Goal: Task Accomplishment & Management: Complete application form

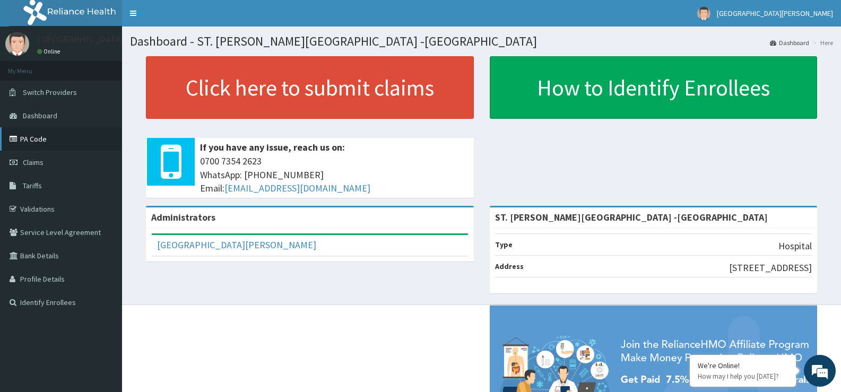
click at [40, 148] on link "PA Code" at bounding box center [61, 138] width 122 height 23
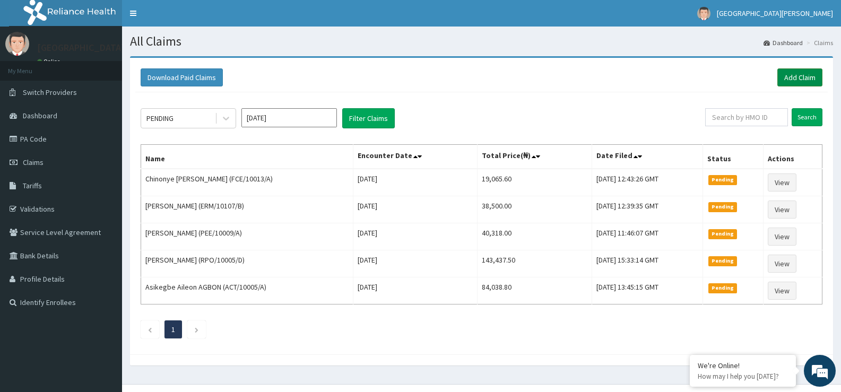
click at [802, 75] on link "Add Claim" at bounding box center [800, 77] width 45 height 18
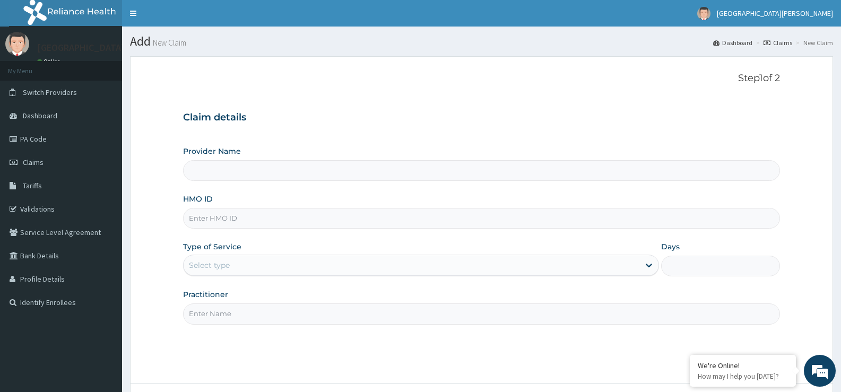
type input "ST. [PERSON_NAME][GEOGRAPHIC_DATA] -[GEOGRAPHIC_DATA]"
click at [267, 217] on input "HMO ID" at bounding box center [481, 218] width 597 height 21
paste input "IOL/10046/E"
type input "IOL/10046/E"
click at [265, 265] on div "Select type" at bounding box center [411, 265] width 455 height 17
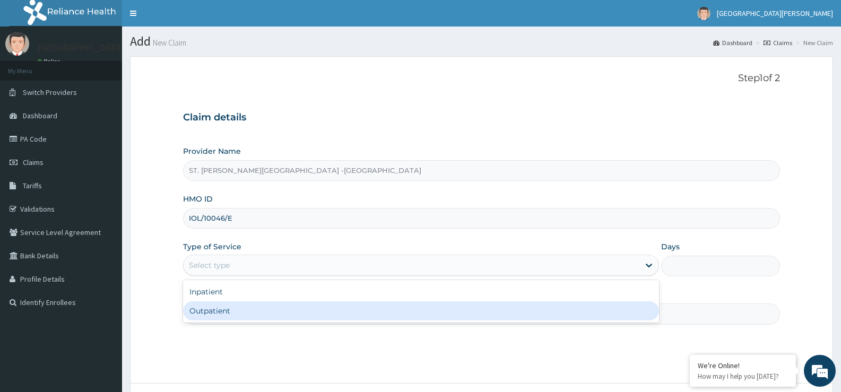
click at [276, 316] on div "Outpatient" at bounding box center [421, 311] width 476 height 19
type input "1"
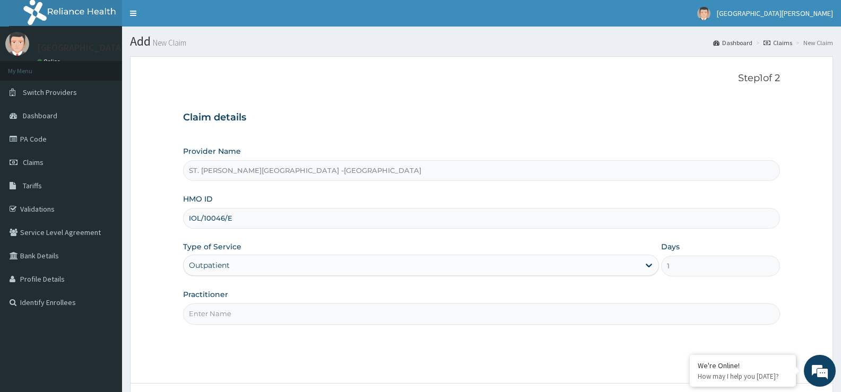
click at [263, 316] on input "Practitioner" at bounding box center [481, 314] width 597 height 21
type input "Luba"
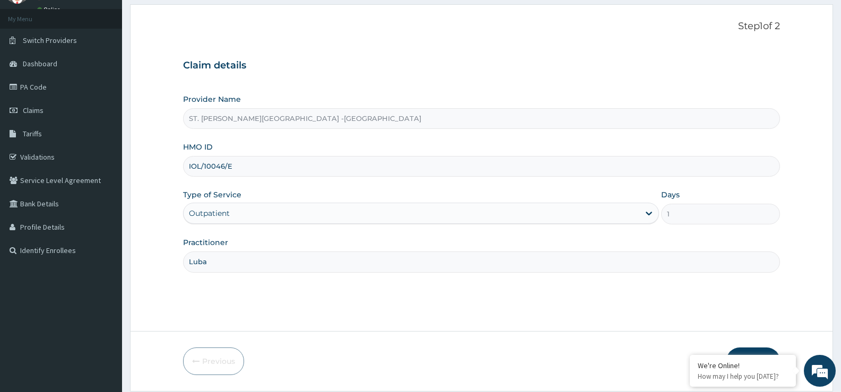
scroll to position [87, 0]
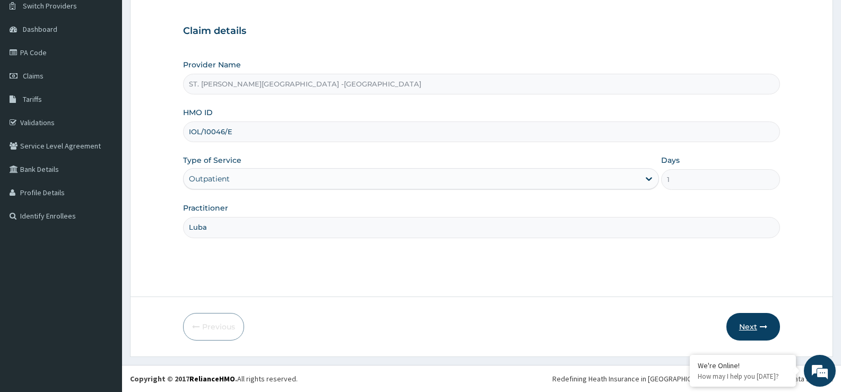
click at [759, 327] on button "Next" at bounding box center [754, 327] width 54 height 28
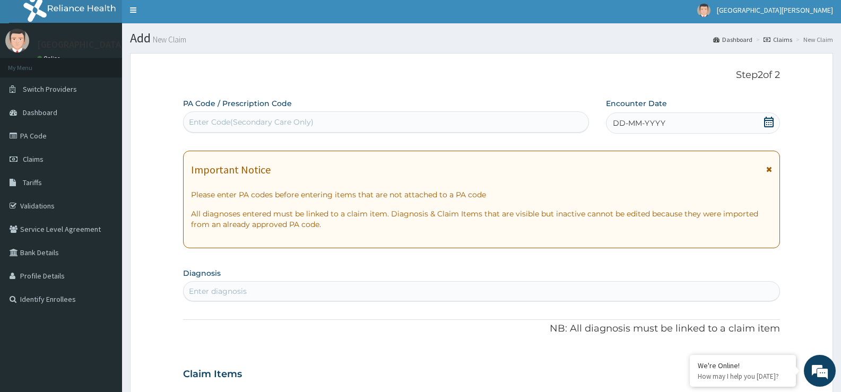
scroll to position [0, 0]
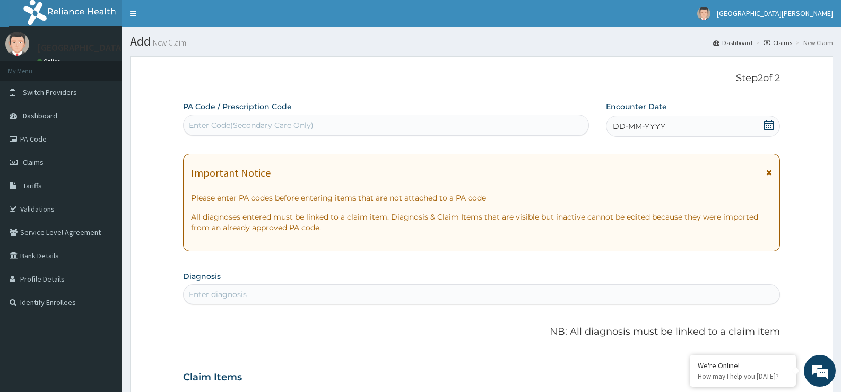
click at [281, 122] on div "Enter Code(Secondary Care Only)" at bounding box center [251, 125] width 125 height 11
paste input "PA/4FD17F"
type input "PA/4FD17F"
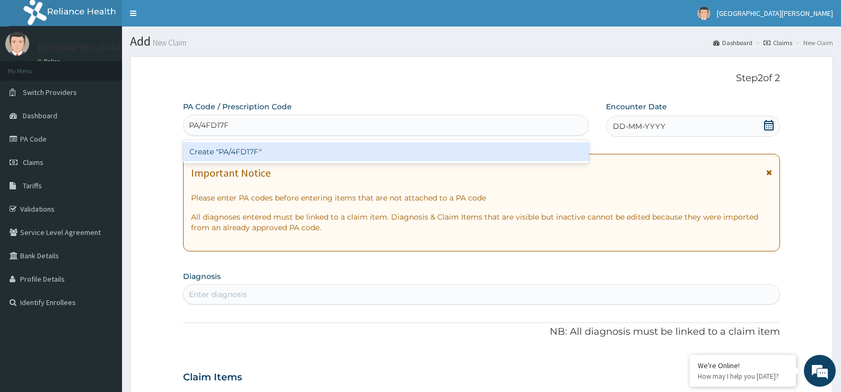
click at [252, 150] on div "Create "PA/4FD17F"" at bounding box center [386, 151] width 406 height 19
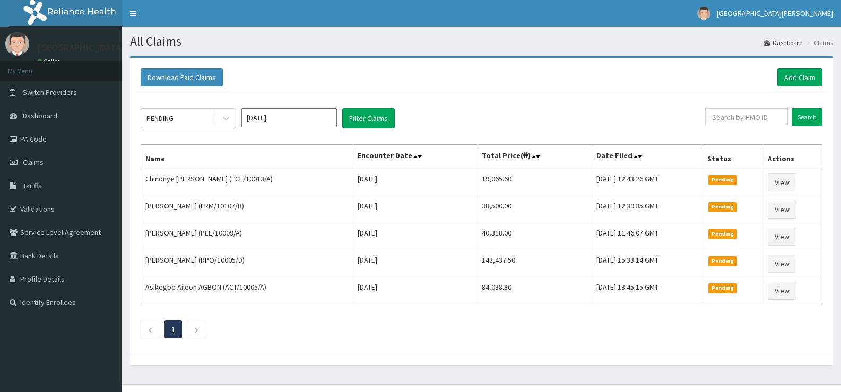
click at [806, 75] on link "Add Claim" at bounding box center [800, 77] width 45 height 18
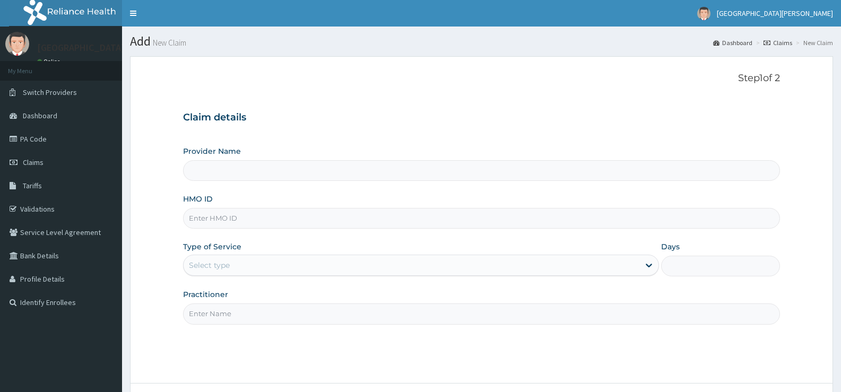
click at [269, 219] on input "HMO ID" at bounding box center [481, 218] width 597 height 21
paste input "IOL/10046/E"
type input "IOL/10046/E"
type input "ST. Catherine's Specialist Hospital -Rivers"
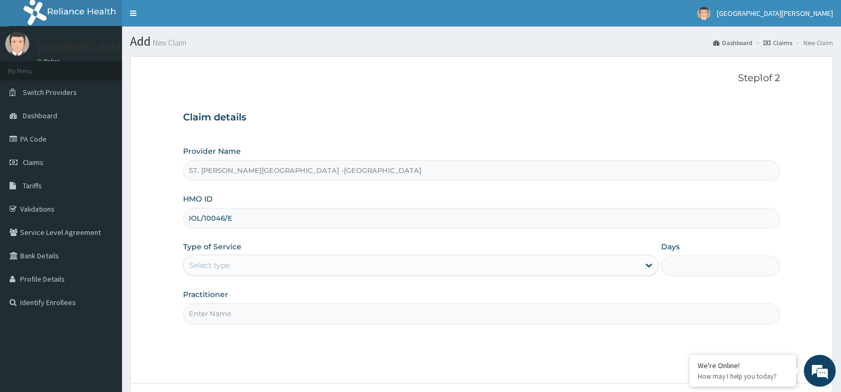
type input "IOL/10046/E"
click at [234, 265] on div "Select type" at bounding box center [411, 265] width 455 height 17
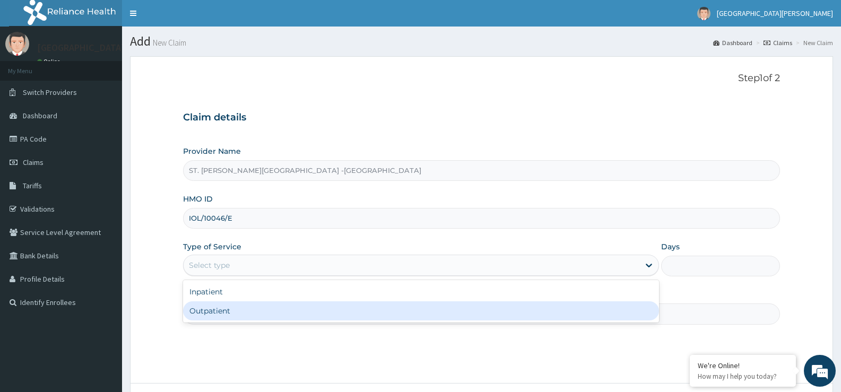
click at [234, 315] on div "Outpatient" at bounding box center [421, 311] width 476 height 19
type input "1"
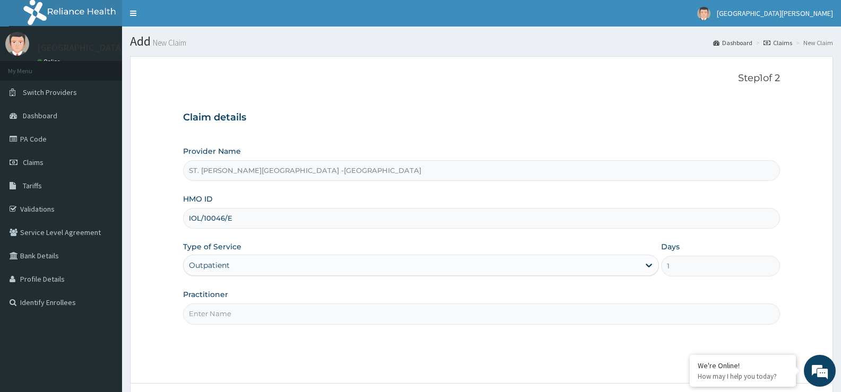
click at [234, 315] on input "Practitioner" at bounding box center [481, 314] width 597 height 21
type input "Luba"
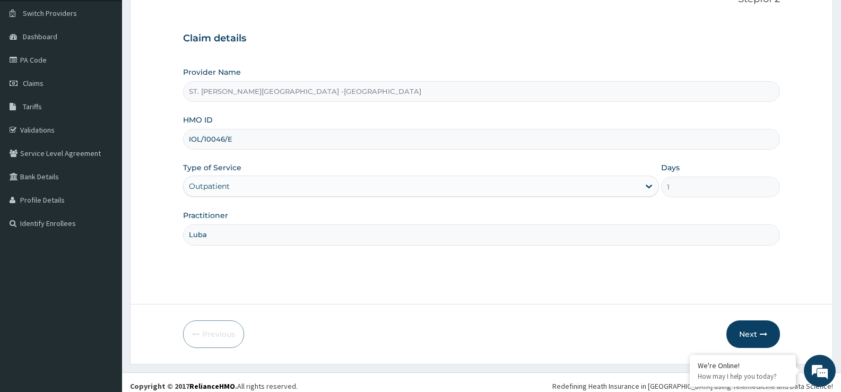
scroll to position [87, 0]
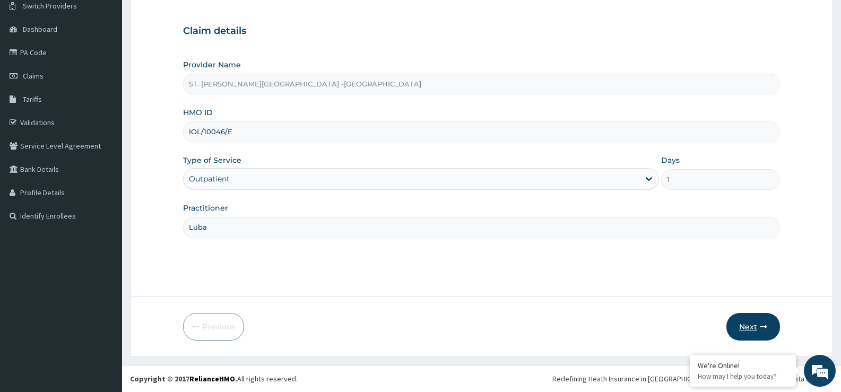
click at [756, 321] on button "Next" at bounding box center [754, 327] width 54 height 28
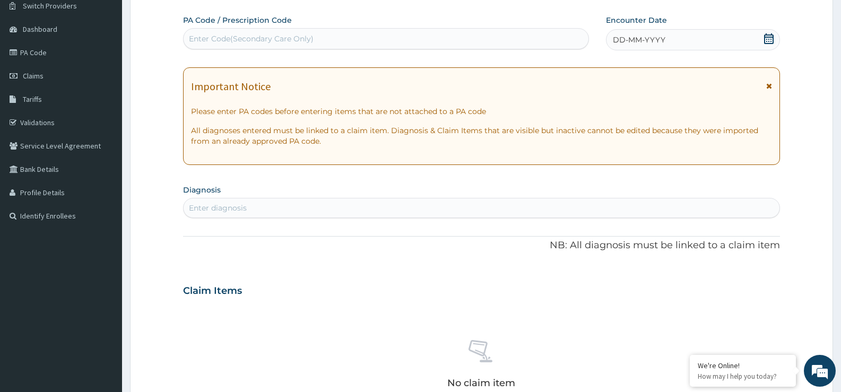
click at [240, 46] on div "Enter Code(Secondary Care Only)" at bounding box center [386, 38] width 405 height 17
paste input "PA/4FD17F"
type input "PA/4FD17F"
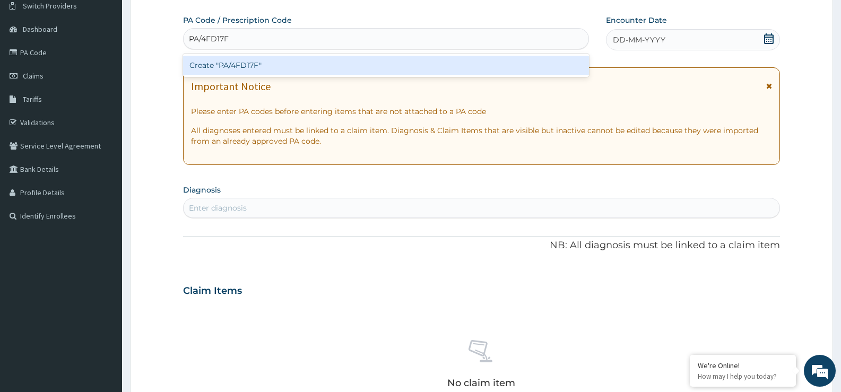
click at [316, 67] on div "Create "PA/4FD17F"" at bounding box center [386, 65] width 406 height 19
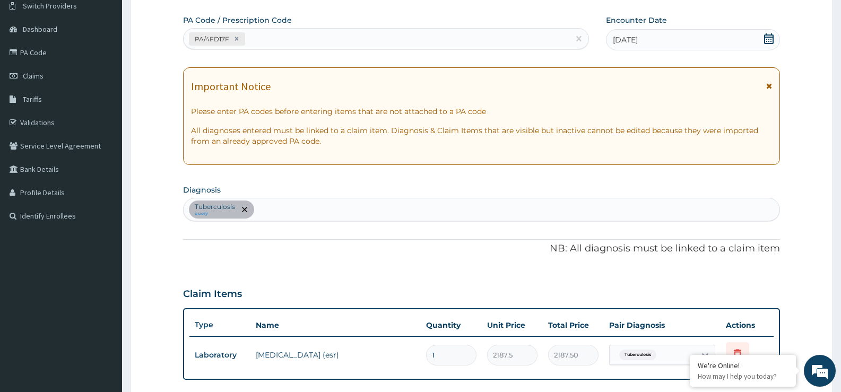
click at [263, 41] on div "PA/4FD17F" at bounding box center [377, 39] width 386 height 18
drag, startPoint x: 264, startPoint y: 41, endPoint x: 252, endPoint y: 37, distance: 12.9
click at [252, 37] on div "PA/4FD17F" at bounding box center [377, 39] width 386 height 18
paste input "PA/C79C2B"
type input "PA/C79C2B"
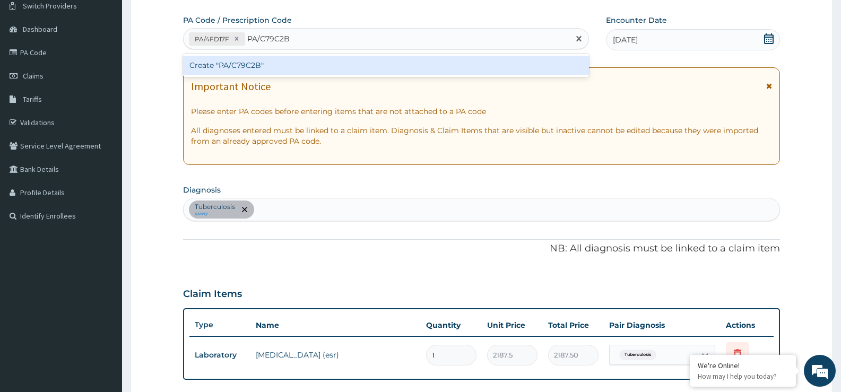
click at [219, 64] on div "Create "PA/C79C2B"" at bounding box center [386, 65] width 406 height 19
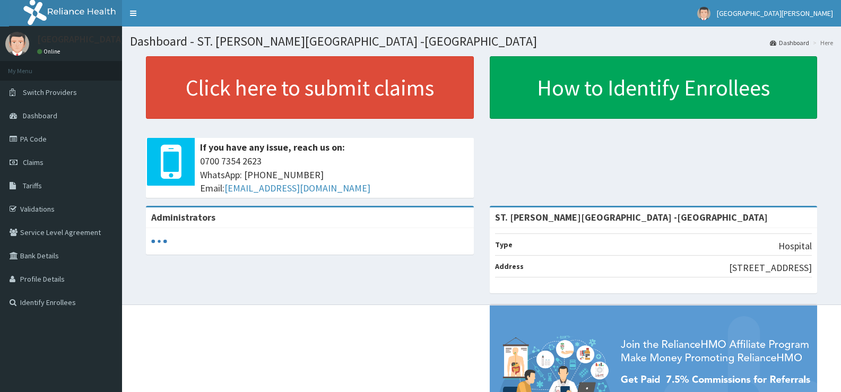
click at [70, 167] on link "Claims" at bounding box center [61, 162] width 122 height 23
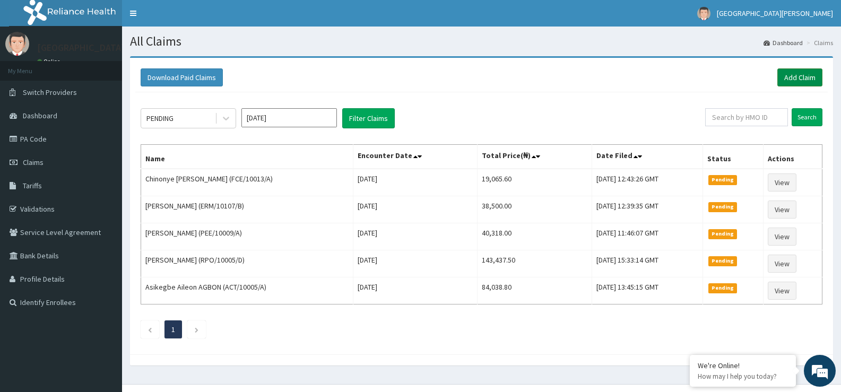
click at [804, 81] on link "Add Claim" at bounding box center [800, 77] width 45 height 18
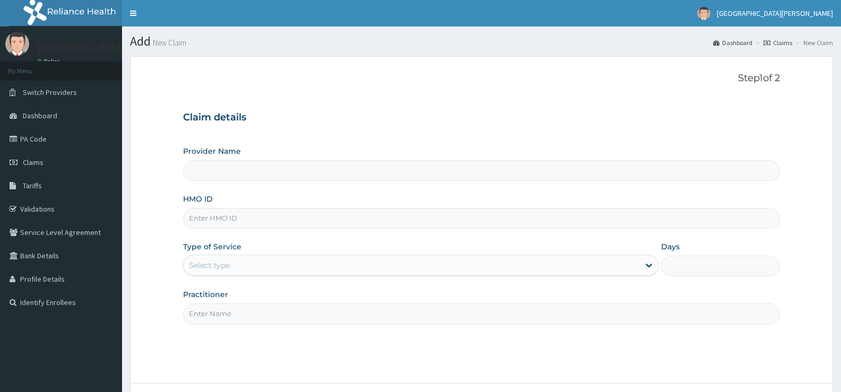
click at [241, 222] on input "HMO ID" at bounding box center [481, 218] width 597 height 21
type input "ST. [PERSON_NAME][GEOGRAPHIC_DATA] -[GEOGRAPHIC_DATA]"
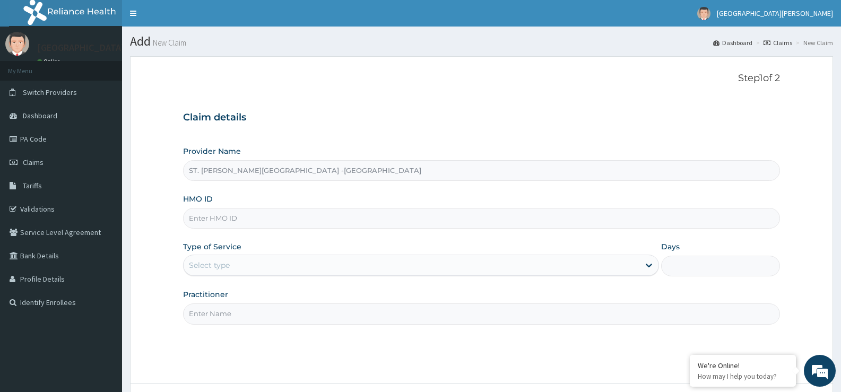
paste input "IOL/10046/E"
type input "IOL/10046/E"
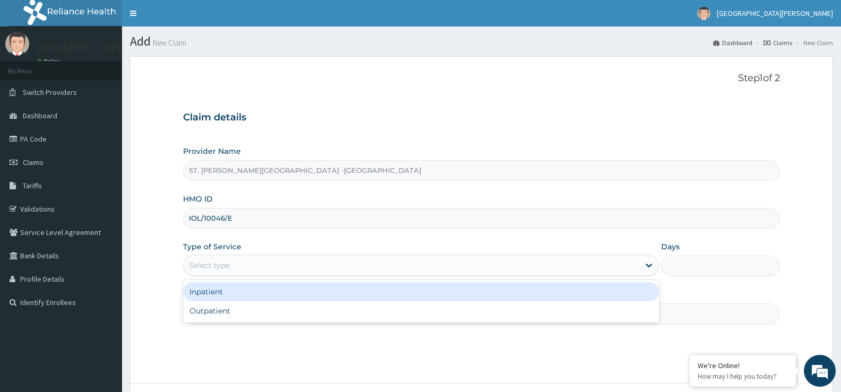
click at [253, 266] on div "Select type" at bounding box center [411, 265] width 455 height 17
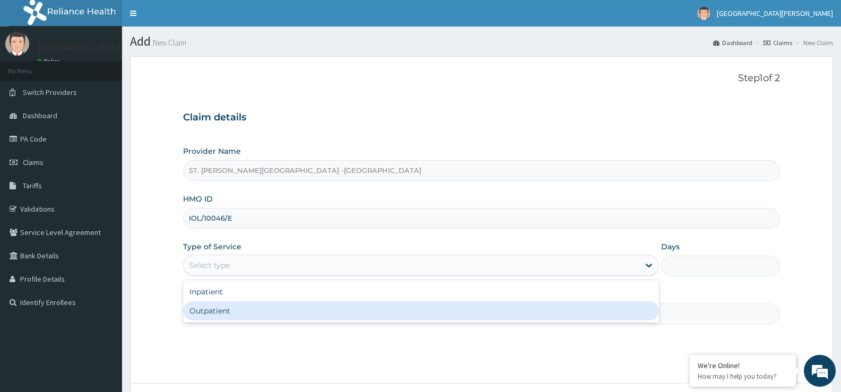
click at [265, 313] on div "Outpatient" at bounding box center [421, 311] width 476 height 19
type input "1"
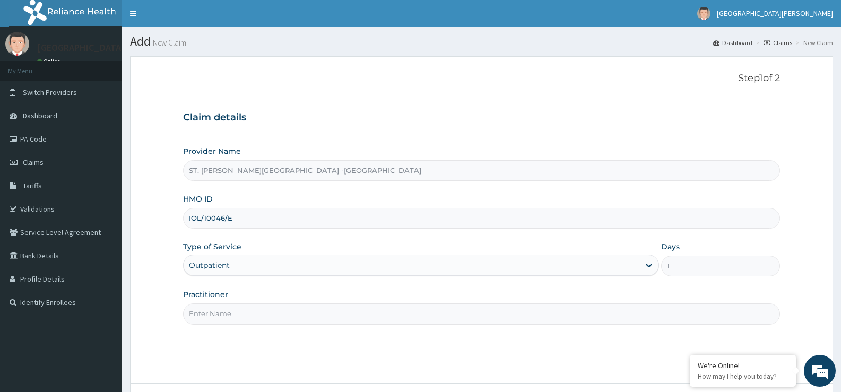
click at [296, 318] on input "Practitioner" at bounding box center [481, 314] width 597 height 21
type input "Luba"
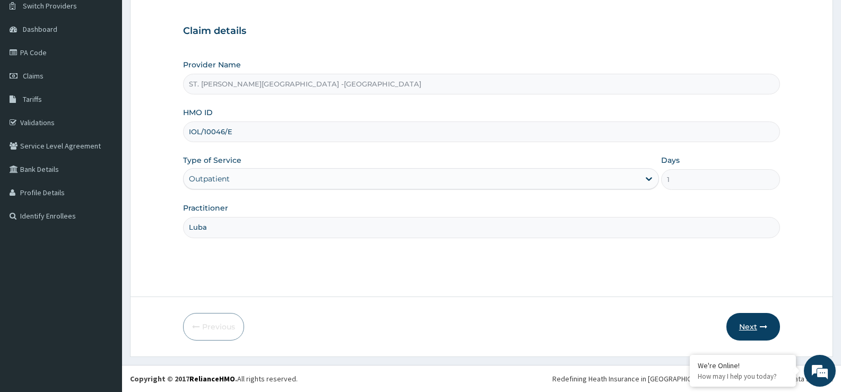
drag, startPoint x: 759, startPoint y: 329, endPoint x: 771, endPoint y: 329, distance: 11.7
click at [771, 329] on button "Next" at bounding box center [754, 327] width 54 height 28
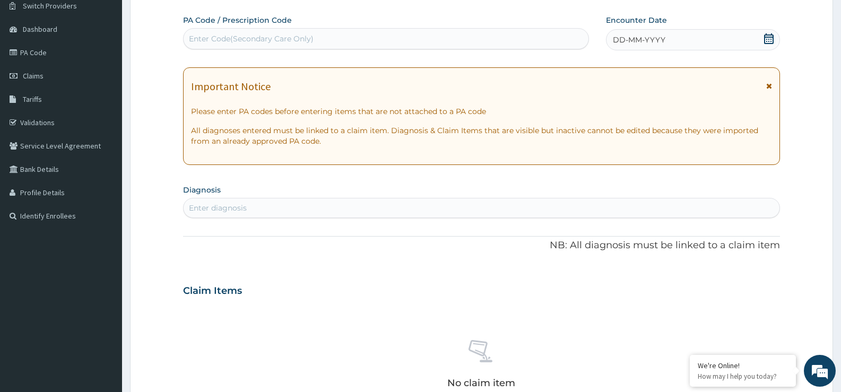
click at [288, 38] on div "Enter Code(Secondary Care Only)" at bounding box center [251, 38] width 125 height 11
paste input "PA/C79C2B"
type input "PA/C79C2B"
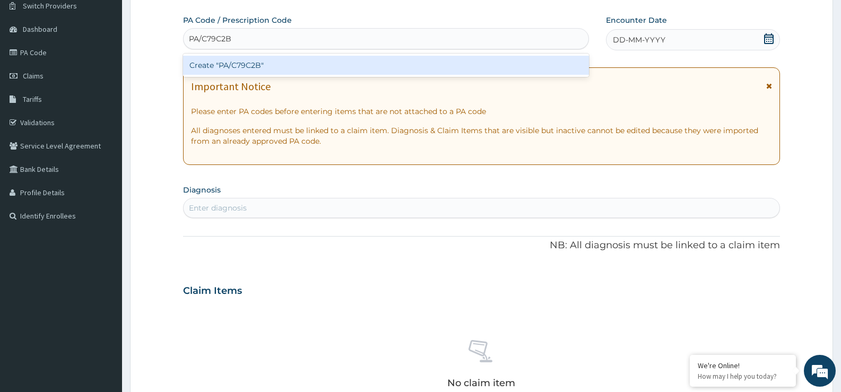
drag, startPoint x: 248, startPoint y: 63, endPoint x: 228, endPoint y: 61, distance: 20.3
click at [228, 61] on div "Create "PA/C79C2B"" at bounding box center [386, 65] width 406 height 19
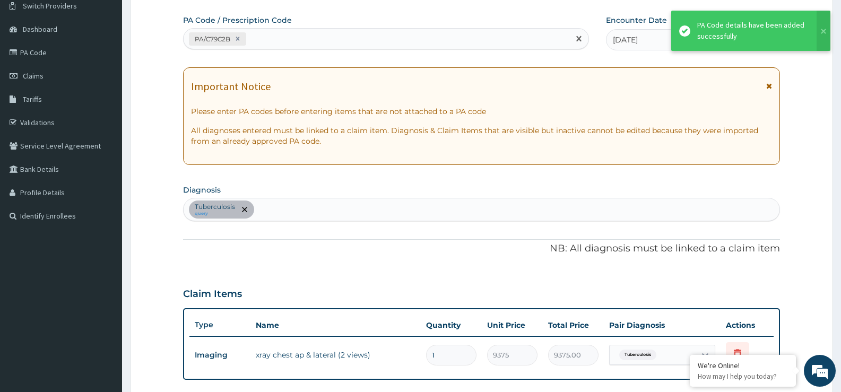
click at [315, 41] on div "PA/C79C2B" at bounding box center [377, 39] width 386 height 18
paste input "PA/4FD17F"
type input "PA/4FD17F"
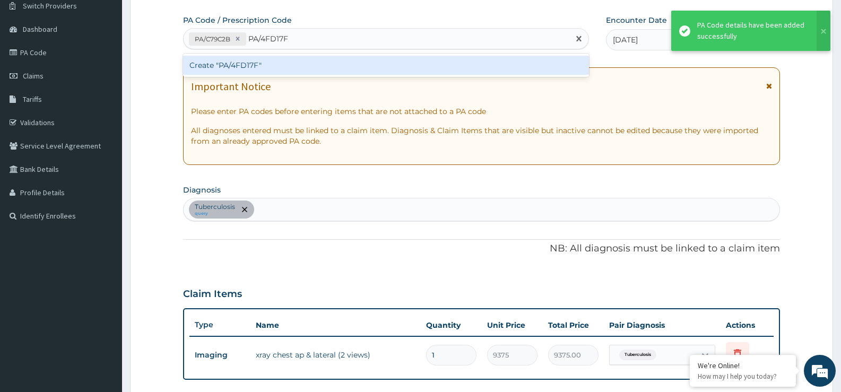
click at [271, 71] on div "Create "PA/4FD17F"" at bounding box center [386, 65] width 406 height 19
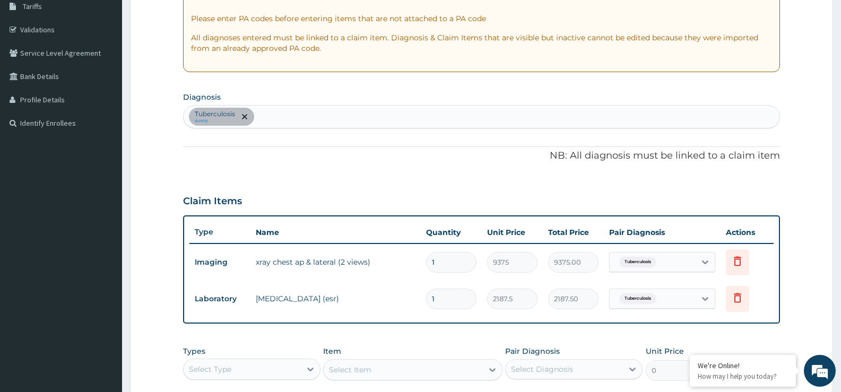
scroll to position [150, 0]
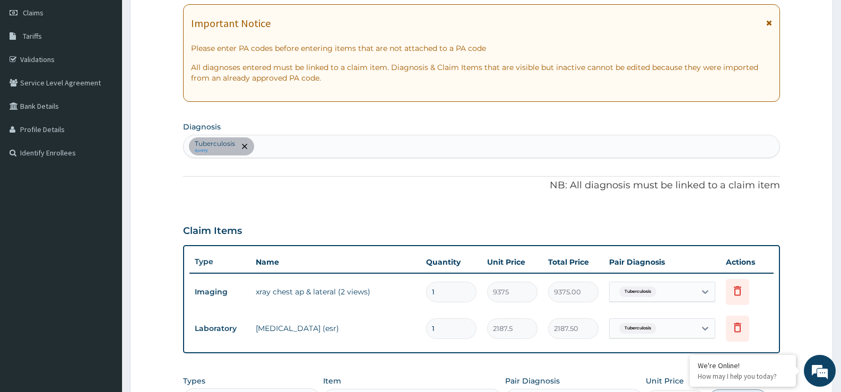
click at [347, 139] on div "Tuberculosis query" at bounding box center [482, 146] width 596 height 22
type input "malar"
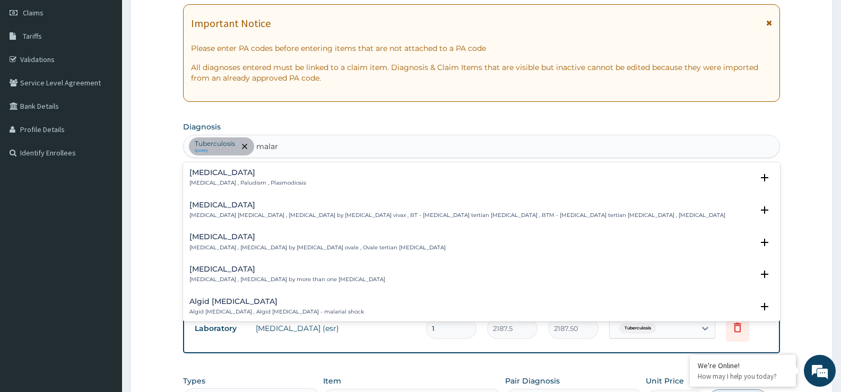
click at [254, 181] on p "[MEDICAL_DATA] , Paludism , Plasmodiosis" at bounding box center [248, 182] width 117 height 7
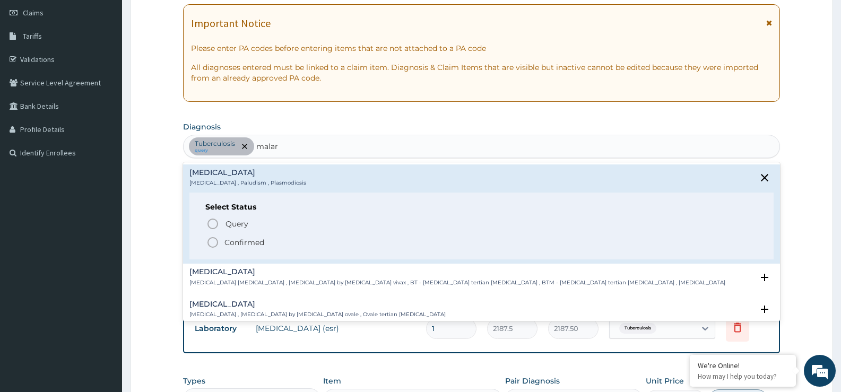
click at [262, 245] on p "Confirmed" at bounding box center [245, 242] width 40 height 11
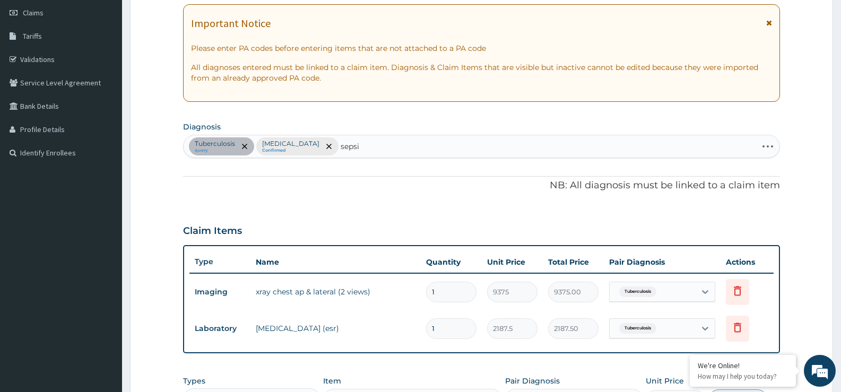
type input "sepsis"
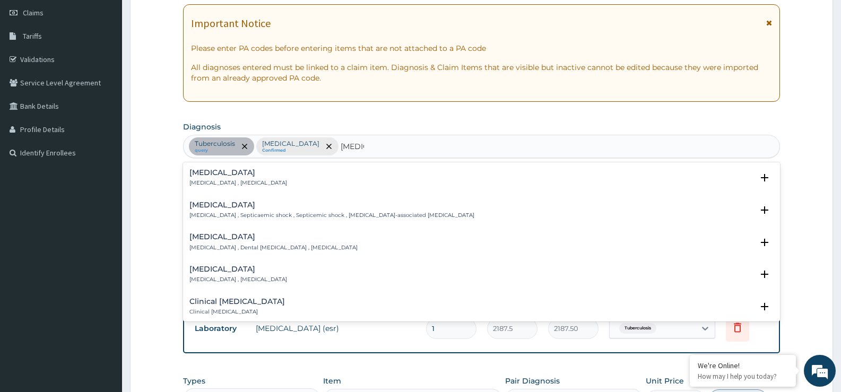
click at [266, 186] on div "Sepsis Systemic infection , Sepsis" at bounding box center [482, 178] width 584 height 19
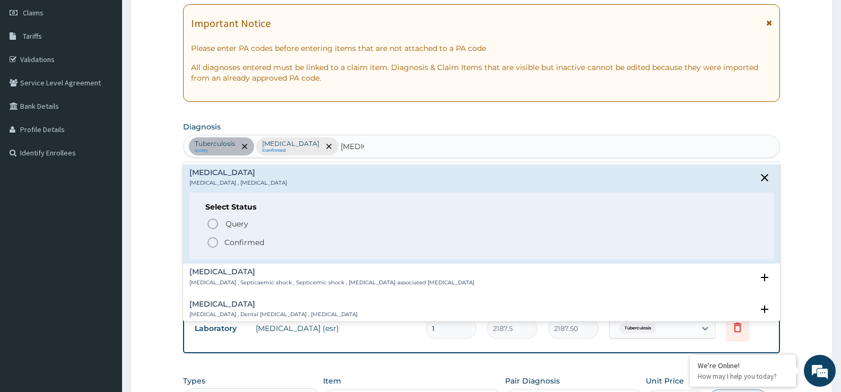
click at [246, 242] on p "Confirmed" at bounding box center [245, 242] width 40 height 11
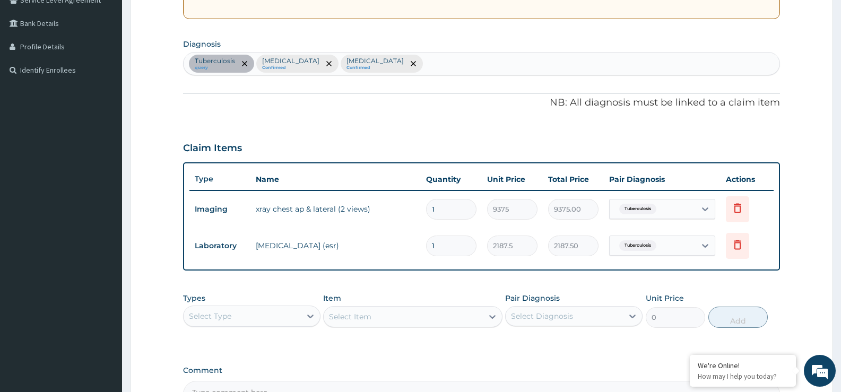
scroll to position [359, 0]
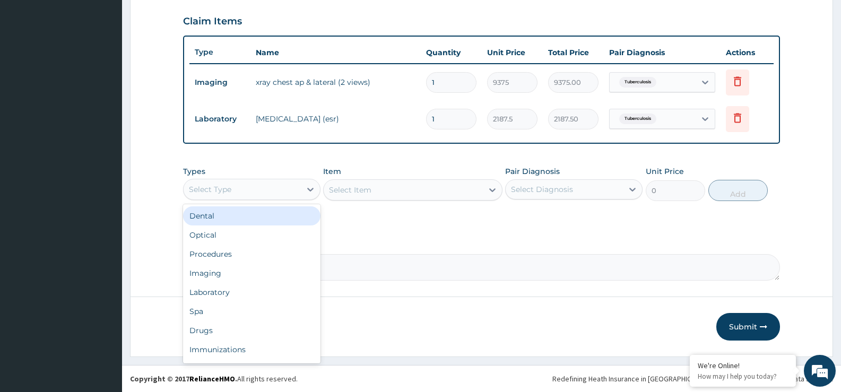
click at [251, 190] on div "Select Type" at bounding box center [242, 189] width 117 height 17
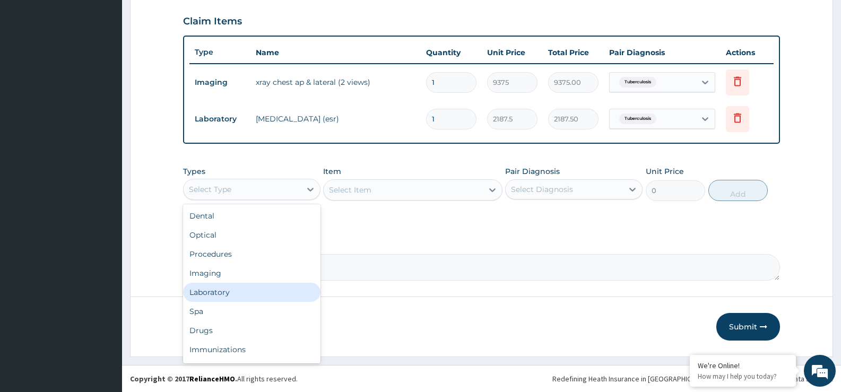
click at [265, 289] on div "Laboratory" at bounding box center [251, 292] width 137 height 19
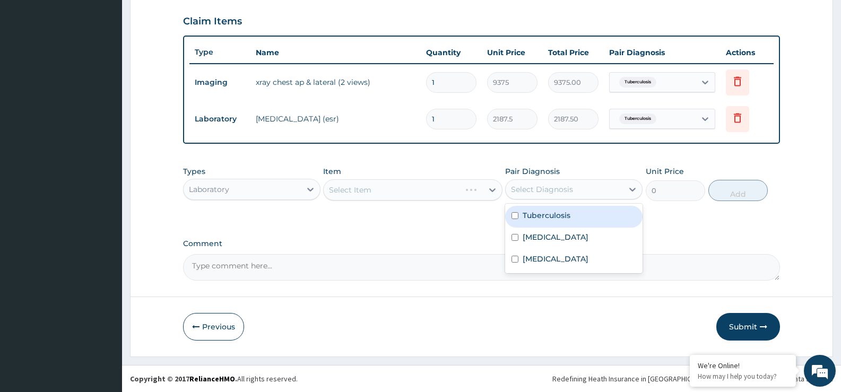
click at [605, 194] on div "Select Diagnosis" at bounding box center [564, 189] width 117 height 17
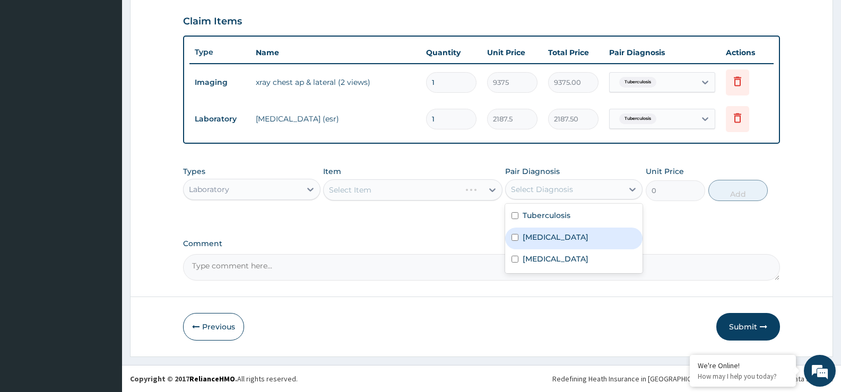
click at [572, 247] on div "Malaria" at bounding box center [573, 239] width 137 height 22
checkbox input "true"
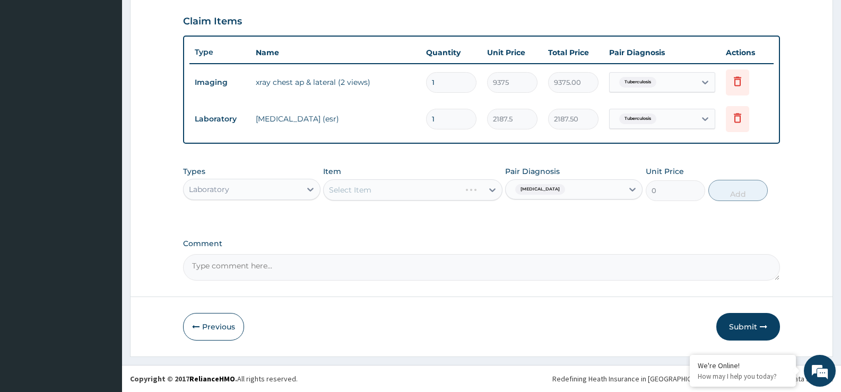
click at [449, 193] on div "Select Item" at bounding box center [412, 189] width 179 height 21
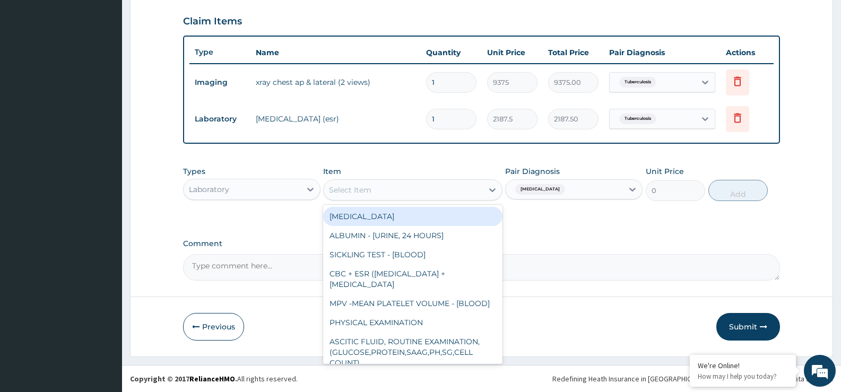
click at [449, 193] on div "Select Item" at bounding box center [403, 190] width 159 height 17
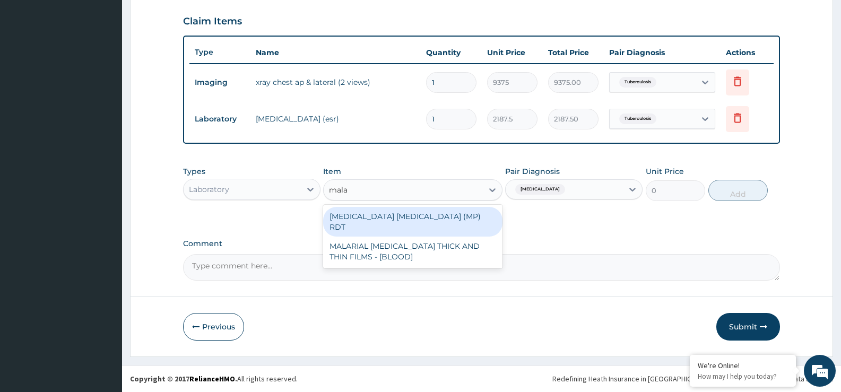
type input "malar"
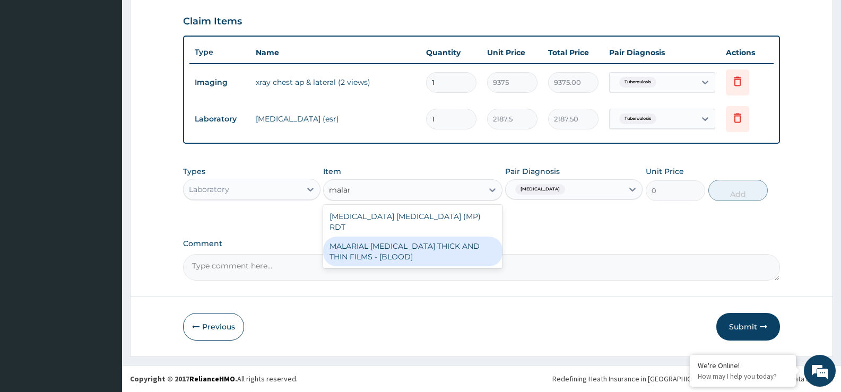
click at [439, 252] on div "MALARIAL PARASITE THICK AND THIN FILMS - [BLOOD]" at bounding box center [412, 252] width 179 height 30
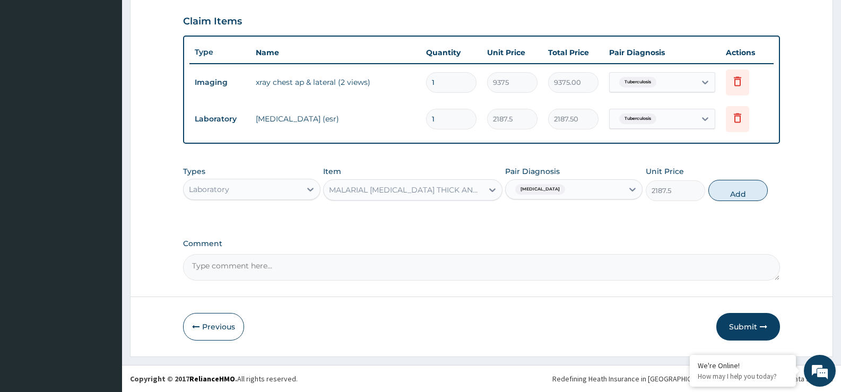
click at [734, 184] on button "Add" at bounding box center [738, 190] width 59 height 21
type input "0"
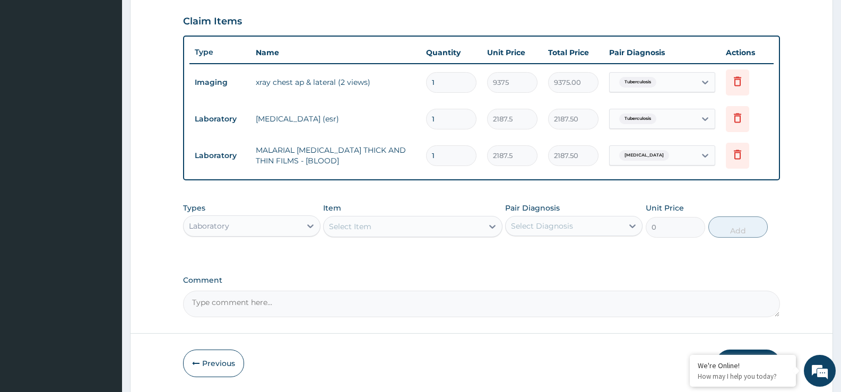
click at [385, 228] on div "Select Item" at bounding box center [403, 226] width 159 height 17
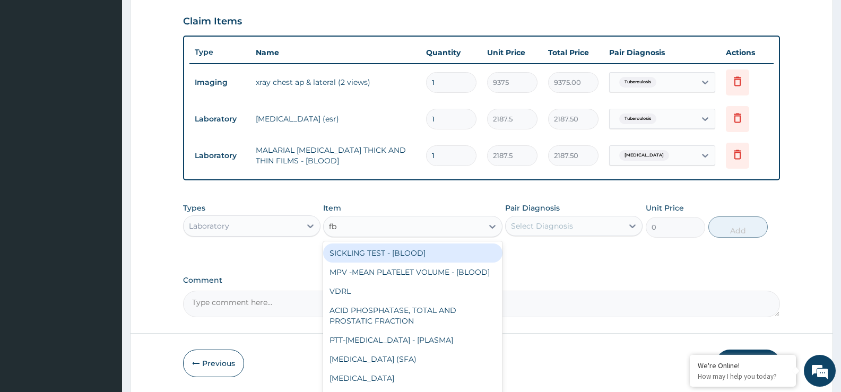
type input "fbc"
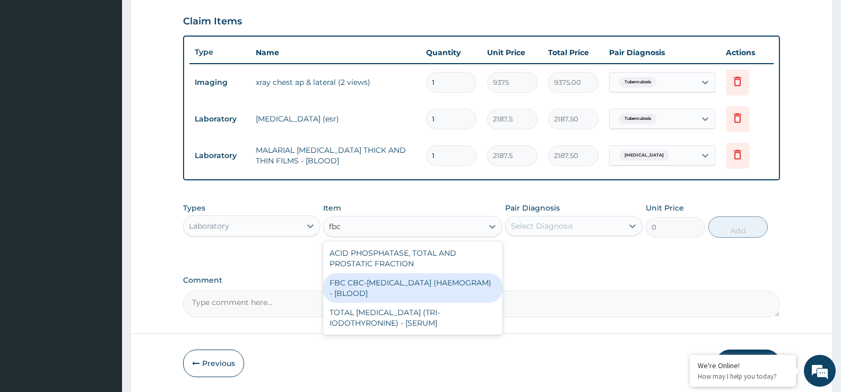
click at [376, 282] on div "FBC CBC-COMPLETE BLOOD COUNT (HAEMOGRAM) - [BLOOD]" at bounding box center [412, 288] width 179 height 30
type input "5000"
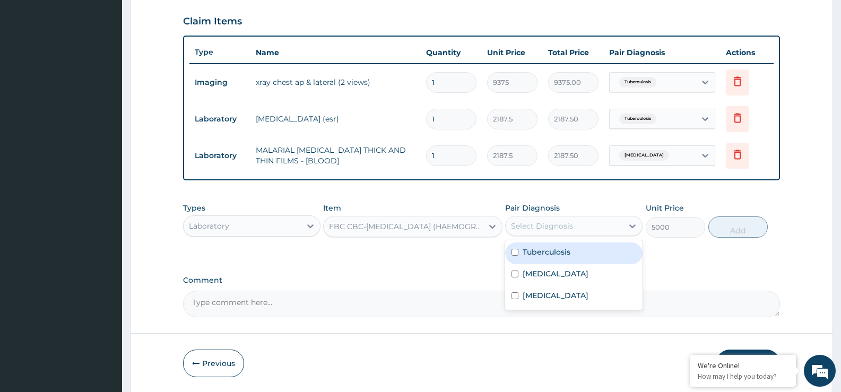
click at [583, 226] on div "Select Diagnosis" at bounding box center [564, 226] width 117 height 17
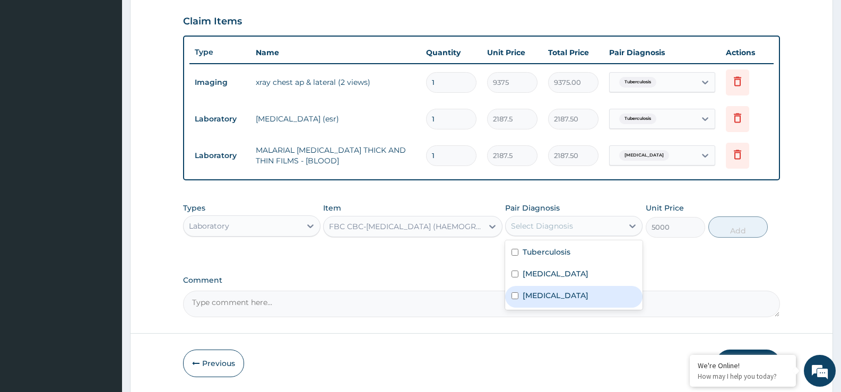
click at [580, 295] on div "[MEDICAL_DATA]" at bounding box center [573, 297] width 137 height 22
checkbox input "true"
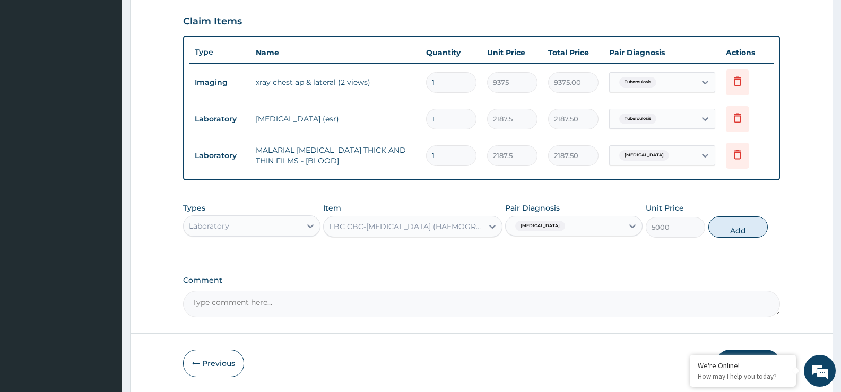
click at [731, 228] on button "Add" at bounding box center [738, 227] width 59 height 21
type input "0"
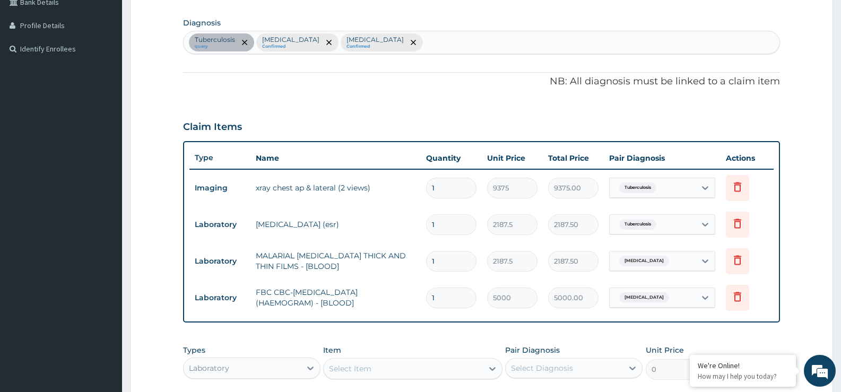
scroll to position [253, 0]
click at [402, 49] on div "Tuberculosis query Malaria Confirmed Sepsis Confirmed" at bounding box center [482, 43] width 596 height 22
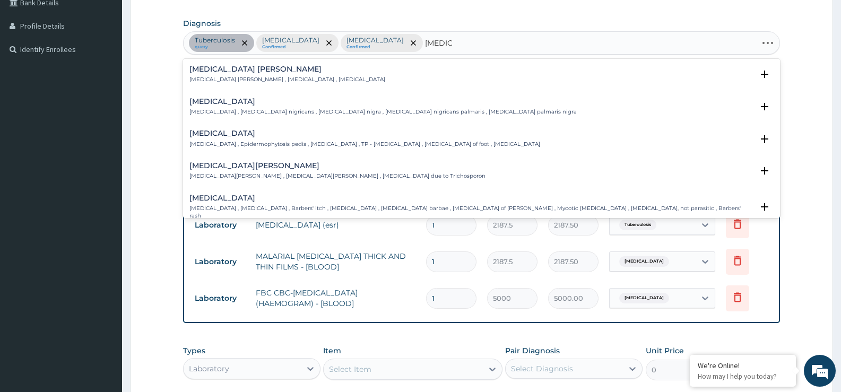
type input "tinea b"
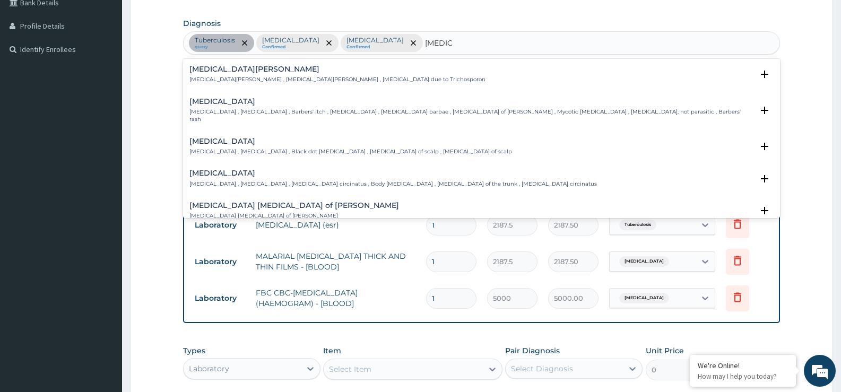
click at [291, 105] on h4 "Tinea barbae" at bounding box center [472, 102] width 564 height 8
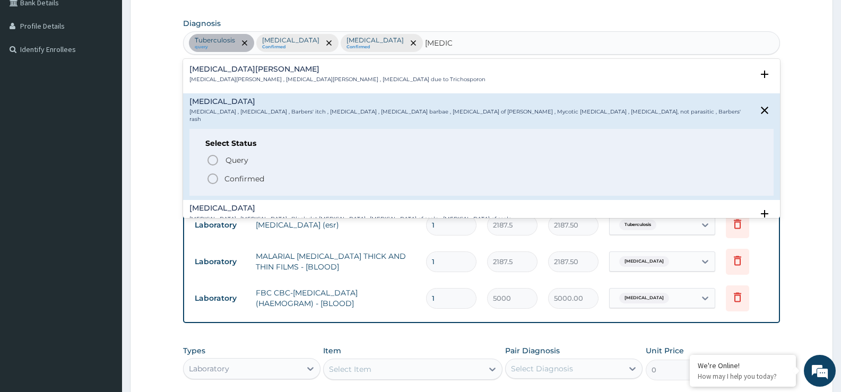
click at [269, 173] on span "Confirmed" at bounding box center [482, 179] width 552 height 13
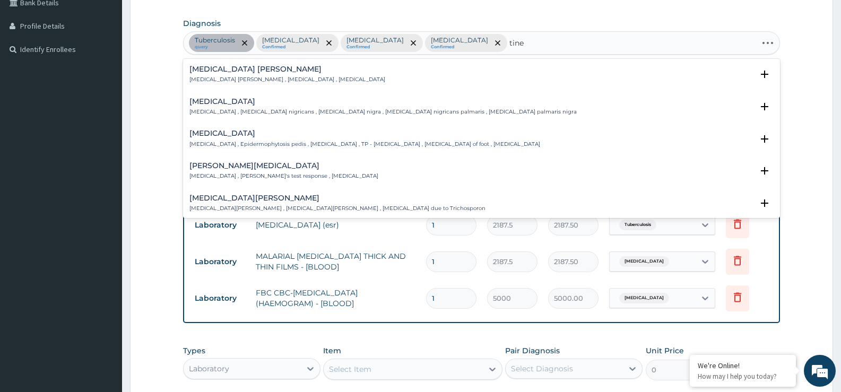
type input "tinea"
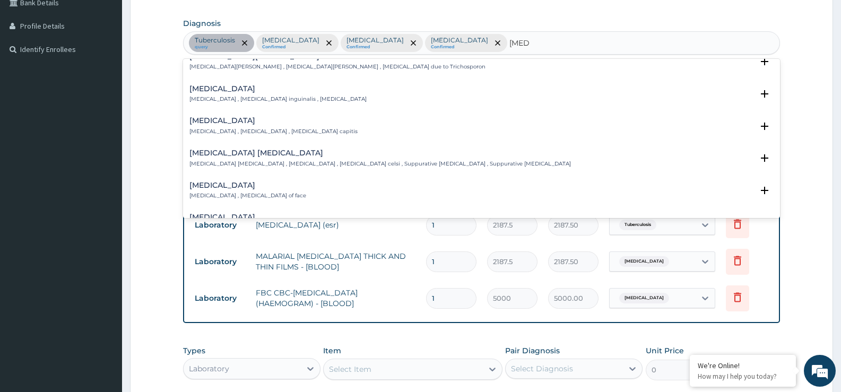
scroll to position [159, 0]
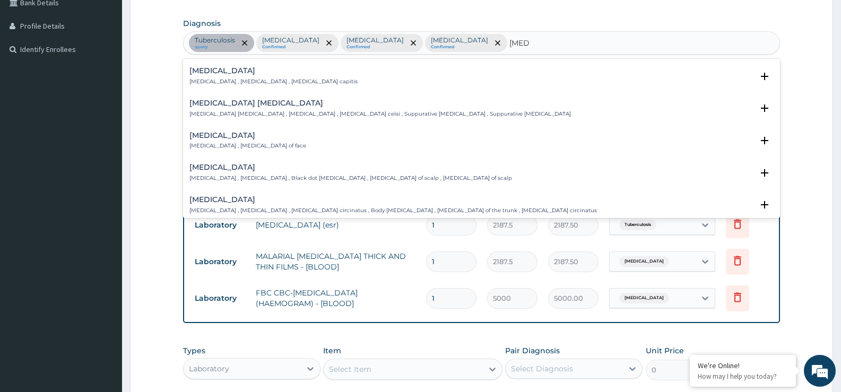
click at [246, 177] on p "Tinea capitis , Ringworm of the scalp , Black dot ringworm , Dermatophytosis of…" at bounding box center [351, 178] width 323 height 7
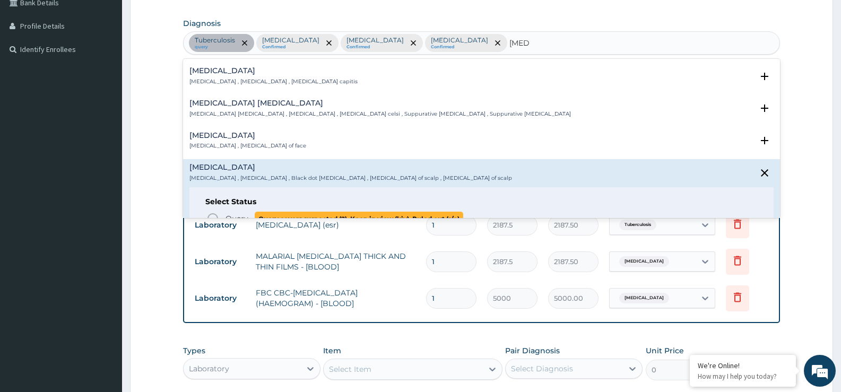
click at [247, 214] on span "Query" at bounding box center [237, 218] width 23 height 11
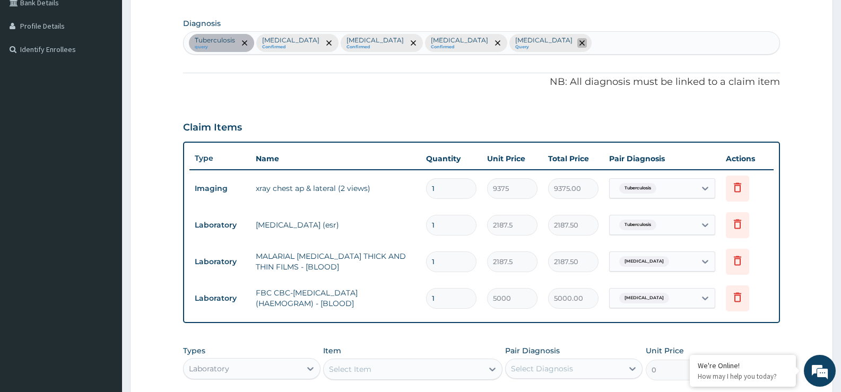
click at [578, 47] on span "remove selection option" at bounding box center [583, 43] width 10 height 10
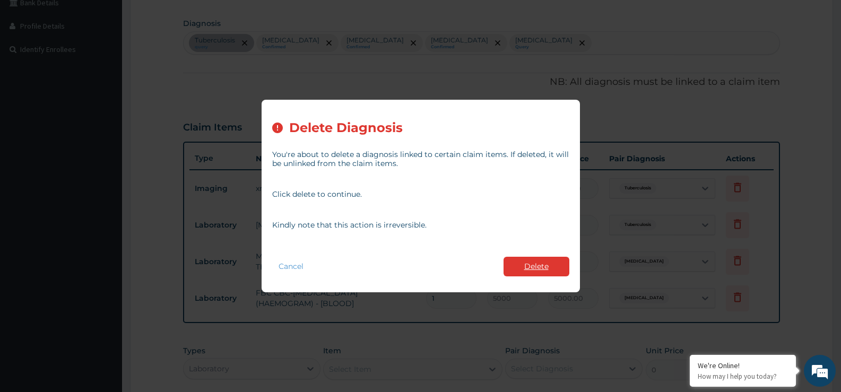
click at [537, 262] on button "Delete" at bounding box center [537, 267] width 66 height 20
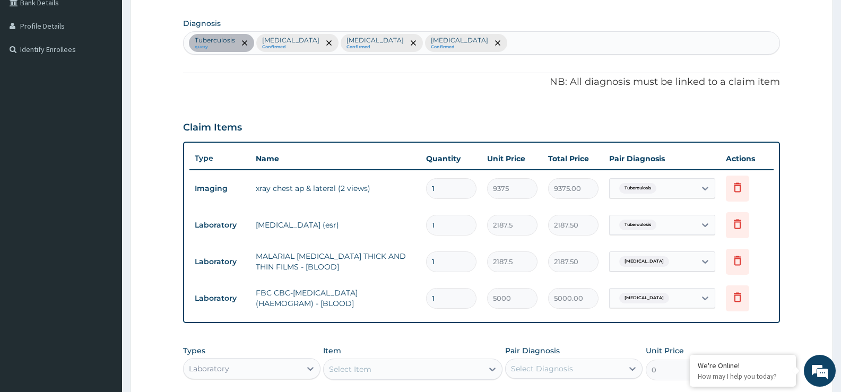
click at [459, 45] on div "Tuberculosis query Malaria Confirmed Sepsis Confirmed Tinea barbae Confirmed" at bounding box center [482, 43] width 596 height 22
type input "tinea"
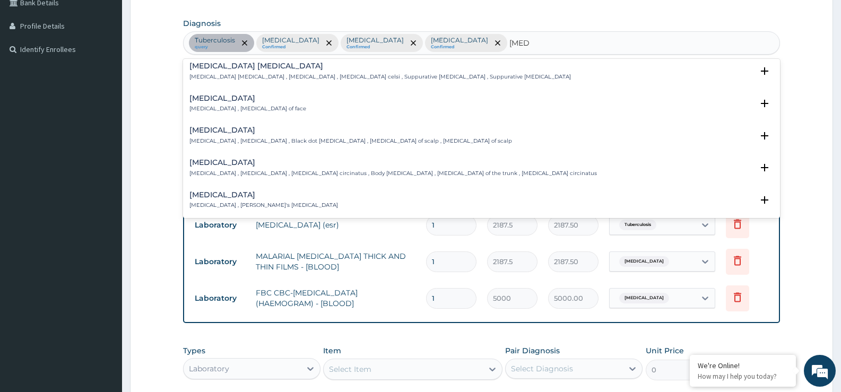
scroll to position [212, 0]
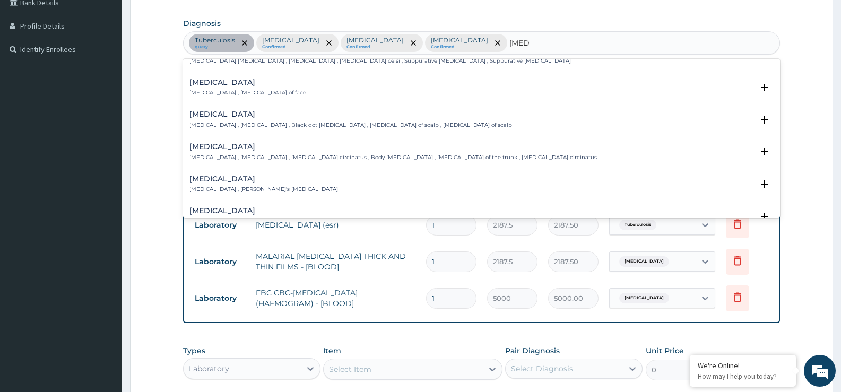
click at [255, 124] on p "Tinea capitis , Ringworm of the scalp , Black dot ringworm , Dermatophytosis of…" at bounding box center [351, 125] width 323 height 7
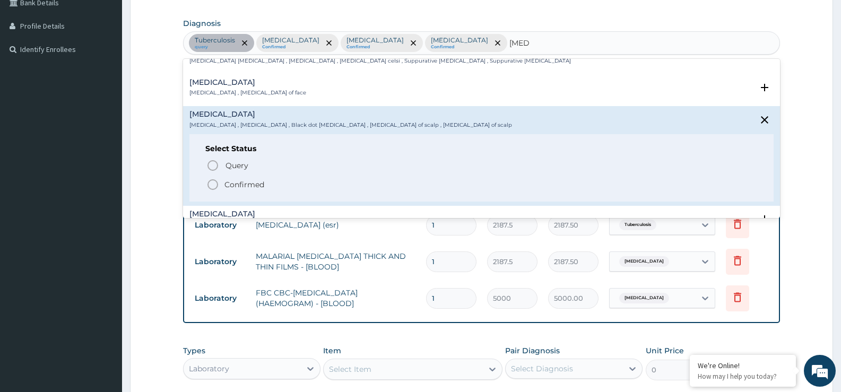
click at [260, 178] on span "Confirmed" at bounding box center [482, 184] width 552 height 13
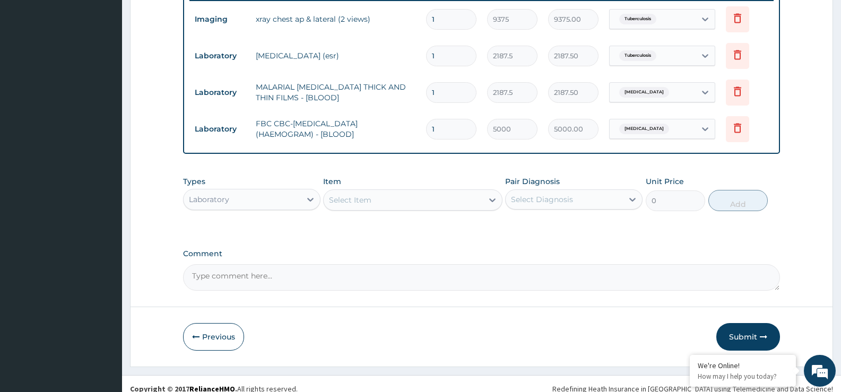
scroll to position [433, 0]
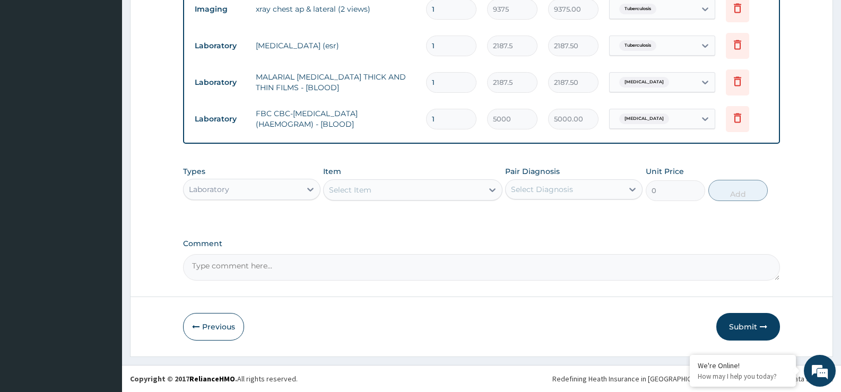
click at [285, 186] on div "Laboratory" at bounding box center [242, 189] width 117 height 17
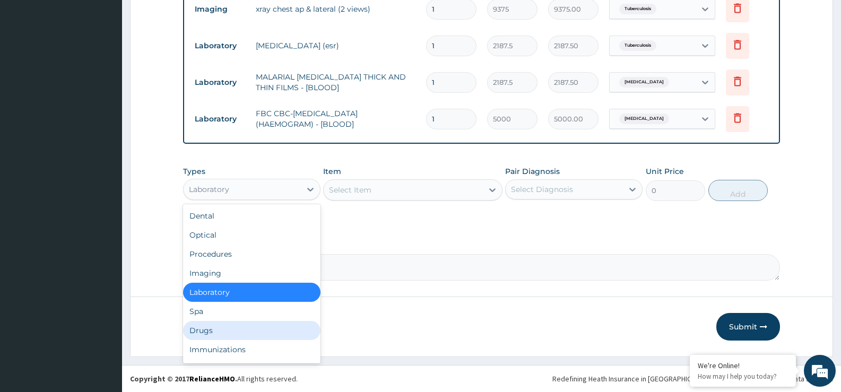
drag, startPoint x: 270, startPoint y: 326, endPoint x: 261, endPoint y: 317, distance: 12.4
click at [267, 323] on div "Drugs" at bounding box center [251, 330] width 137 height 19
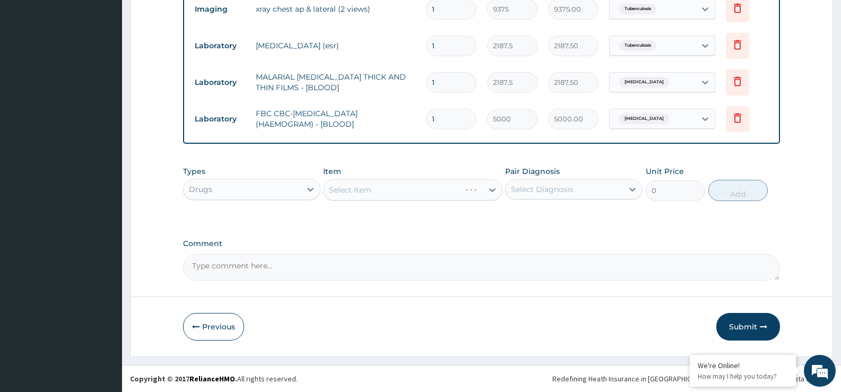
click at [593, 185] on div "Select Diagnosis" at bounding box center [564, 189] width 117 height 17
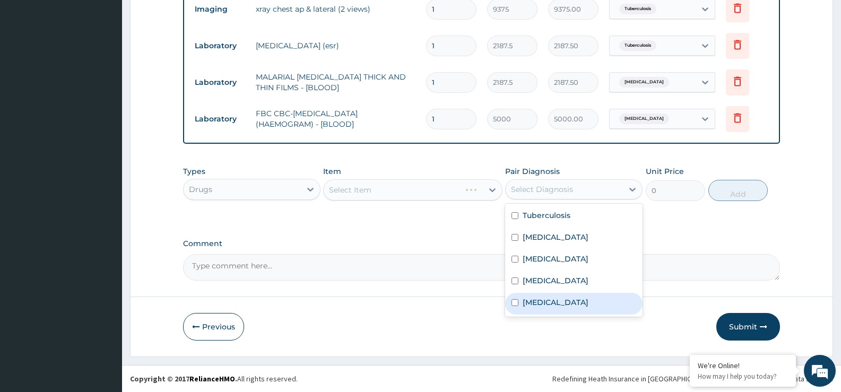
click at [558, 305] on label "Tinea capitis" at bounding box center [556, 302] width 66 height 11
checkbox input "true"
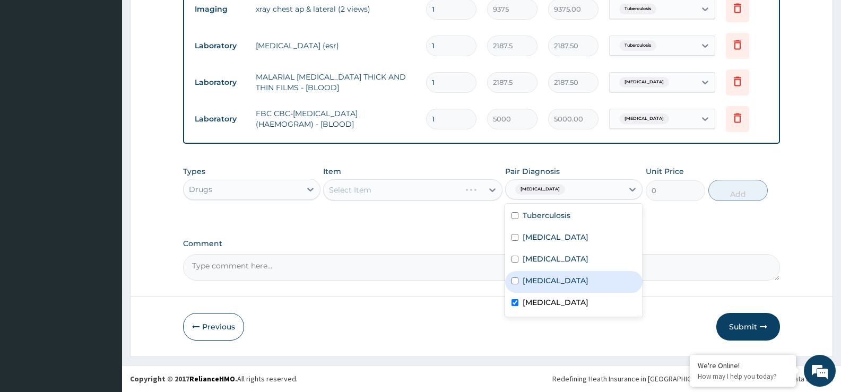
click at [571, 274] on div "Tinea barbae" at bounding box center [573, 282] width 137 height 22
checkbox input "true"
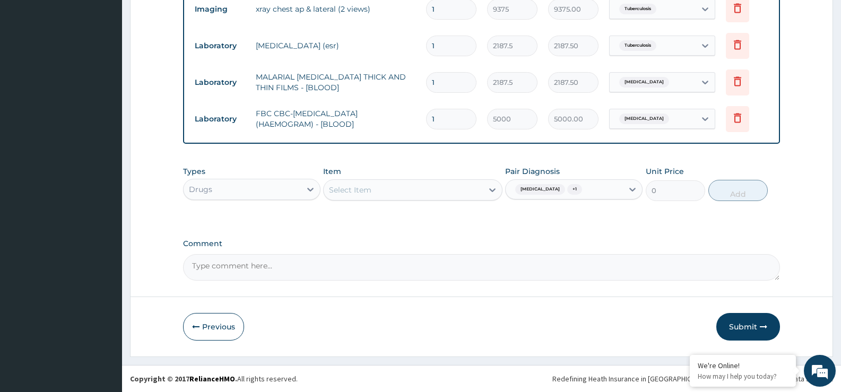
click at [417, 177] on div "Item Select Item" at bounding box center [412, 183] width 179 height 35
click at [432, 190] on div "Select Item" at bounding box center [403, 190] width 159 height 17
type input "keto"
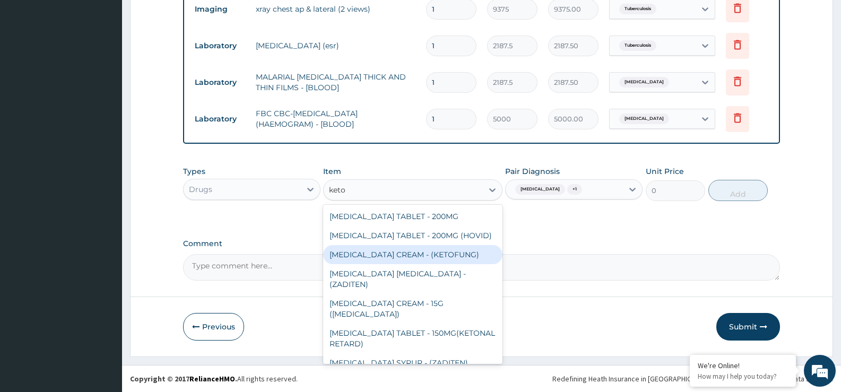
click at [453, 264] on div "KETOCONAZOLE CREAM - (KETOFUNG)" at bounding box center [412, 254] width 179 height 19
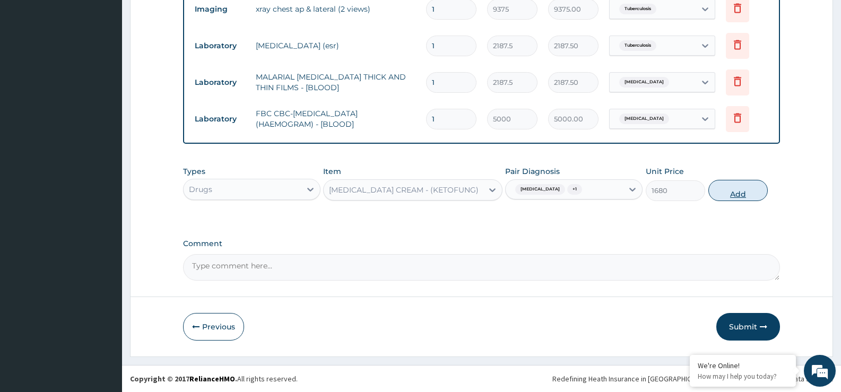
click at [743, 186] on button "Add" at bounding box center [738, 190] width 59 height 21
type input "0"
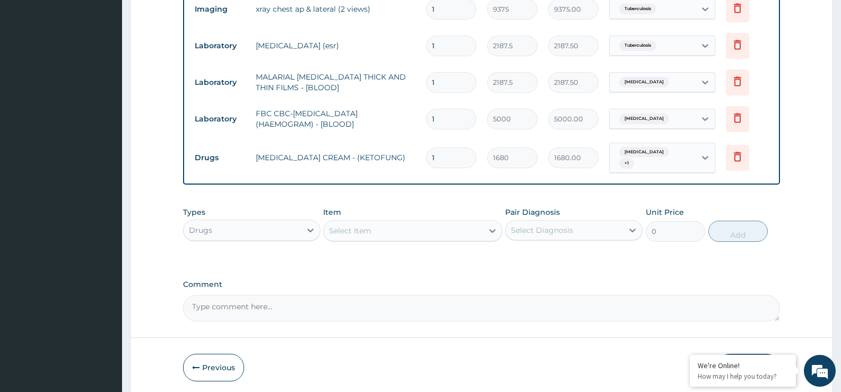
click at [401, 226] on div "Select Item" at bounding box center [403, 230] width 159 height 17
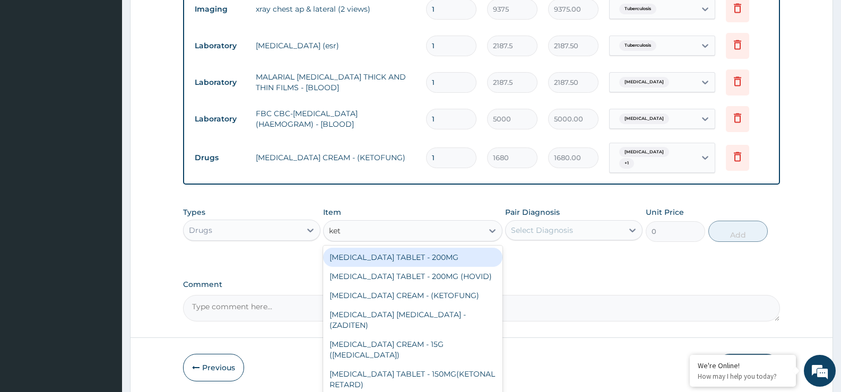
type input "keto"
click at [423, 255] on div "[MEDICAL_DATA] TABLET - 200MG" at bounding box center [412, 257] width 179 height 19
type input "81.19999999999999"
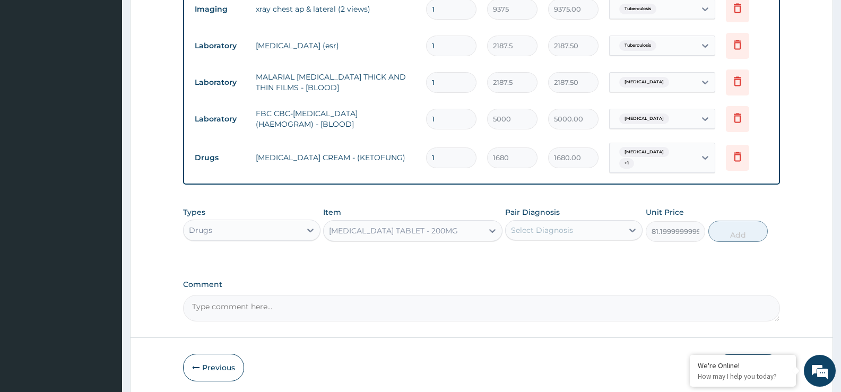
click at [566, 233] on div "Select Diagnosis" at bounding box center [564, 230] width 117 height 17
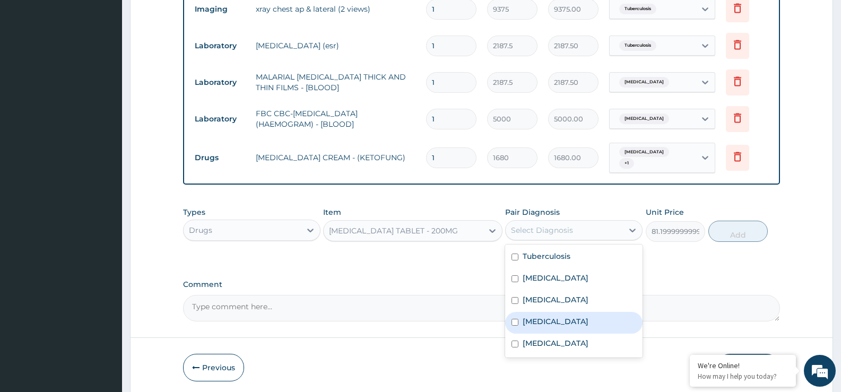
click at [578, 322] on div "Tinea barbae" at bounding box center [573, 323] width 137 height 22
checkbox input "true"
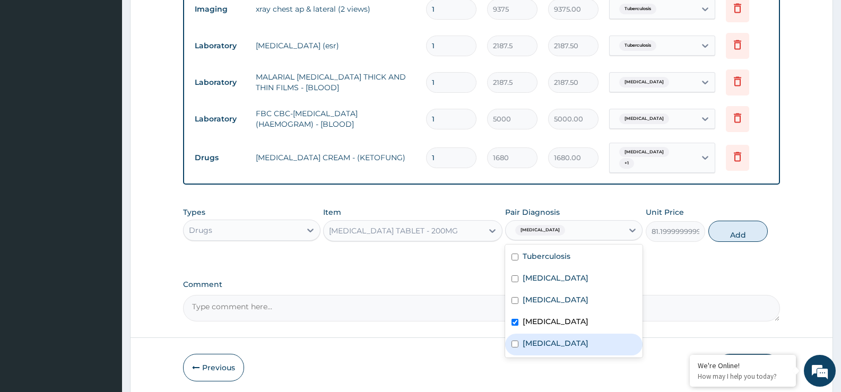
click at [579, 338] on div "Tinea capitis" at bounding box center [573, 345] width 137 height 22
checkbox input "true"
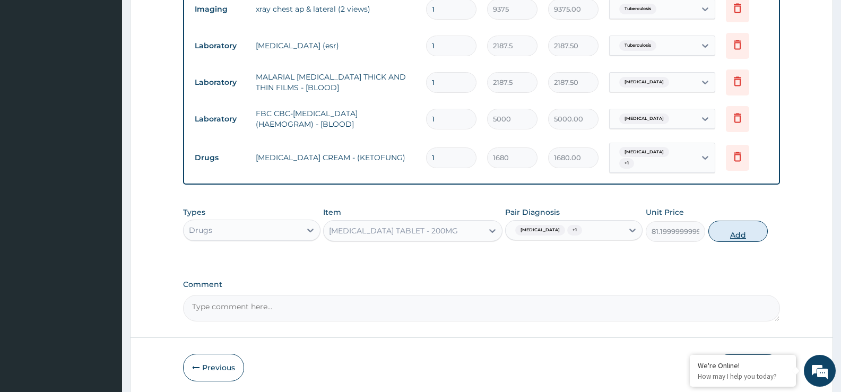
click at [754, 226] on button "Add" at bounding box center [738, 231] width 59 height 21
type input "0"
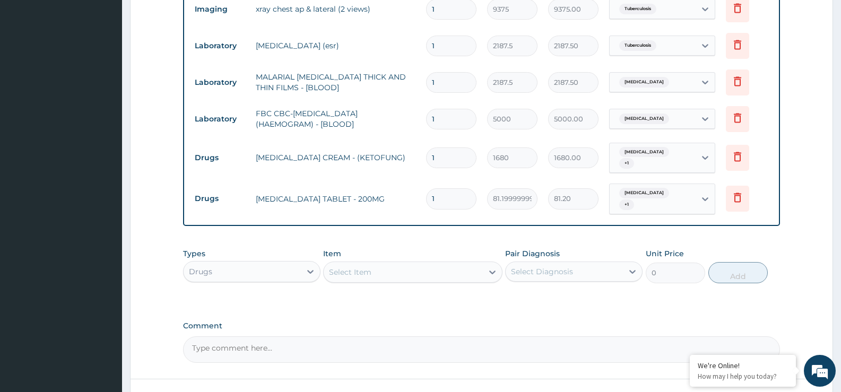
type input "0.00"
type input "7"
type input "568.40"
type input "7"
click at [402, 264] on div "Select Item" at bounding box center [403, 272] width 159 height 17
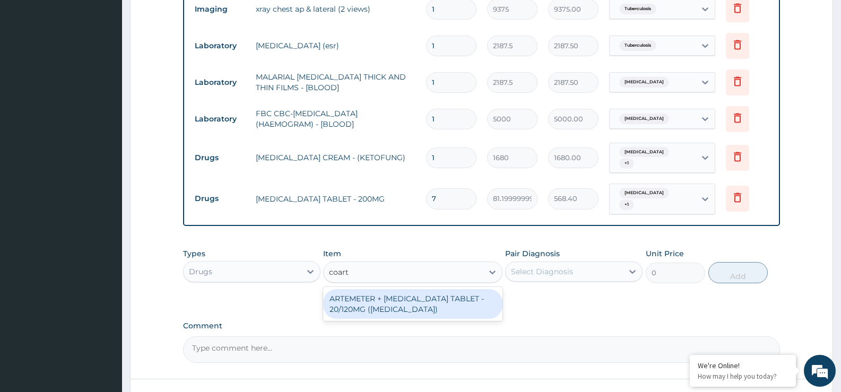
type input "coarte"
drag, startPoint x: 402, startPoint y: 298, endPoint x: 400, endPoint y: 281, distance: 17.1
click at [402, 298] on div "ARTEMETER + [MEDICAL_DATA] TABLET - 20/120MG ([MEDICAL_DATA])" at bounding box center [412, 304] width 179 height 30
type input "210"
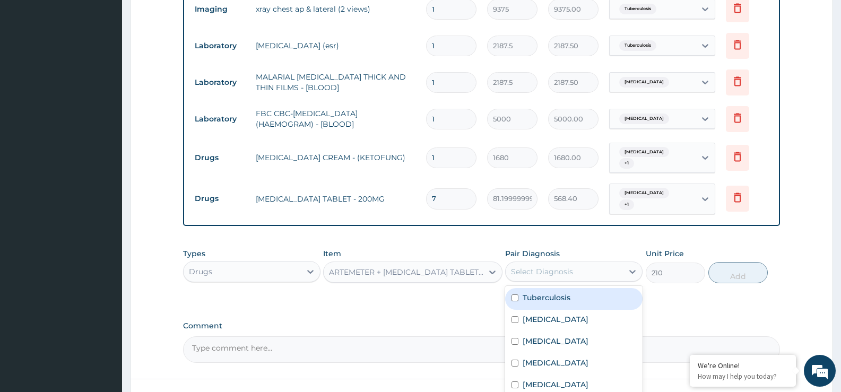
click at [566, 266] on div "Select Diagnosis" at bounding box center [542, 271] width 62 height 11
click at [555, 313] on div "[MEDICAL_DATA]" at bounding box center [573, 321] width 137 height 22
checkbox input "true"
click at [734, 262] on button "Add" at bounding box center [738, 272] width 59 height 21
type input "0"
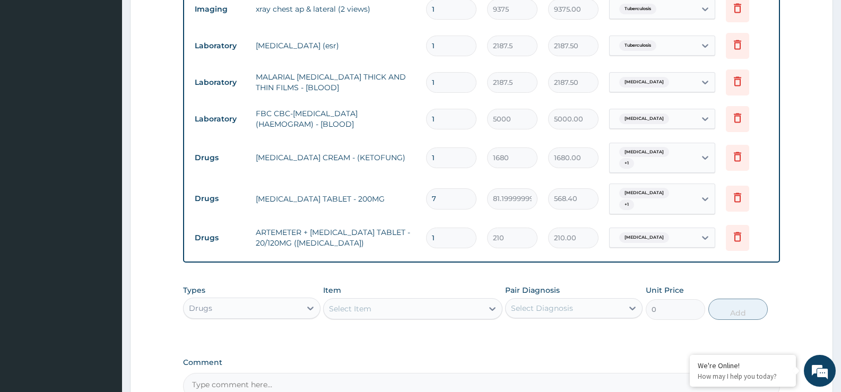
type input "18"
type input "3780.00"
type input "18"
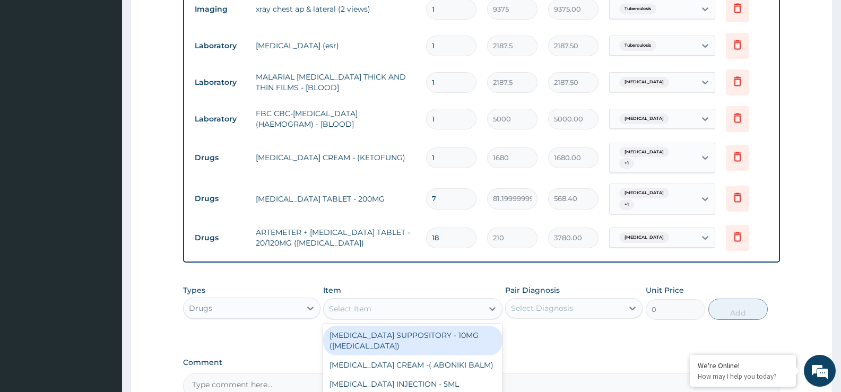
click at [389, 300] on div "Select Item" at bounding box center [403, 308] width 159 height 17
type input "piri"
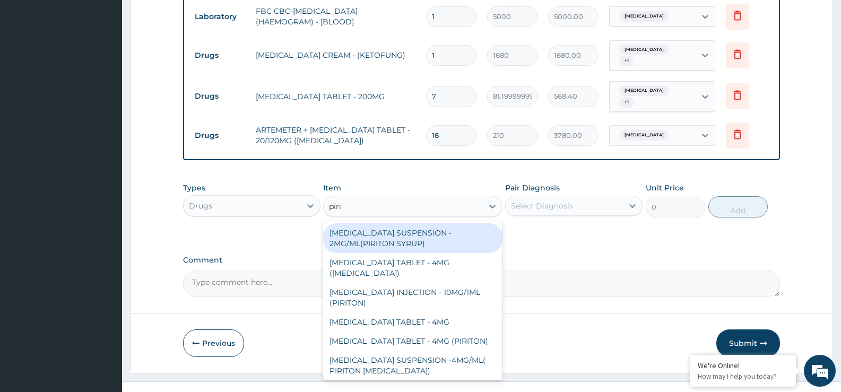
scroll to position [543, 0]
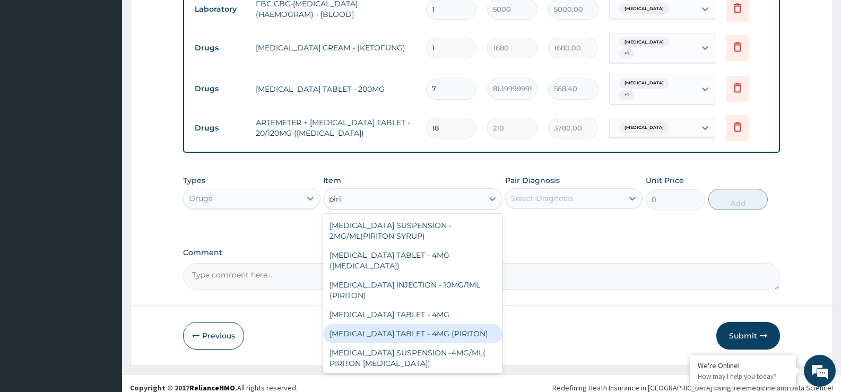
click at [438, 324] on div "[MEDICAL_DATA] TABLET - 4MG (PIRITON)" at bounding box center [412, 333] width 179 height 19
type input "22.4"
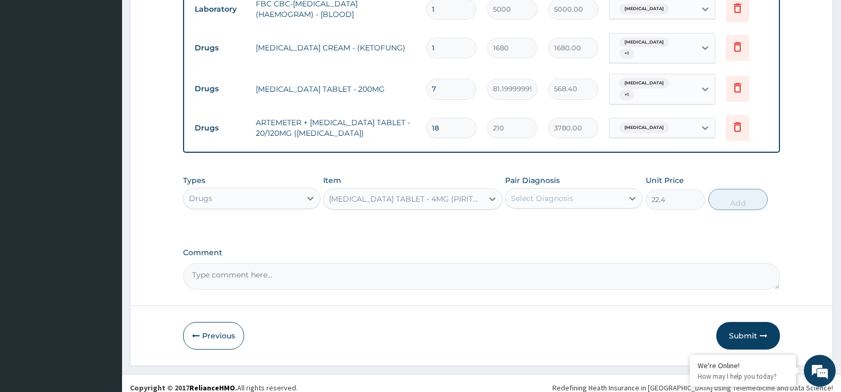
click at [573, 200] on div "Pair Diagnosis Select Diagnosis" at bounding box center [573, 192] width 137 height 35
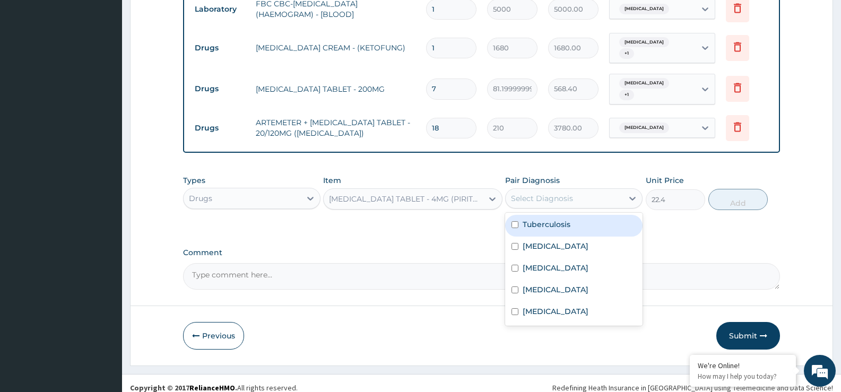
click at [587, 190] on div "Select Diagnosis" at bounding box center [564, 198] width 117 height 17
click at [570, 220] on label "Tuberculosis" at bounding box center [547, 224] width 48 height 11
checkbox input "true"
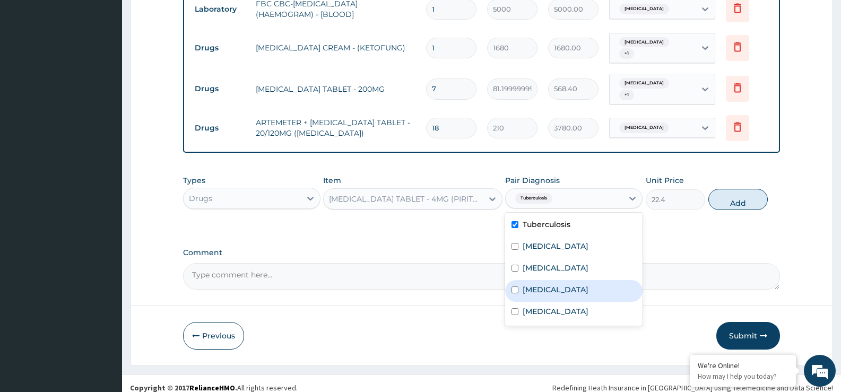
click at [550, 285] on label "Tinea barbae" at bounding box center [556, 290] width 66 height 11
checkbox input "true"
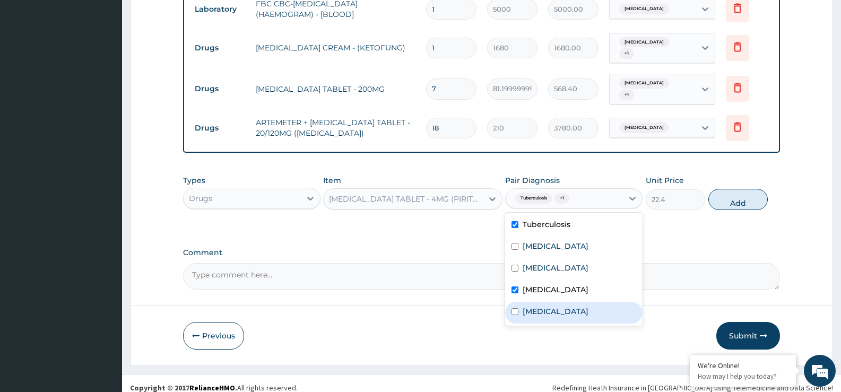
drag, startPoint x: 556, startPoint y: 307, endPoint x: 570, endPoint y: 292, distance: 20.3
click at [556, 307] on label "Tinea capitis" at bounding box center [556, 311] width 66 height 11
checkbox input "true"
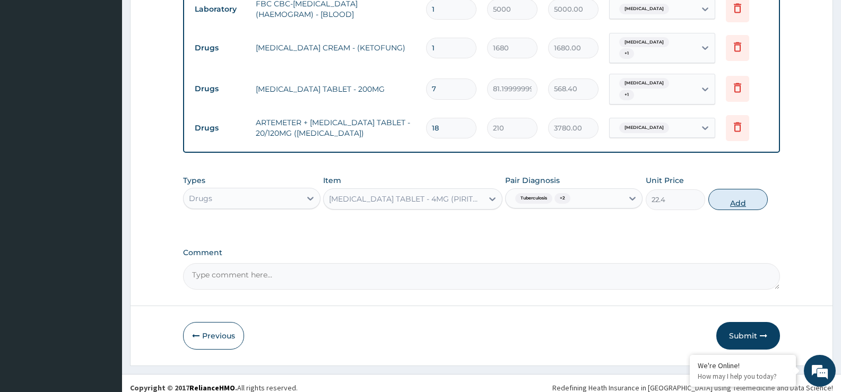
click at [736, 190] on button "Add" at bounding box center [738, 199] width 59 height 21
type input "0"
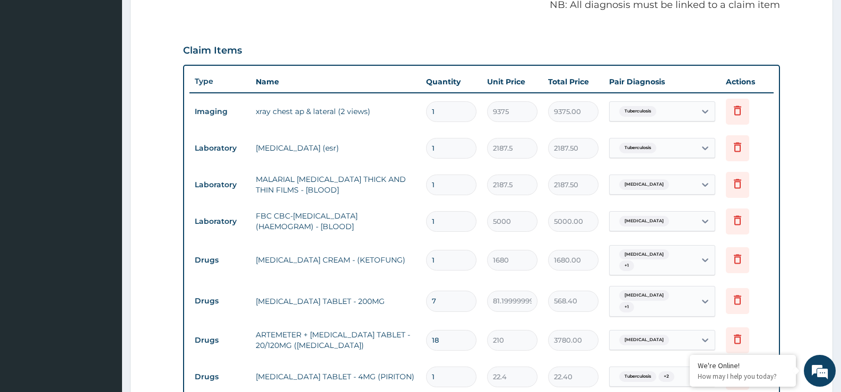
scroll to position [118, 0]
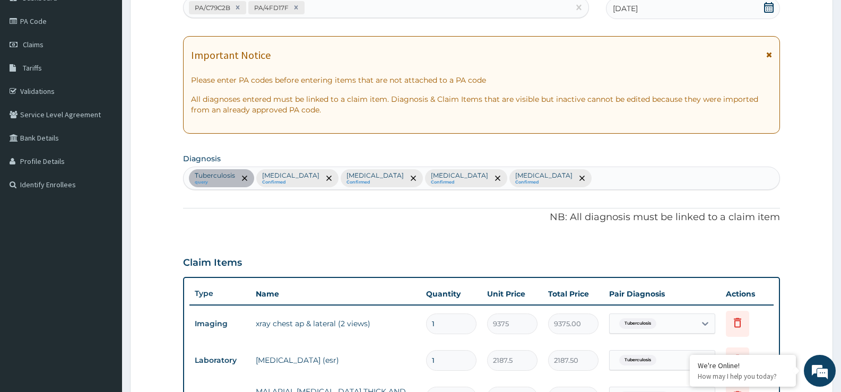
click at [537, 181] on div "Tuberculosis query Malaria Confirmed Sepsis Confirmed Tinea barbae Confirmed Ti…" at bounding box center [482, 178] width 596 height 22
type input "rhiniti"
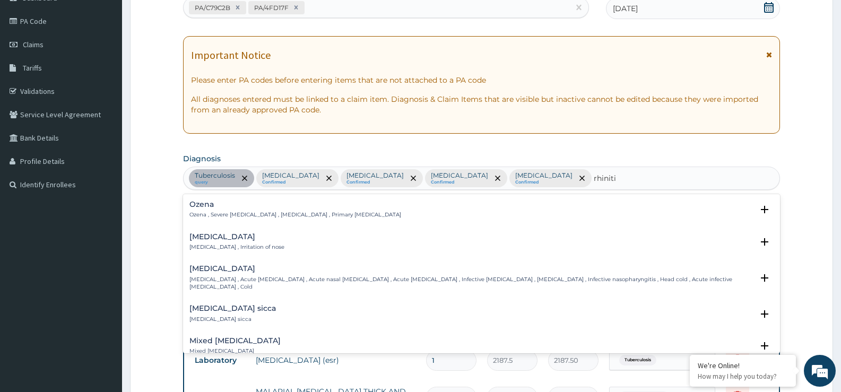
click at [252, 249] on p "Rhinitis , Irritation of nose" at bounding box center [237, 247] width 95 height 7
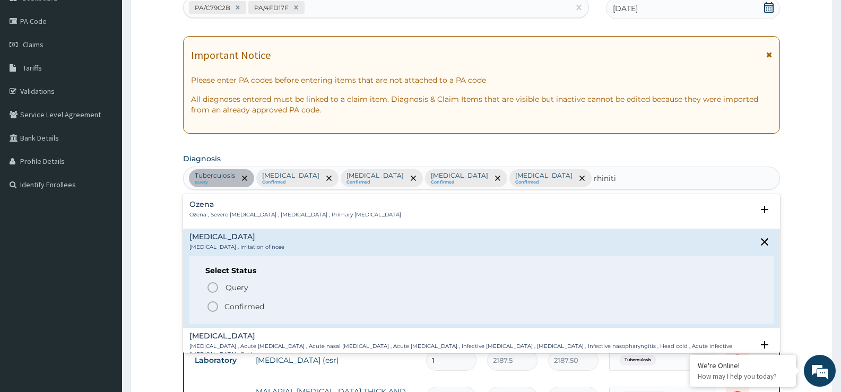
click at [264, 303] on p "Confirmed" at bounding box center [245, 307] width 40 height 11
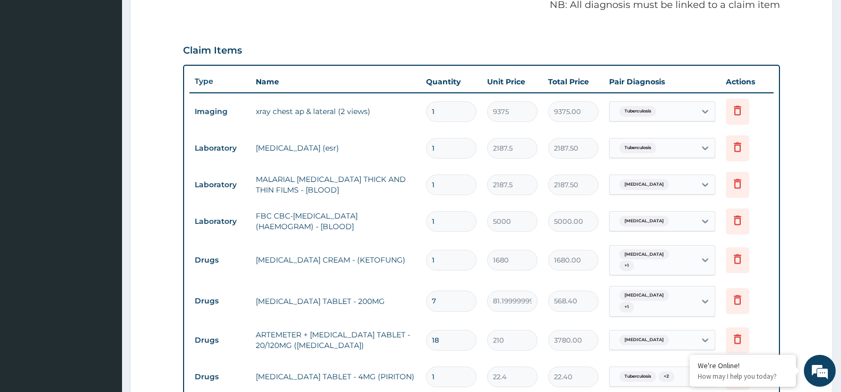
scroll to position [579, 0]
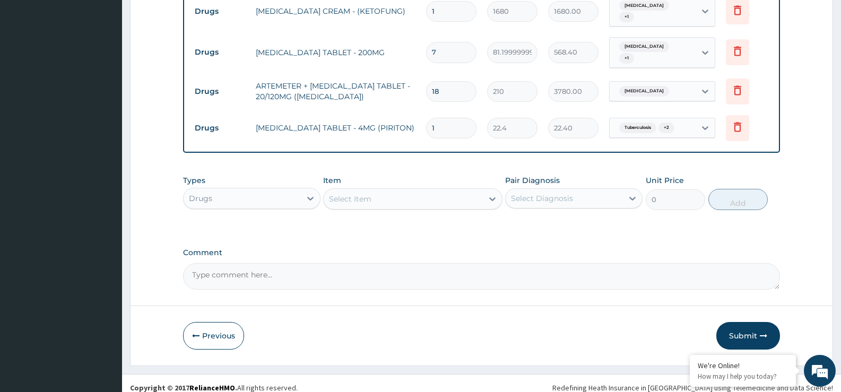
click at [397, 200] on div "Select Item" at bounding box center [412, 198] width 179 height 21
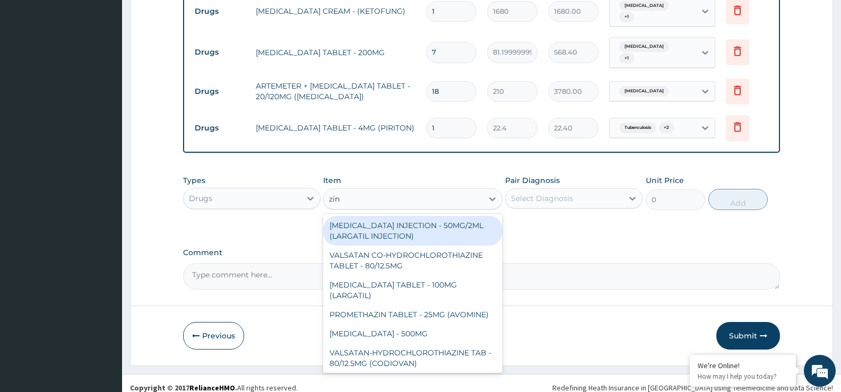
type input "zinc"
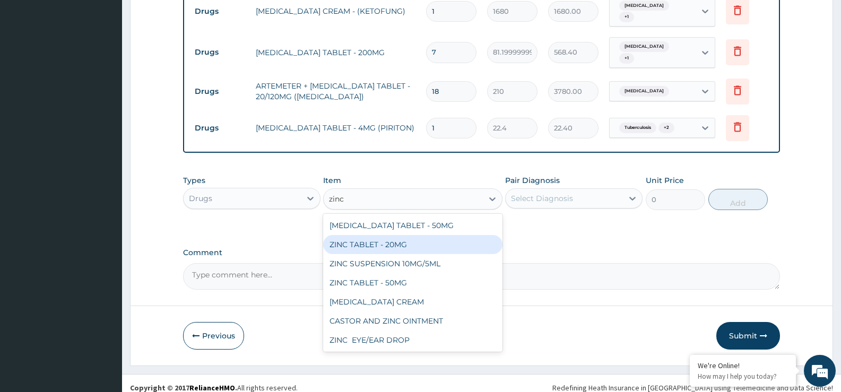
click at [387, 235] on div "ZINC TABLET - 20MG" at bounding box center [412, 244] width 179 height 19
type input "64.39999999999999"
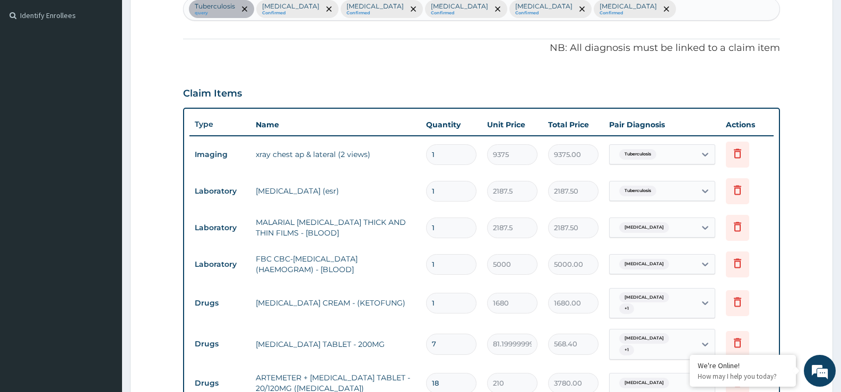
scroll to position [154, 0]
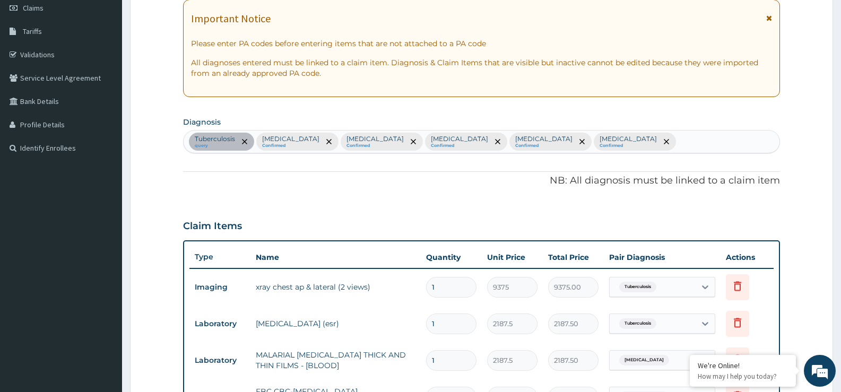
click at [571, 148] on div "Tuberculosis query Malaria Confirmed Sepsis Confirmed Tinea barbae Confirmed Ti…" at bounding box center [482, 142] width 596 height 22
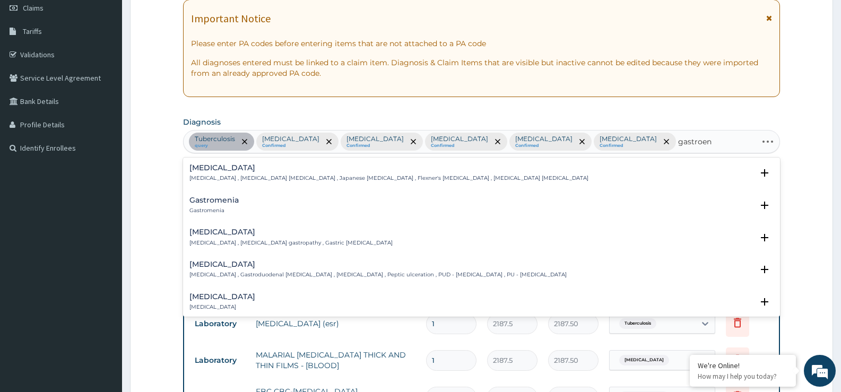
type input "gastroent"
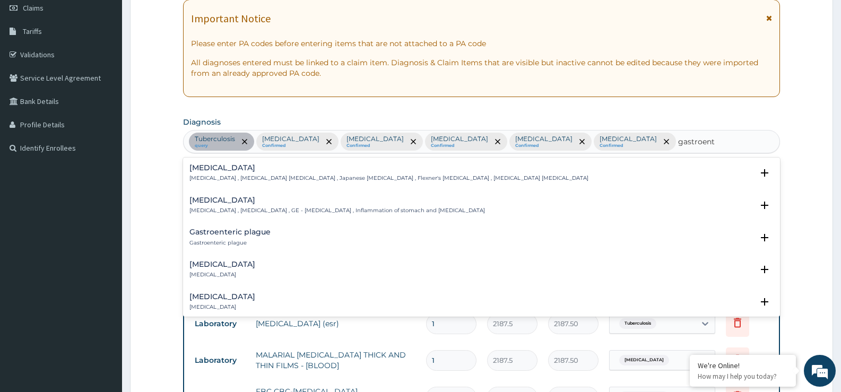
click at [296, 212] on p "Gastroenteritis , Gastroenteropathy , GE - Gastroenteritis , Inflammation of st…" at bounding box center [338, 210] width 296 height 7
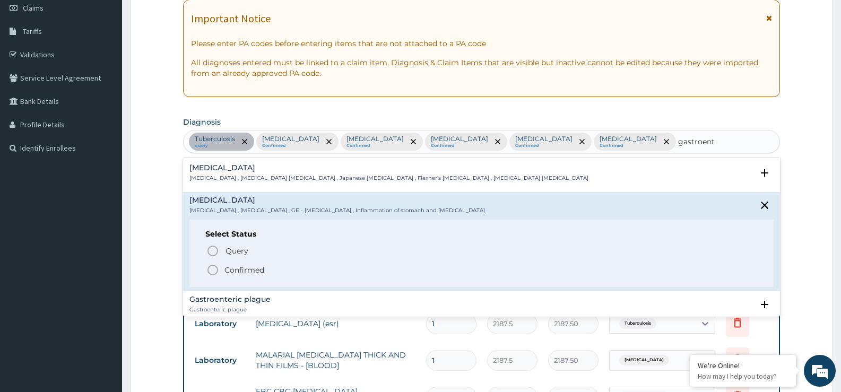
click at [263, 268] on p "Confirmed" at bounding box center [245, 270] width 40 height 11
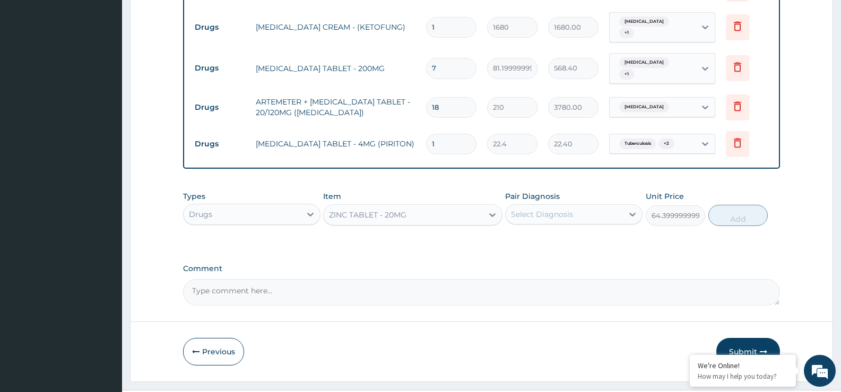
scroll to position [579, 0]
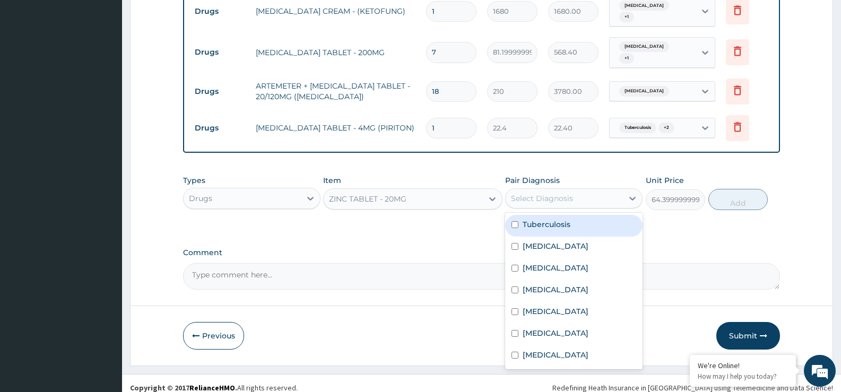
click at [550, 193] on div "Select Diagnosis" at bounding box center [542, 198] width 62 height 11
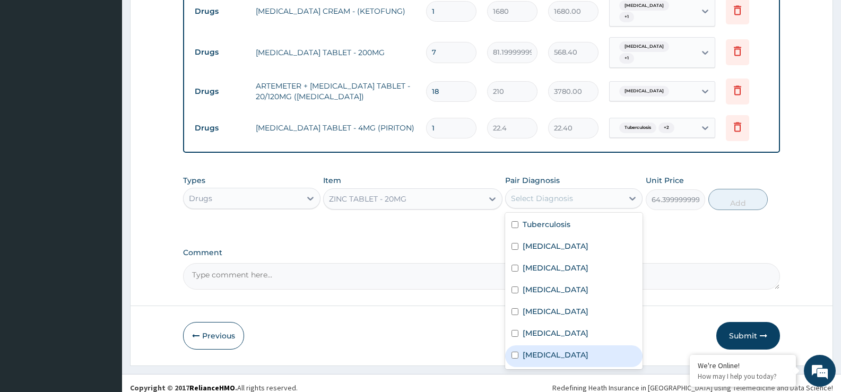
drag, startPoint x: 589, startPoint y: 347, endPoint x: 581, endPoint y: 325, distance: 23.2
click at [587, 346] on div "Gastroenteritis" at bounding box center [573, 357] width 137 height 22
checkbox input "true"
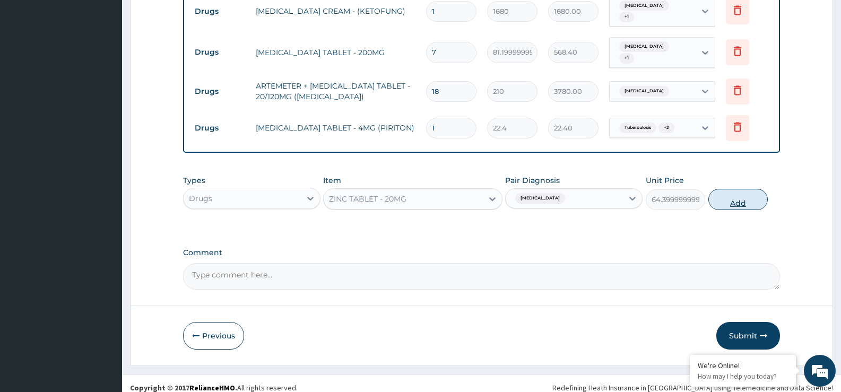
click at [738, 194] on button "Add" at bounding box center [738, 199] width 59 height 21
type input "0"
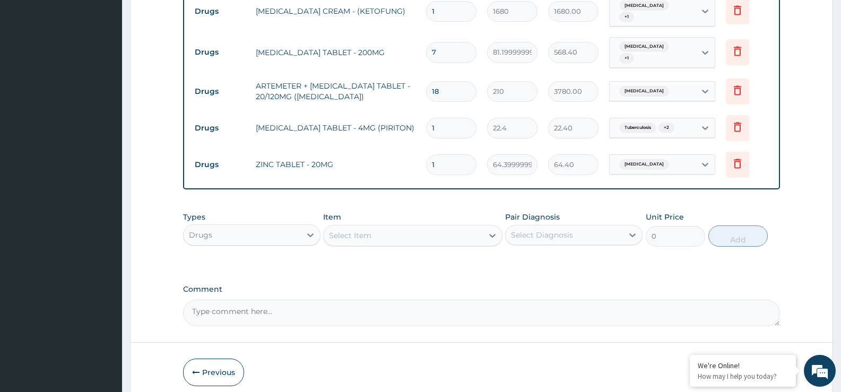
type input "10"
type input "644.00"
type input "10"
click at [428, 229] on div "Select Item" at bounding box center [403, 235] width 159 height 17
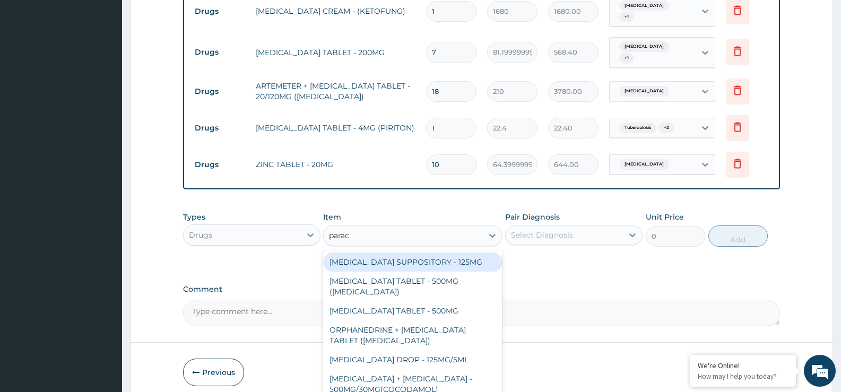
type input "parace"
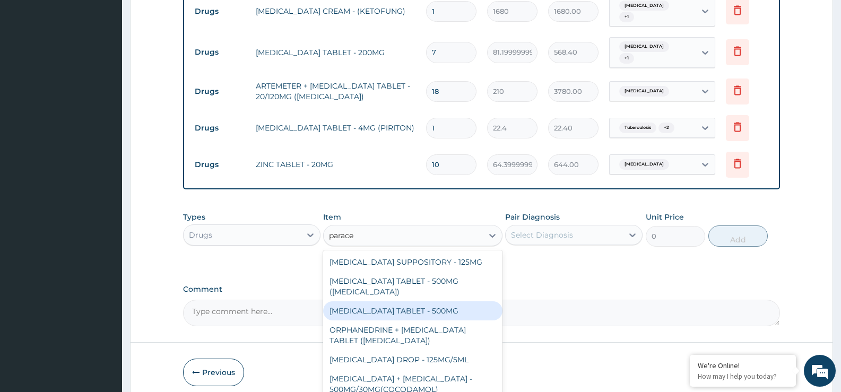
drag, startPoint x: 432, startPoint y: 299, endPoint x: 447, endPoint y: 285, distance: 20.3
click at [431, 302] on div "PARACETAMOL TABLET - 500MG" at bounding box center [412, 311] width 179 height 19
type input "33.599999999999994"
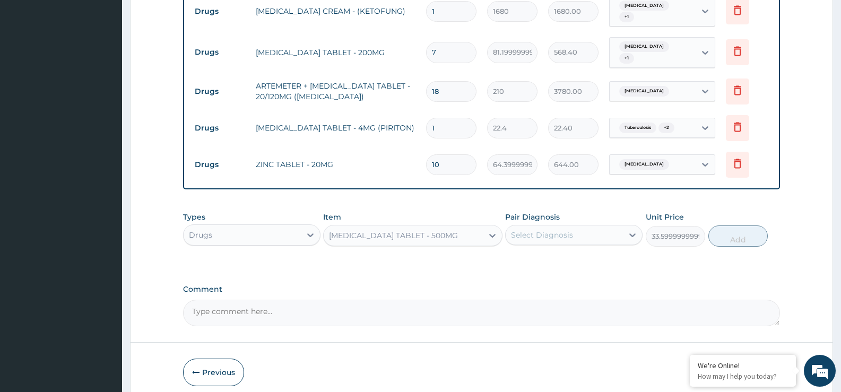
click at [573, 227] on div "Select Diagnosis" at bounding box center [564, 235] width 117 height 17
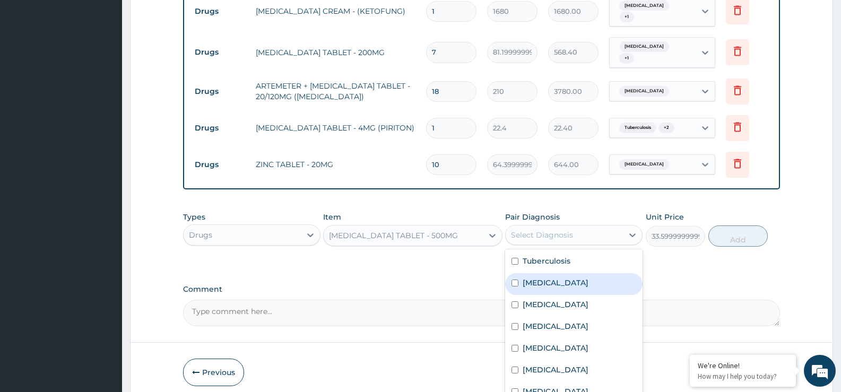
drag, startPoint x: 563, startPoint y: 279, endPoint x: 716, endPoint y: 244, distance: 156.7
click at [570, 279] on div "Malaria" at bounding box center [573, 284] width 137 height 22
checkbox input "true"
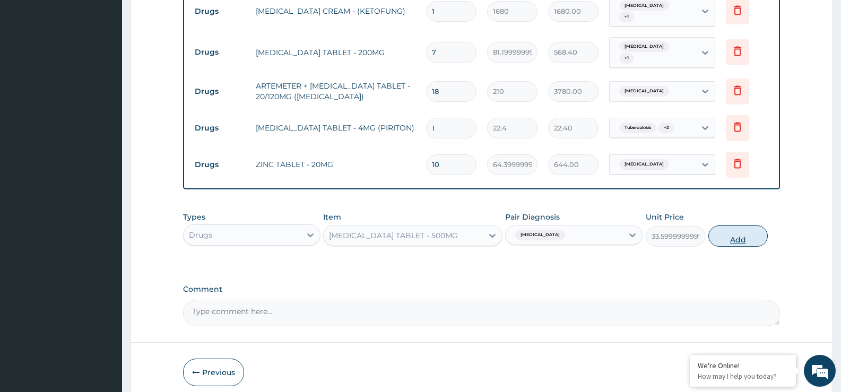
click at [747, 228] on button "Add" at bounding box center [738, 236] width 59 height 21
type input "0"
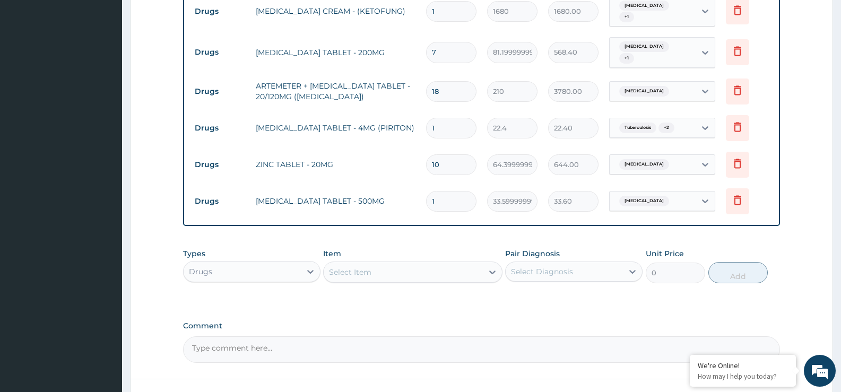
type input "18"
type input "604.80"
type input "1"
type input "33.60"
type input "0.00"
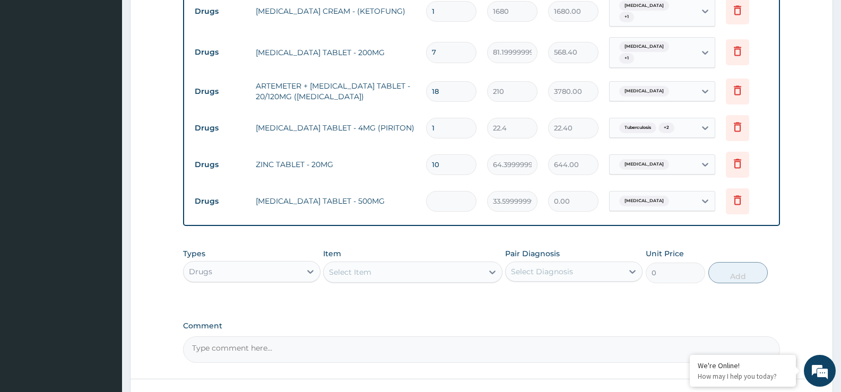
type input "9"
type input "302.40"
type input "9"
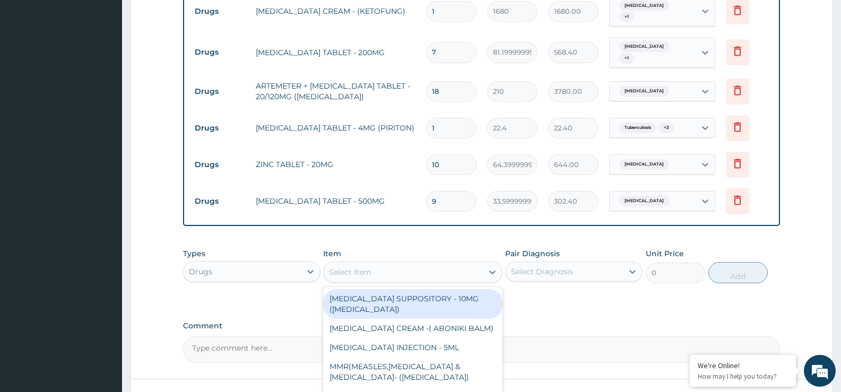
click at [374, 264] on div "Select Item" at bounding box center [403, 272] width 159 height 17
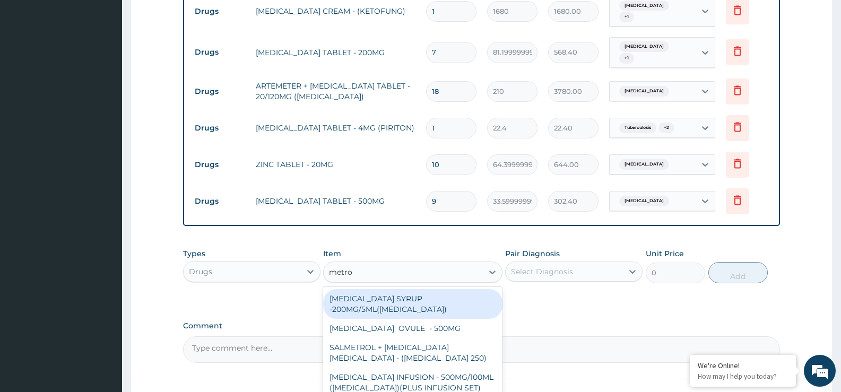
type input "metron"
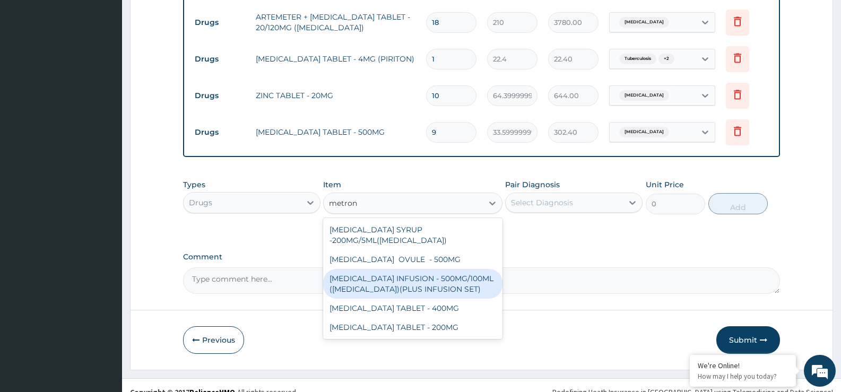
scroll to position [652, 0]
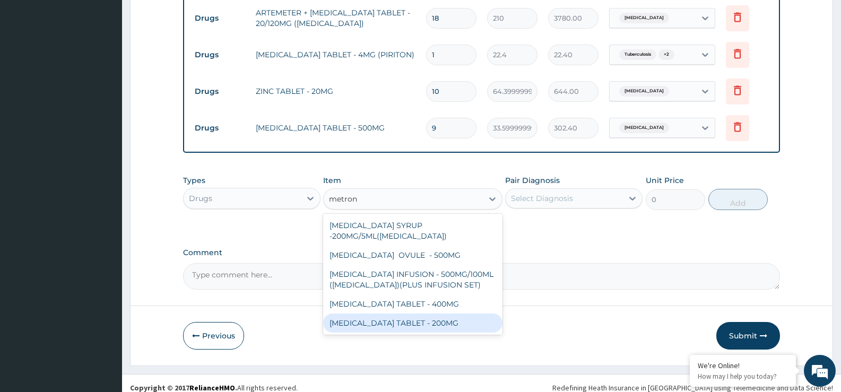
click at [432, 322] on div "METRONIDAZOLE TABLET - 200MG" at bounding box center [412, 323] width 179 height 19
type input "28"
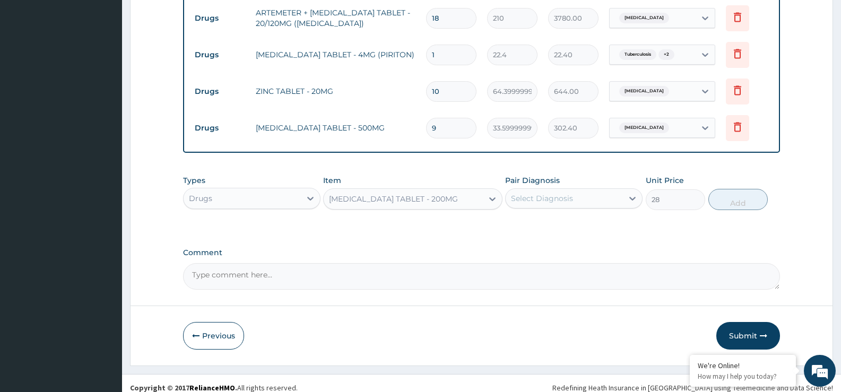
click at [563, 193] on div "Select Diagnosis" at bounding box center [542, 198] width 62 height 11
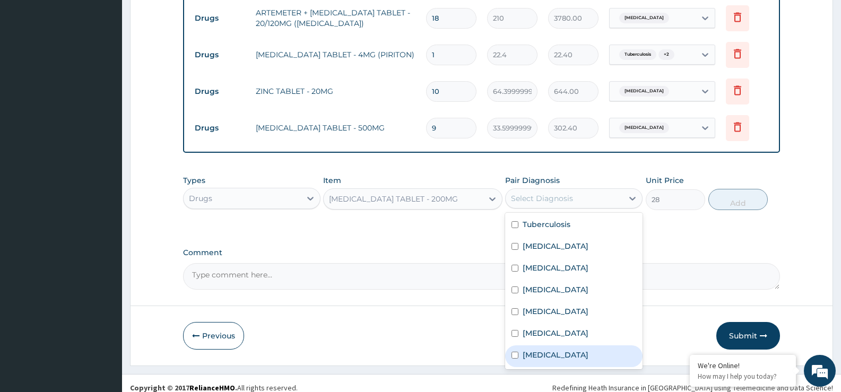
click at [545, 350] on label "Gastroenteritis" at bounding box center [556, 355] width 66 height 11
checkbox input "true"
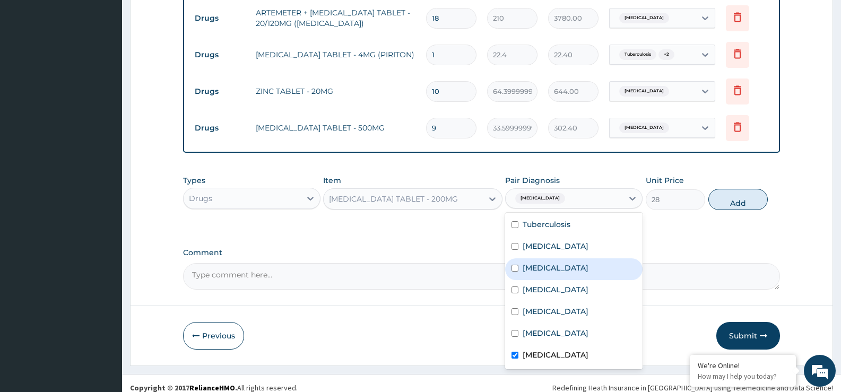
click at [536, 267] on div "Sepsis" at bounding box center [573, 270] width 137 height 22
checkbox input "true"
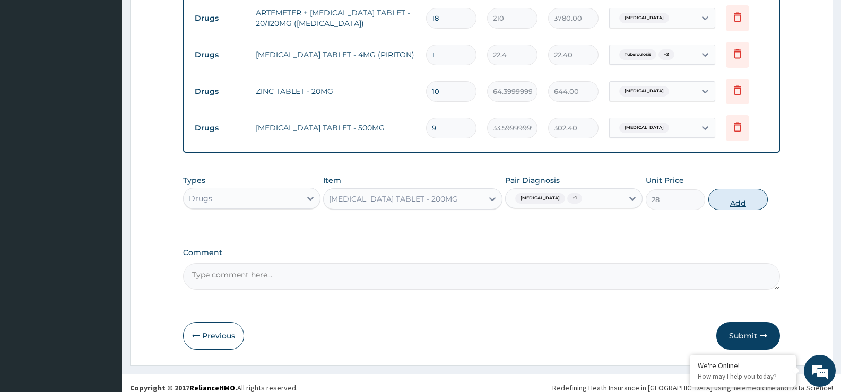
click at [731, 189] on button "Add" at bounding box center [738, 199] width 59 height 21
type input "0"
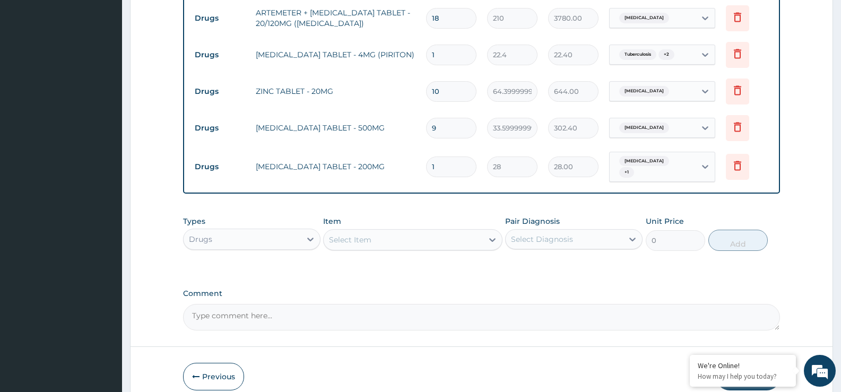
type input "15"
type input "420.00"
type input "17"
type input "476.00"
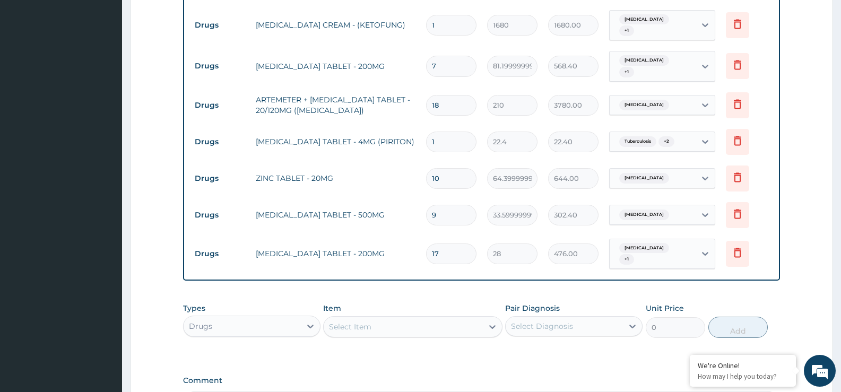
scroll to position [584, 0]
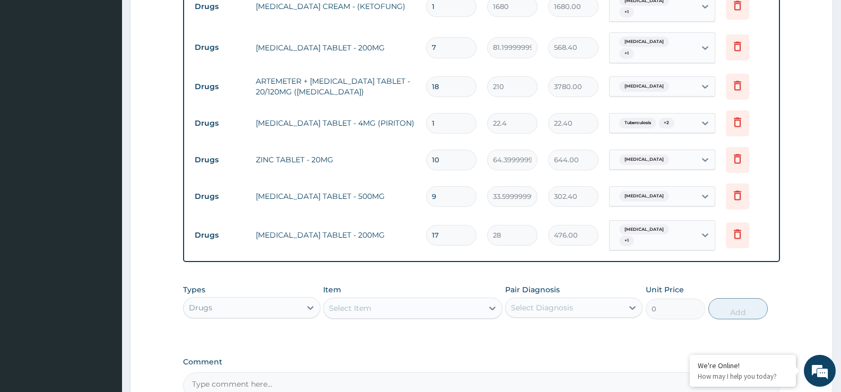
type input "17"
click at [268, 299] on div "Drugs" at bounding box center [242, 307] width 117 height 17
click at [268, 363] on div "Procedures" at bounding box center [251, 372] width 137 height 19
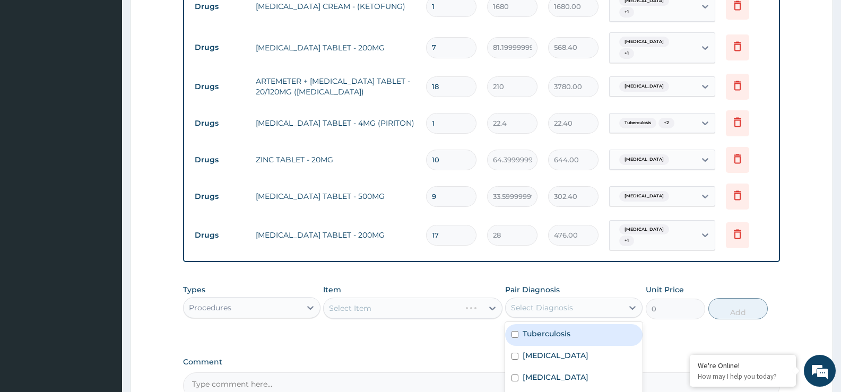
click at [554, 303] on div "Select Diagnosis" at bounding box center [542, 308] width 62 height 11
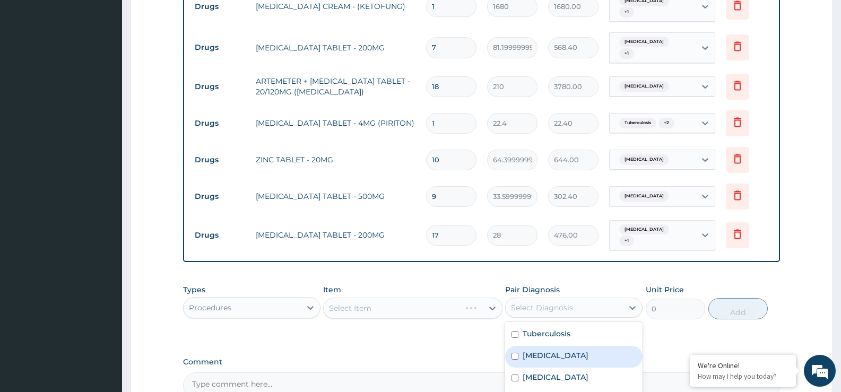
click at [559, 346] on div "Malaria" at bounding box center [573, 357] width 137 height 22
checkbox input "true"
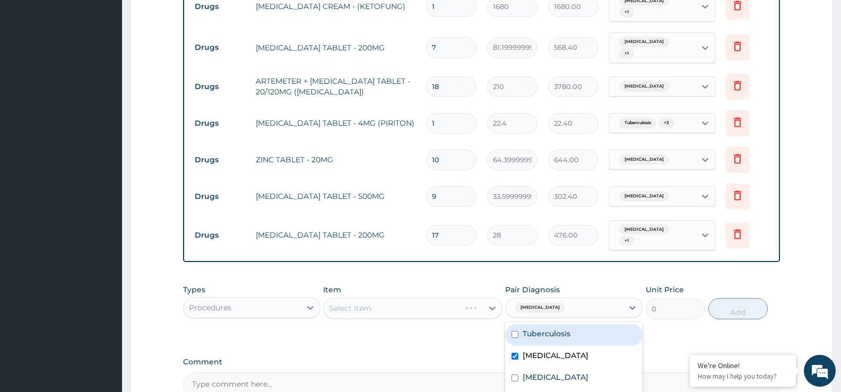
click at [552, 329] on label "Tuberculosis" at bounding box center [547, 334] width 48 height 11
checkbox input "true"
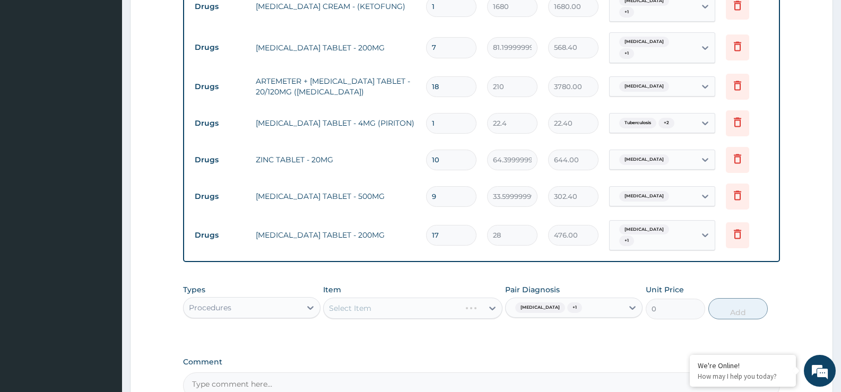
click at [438, 298] on div "Select Item" at bounding box center [412, 308] width 179 height 21
click at [450, 303] on div "Select Item" at bounding box center [412, 308] width 179 height 21
click at [466, 309] on div "Types Procedures Item Select Item Pair Diagnosis Malaria + 1 Unit Price 0 Add" at bounding box center [481, 302] width 597 height 46
click at [450, 300] on div "Select Item" at bounding box center [412, 308] width 179 height 21
click at [440, 298] on div "Select Item" at bounding box center [412, 308] width 179 height 21
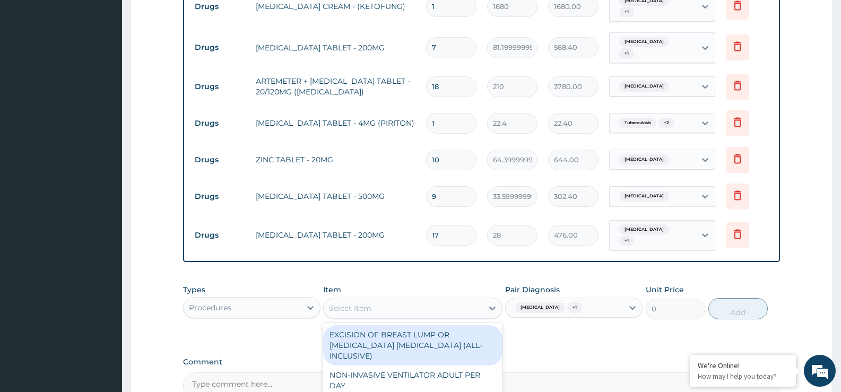
click at [446, 300] on div "Select Item" at bounding box center [403, 308] width 159 height 17
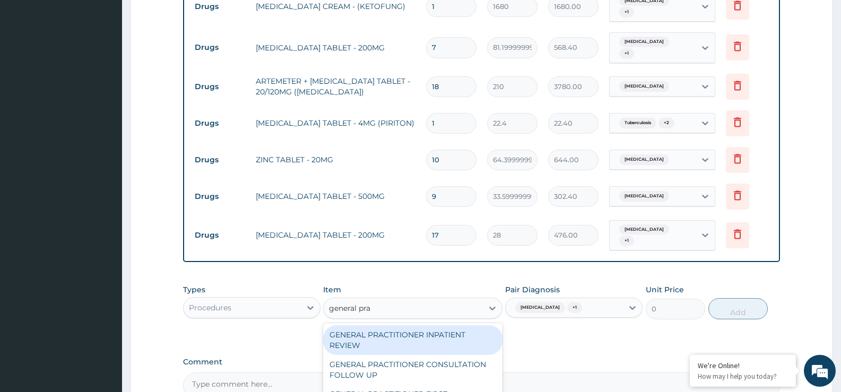
scroll to position [637, 0]
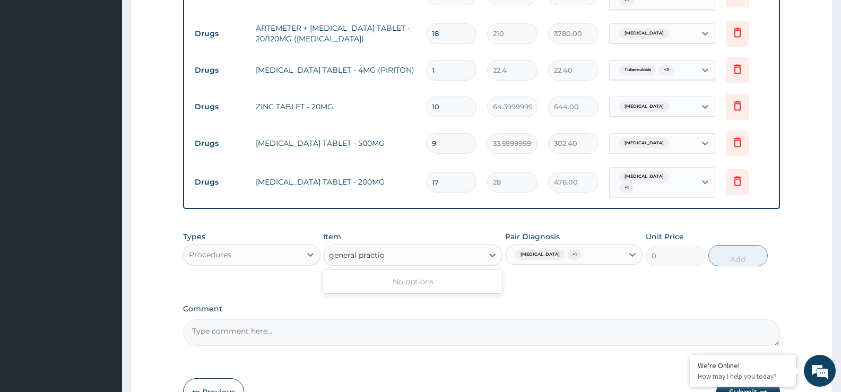
type input "general practi"
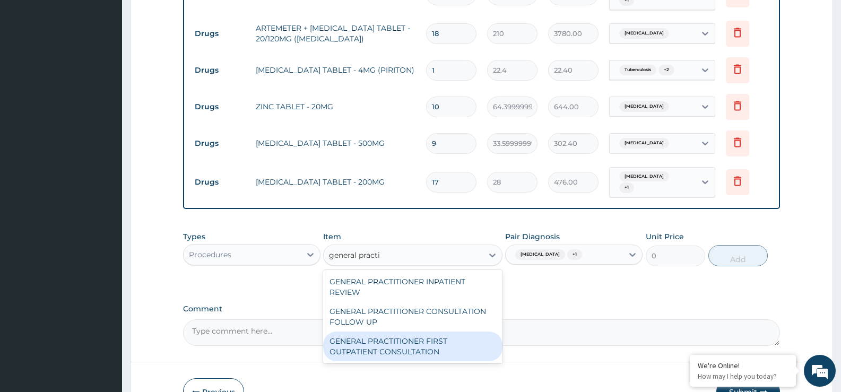
click at [422, 332] on div "GENERAL PRACTITIONER FIRST OUTPATIENT CONSULTATION" at bounding box center [412, 347] width 179 height 30
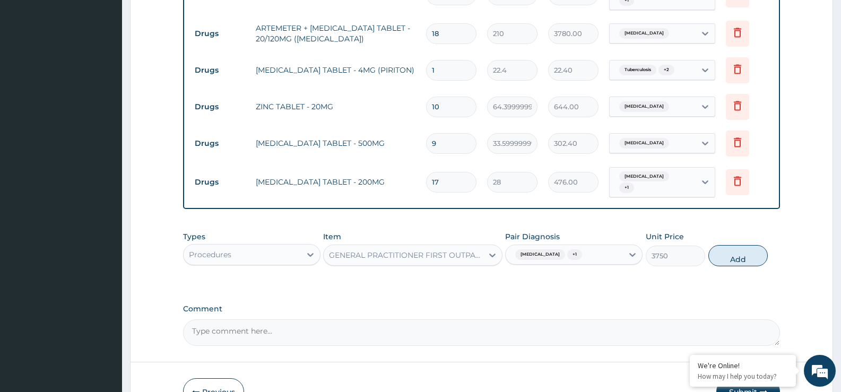
click at [737, 254] on div "Types Procedures Item option GENERAL PRACTITIONER FIRST OUTPATIENT CONSULTATION…" at bounding box center [481, 249] width 597 height 46
click at [738, 245] on button "Add" at bounding box center [738, 255] width 59 height 21
type input "0"
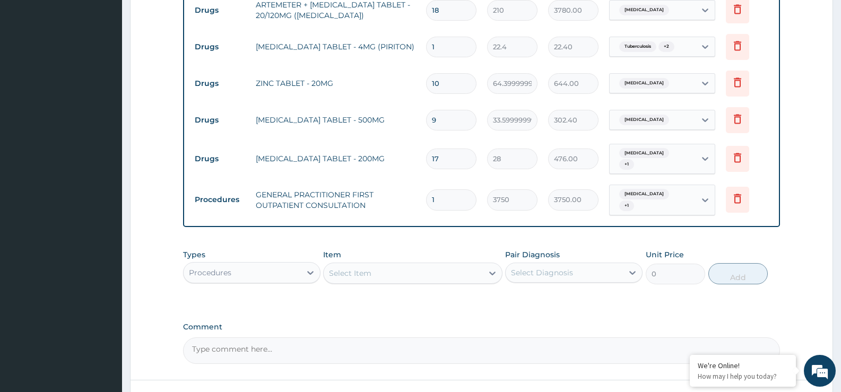
scroll to position [726, 0]
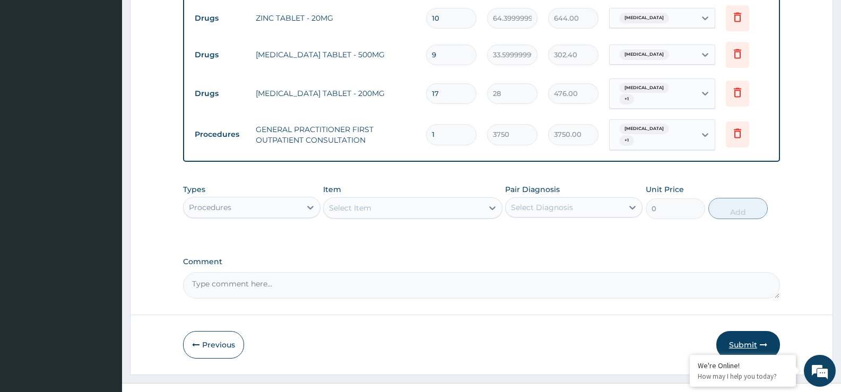
click at [746, 331] on button "Submit" at bounding box center [749, 345] width 64 height 28
click at [748, 331] on button "Submit" at bounding box center [749, 345] width 64 height 28
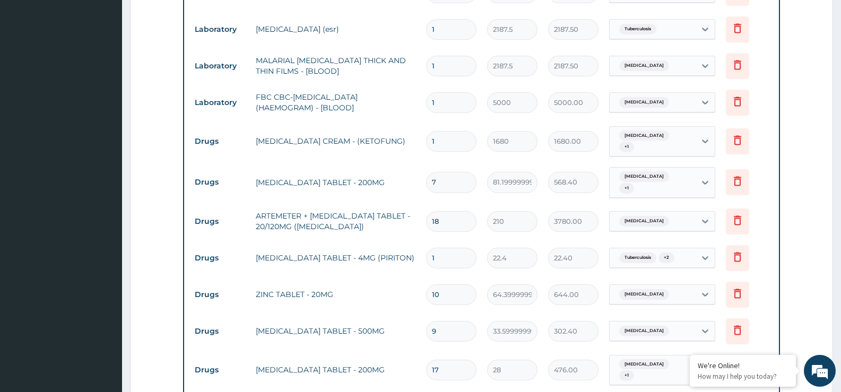
scroll to position [425, 0]
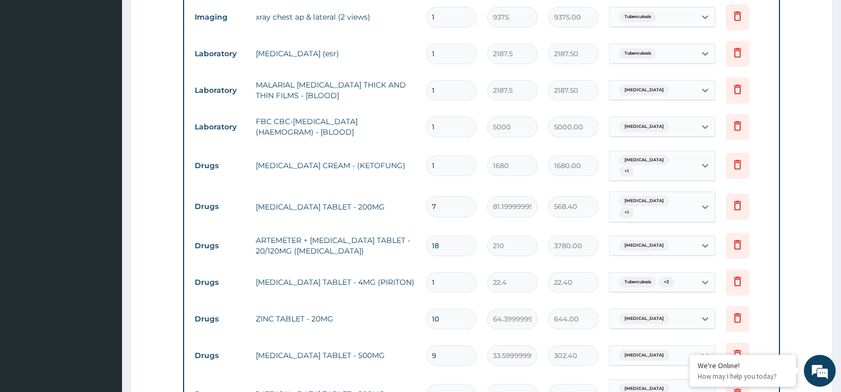
click at [655, 166] on span "Tinea capitis" at bounding box center [644, 160] width 50 height 11
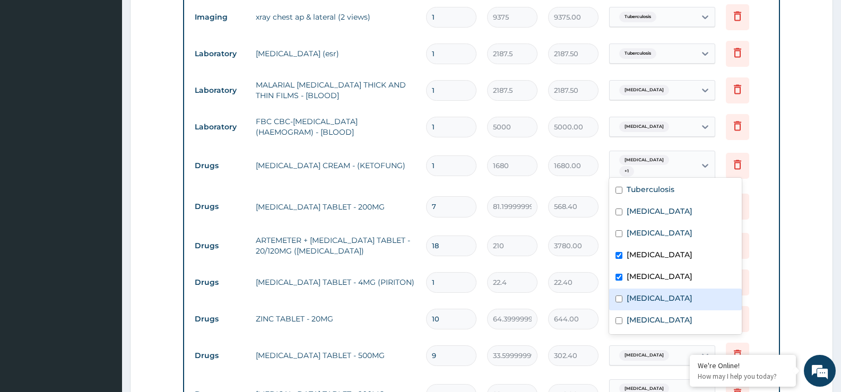
click at [652, 305] on div "Rhinitis" at bounding box center [675, 300] width 133 height 22
checkbox input "true"
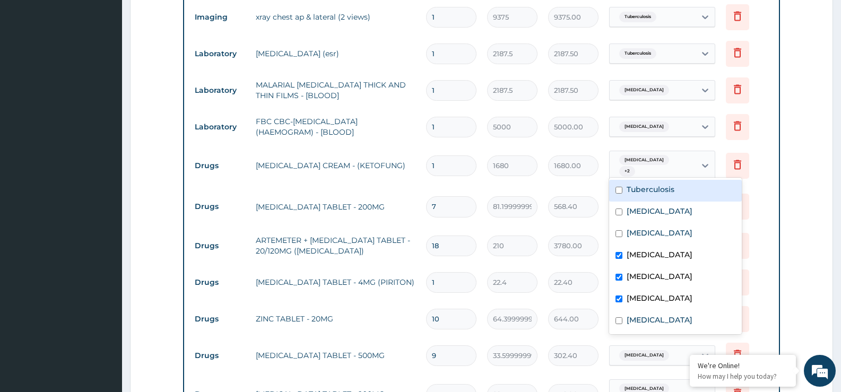
click at [686, 150] on td "option Rhinitis, selected. option Tuberculosis focused, 1 of 7. 7 results avail…" at bounding box center [662, 165] width 117 height 41
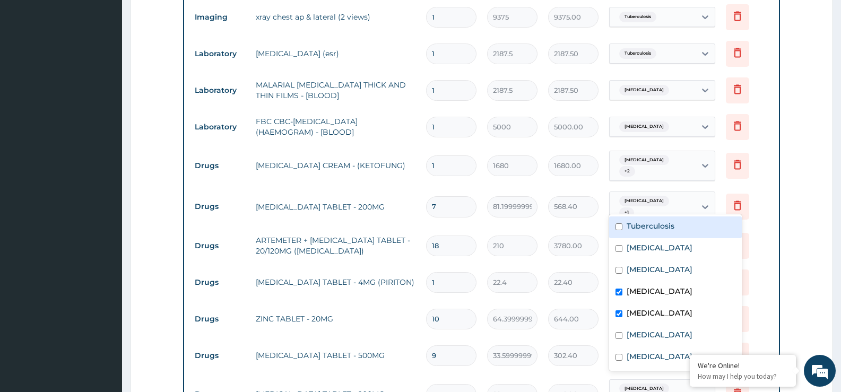
click at [657, 205] on div "Tinea barbae + 1" at bounding box center [651, 206] width 72 height 25
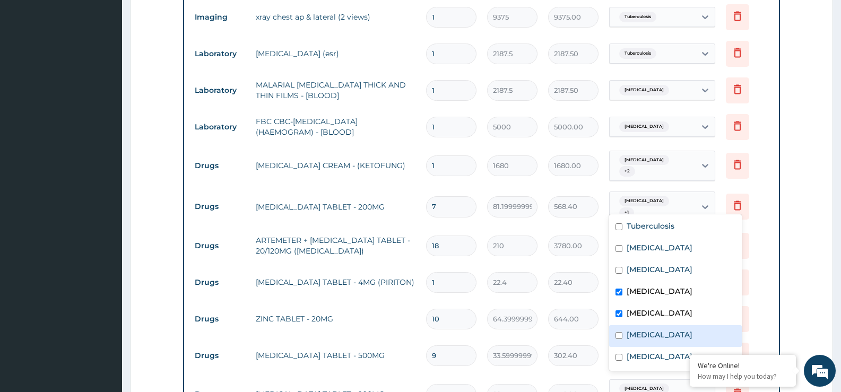
click at [654, 339] on label "Rhinitis" at bounding box center [660, 335] width 66 height 11
click at [647, 334] on label "Rhinitis" at bounding box center [660, 335] width 66 height 11
checkbox input "false"
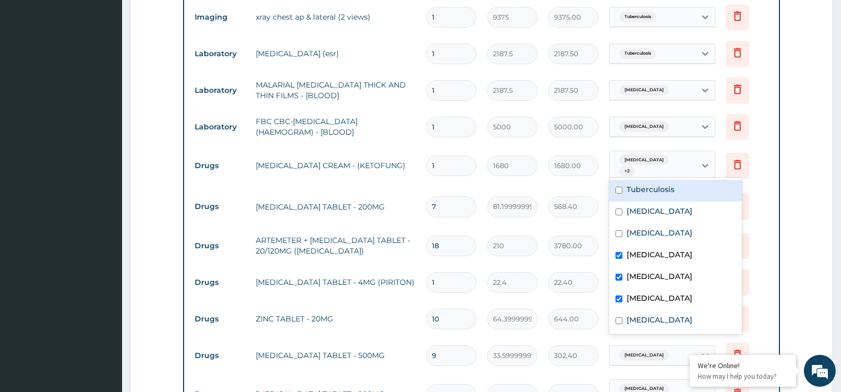
click at [635, 166] on span "+ 2" at bounding box center [627, 171] width 16 height 11
click at [650, 295] on label "Rhinitis" at bounding box center [660, 298] width 66 height 11
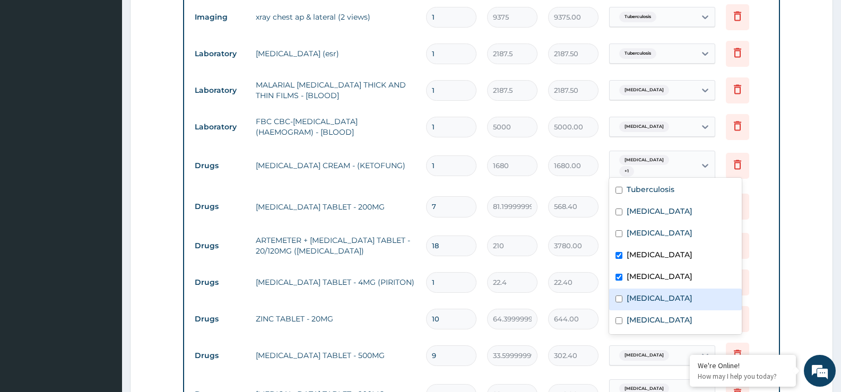
click at [653, 306] on div "Rhinitis" at bounding box center [675, 300] width 133 height 22
click at [645, 303] on label "Rhinitis" at bounding box center [660, 298] width 66 height 11
checkbox input "false"
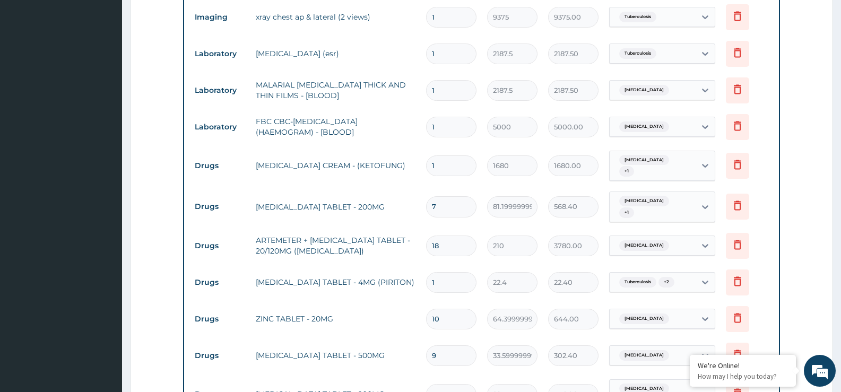
click at [492, 228] on tr "Drugs ARTEMETER + LUMEFANTRINE TABLET - 20/120MG (COARTEM) 18 210 3780.00 Malar…" at bounding box center [482, 246] width 584 height 37
drag, startPoint x: 670, startPoint y: 278, endPoint x: 671, endPoint y: 284, distance: 6.6
click at [670, 278] on span "+ 2" at bounding box center [667, 282] width 16 height 11
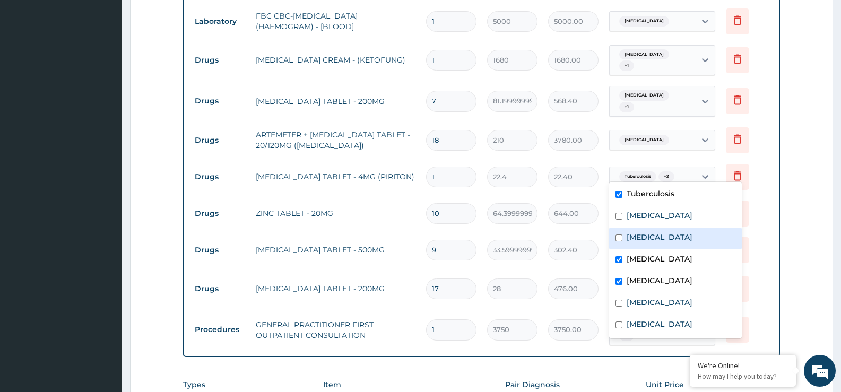
scroll to position [531, 0]
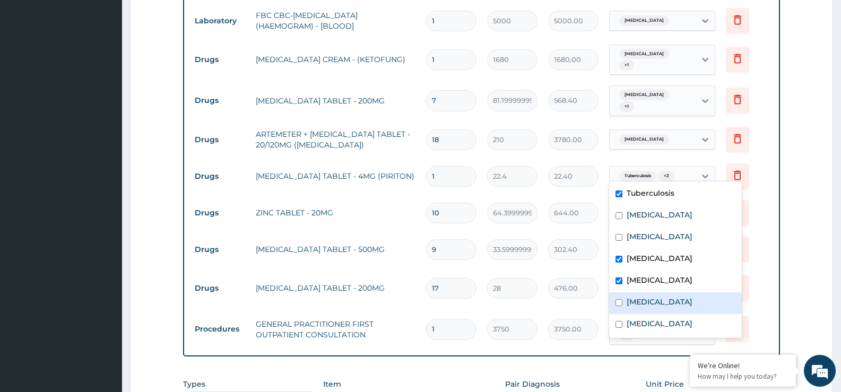
click at [651, 299] on label "Rhinitis" at bounding box center [660, 302] width 66 height 11
checkbox input "true"
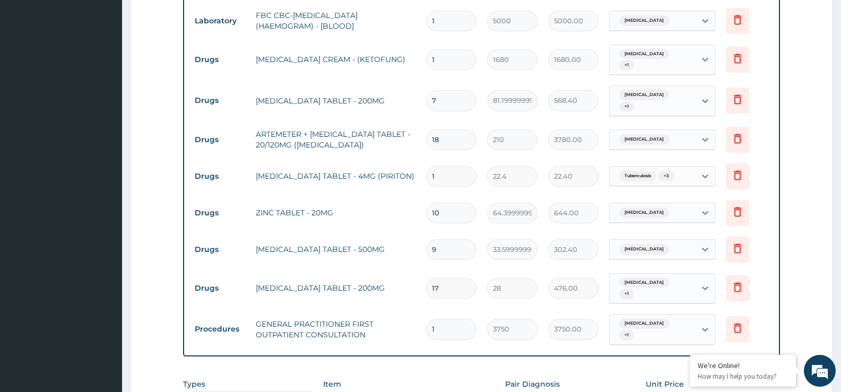
click at [797, 254] on form "Step 2 of 2 PA Code / Prescription Code PA/C79C2B PA/4FD17F Encounter Date 05-0…" at bounding box center [481, 47] width 703 height 1044
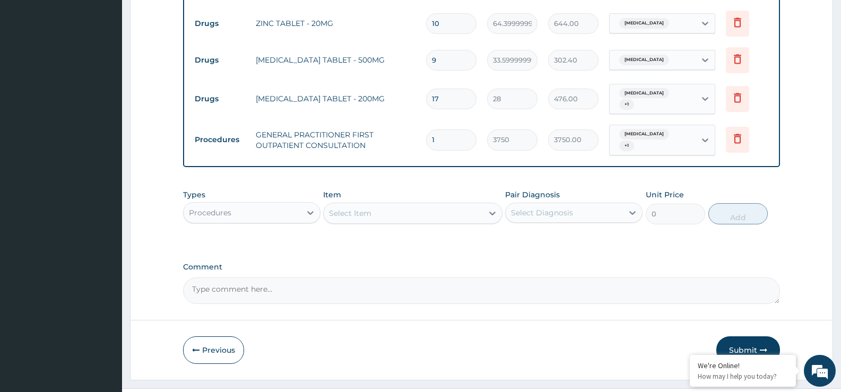
scroll to position [726, 0]
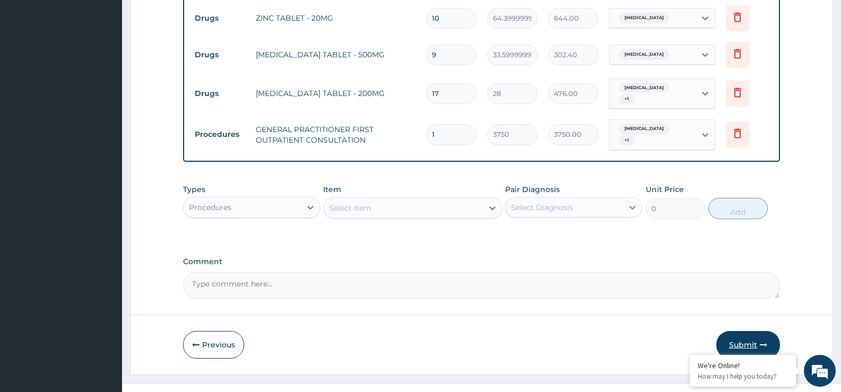
click at [765, 341] on icon "button" at bounding box center [763, 344] width 7 height 7
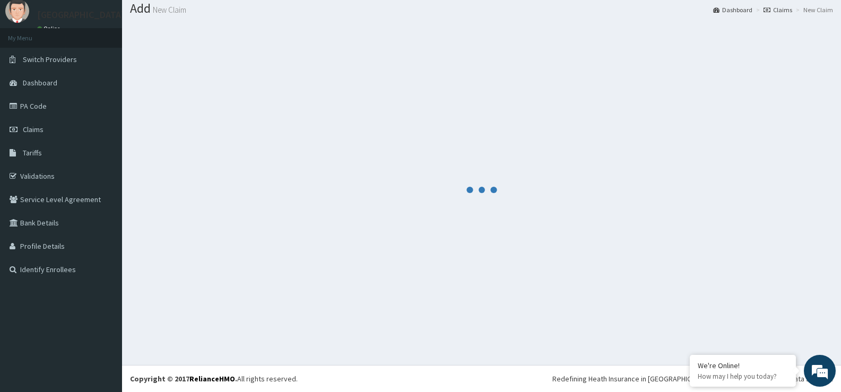
scroll to position [33, 0]
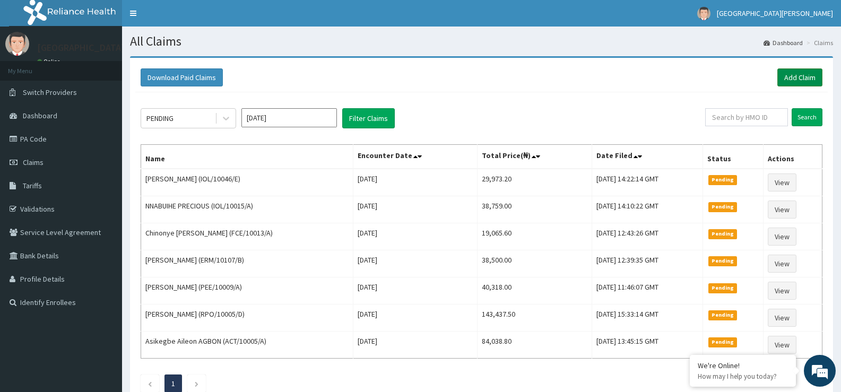
click at [794, 80] on link "Add Claim" at bounding box center [800, 77] width 45 height 18
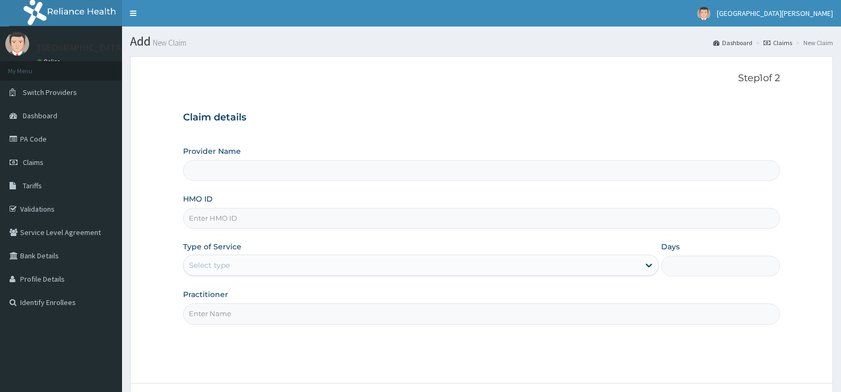
click at [393, 212] on input "HMO ID" at bounding box center [481, 218] width 597 height 21
type input "ST. [PERSON_NAME][GEOGRAPHIC_DATA] -[GEOGRAPHIC_DATA]"
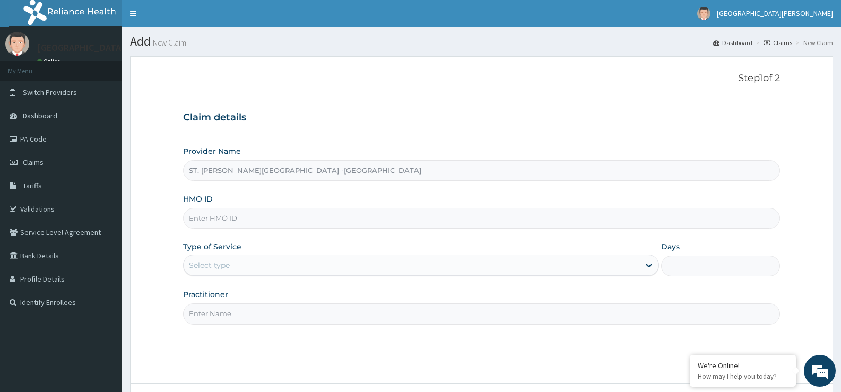
paste input "IOL/10046/A"
type input "IOL/10046/A"
click at [289, 266] on div "Select type" at bounding box center [411, 265] width 455 height 17
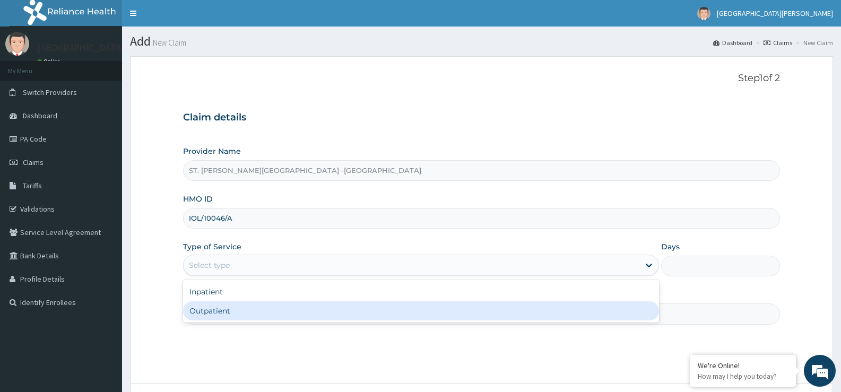
click at [295, 311] on div "Outpatient" at bounding box center [421, 311] width 476 height 19
type input "1"
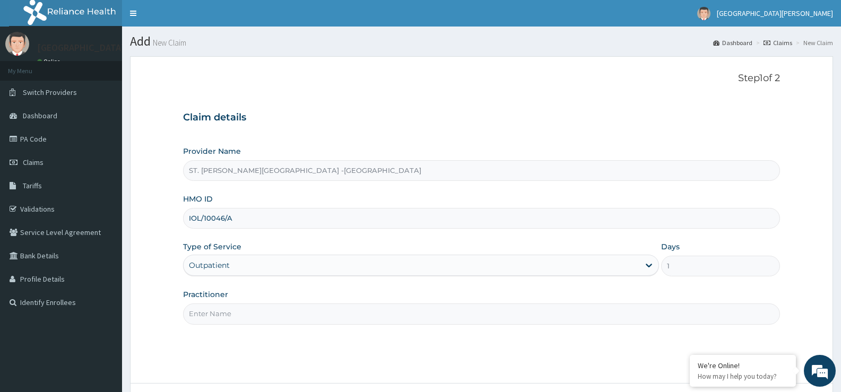
click at [295, 315] on input "Practitioner" at bounding box center [481, 314] width 597 height 21
type input "Luba"
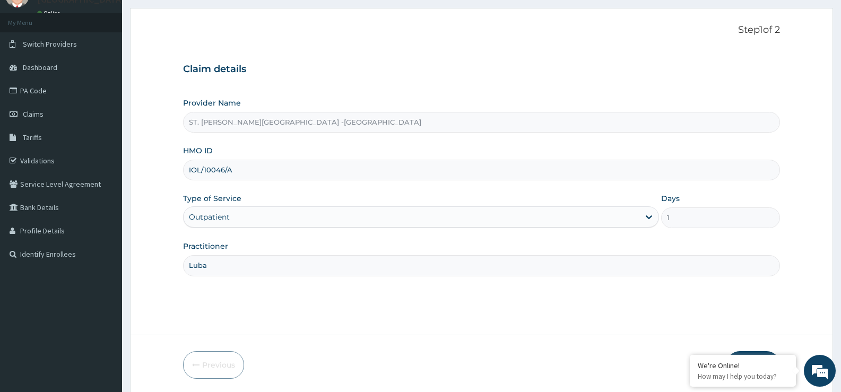
scroll to position [87, 0]
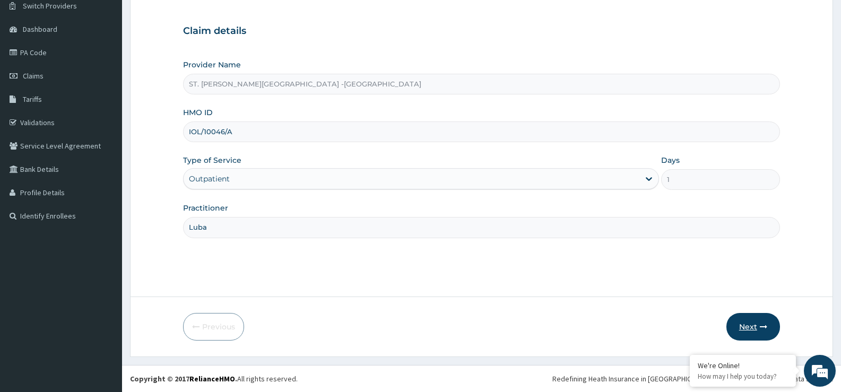
click at [765, 321] on button "Next" at bounding box center [754, 327] width 54 height 28
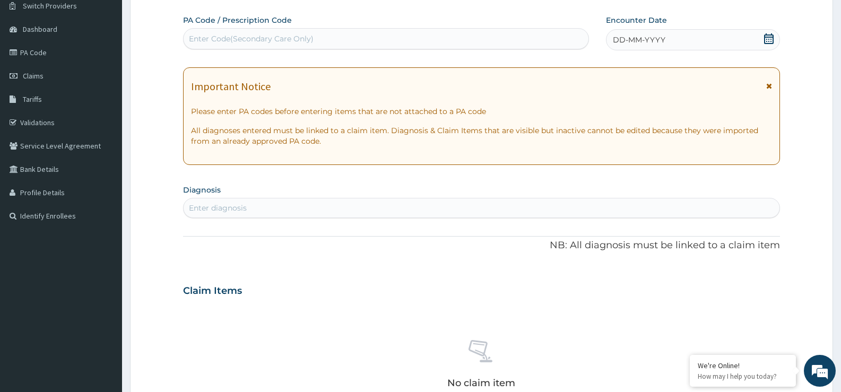
click at [632, 32] on div "DD-MM-YYYY" at bounding box center [693, 39] width 174 height 21
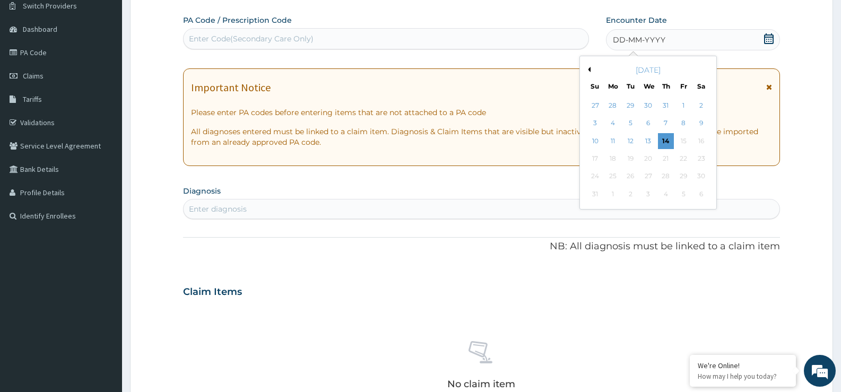
click at [635, 37] on span "DD-MM-YYYY" at bounding box center [639, 40] width 53 height 11
click at [634, 123] on div "5" at bounding box center [631, 124] width 16 height 16
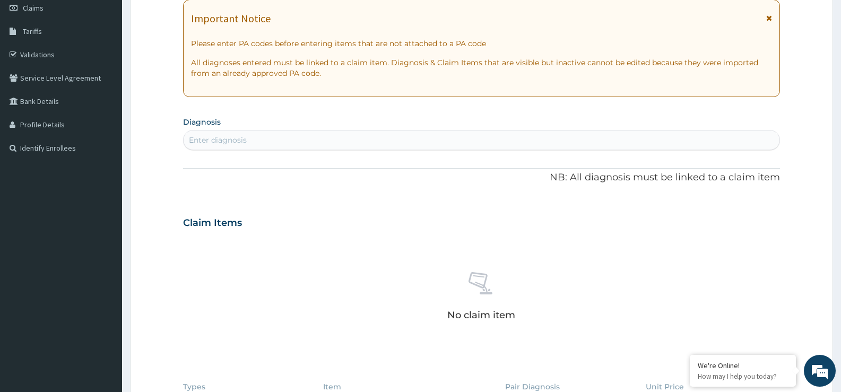
scroll to position [246, 0]
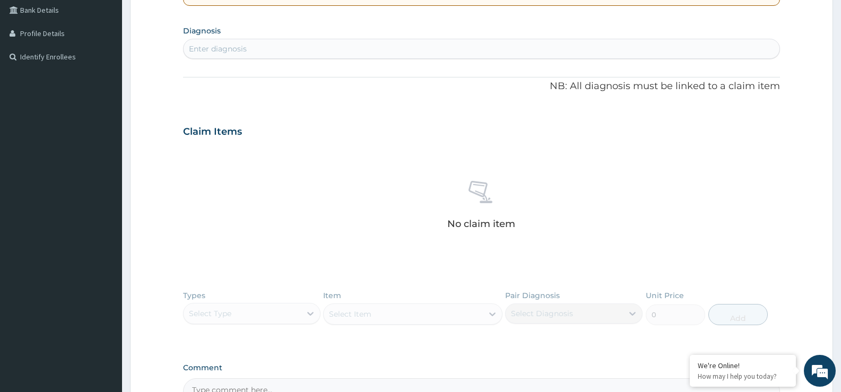
click at [308, 43] on div "Enter diagnosis" at bounding box center [482, 48] width 596 height 17
type input "[MEDICAL_DATA]"
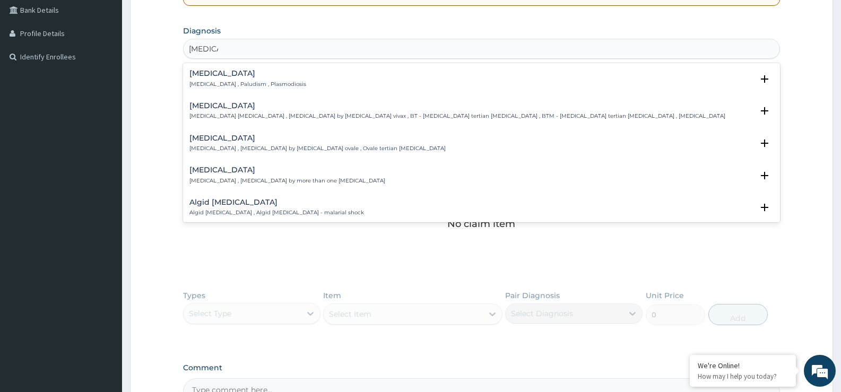
click at [237, 81] on p "[MEDICAL_DATA] , Paludism , Plasmodiosis" at bounding box center [248, 84] width 117 height 7
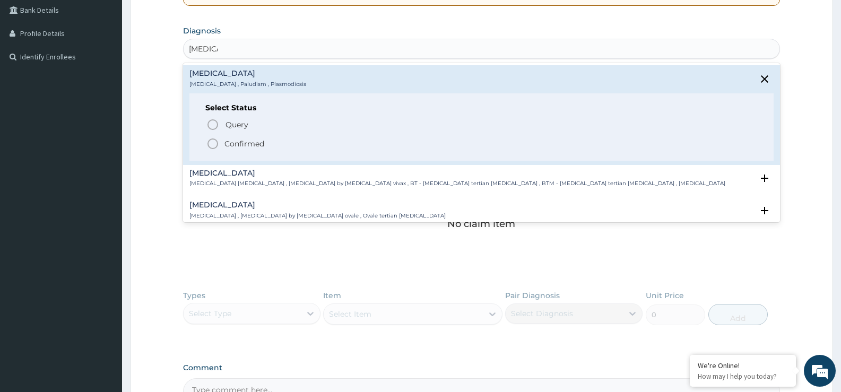
click at [246, 146] on p "Confirmed" at bounding box center [245, 144] width 40 height 11
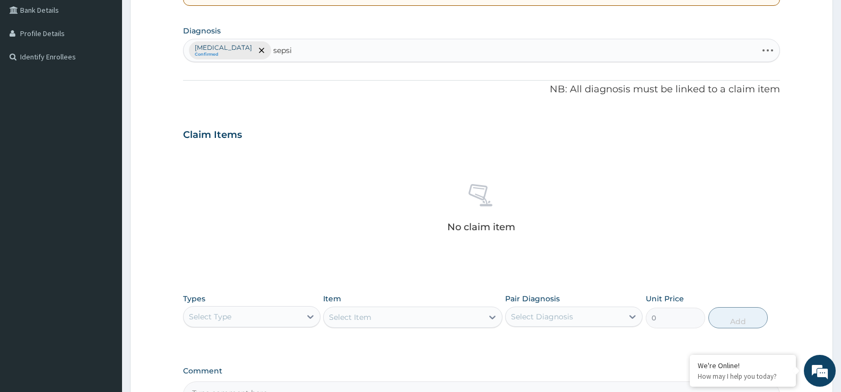
type input "[MEDICAL_DATA]"
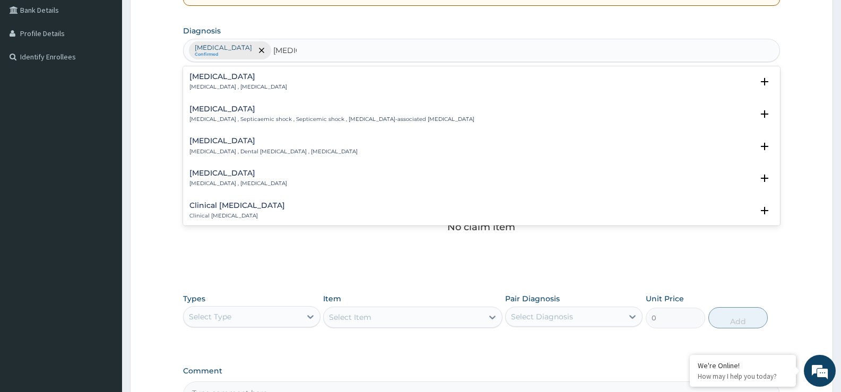
click at [232, 79] on h4 "[MEDICAL_DATA]" at bounding box center [239, 77] width 98 height 8
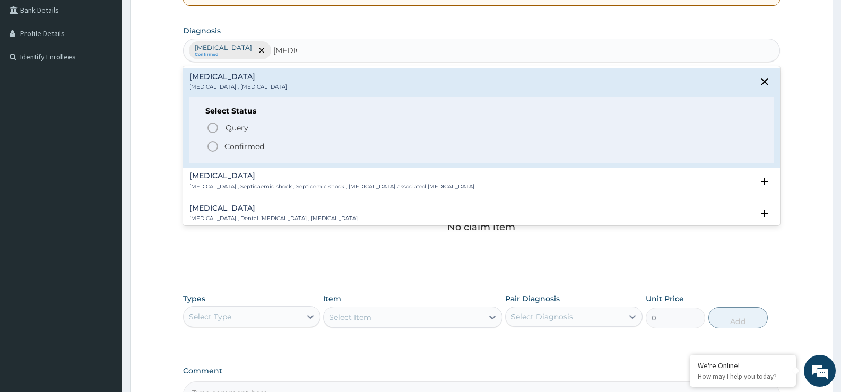
click at [230, 143] on p "Confirmed" at bounding box center [245, 146] width 40 height 11
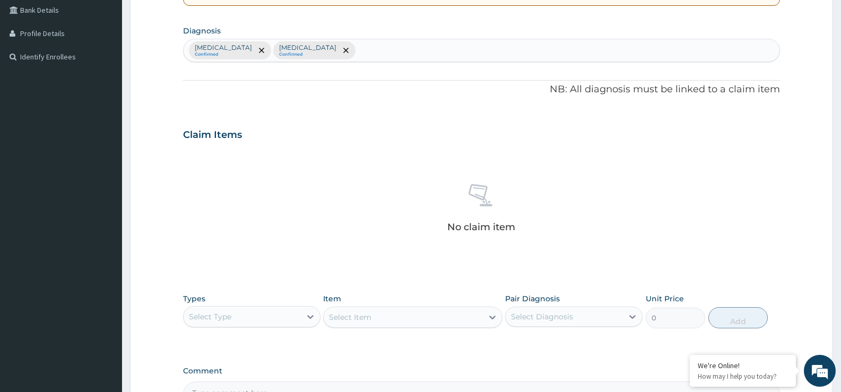
click at [391, 41] on div "[MEDICAL_DATA] Confirmed [MEDICAL_DATA] Confirmed" at bounding box center [482, 50] width 596 height 22
type input "p"
type input "e"
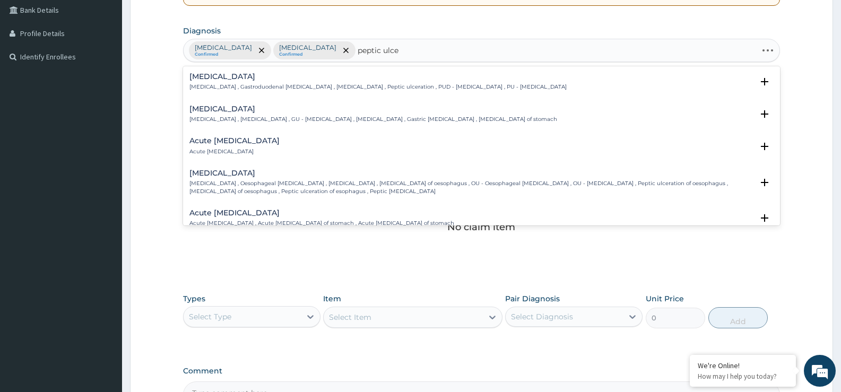
type input "[MEDICAL_DATA]"
click at [285, 81] on h4 "[MEDICAL_DATA]" at bounding box center [378, 77] width 377 height 8
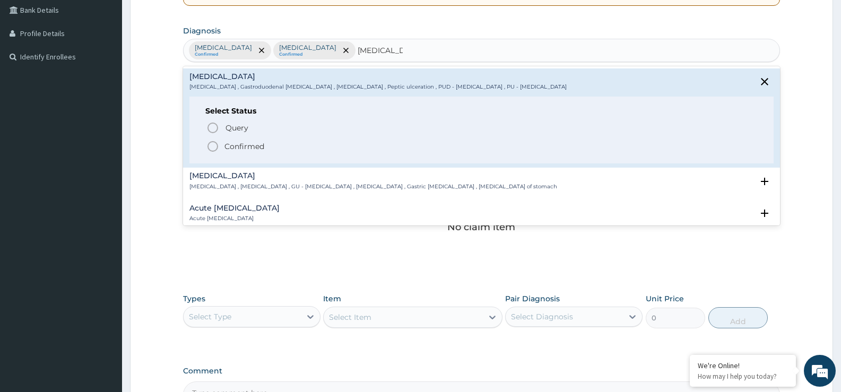
click at [244, 142] on p "Confirmed" at bounding box center [245, 146] width 40 height 11
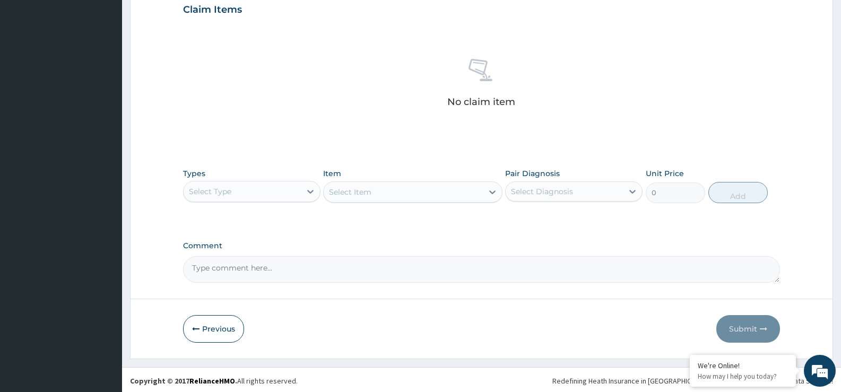
scroll to position [373, 0]
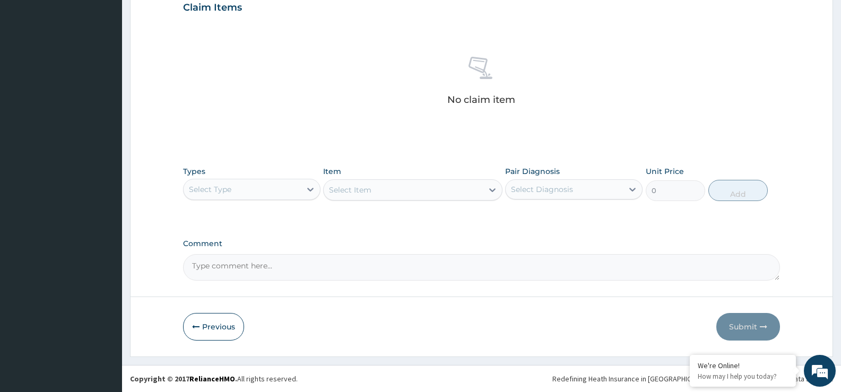
click at [252, 184] on div "Select Type" at bounding box center [242, 189] width 117 height 17
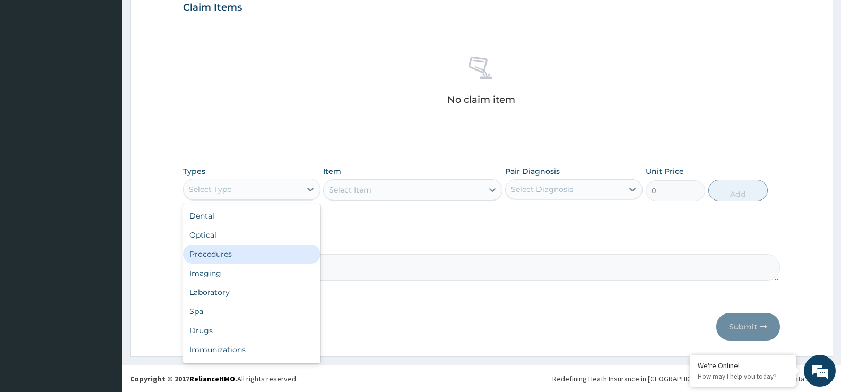
click at [264, 251] on div "Procedures" at bounding box center [251, 254] width 137 height 19
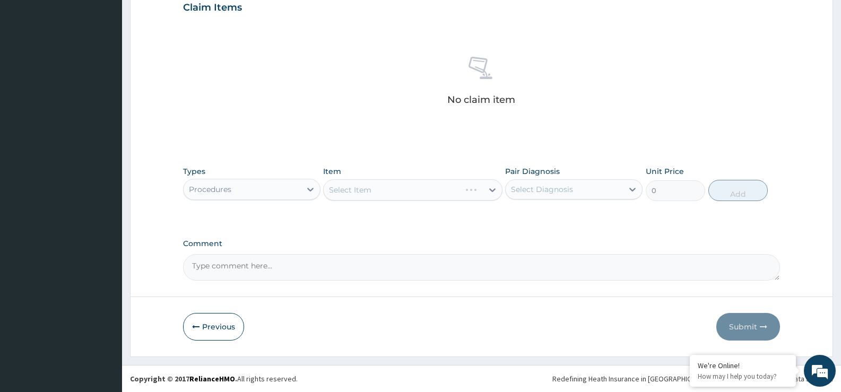
click at [473, 192] on div "Select Item" at bounding box center [412, 189] width 179 height 21
click at [440, 192] on div "Select Item" at bounding box center [412, 189] width 179 height 21
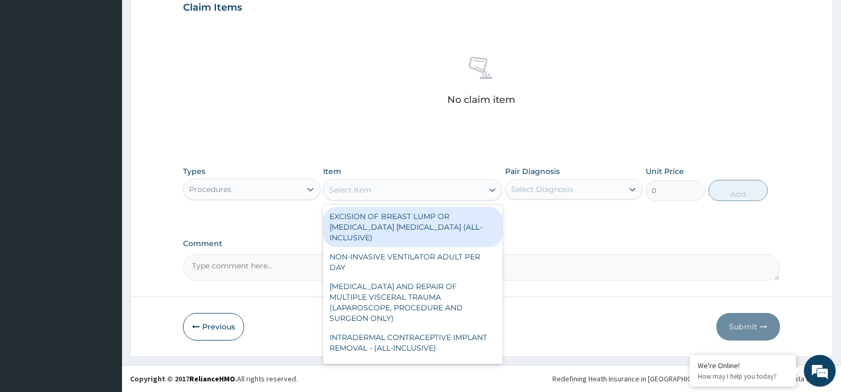
click at [357, 190] on div "Select Item" at bounding box center [350, 190] width 42 height 11
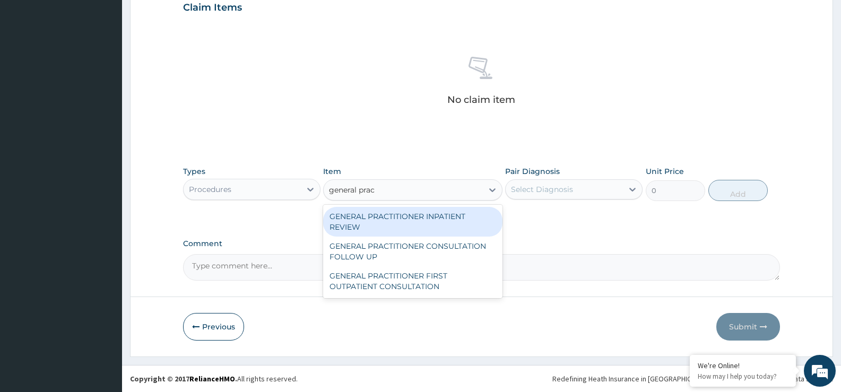
type input "general pract"
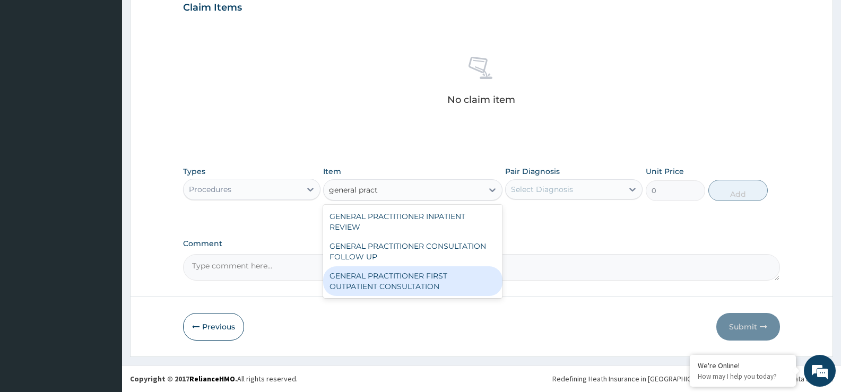
drag, startPoint x: 401, startPoint y: 273, endPoint x: 406, endPoint y: 268, distance: 6.8
click at [401, 273] on div "GENERAL PRACTITIONER FIRST OUTPATIENT CONSULTATION" at bounding box center [412, 281] width 179 height 30
type input "3750"
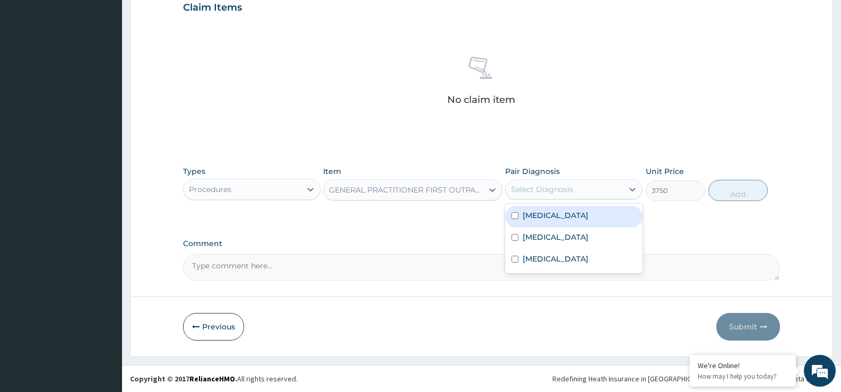
click at [545, 190] on div "Select Diagnosis" at bounding box center [542, 189] width 62 height 11
click at [555, 220] on div "Malaria" at bounding box center [573, 217] width 137 height 22
checkbox input "true"
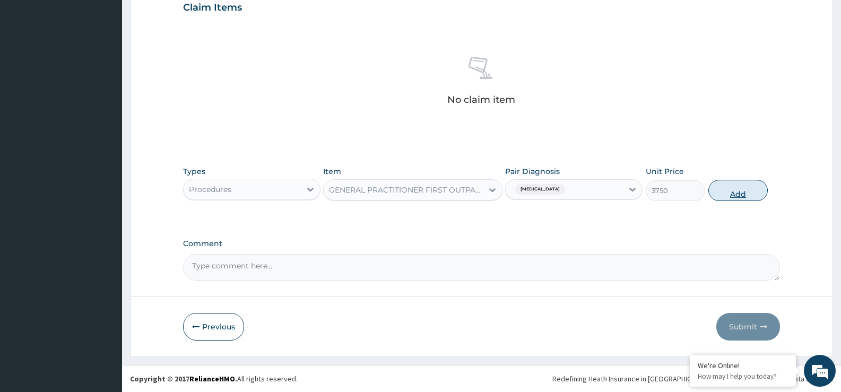
click at [728, 194] on button "Add" at bounding box center [738, 190] width 59 height 21
type input "0"
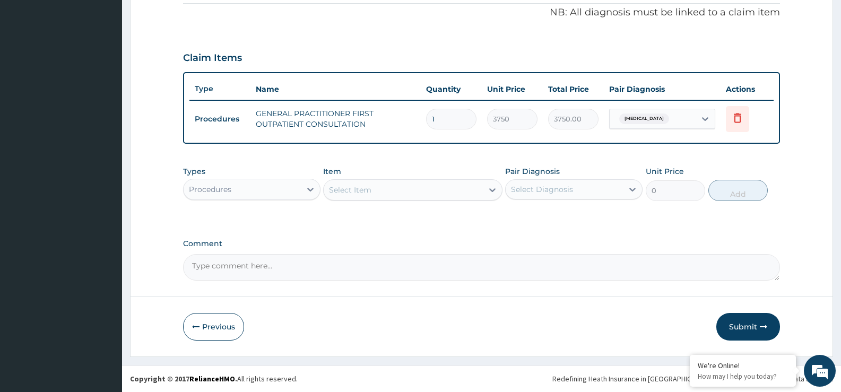
click at [260, 186] on div "Procedures" at bounding box center [242, 189] width 117 height 17
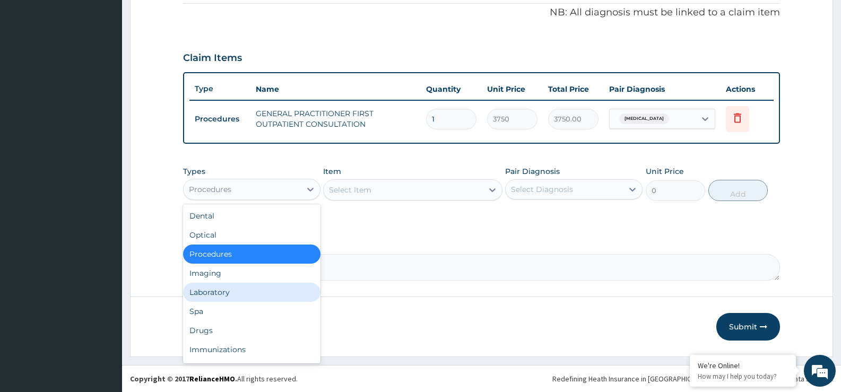
click at [249, 292] on div "Laboratory" at bounding box center [251, 292] width 137 height 19
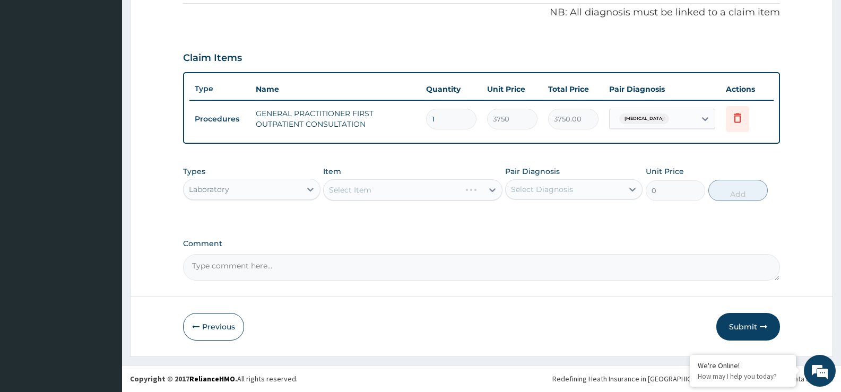
click at [540, 192] on div "Select Diagnosis" at bounding box center [542, 189] width 62 height 11
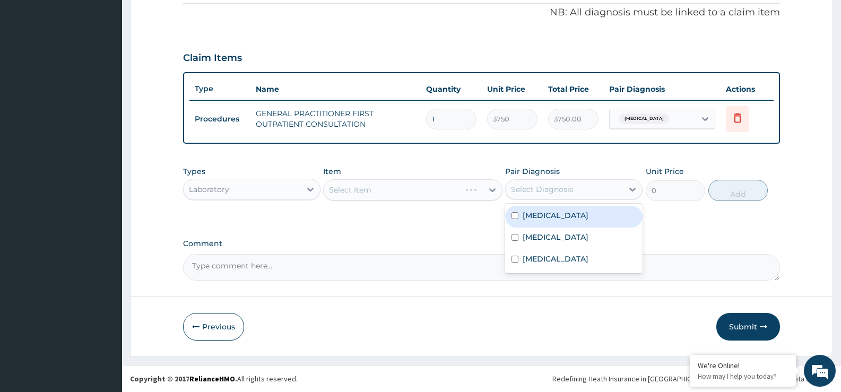
click at [544, 221] on div "Malaria" at bounding box center [573, 217] width 137 height 22
checkbox input "true"
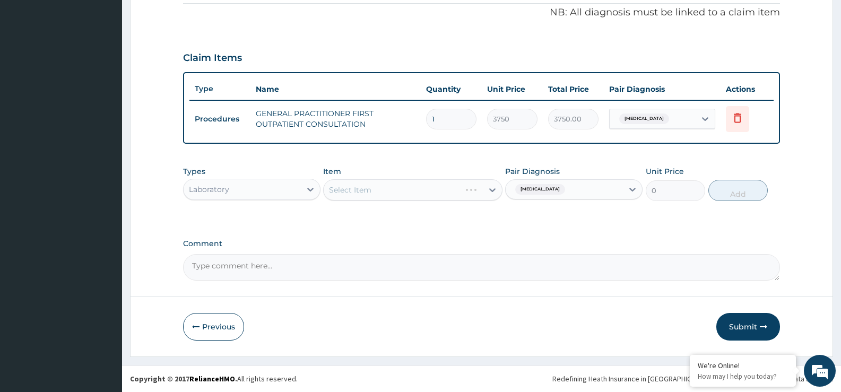
click at [437, 190] on div "Select Item" at bounding box center [412, 189] width 179 height 21
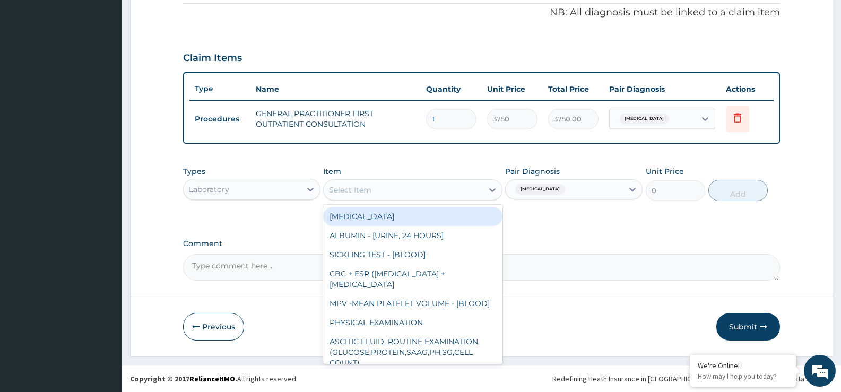
click at [437, 190] on div "Select Item" at bounding box center [403, 190] width 159 height 17
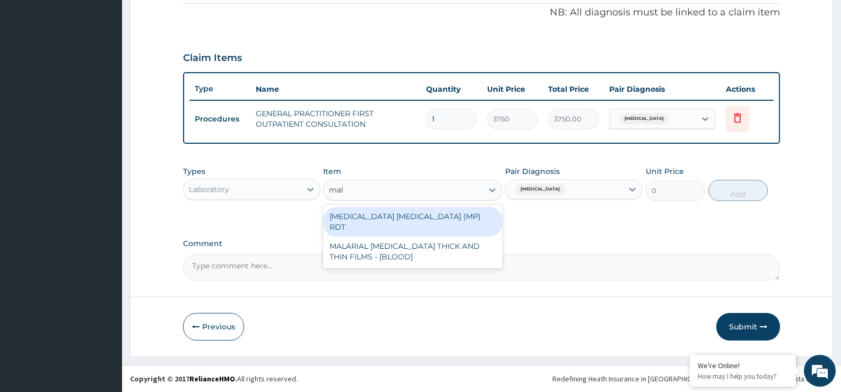
type input "mala"
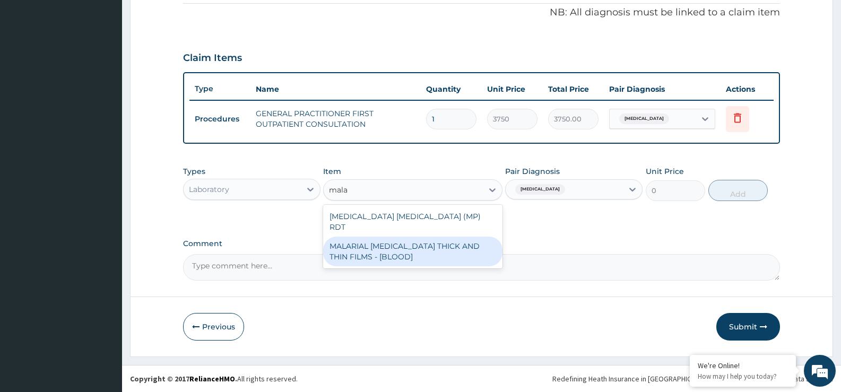
click at [448, 239] on div "MALARIAL PARASITE THICK AND THIN FILMS - [BLOOD]" at bounding box center [412, 252] width 179 height 30
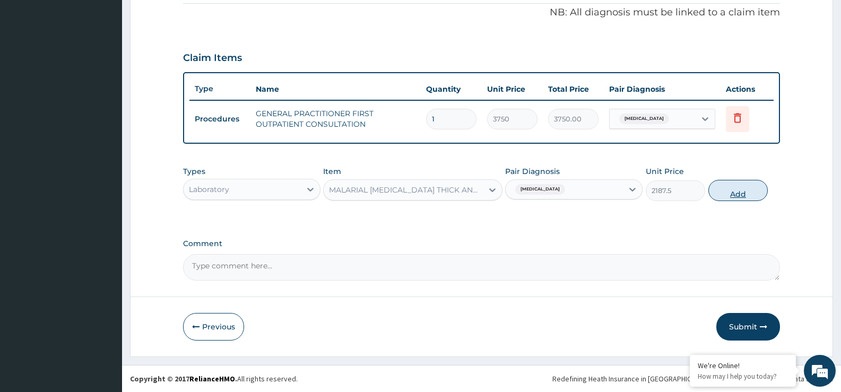
click at [742, 191] on button "Add" at bounding box center [738, 190] width 59 height 21
type input "0"
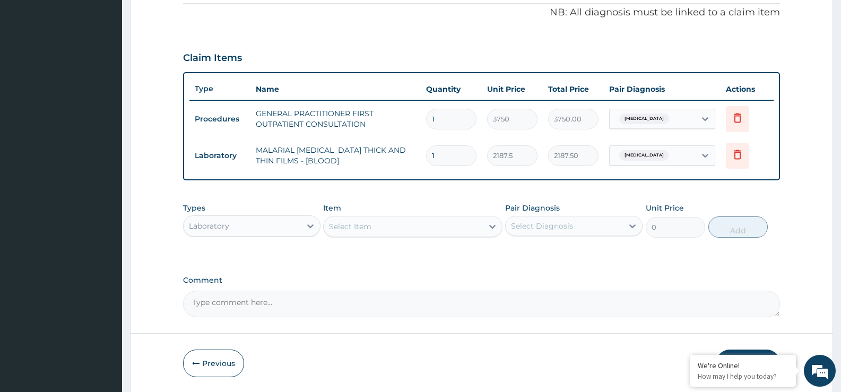
click at [363, 228] on div "Select Item" at bounding box center [350, 226] width 42 height 11
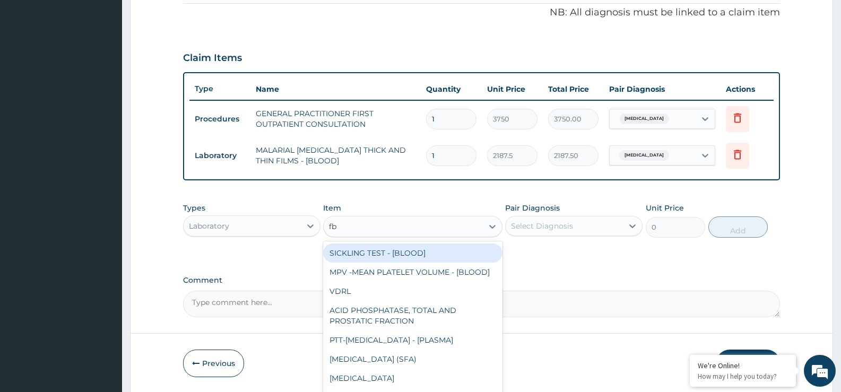
type input "fbc"
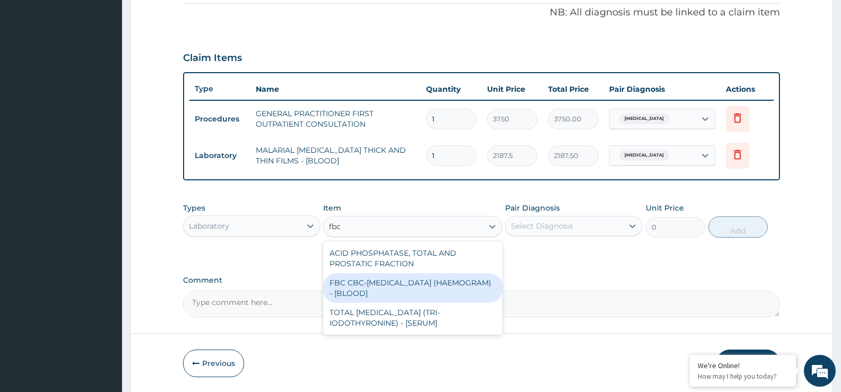
click at [387, 290] on div "FBC CBC-COMPLETE BLOOD COUNT (HAEMOGRAM) - [BLOOD]" at bounding box center [412, 288] width 179 height 30
type input "5000"
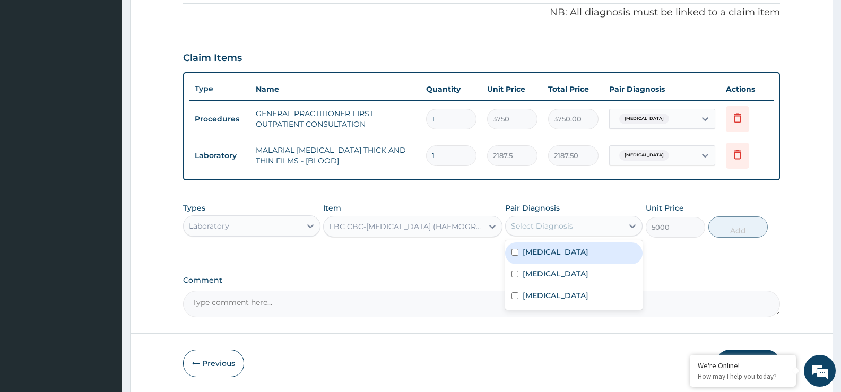
click at [537, 221] on div "Select Diagnosis" at bounding box center [542, 226] width 62 height 11
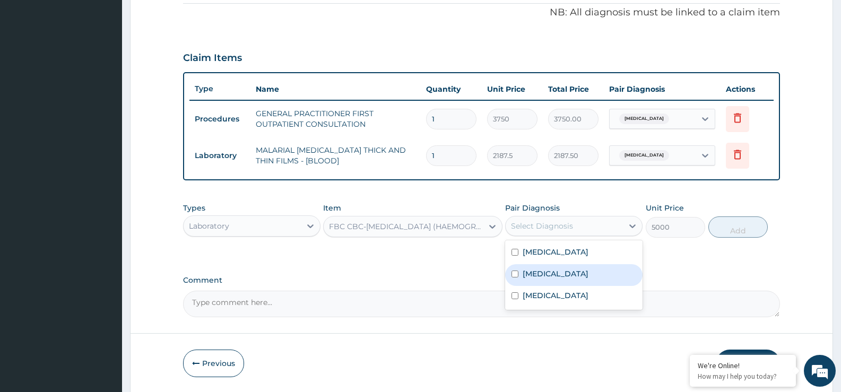
click at [544, 280] on div "Sepsis" at bounding box center [573, 275] width 137 height 22
checkbox input "true"
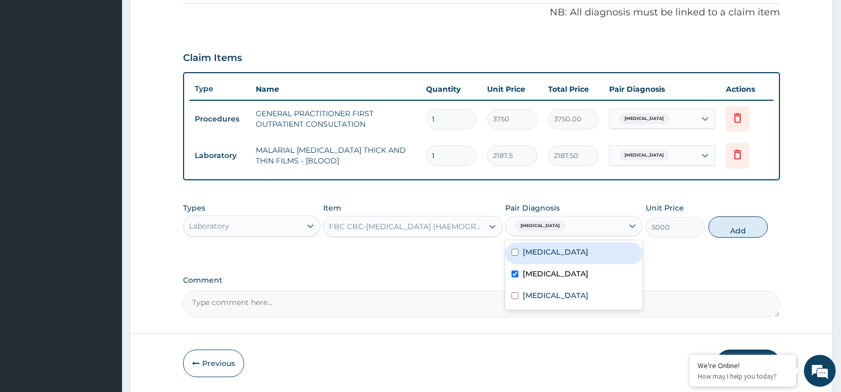
drag, startPoint x: 740, startPoint y: 223, endPoint x: 730, endPoint y: 221, distance: 10.2
click at [739, 223] on button "Add" at bounding box center [738, 227] width 59 height 21
type input "0"
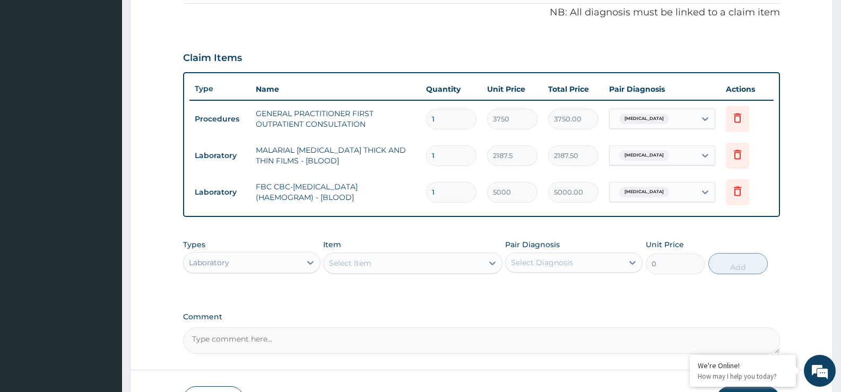
click at [357, 266] on div "Select Item" at bounding box center [350, 263] width 42 height 11
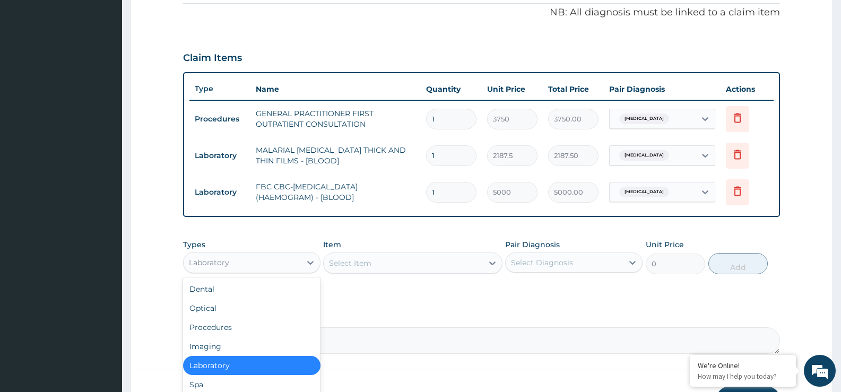
click at [239, 265] on div "Laboratory" at bounding box center [242, 262] width 117 height 17
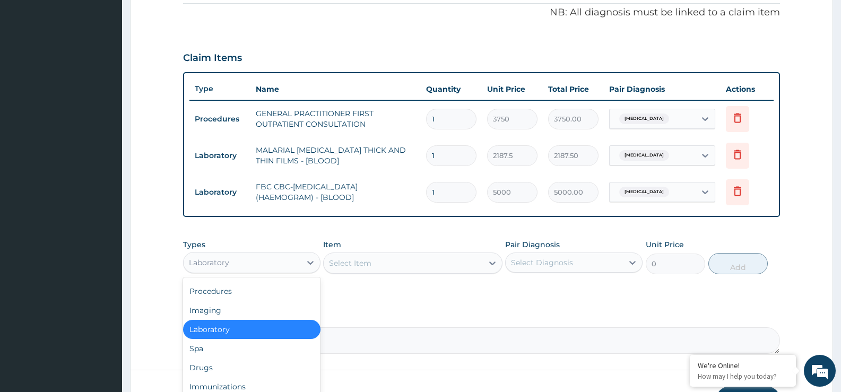
click at [269, 327] on div "Laboratory" at bounding box center [251, 329] width 137 height 19
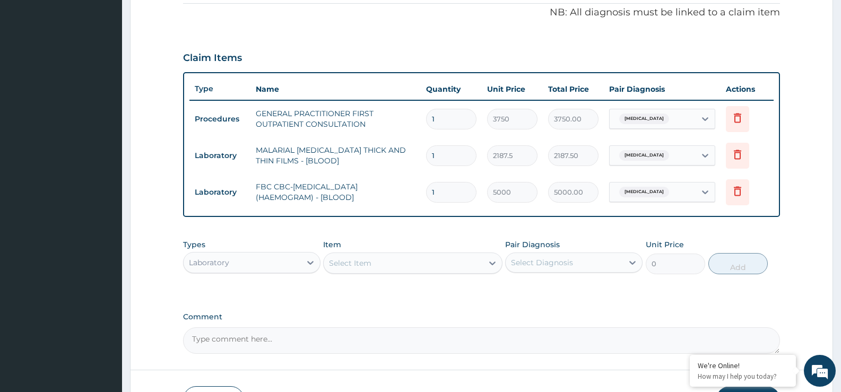
click at [249, 251] on div "Types Laboratory" at bounding box center [251, 256] width 137 height 35
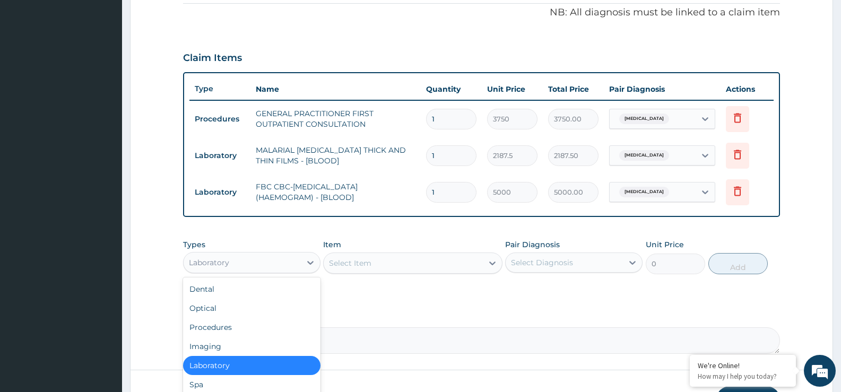
click at [248, 265] on div "Laboratory" at bounding box center [242, 262] width 117 height 17
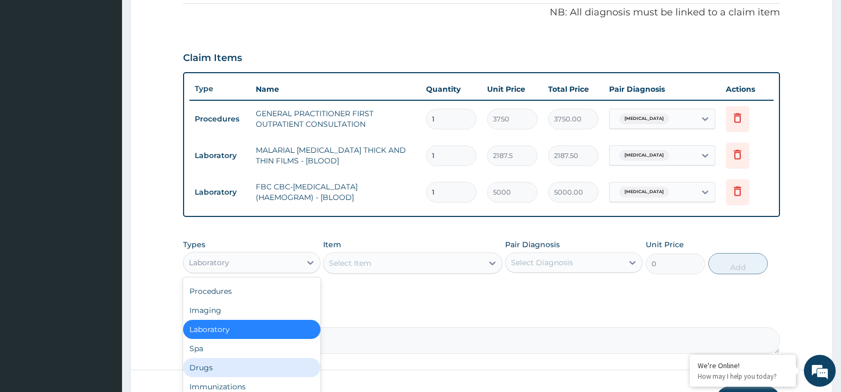
click at [231, 368] on div "Drugs" at bounding box center [251, 367] width 137 height 19
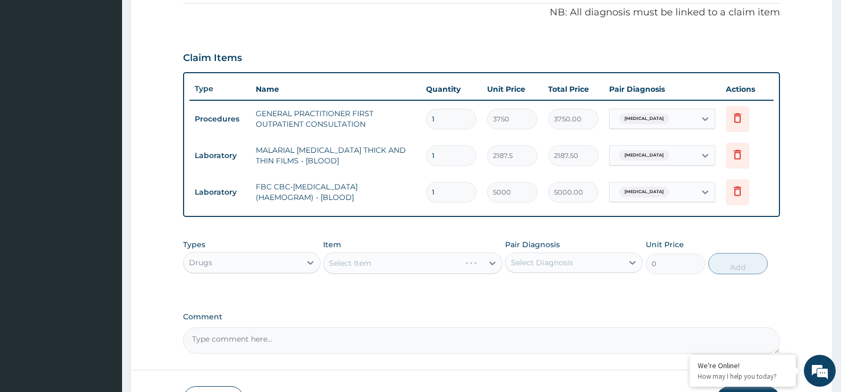
click at [354, 260] on div "Select Item" at bounding box center [412, 263] width 179 height 21
click at [354, 261] on div "Select Item" at bounding box center [412, 263] width 179 height 21
click at [560, 262] on div "Select Diagnosis" at bounding box center [542, 262] width 62 height 11
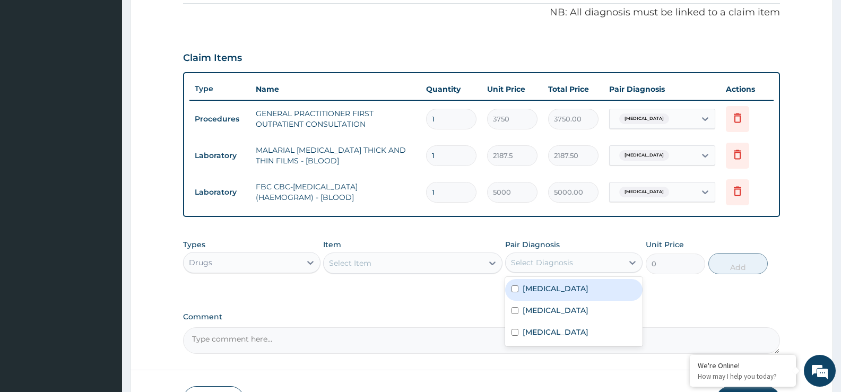
click at [379, 256] on div "Select Item" at bounding box center [403, 263] width 159 height 17
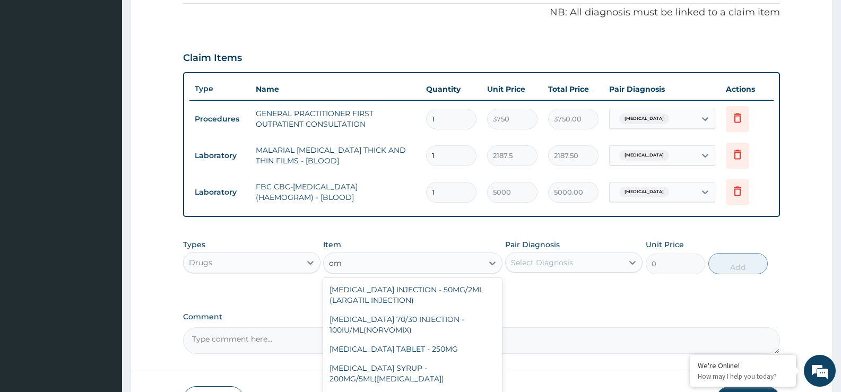
type input "o"
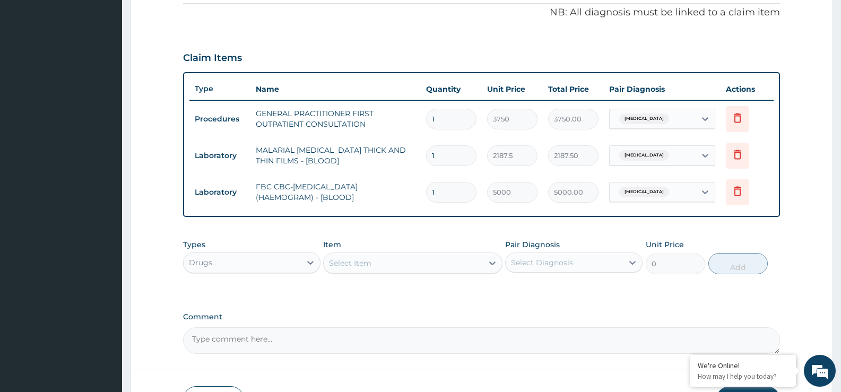
click at [383, 278] on div "Types Drugs Item Select Item Pair Diagnosis Select Diagnosis Unit Price 0 Add" at bounding box center [481, 257] width 597 height 46
click at [398, 263] on div "Select Item" at bounding box center [403, 263] width 159 height 17
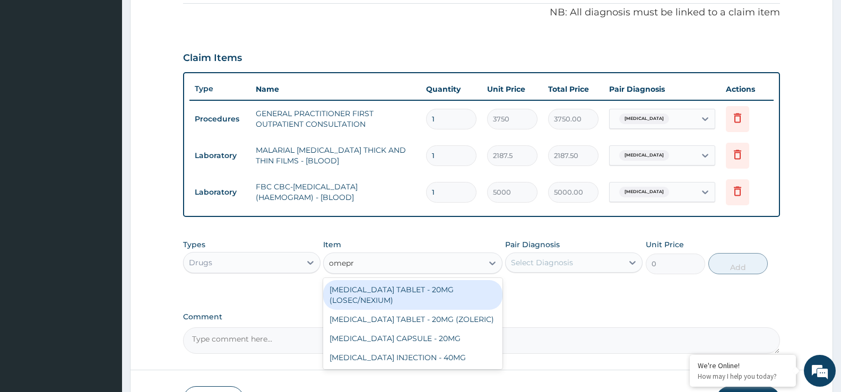
type input "omepra"
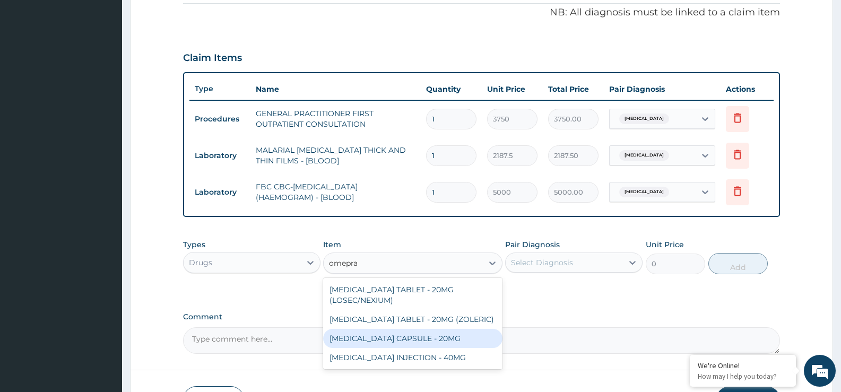
click at [415, 333] on div "OMEPRAZOLE CAPSULE - 20MG" at bounding box center [412, 338] width 179 height 19
type input "140"
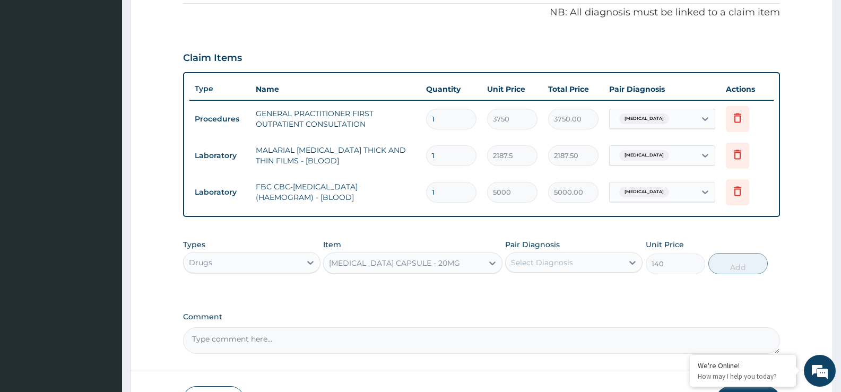
click at [575, 266] on div "Select Diagnosis" at bounding box center [564, 262] width 117 height 17
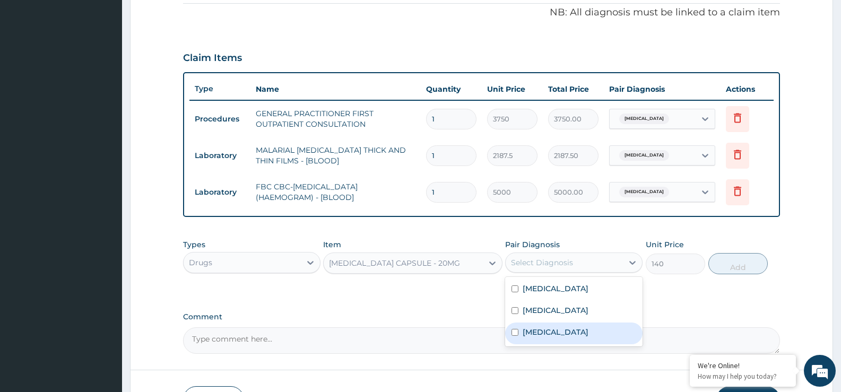
drag, startPoint x: 575, startPoint y: 328, endPoint x: 602, endPoint y: 309, distance: 32.8
click at [575, 328] on div "Peptic ulcer" at bounding box center [573, 334] width 137 height 22
checkbox input "true"
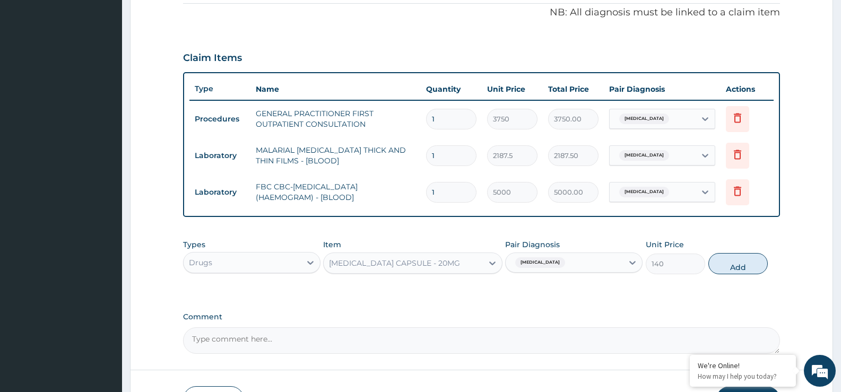
click at [728, 260] on button "Add" at bounding box center [738, 263] width 59 height 21
type input "0"
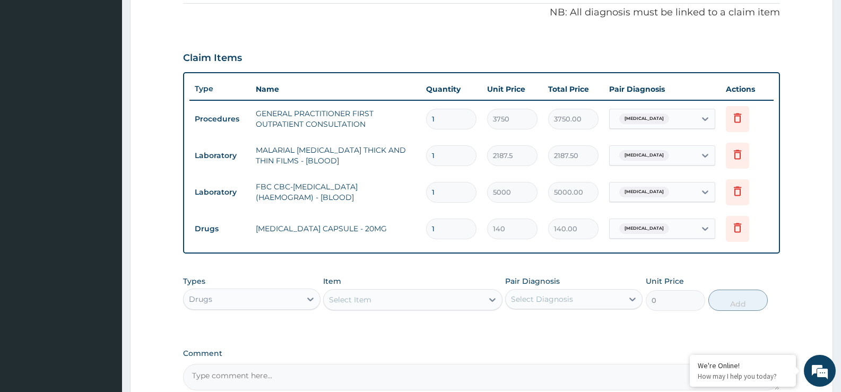
type input "14"
type input "1960.00"
type input "14"
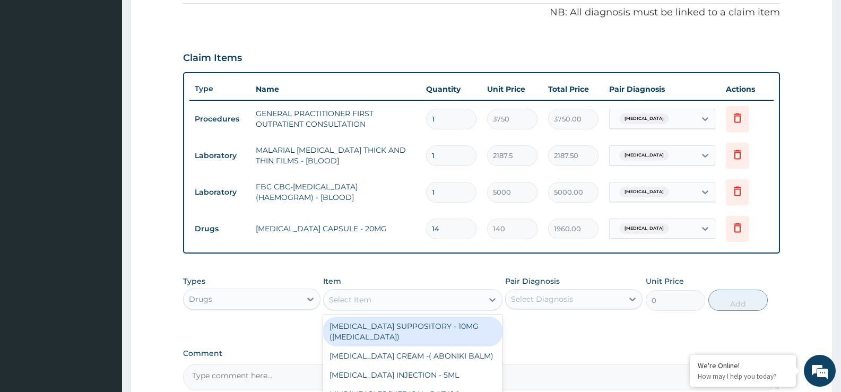
click at [386, 297] on div "Select Item" at bounding box center [403, 299] width 159 height 17
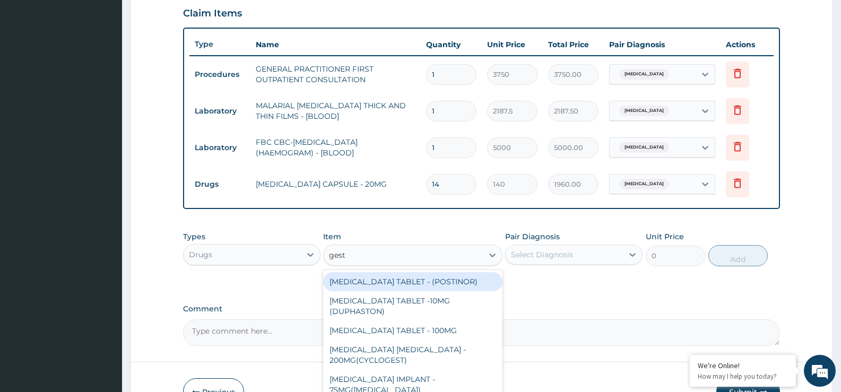
scroll to position [433, 0]
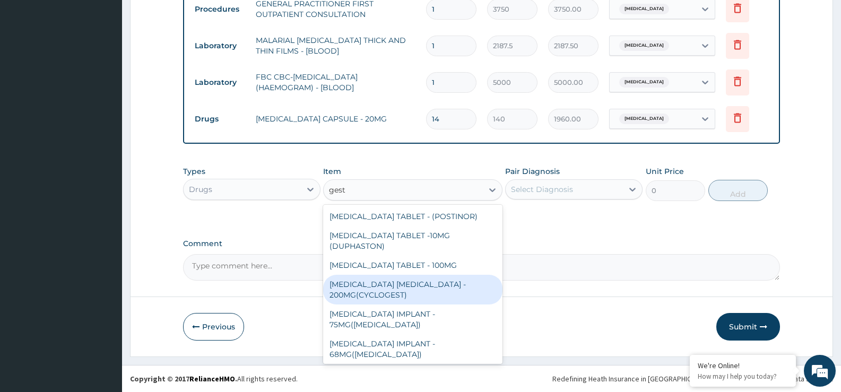
type input "gesti"
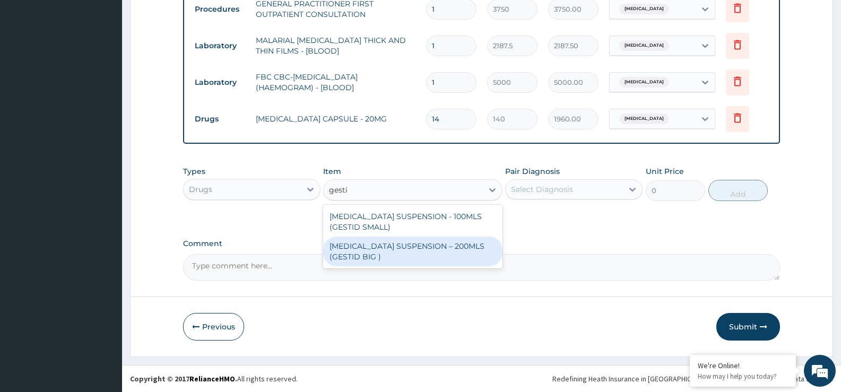
drag, startPoint x: 406, startPoint y: 250, endPoint x: 413, endPoint y: 251, distance: 7.0
click at [408, 250] on div "ANTACID SUSPENSION – 200MLS (GESTID BIG )" at bounding box center [412, 252] width 179 height 30
type input "1680"
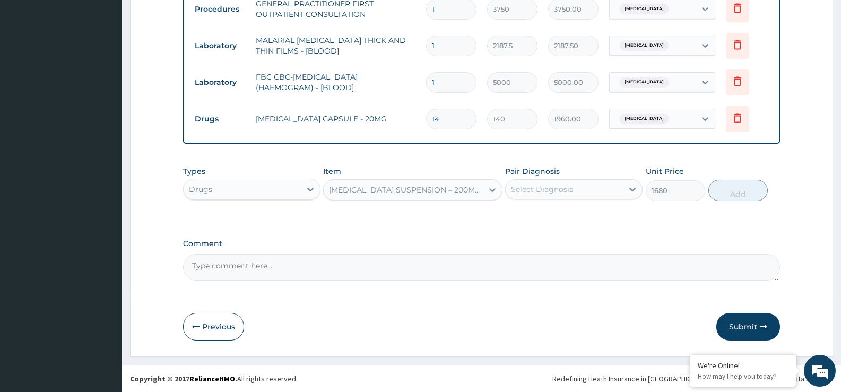
click at [577, 188] on div "Select Diagnosis" at bounding box center [564, 189] width 117 height 17
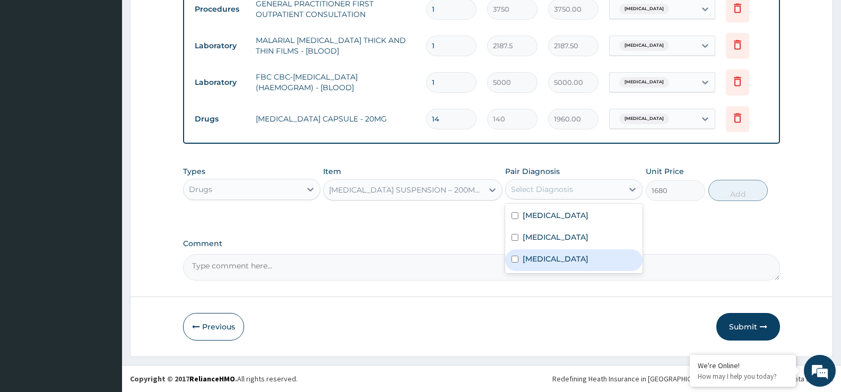
click at [577, 252] on div "Peptic ulcer" at bounding box center [573, 260] width 137 height 22
checkbox input "true"
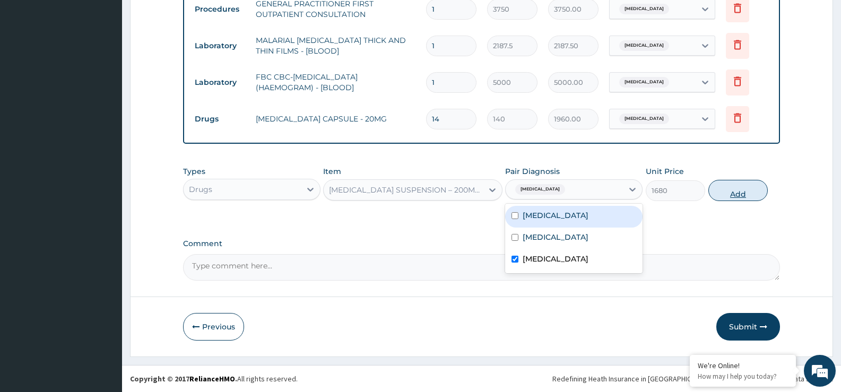
click at [726, 189] on button "Add" at bounding box center [738, 190] width 59 height 21
type input "0"
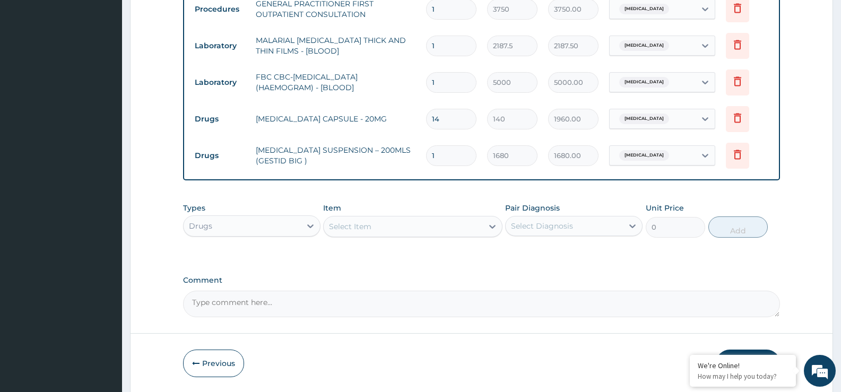
click at [355, 220] on div "Select Item" at bounding box center [403, 226] width 159 height 17
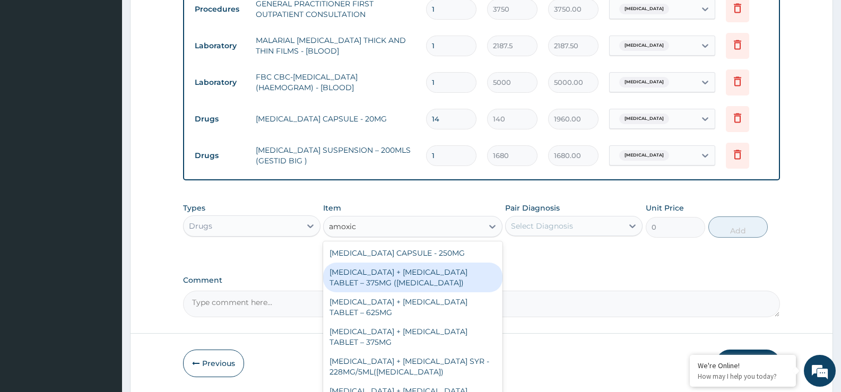
type input "amoxici"
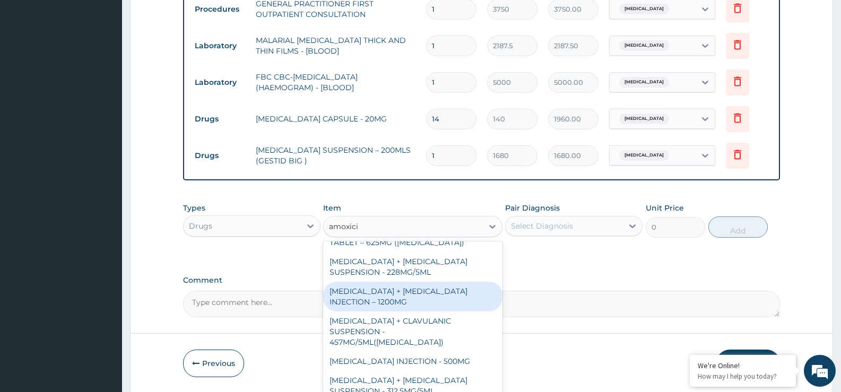
scroll to position [229, 0]
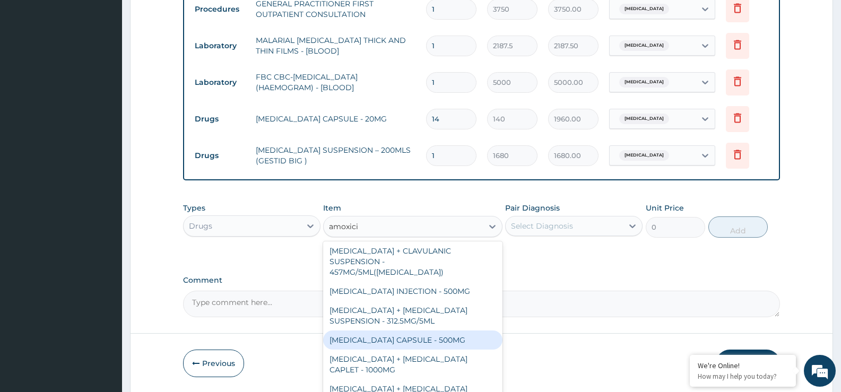
click at [432, 331] on div "AMOXICILLIN CAPSULE - 500MG" at bounding box center [412, 340] width 179 height 19
type input "112"
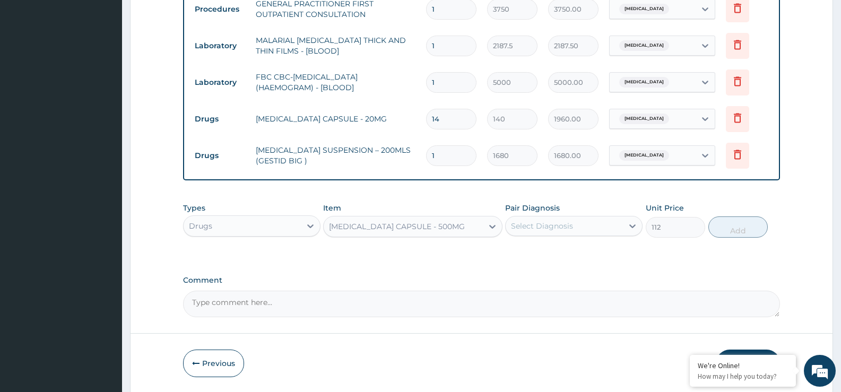
drag, startPoint x: 577, startPoint y: 223, endPoint x: 580, endPoint y: 233, distance: 9.9
click at [578, 223] on div "Select Diagnosis" at bounding box center [564, 226] width 117 height 17
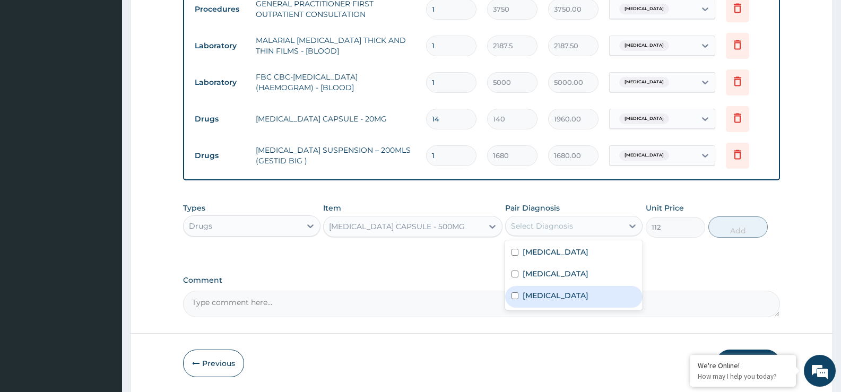
click at [586, 296] on div "Peptic ulcer" at bounding box center [573, 297] width 137 height 22
checkbox input "true"
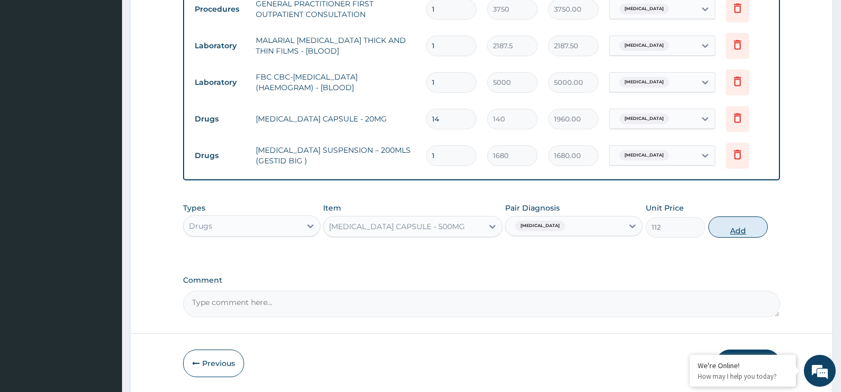
click at [727, 222] on button "Add" at bounding box center [738, 227] width 59 height 21
type input "0"
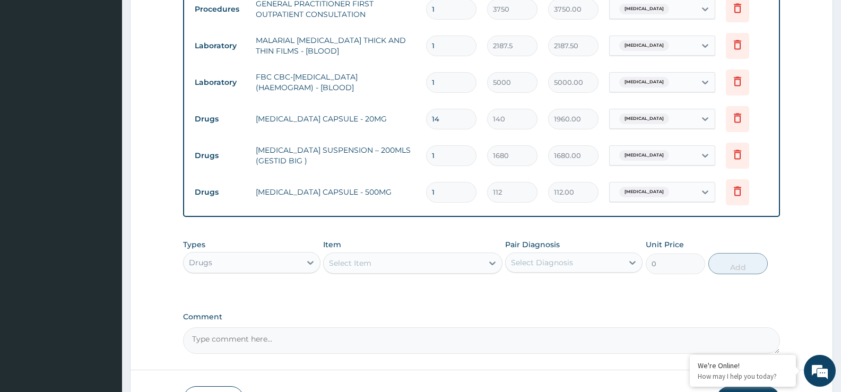
type input "15"
type input "1680.00"
type input "15"
click at [371, 258] on div "Select Item" at bounding box center [350, 263] width 42 height 11
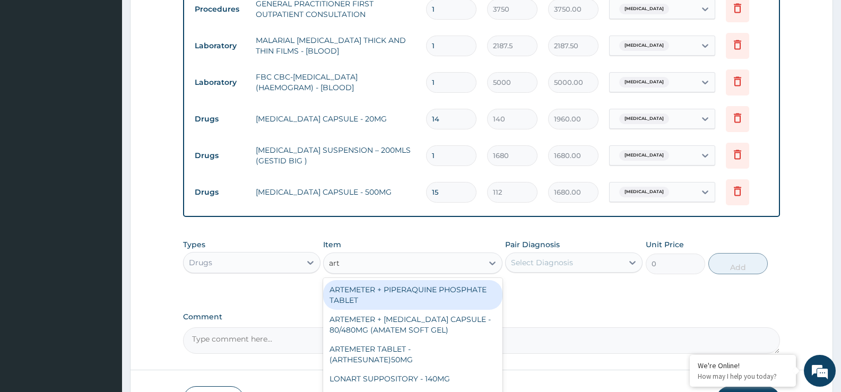
type input "arte"
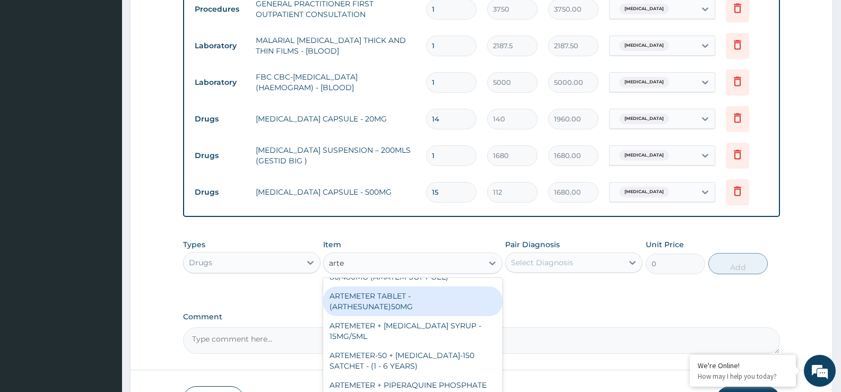
scroll to position [0, 0]
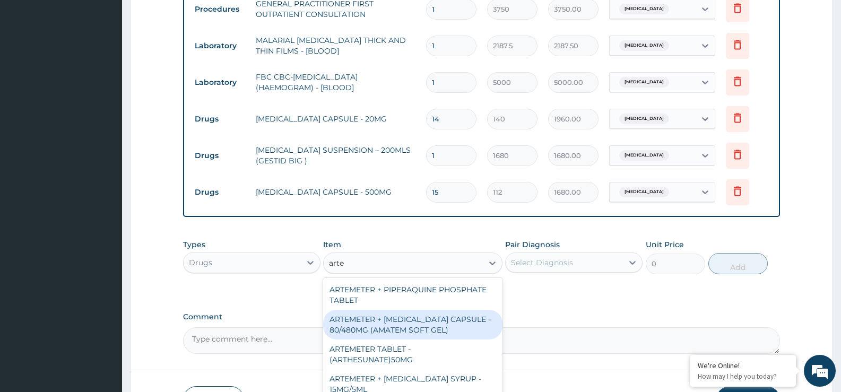
click at [399, 328] on div "ARTEMETER + [MEDICAL_DATA] CAPSULE - 80/480MG (AMATEM SOFT GEL)" at bounding box center [412, 325] width 179 height 30
type input "420"
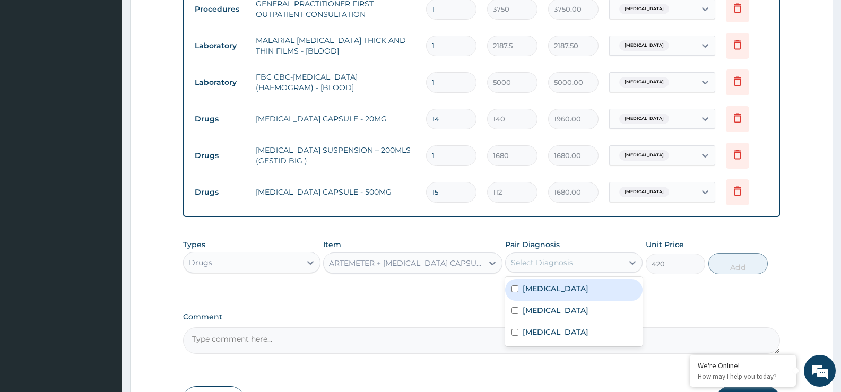
click at [581, 262] on div "Select Diagnosis" at bounding box center [564, 262] width 117 height 17
click at [578, 295] on div "Malaria" at bounding box center [573, 290] width 137 height 22
checkbox input "true"
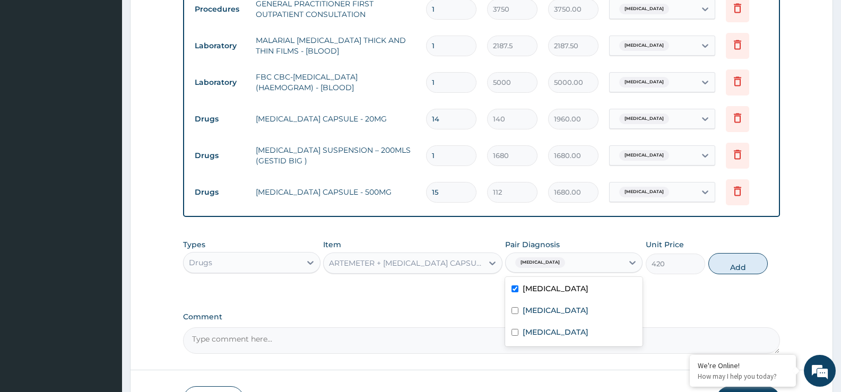
drag, startPoint x: 737, startPoint y: 263, endPoint x: 732, endPoint y: 271, distance: 9.6
click at [738, 263] on button "Add" at bounding box center [738, 263] width 59 height 21
type input "0"
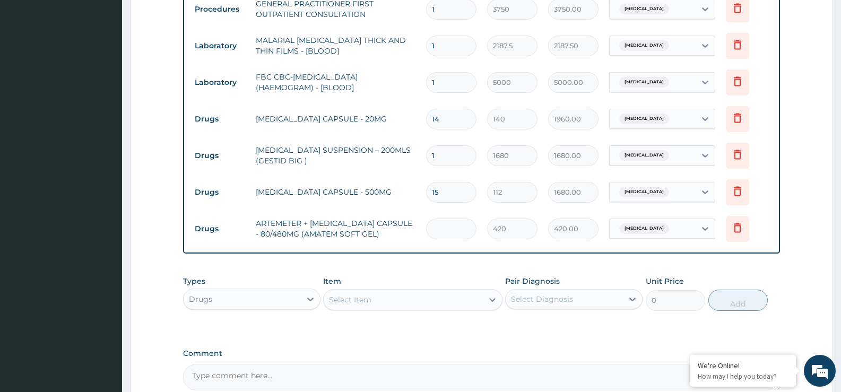
type input "0.00"
type input "6"
type input "2520.00"
type input "6"
click at [388, 309] on div "Select Item" at bounding box center [412, 299] width 179 height 21
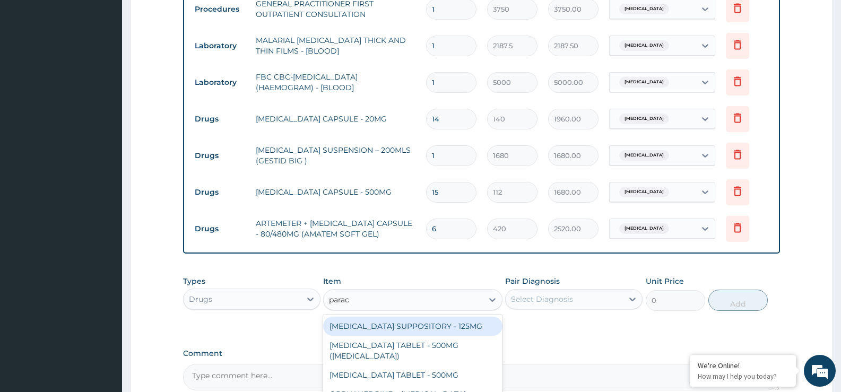
type input "parace"
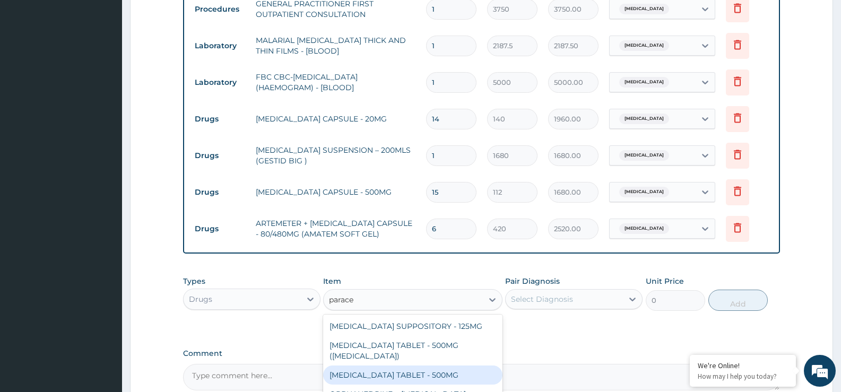
click at [467, 373] on div "[MEDICAL_DATA] TABLET - 500MG" at bounding box center [412, 375] width 179 height 19
type input "33.599999999999994"
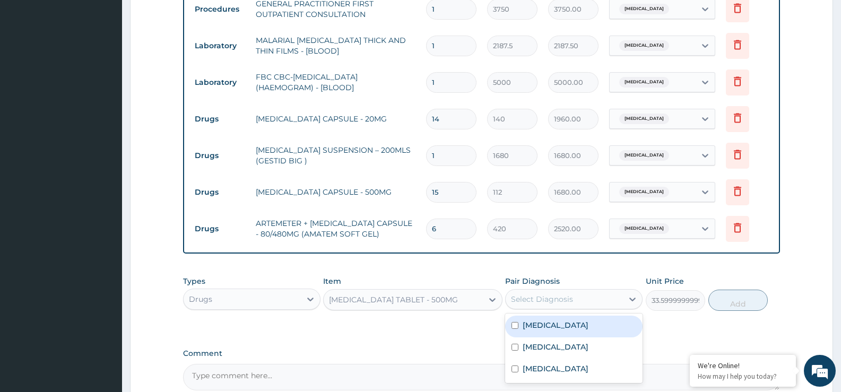
click at [542, 291] on div "Select Diagnosis" at bounding box center [564, 299] width 117 height 17
drag, startPoint x: 557, startPoint y: 332, endPoint x: 666, endPoint y: 291, distance: 116.2
click at [564, 329] on div "Malaria" at bounding box center [573, 327] width 137 height 22
checkbox input "true"
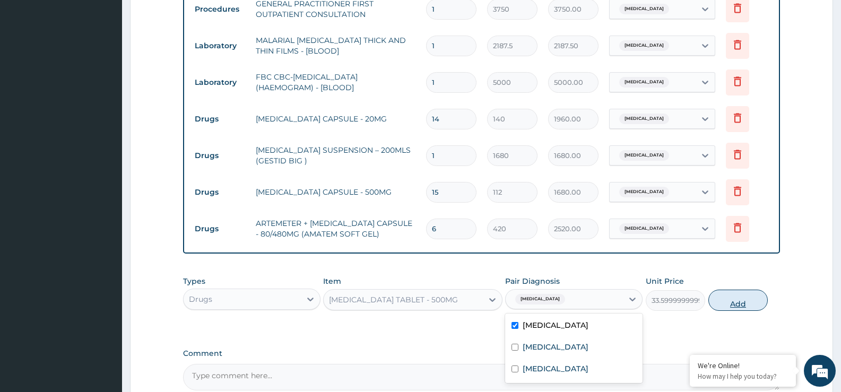
click at [725, 291] on button "Add" at bounding box center [738, 300] width 59 height 21
type input "0"
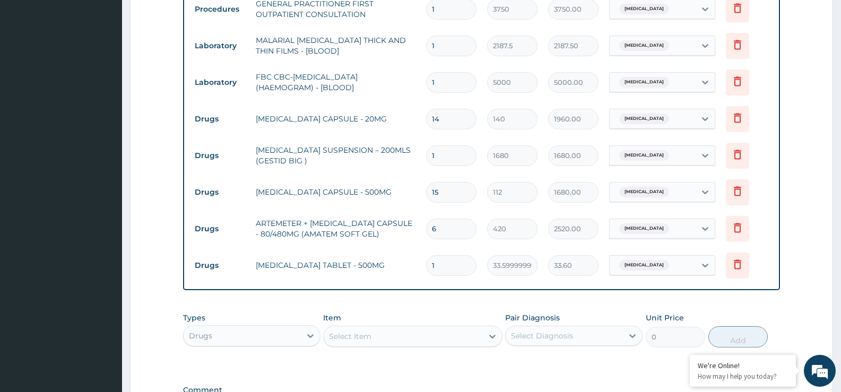
type input "18"
type input "604.80"
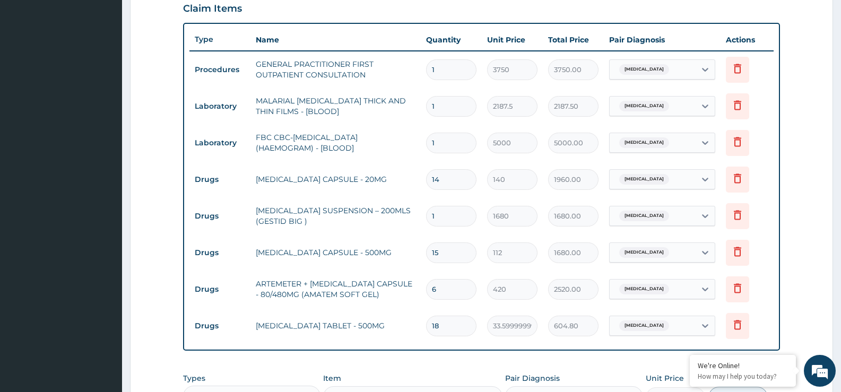
scroll to position [380, 0]
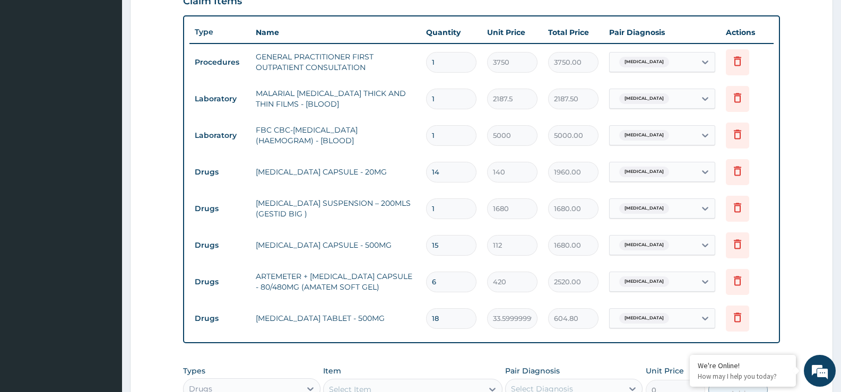
type input "18"
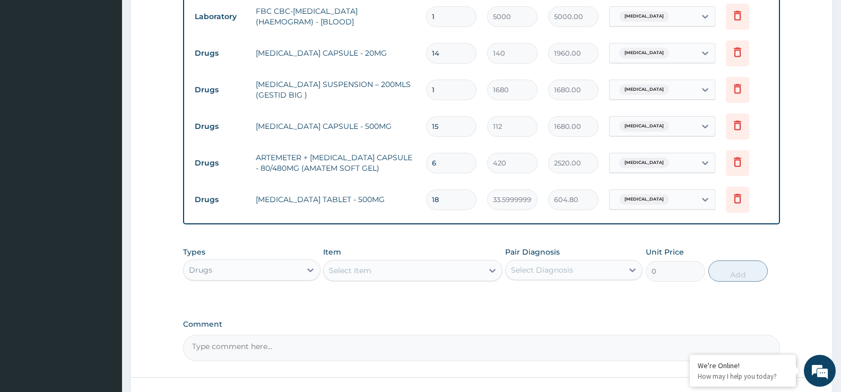
scroll to position [579, 0]
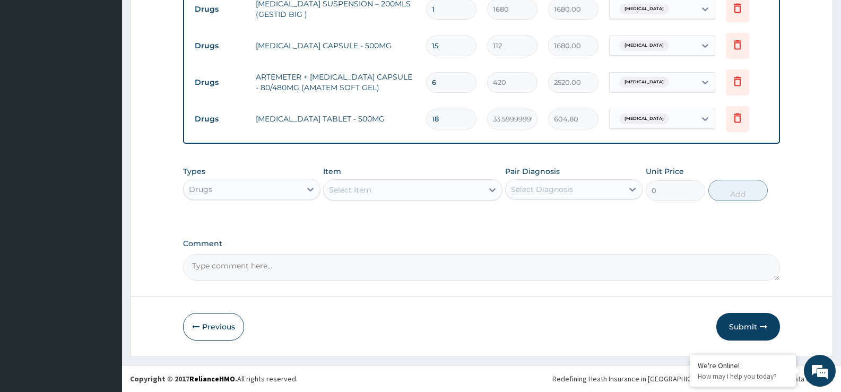
click at [376, 188] on div "Select Item" at bounding box center [403, 190] width 159 height 17
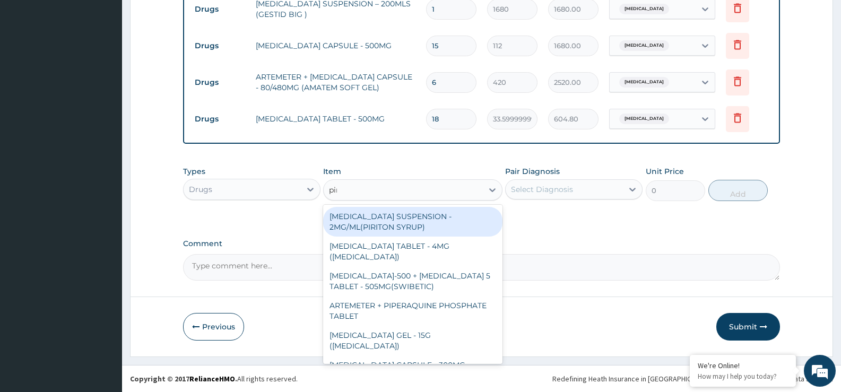
type input "piri"
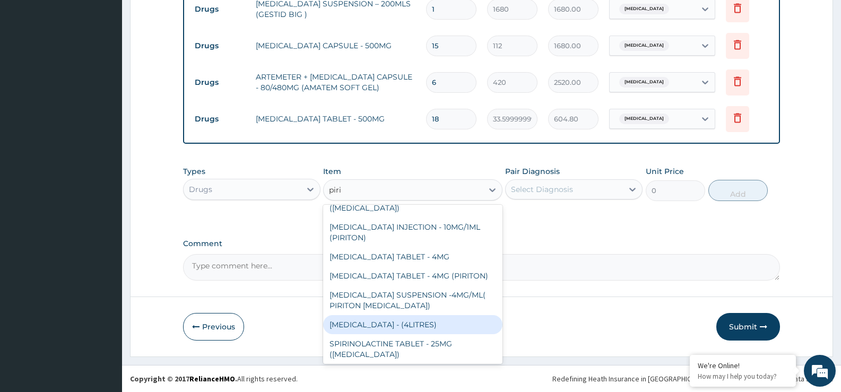
scroll to position [53, 0]
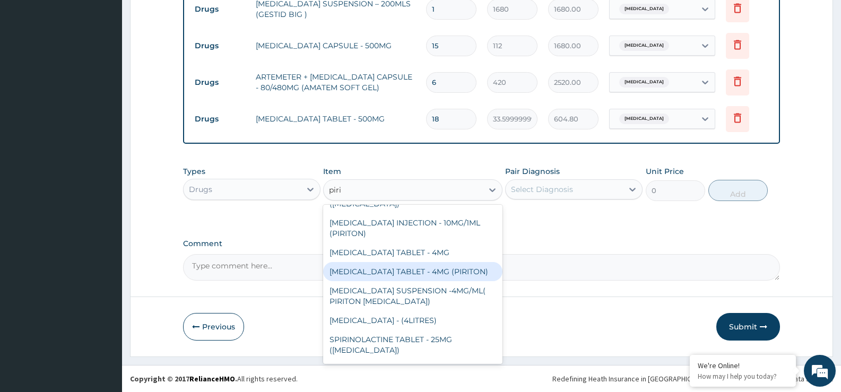
click at [417, 270] on div "[MEDICAL_DATA] TABLET - 4MG (PIRITON)" at bounding box center [412, 271] width 179 height 19
type input "22.4"
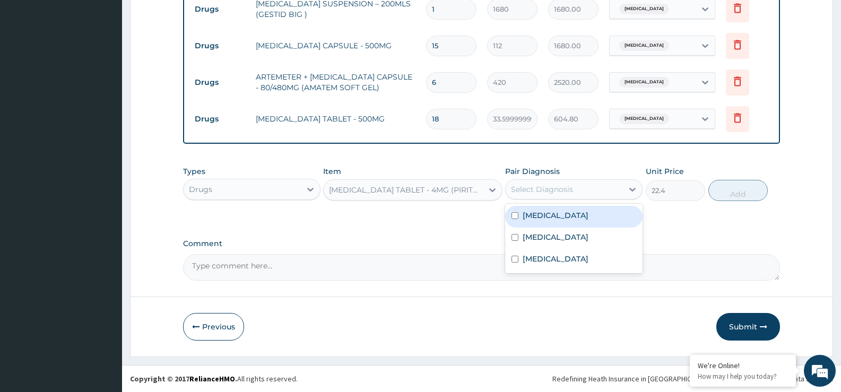
click at [582, 188] on div "Select Diagnosis" at bounding box center [564, 189] width 117 height 17
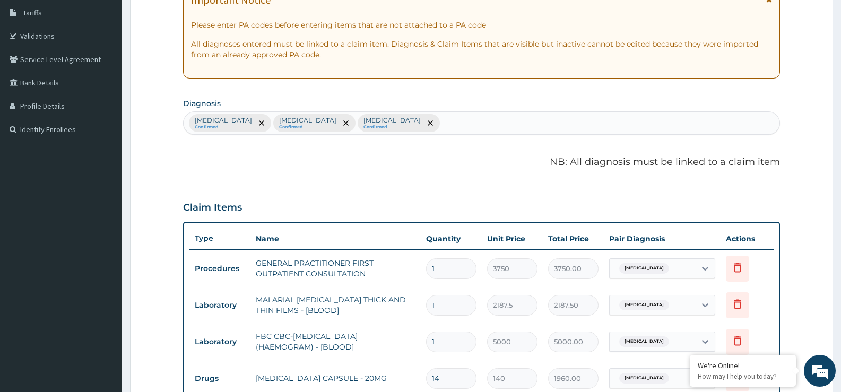
scroll to position [154, 0]
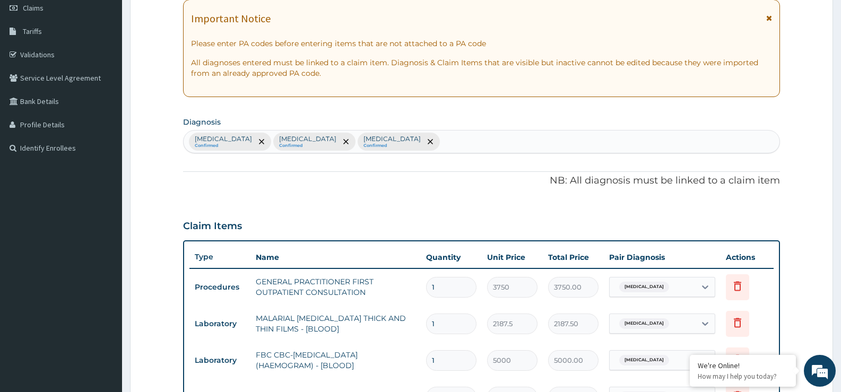
click at [371, 125] on section "Diagnosis Malaria Confirmed Sepsis Confirmed Peptic ulcer Confirmed" at bounding box center [481, 133] width 597 height 39
click at [376, 138] on div "Malaria Confirmed Sepsis Confirmed Peptic ulcer Confirmed" at bounding box center [482, 142] width 596 height 22
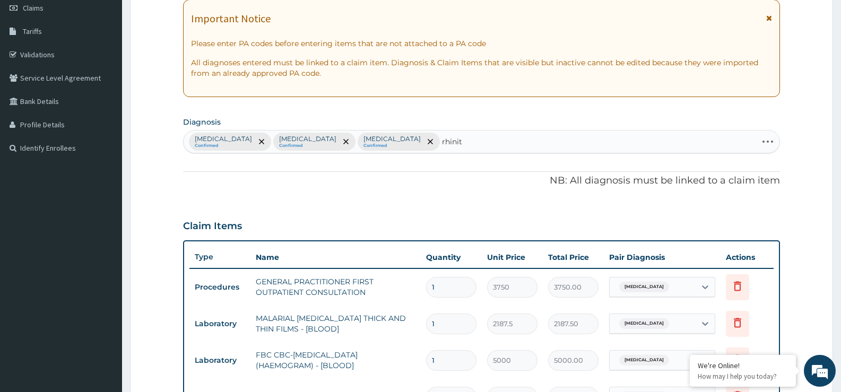
type input "rhiniti"
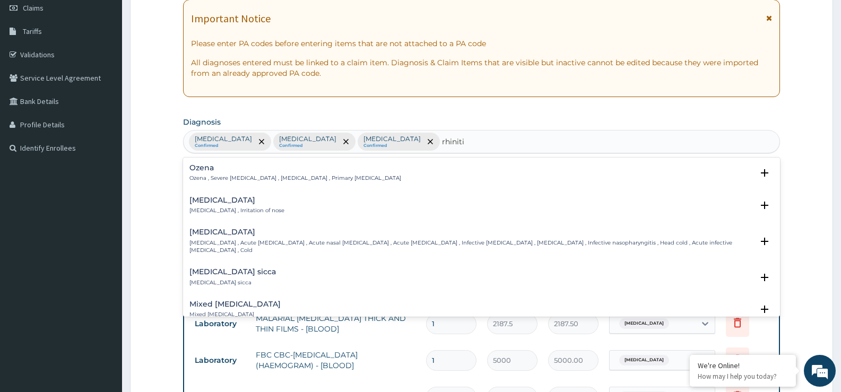
click at [255, 206] on div "Rhinitis Rhinitis , Irritation of nose" at bounding box center [237, 205] width 95 height 19
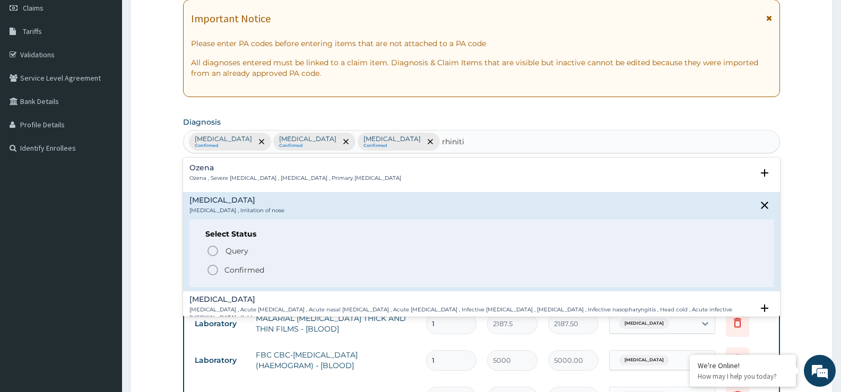
click at [240, 269] on p "Confirmed" at bounding box center [245, 270] width 40 height 11
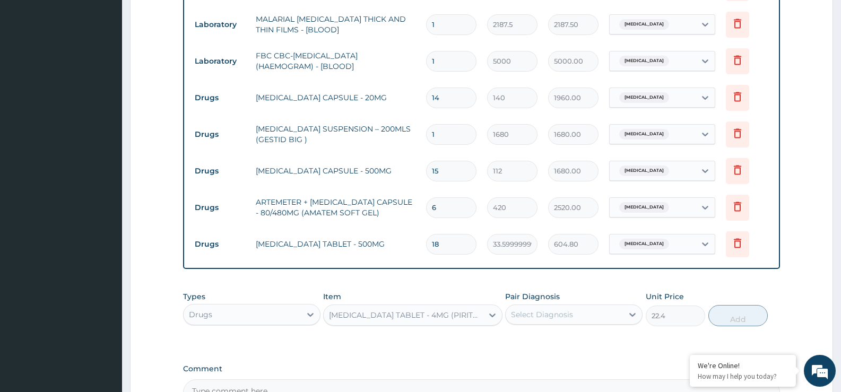
scroll to position [473, 0]
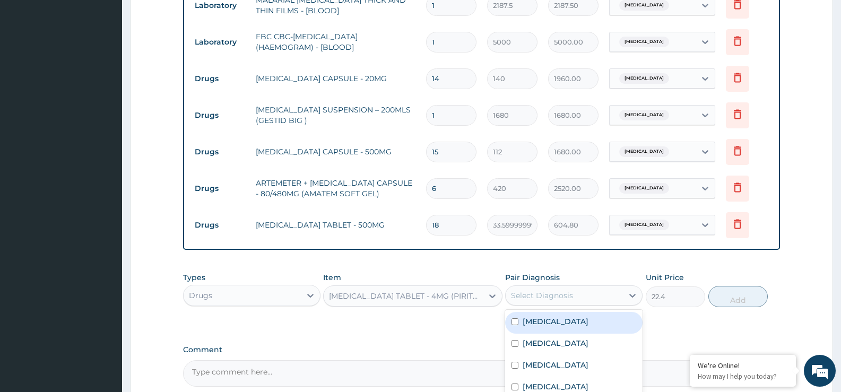
click at [573, 298] on div "Select Diagnosis" at bounding box center [564, 295] width 117 height 17
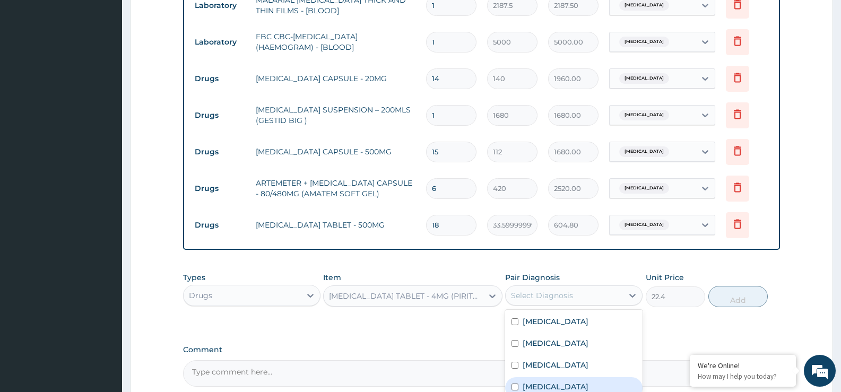
drag, startPoint x: 541, startPoint y: 380, endPoint x: 554, endPoint y: 374, distance: 13.5
click at [541, 380] on div "Rhinitis" at bounding box center [573, 388] width 137 height 22
checkbox input "true"
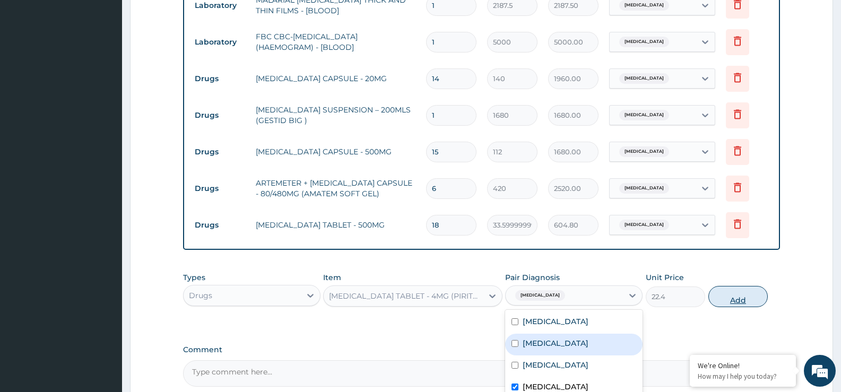
click at [744, 295] on button "Add" at bounding box center [738, 296] width 59 height 21
type input "0"
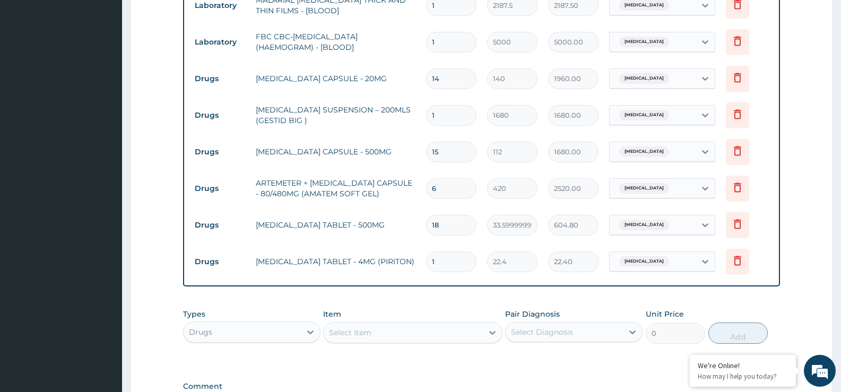
type input "15"
type input "336.00"
type input "1"
type input "22.40"
type input "0.00"
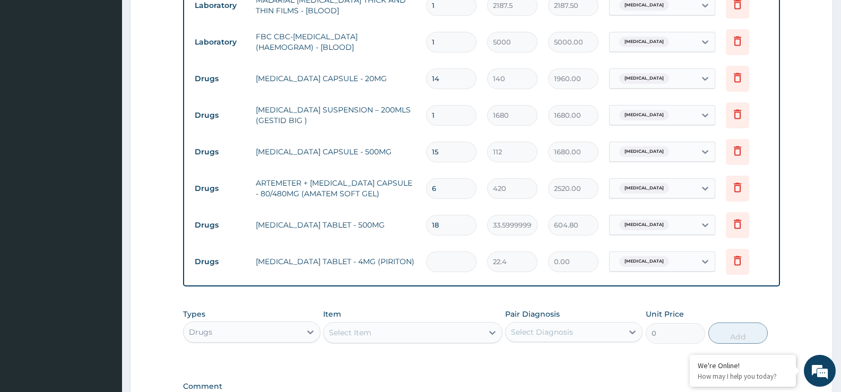
type input "5"
type input "112.00"
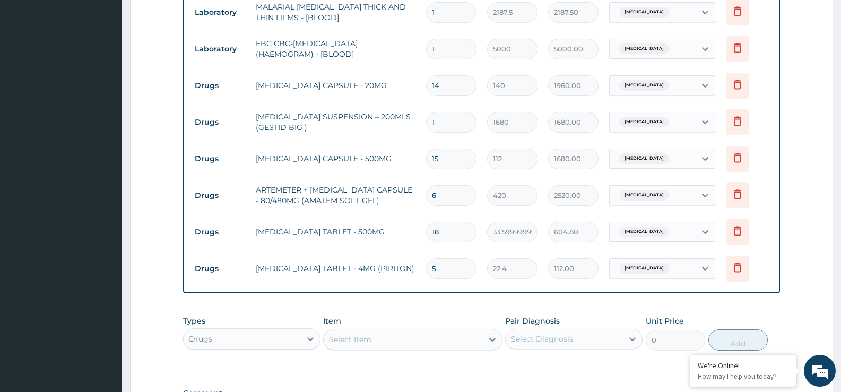
scroll to position [526, 0]
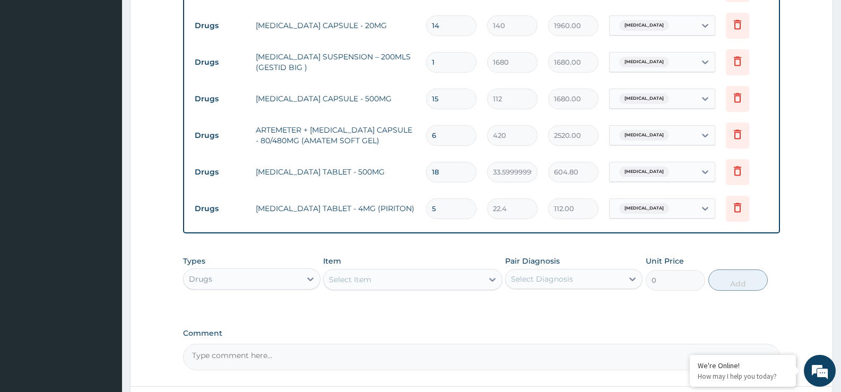
type input "5"
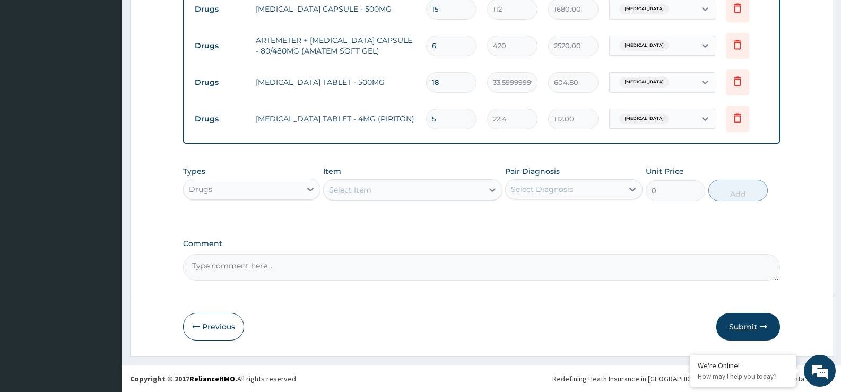
click at [750, 332] on button "Submit" at bounding box center [749, 327] width 64 height 28
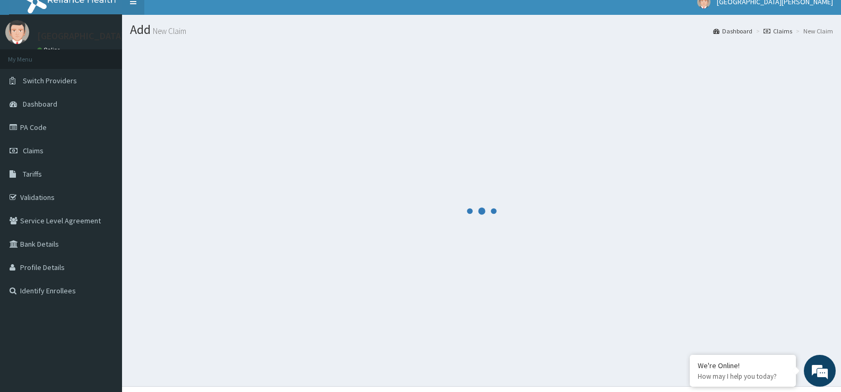
scroll to position [0, 0]
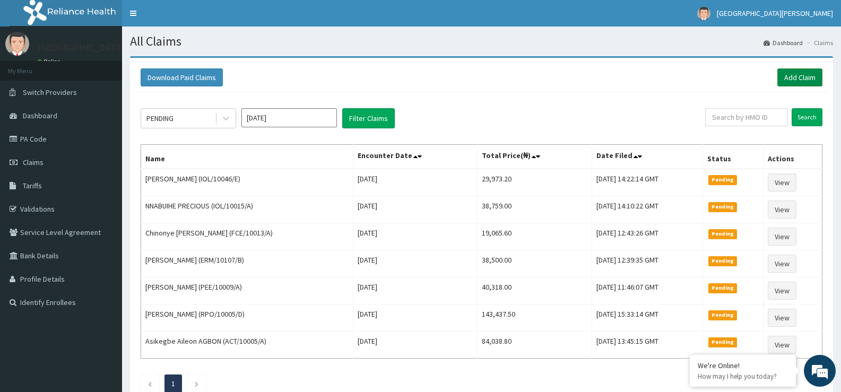
click at [798, 79] on link "Add Claim" at bounding box center [800, 77] width 45 height 18
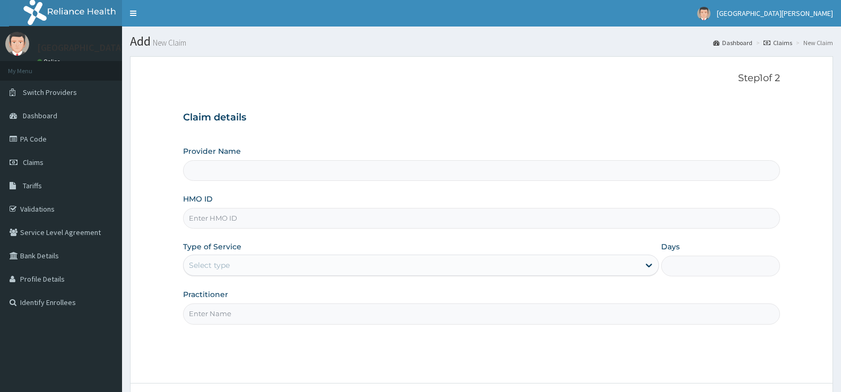
click at [349, 220] on input "HMO ID" at bounding box center [481, 218] width 597 height 21
type input "ST. [PERSON_NAME][GEOGRAPHIC_DATA] -[GEOGRAPHIC_DATA]"
paste input "STZ/10213/B"
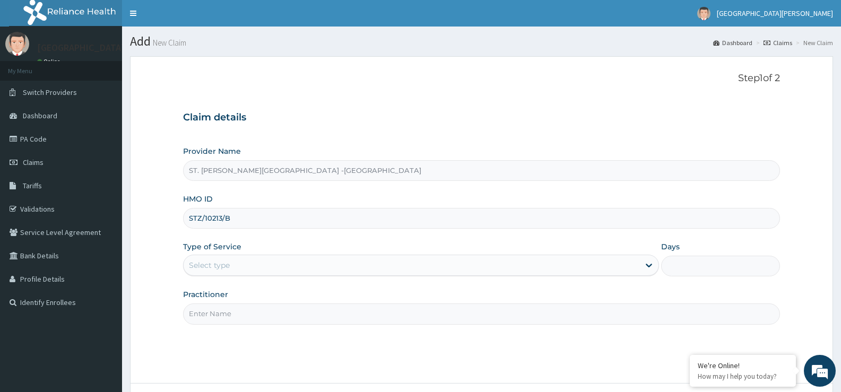
type input "STZ/10213/B"
click at [280, 267] on div "Select type" at bounding box center [411, 265] width 455 height 17
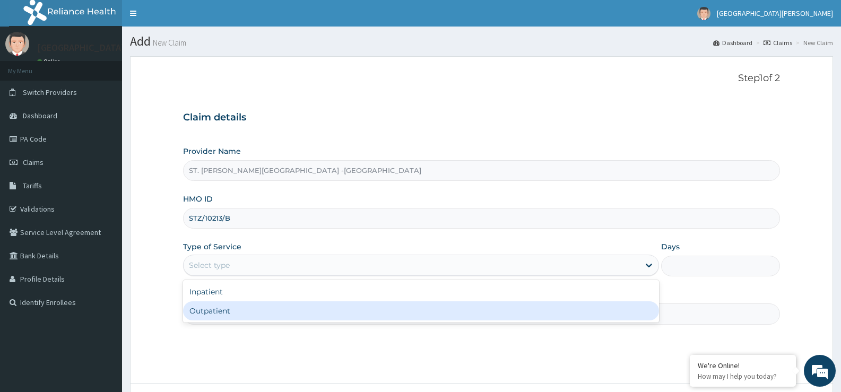
click at [273, 315] on div "Outpatient" at bounding box center [421, 311] width 476 height 19
type input "1"
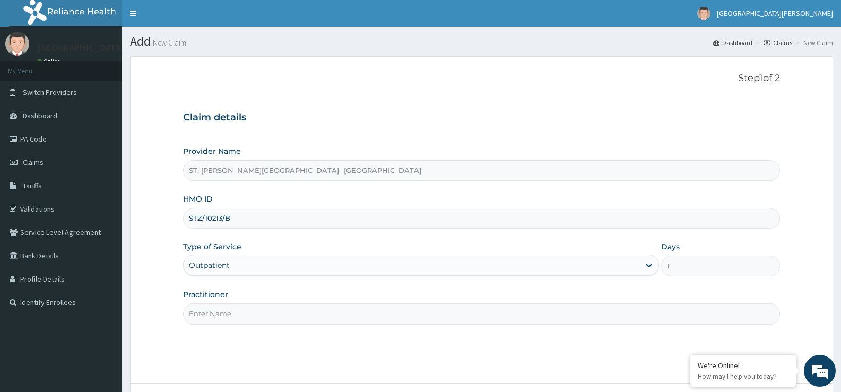
click at [274, 314] on input "Practitioner" at bounding box center [481, 314] width 597 height 21
type input "Luba"
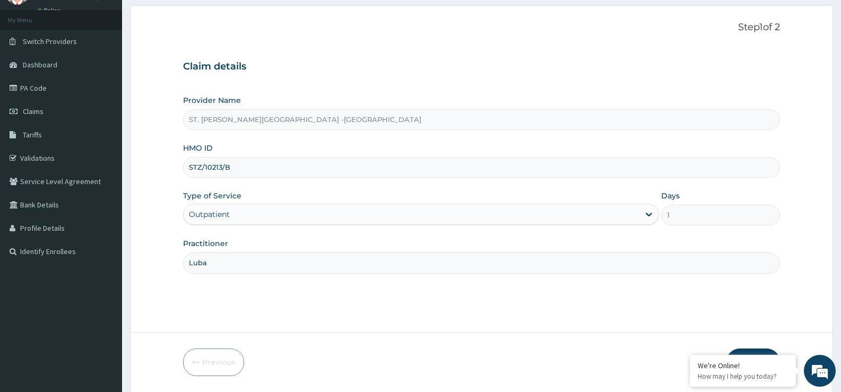
scroll to position [87, 0]
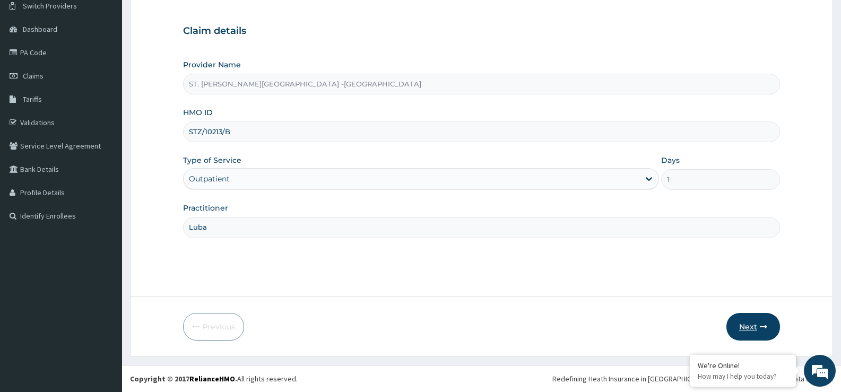
click at [742, 327] on button "Next" at bounding box center [754, 327] width 54 height 28
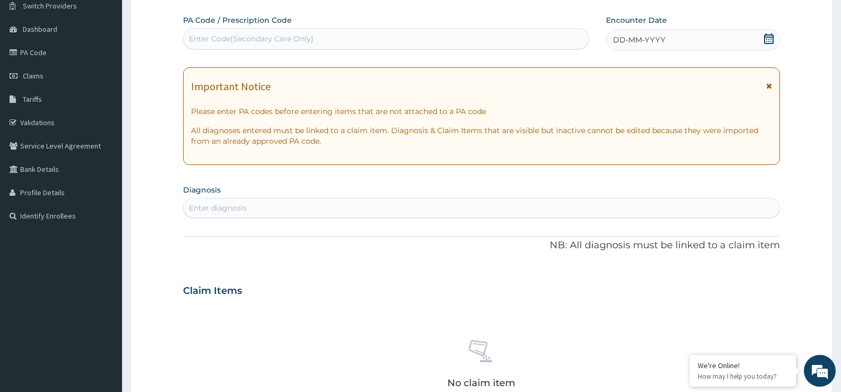
drag, startPoint x: 491, startPoint y: 49, endPoint x: 564, endPoint y: 29, distance: 75.6
drag, startPoint x: 564, startPoint y: 29, endPoint x: 350, endPoint y: 126, distance: 234.5
click at [350, 126] on p "All diagnoses entered must be linked to a claim item. Diagnosis & Claim Items t…" at bounding box center [481, 135] width 581 height 21
click at [337, 35] on div "Enter Code(Secondary Care Only)" at bounding box center [386, 38] width 405 height 17
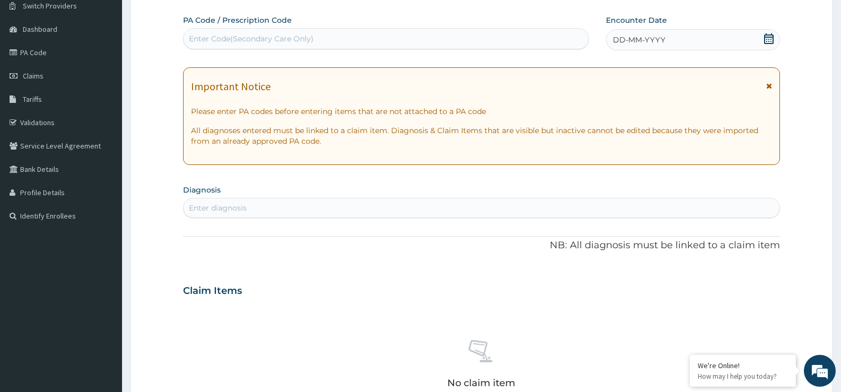
paste input "PA/ED749B"
type input "PA/ED749B"
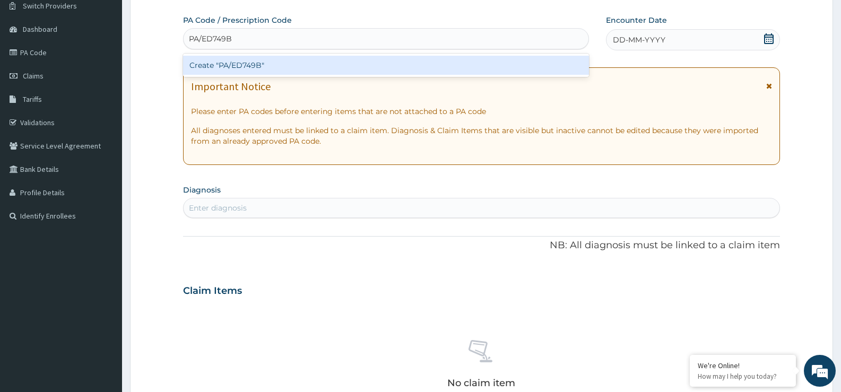
click at [253, 65] on div "Create "PA/ED749B"" at bounding box center [386, 65] width 406 height 19
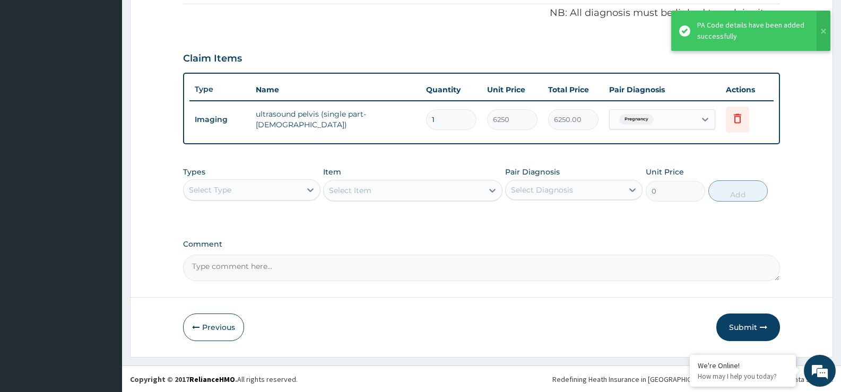
scroll to position [323, 0]
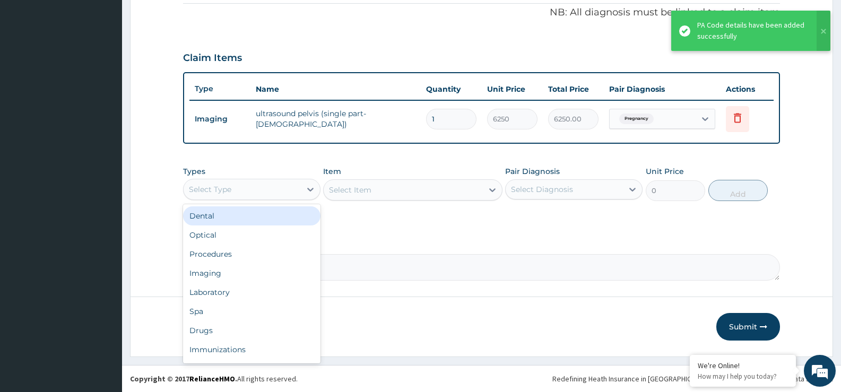
drag, startPoint x: 269, startPoint y: 190, endPoint x: 278, endPoint y: 214, distance: 25.5
click at [269, 191] on div "Select Type" at bounding box center [242, 189] width 117 height 17
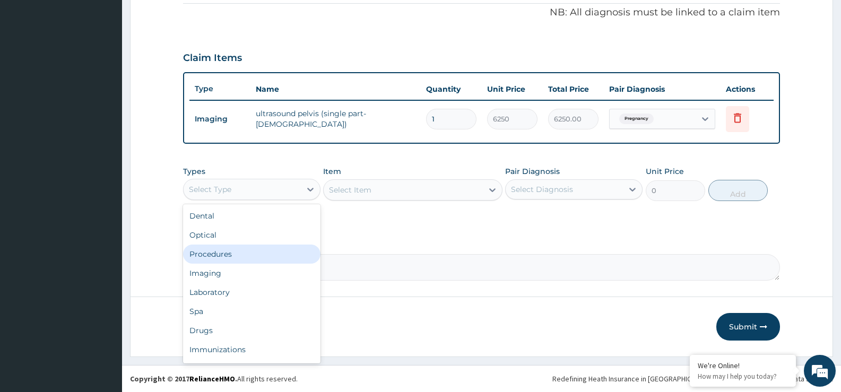
click at [265, 260] on div "Procedures" at bounding box center [251, 254] width 137 height 19
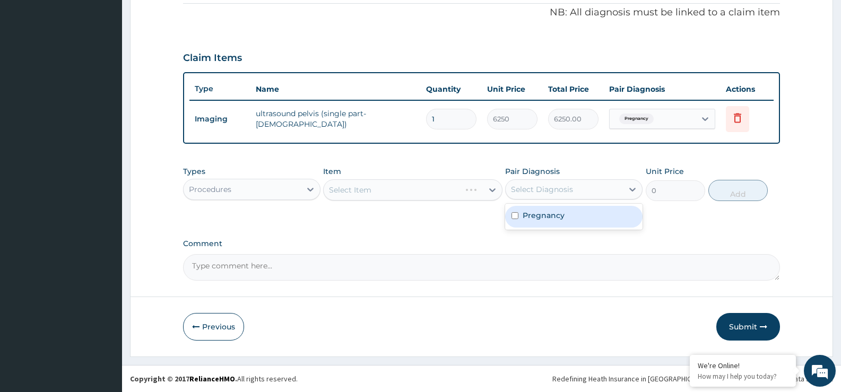
click at [553, 186] on div "Select Diagnosis" at bounding box center [542, 189] width 62 height 11
click at [557, 212] on label "Pregnancy" at bounding box center [544, 215] width 42 height 11
checkbox input "true"
click at [442, 191] on div "Select Item" at bounding box center [412, 189] width 179 height 21
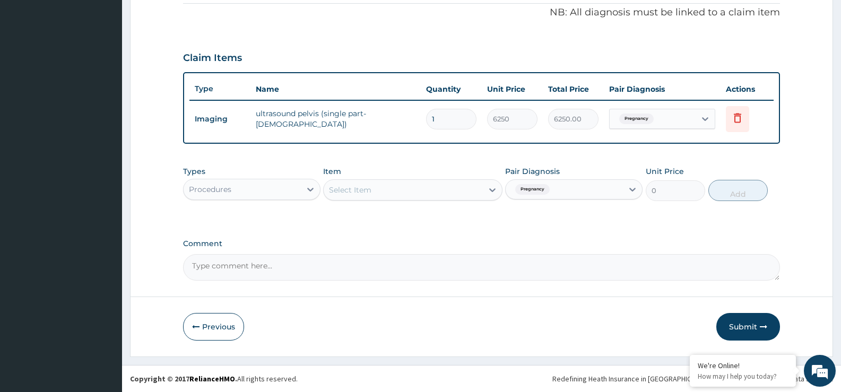
click at [449, 184] on div "Select Item" at bounding box center [403, 190] width 159 height 17
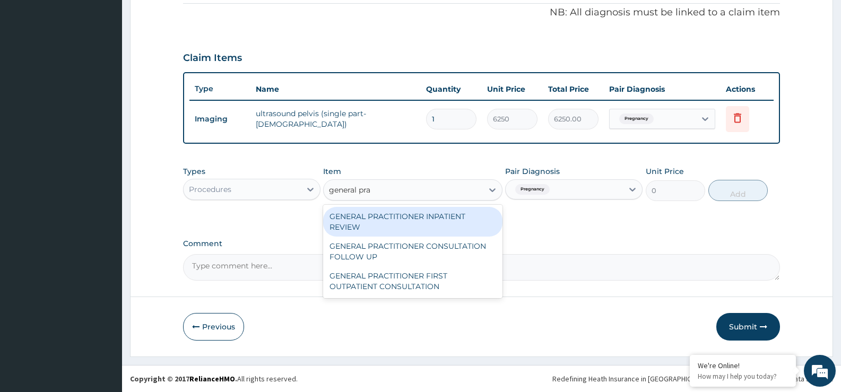
type input "general prac"
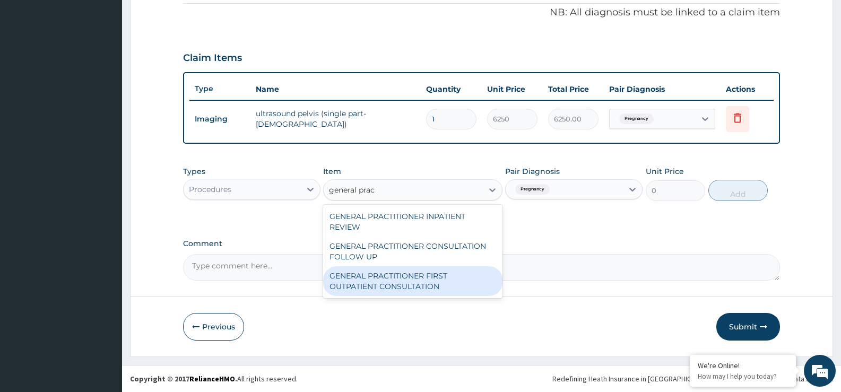
click at [403, 290] on div "GENERAL PRACTITIONER FIRST OUTPATIENT CONSULTATION" at bounding box center [412, 281] width 179 height 30
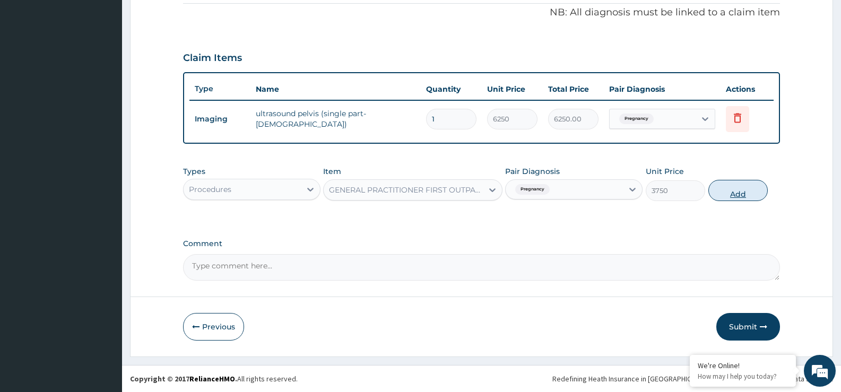
click at [726, 187] on button "Add" at bounding box center [738, 190] width 59 height 21
type input "0"
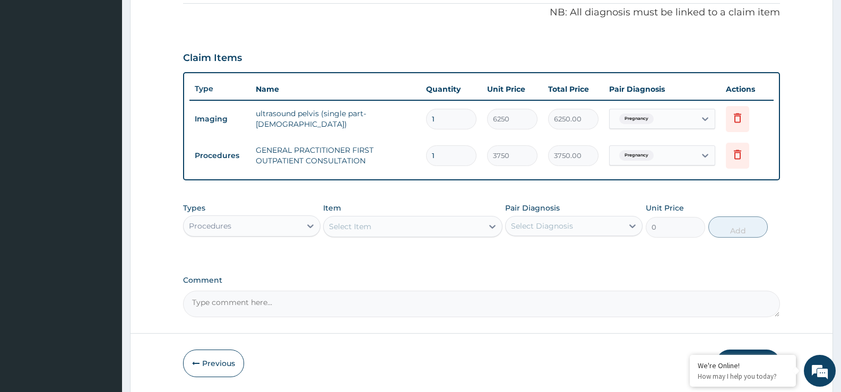
type input "0"
type input "0.00"
type input "1"
type input "3750.00"
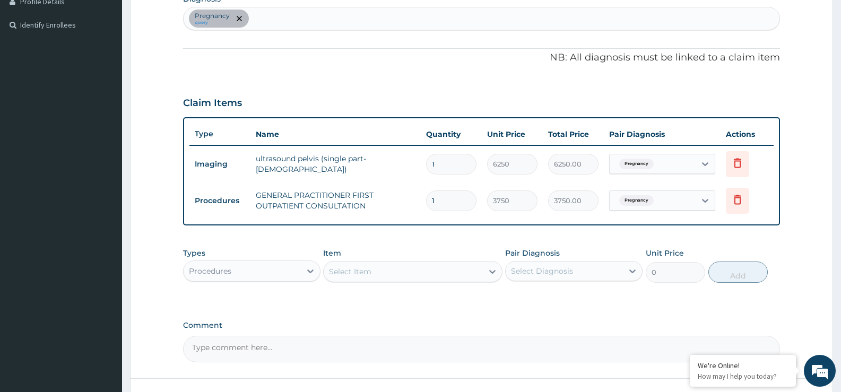
scroll to position [359, 0]
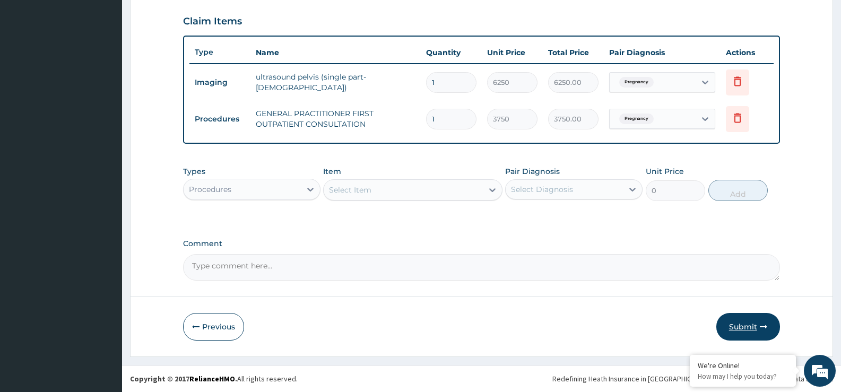
click at [756, 325] on button "Submit" at bounding box center [749, 327] width 64 height 28
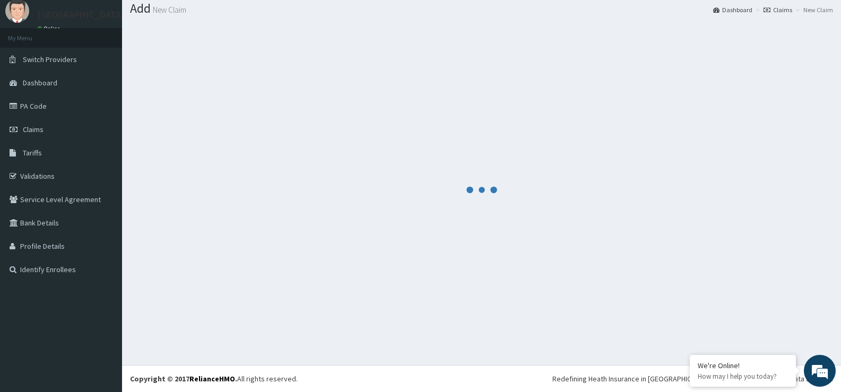
scroll to position [33, 0]
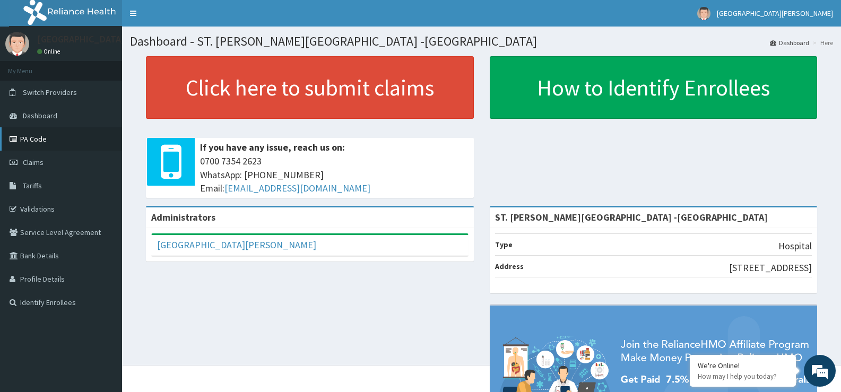
click at [55, 145] on link "PA Code" at bounding box center [61, 138] width 122 height 23
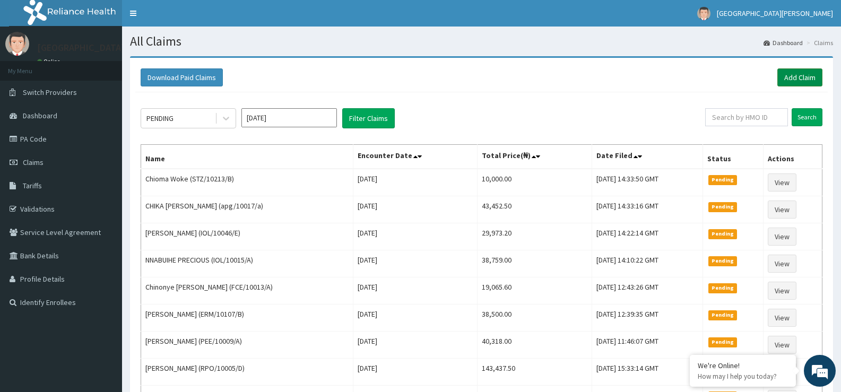
click at [788, 72] on link "Add Claim" at bounding box center [800, 77] width 45 height 18
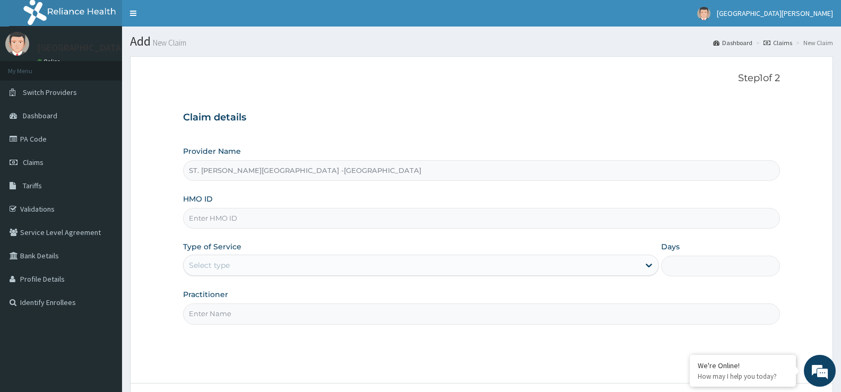
click at [261, 219] on input "HMO ID" at bounding box center [481, 218] width 597 height 21
paste input "MTA/10010/C"
type input "MTA/10010/C"
click at [257, 261] on div "Select type" at bounding box center [411, 265] width 455 height 17
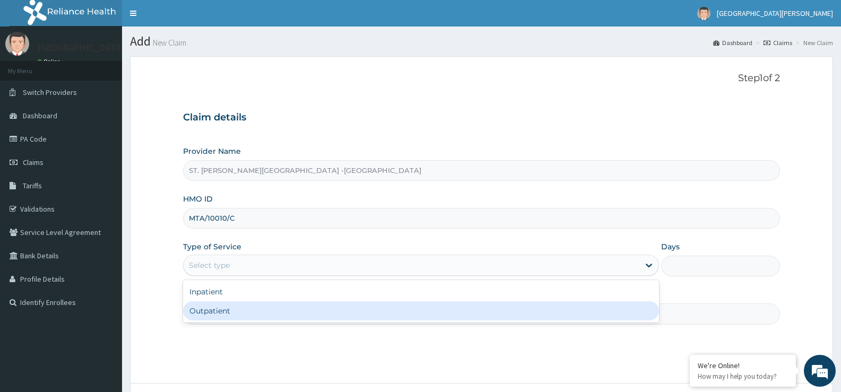
click at [261, 313] on div "Outpatient" at bounding box center [421, 311] width 476 height 19
type input "1"
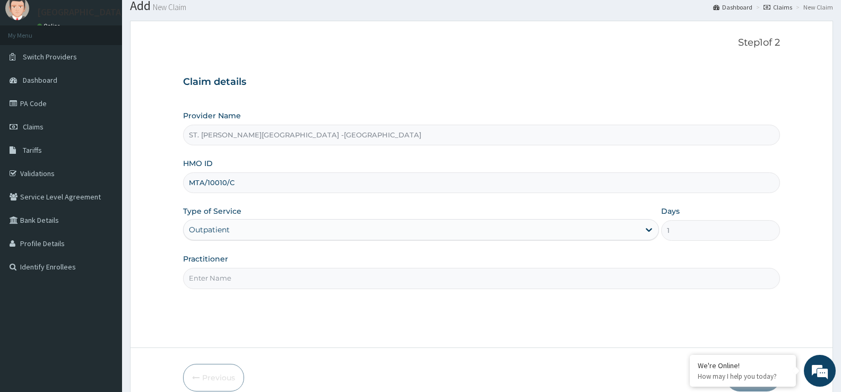
scroll to position [87, 0]
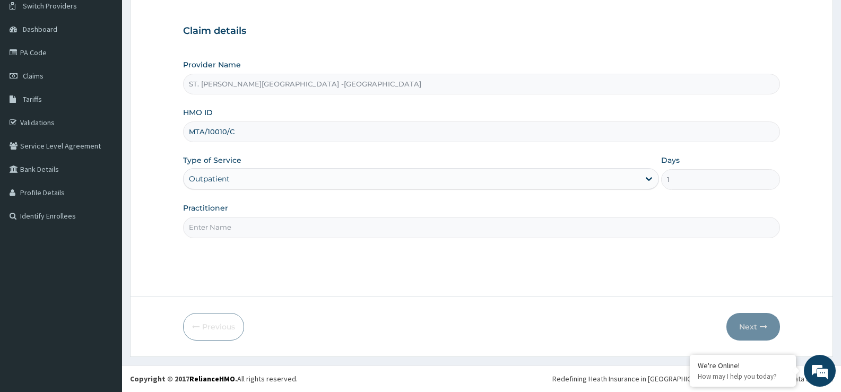
click at [241, 228] on input "Practitioner" at bounding box center [481, 227] width 597 height 21
type input "Luba"
click at [752, 328] on button "Next" at bounding box center [754, 327] width 54 height 28
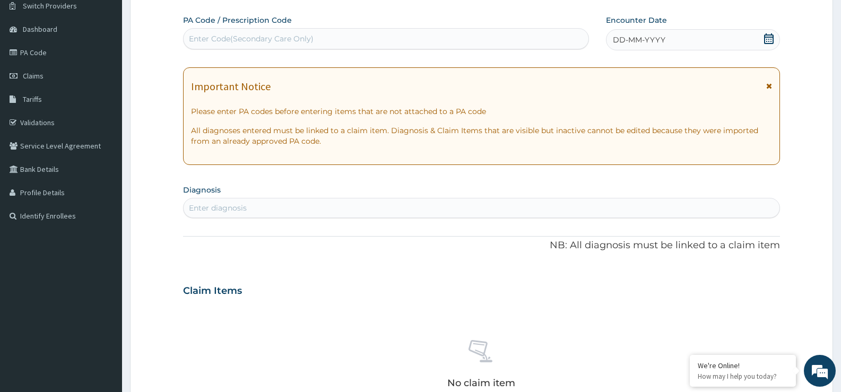
click at [281, 213] on div "Enter diagnosis" at bounding box center [482, 208] width 596 height 17
click at [237, 40] on div "Enter Code(Secondary Care Only)" at bounding box center [251, 38] width 125 height 11
type input "A"
click at [269, 212] on div "Enter diagnosis" at bounding box center [482, 208] width 596 height 17
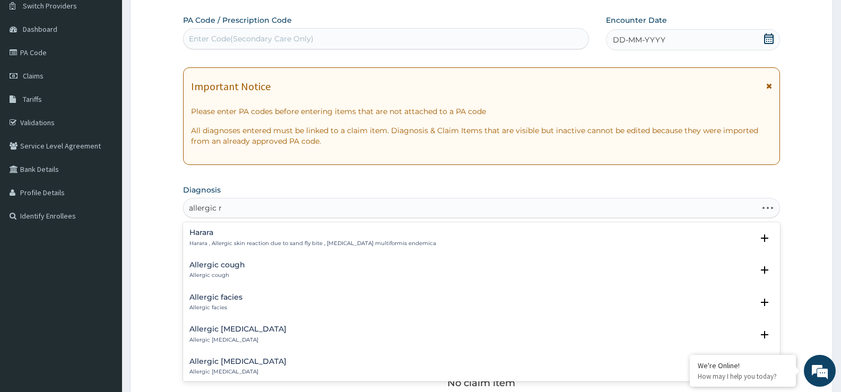
type input "allergic rh"
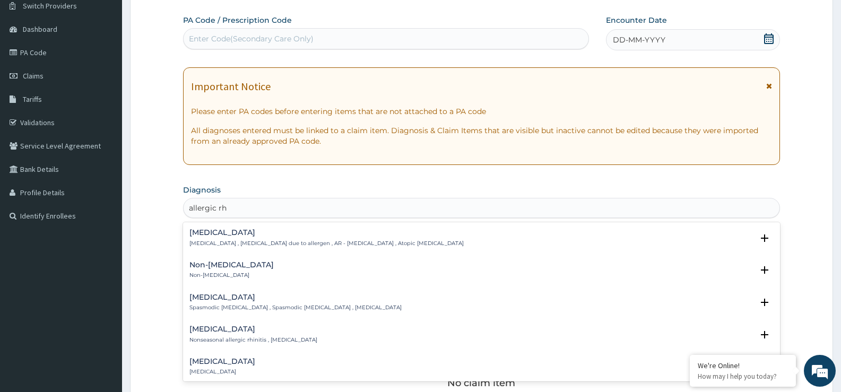
click at [272, 242] on p "[MEDICAL_DATA] , [MEDICAL_DATA] due to allergen , AR - [MEDICAL_DATA] , Atopic …" at bounding box center [327, 243] width 274 height 7
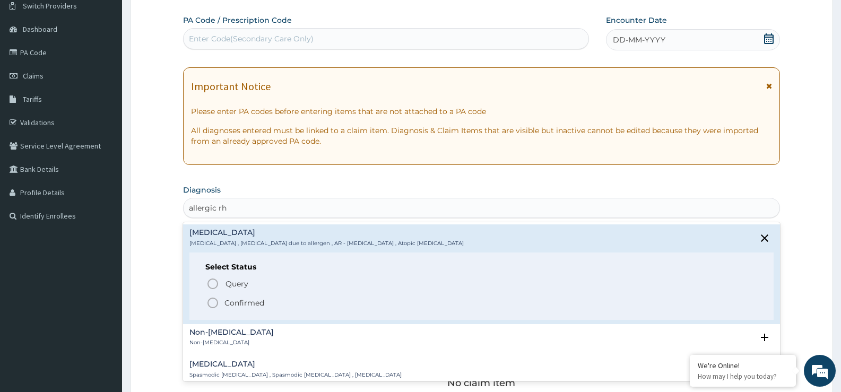
click at [246, 301] on p "Confirmed" at bounding box center [245, 303] width 40 height 11
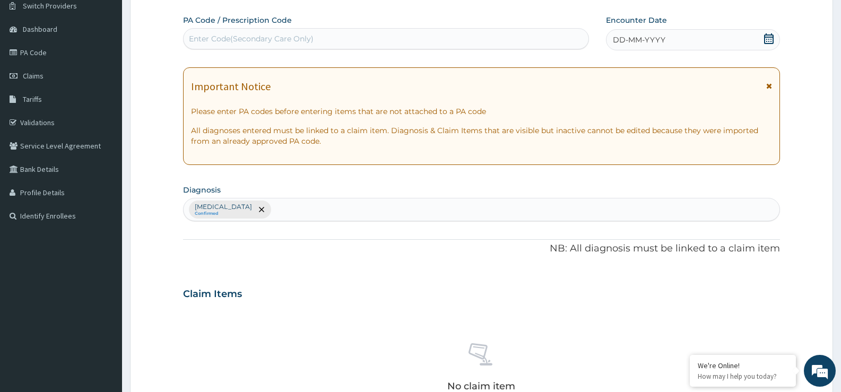
click at [284, 211] on div "Allergic rhinitis Confirmed" at bounding box center [482, 210] width 596 height 22
type input "[MEDICAL_DATA]"
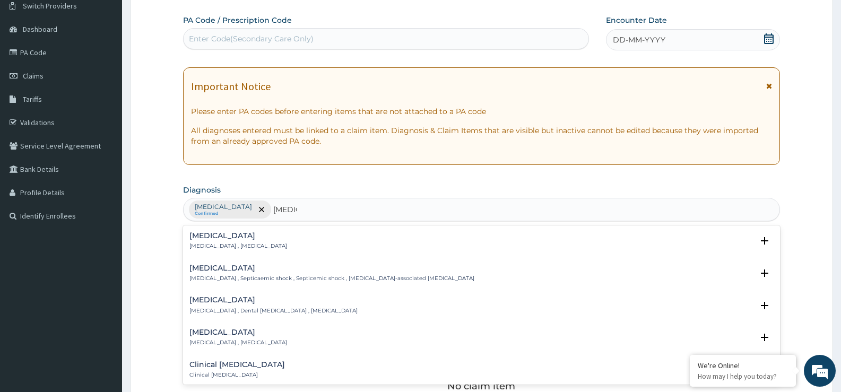
click at [276, 239] on div "Sepsis Systemic infection , Sepsis" at bounding box center [482, 241] width 584 height 19
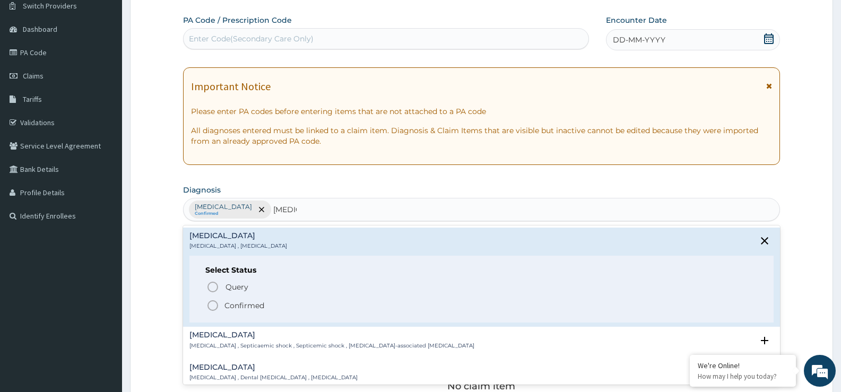
click at [244, 306] on p "Confirmed" at bounding box center [245, 305] width 40 height 11
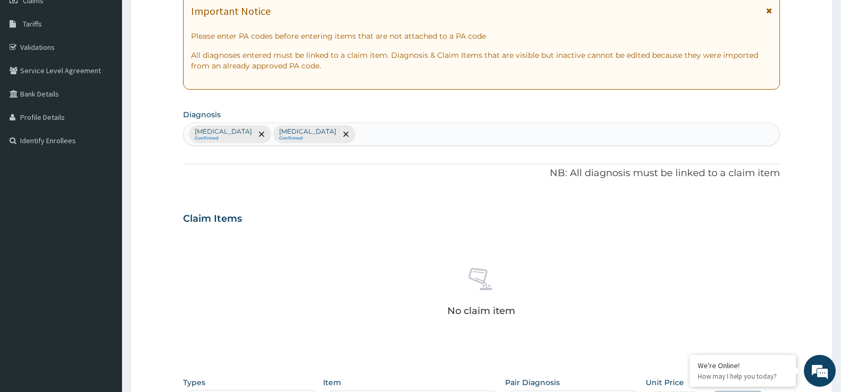
scroll to position [352, 0]
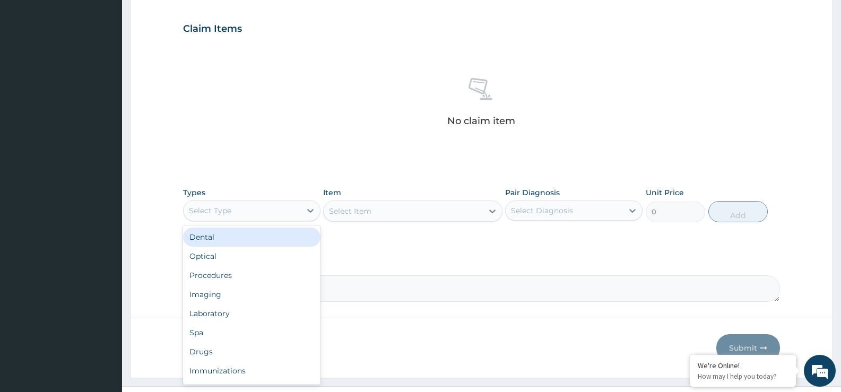
click at [268, 210] on div "Select Type" at bounding box center [242, 210] width 117 height 17
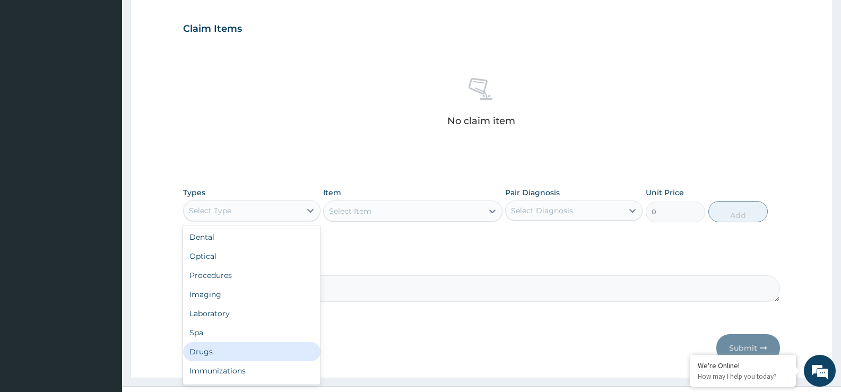
click at [270, 347] on div "Drugs" at bounding box center [251, 351] width 137 height 19
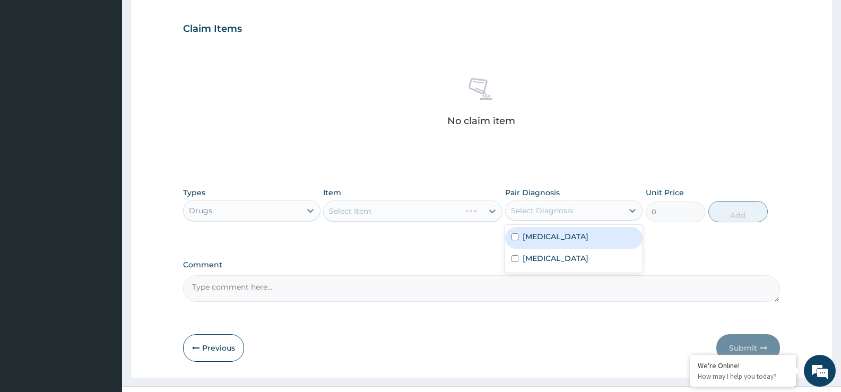
click at [537, 212] on div "Select Diagnosis" at bounding box center [542, 210] width 62 height 11
click at [553, 231] on label "Allergic rhinitis" at bounding box center [556, 236] width 66 height 11
checkbox input "true"
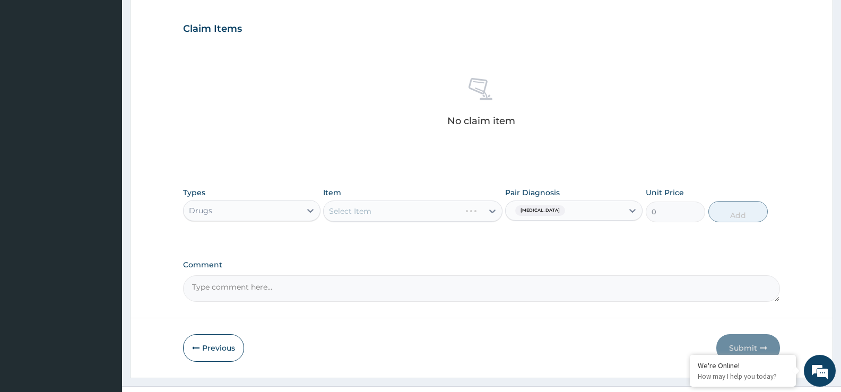
click at [446, 213] on div "Select Item" at bounding box center [412, 211] width 179 height 21
click at [446, 213] on div "Select Item" at bounding box center [403, 211] width 159 height 17
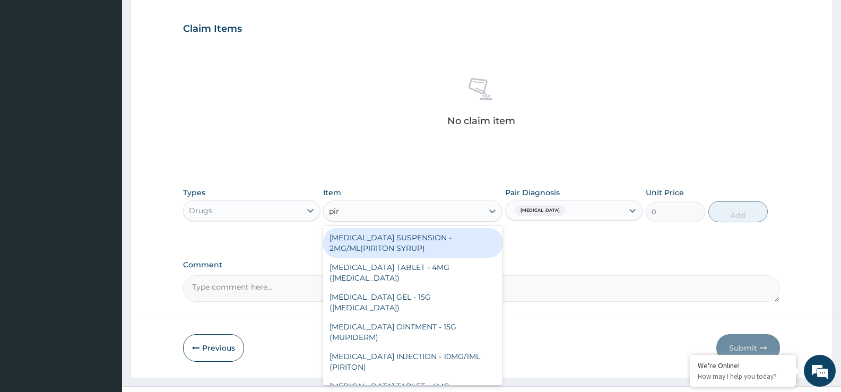
type input "piri"
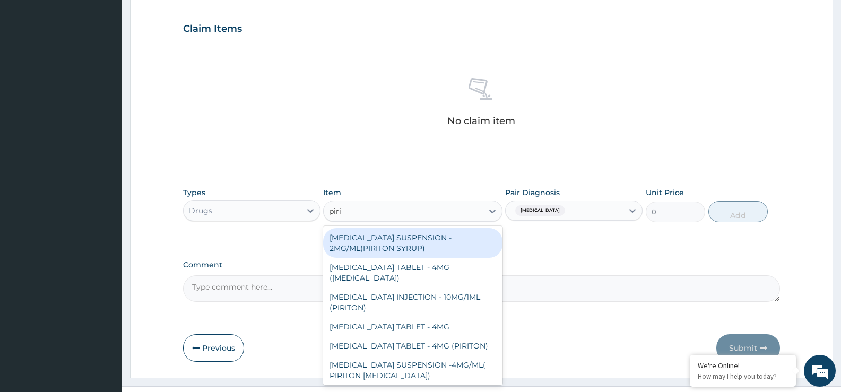
click at [399, 243] on div "CHLORPHENIRAMINE SUSPENSION - 2MG/ML(PIRITON SYRUP)" at bounding box center [412, 243] width 179 height 30
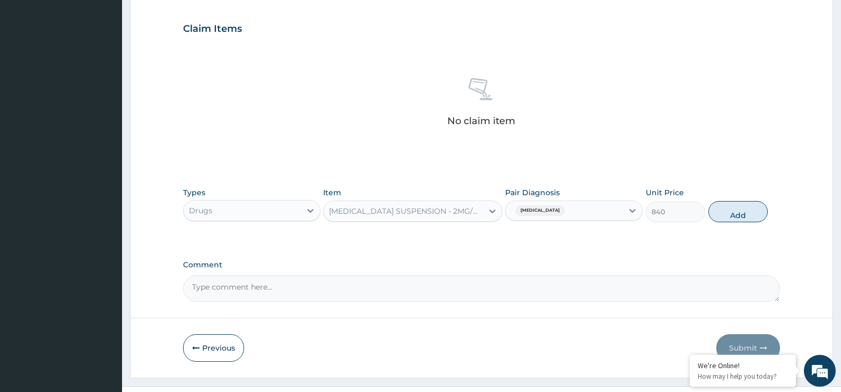
click at [761, 213] on button "Add" at bounding box center [738, 211] width 59 height 21
type input "0"
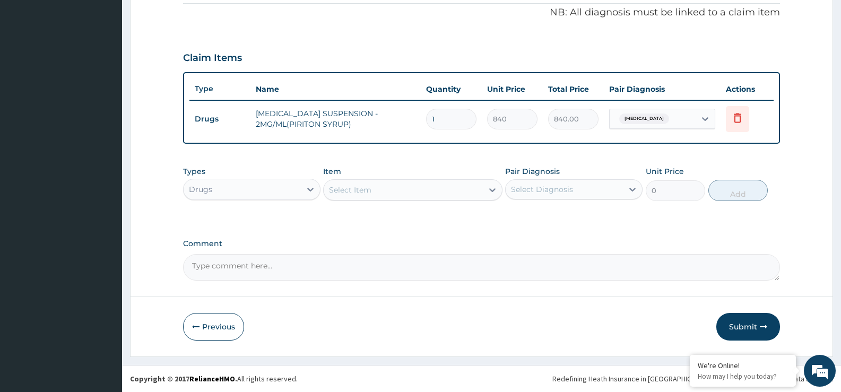
scroll to position [323, 0]
click at [350, 188] on div "Select Item" at bounding box center [350, 190] width 42 height 11
click at [382, 193] on div "Select Item" at bounding box center [403, 190] width 159 height 17
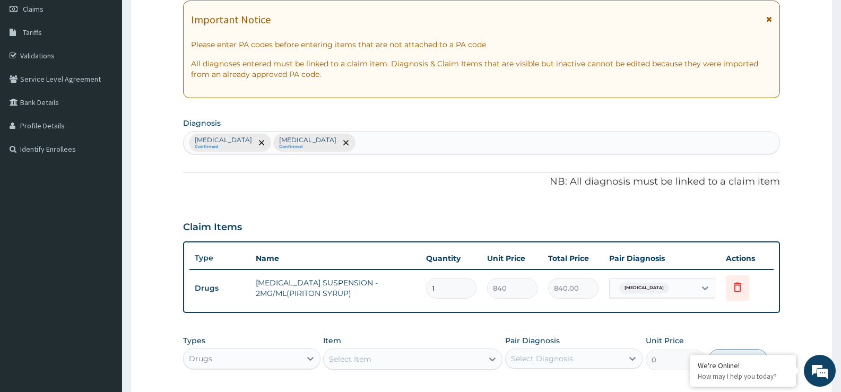
scroll to position [110, 0]
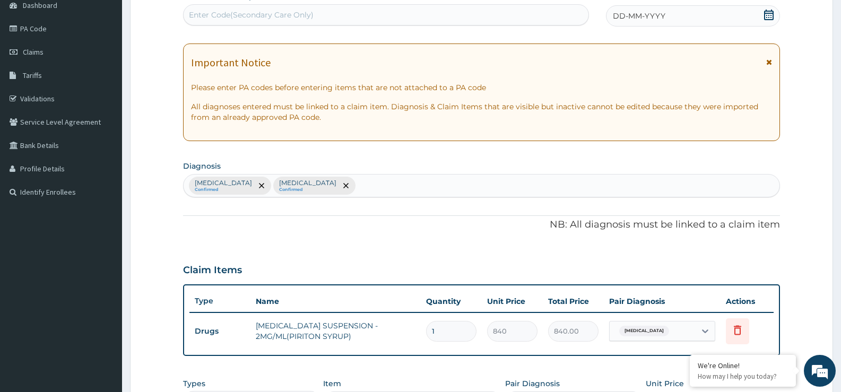
click at [376, 180] on div "Allergic rhinitis Confirmed Sepsis Confirmed" at bounding box center [482, 186] width 596 height 22
type input "dermatiti"
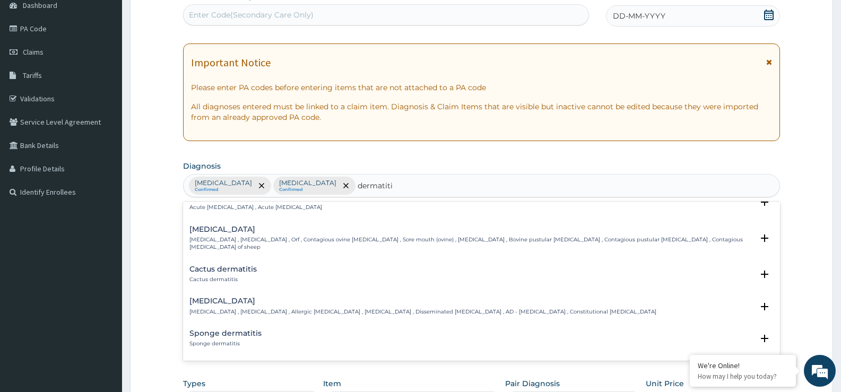
scroll to position [796, 0]
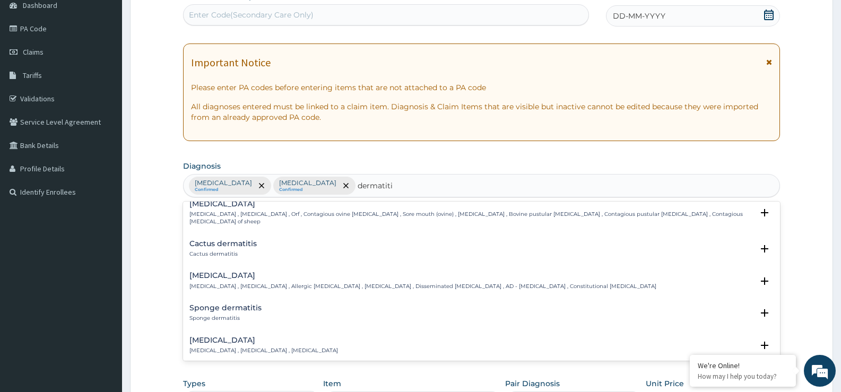
click at [260, 279] on h4 "Atopic dermatitis" at bounding box center [423, 276] width 467 height 8
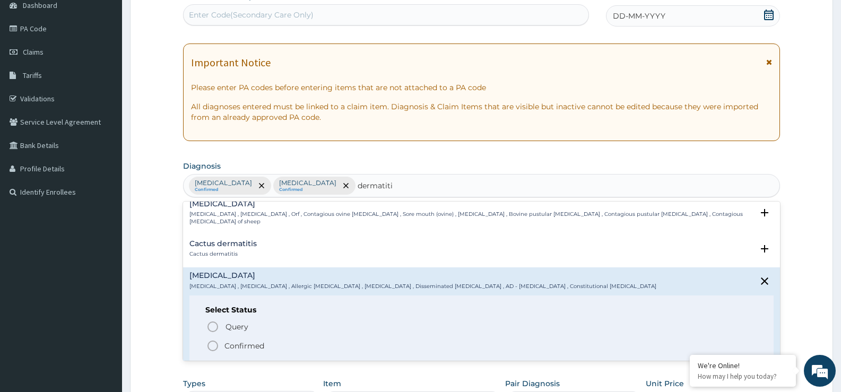
click at [248, 348] on p "Confirmed" at bounding box center [245, 346] width 40 height 11
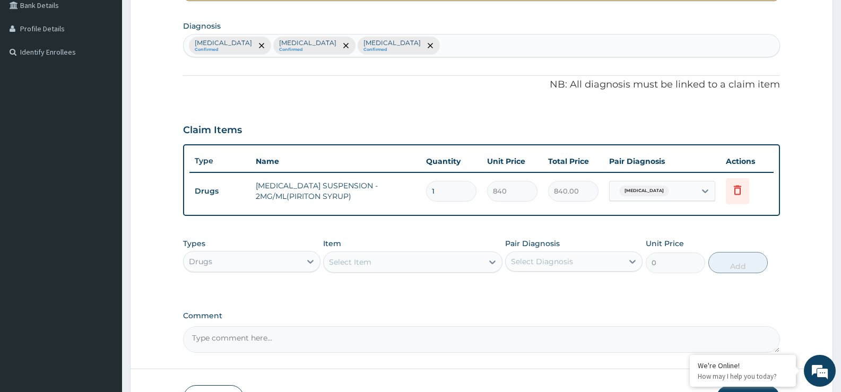
scroll to position [270, 0]
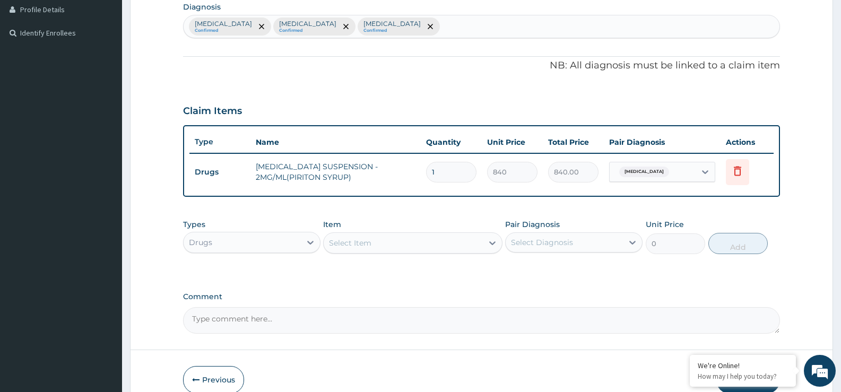
click at [348, 244] on div "Select Item" at bounding box center [350, 243] width 42 height 11
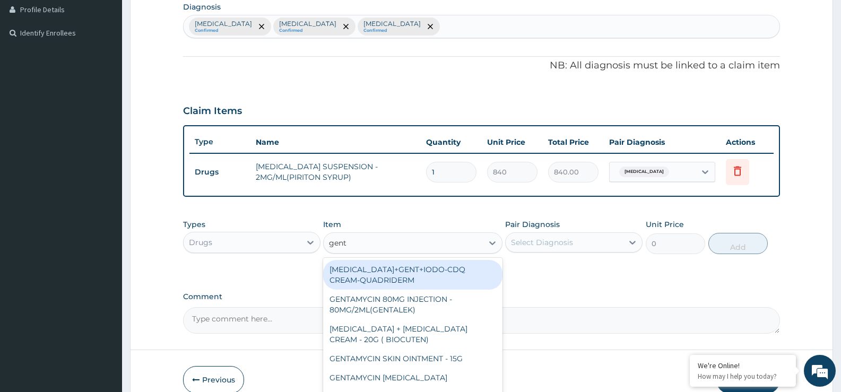
type input "genta"
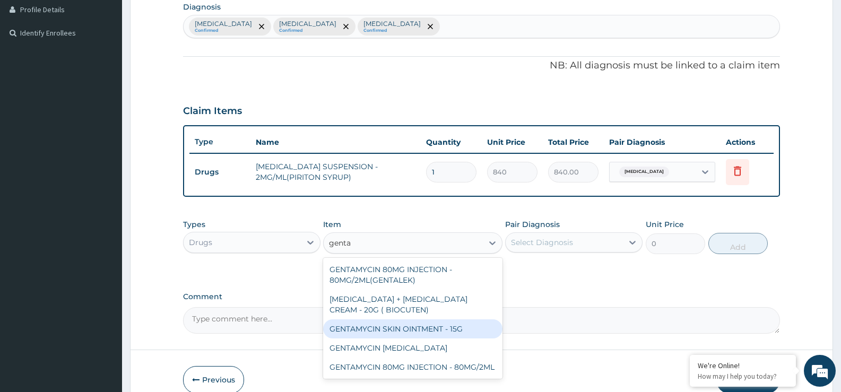
click at [428, 329] on div "GENTAMYCIN SKIN OINTMENT - 15G" at bounding box center [412, 329] width 179 height 19
type input "475.99999999999994"
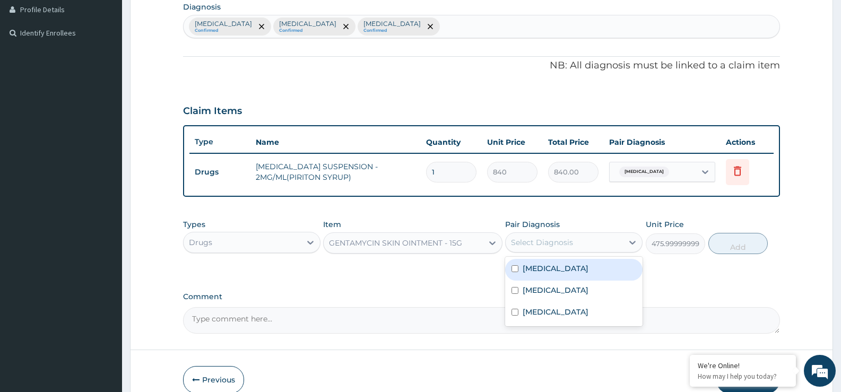
click at [562, 239] on div "Select Diagnosis" at bounding box center [542, 242] width 62 height 11
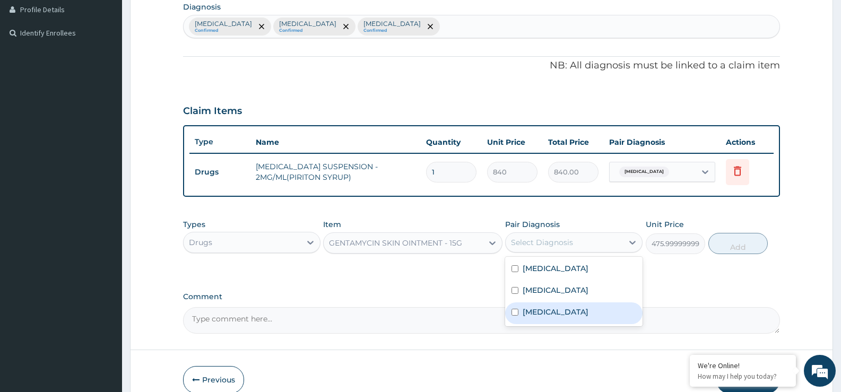
drag, startPoint x: 564, startPoint y: 312, endPoint x: 573, endPoint y: 306, distance: 10.7
click at [564, 313] on label "Atopic dermatitis" at bounding box center [556, 312] width 66 height 11
checkbox input "true"
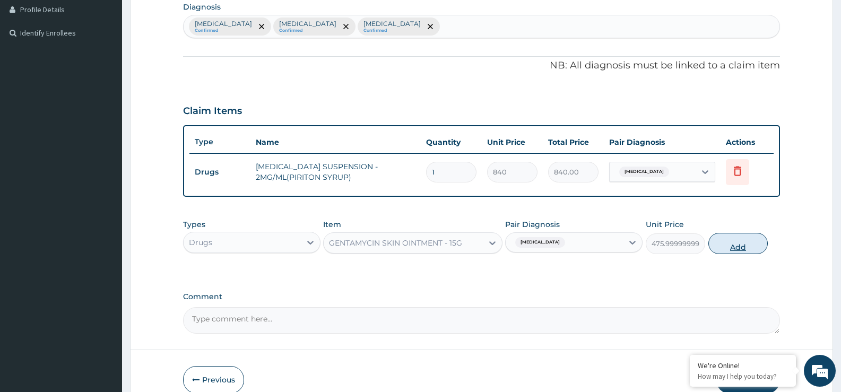
click at [729, 248] on button "Add" at bounding box center [738, 243] width 59 height 21
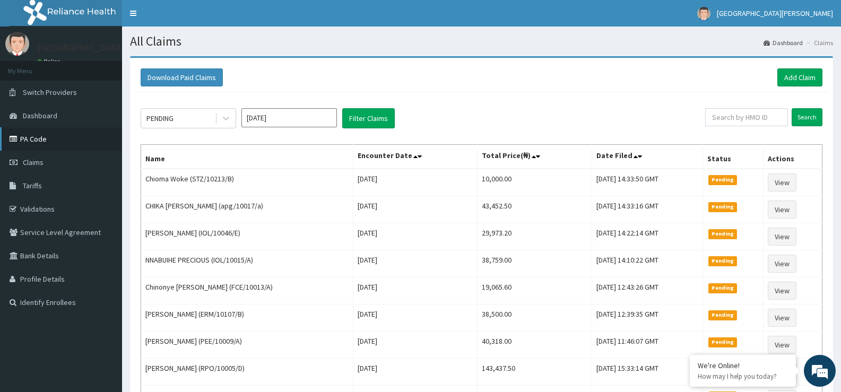
click at [55, 137] on link "PA Code" at bounding box center [61, 138] width 122 height 23
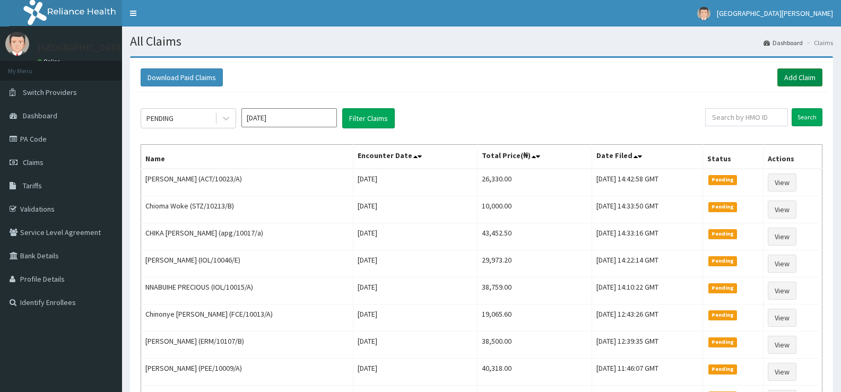
click at [806, 77] on link "Add Claim" at bounding box center [800, 77] width 45 height 18
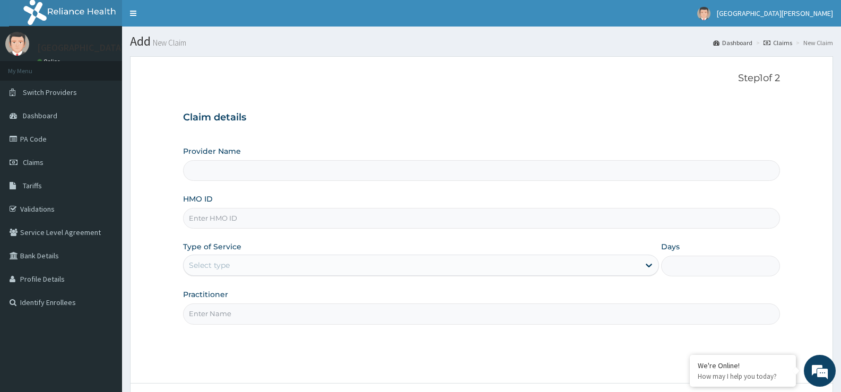
click at [231, 214] on input "HMO ID" at bounding box center [481, 218] width 597 height 21
type input "ST. Catherine's Specialist Hospital -Rivers"
paste input "DFA/10027/B"
type input "DFA/10027/B"
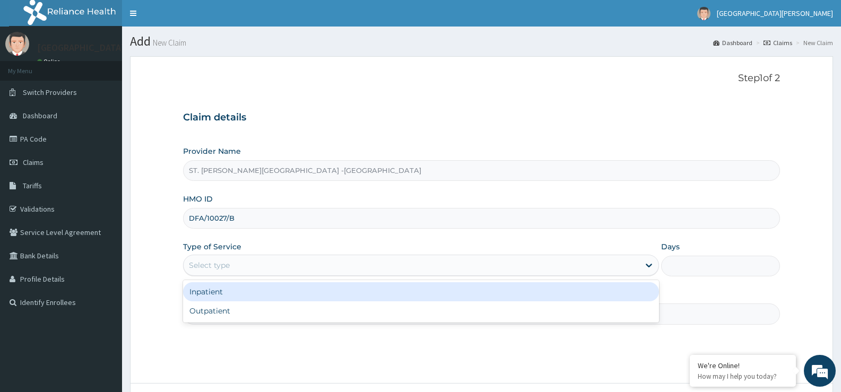
click at [291, 267] on div "Select type" at bounding box center [411, 265] width 455 height 17
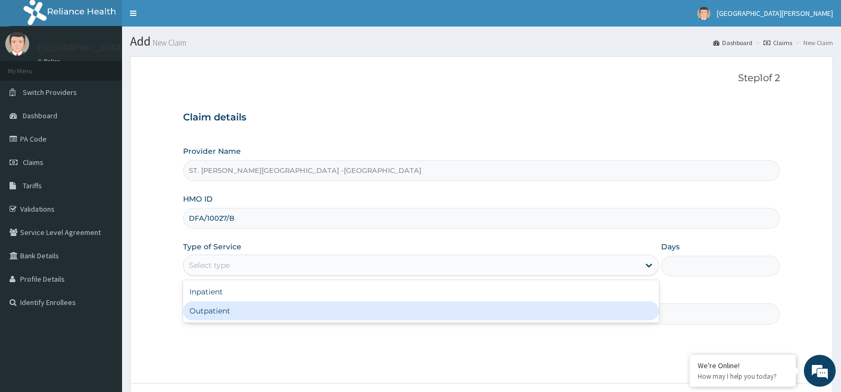
click at [300, 308] on div "Outpatient" at bounding box center [421, 311] width 476 height 19
type input "1"
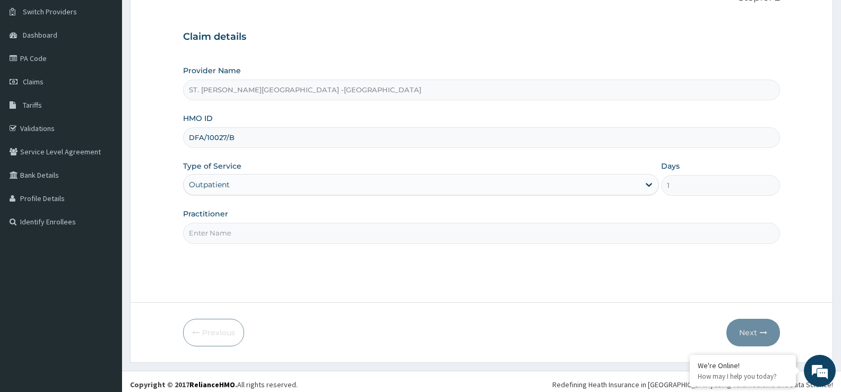
scroll to position [87, 0]
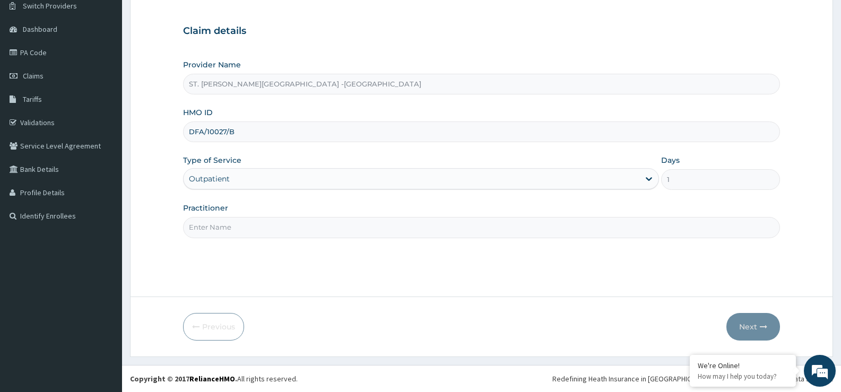
click at [272, 227] on input "Practitioner" at bounding box center [481, 227] width 597 height 21
type input "Luba"
click at [742, 323] on button "Next" at bounding box center [754, 327] width 54 height 28
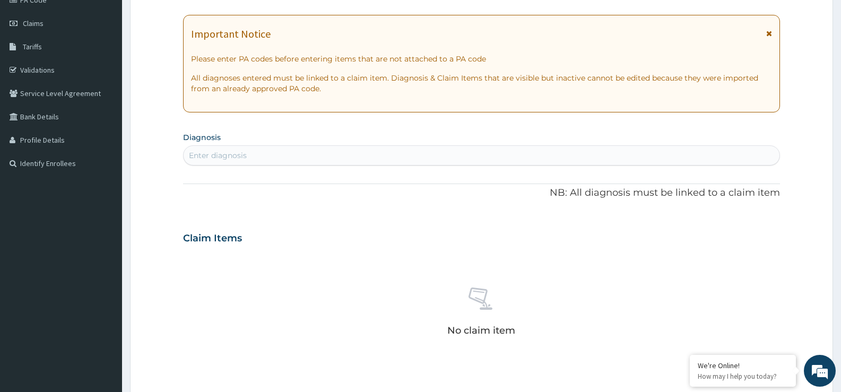
scroll to position [140, 0]
click at [240, 158] on div "Enter diagnosis" at bounding box center [218, 155] width 58 height 11
type input "mala"
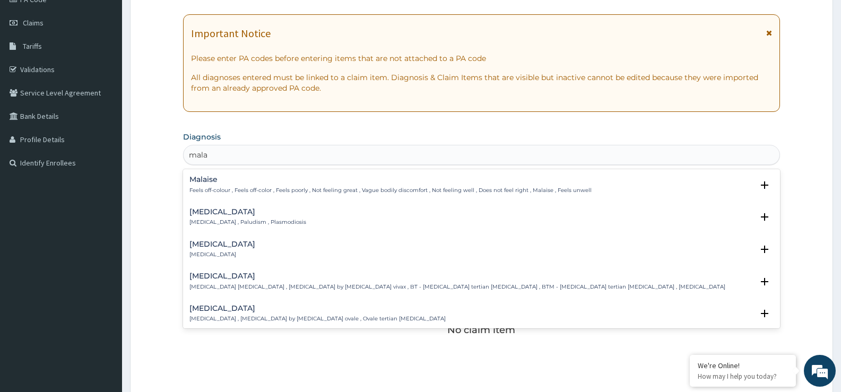
click at [234, 219] on p "[MEDICAL_DATA] , Paludism , Plasmodiosis" at bounding box center [248, 222] width 117 height 7
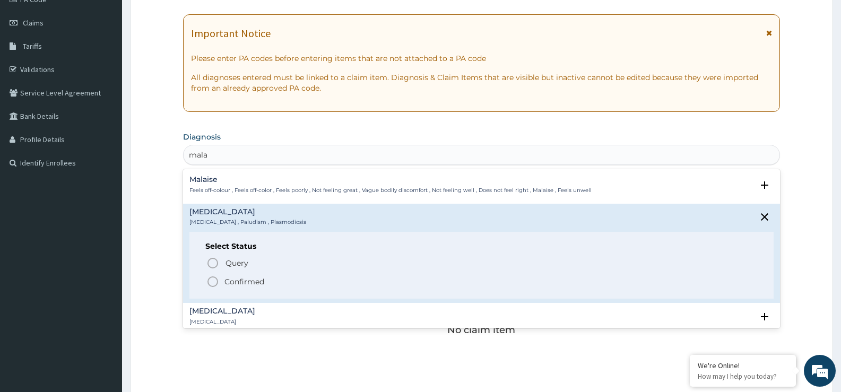
click at [233, 283] on p "Confirmed" at bounding box center [245, 282] width 40 height 11
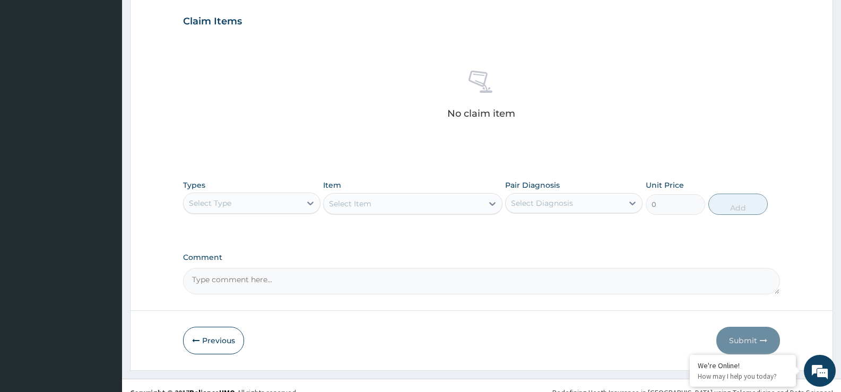
scroll to position [373, 0]
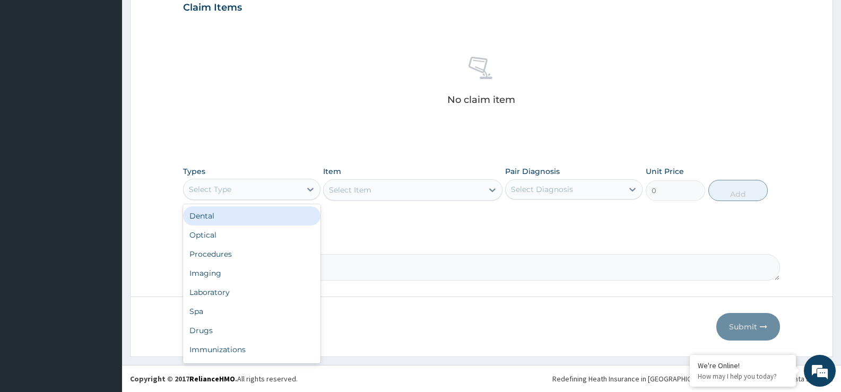
click at [244, 194] on div "Select Type" at bounding box center [242, 189] width 117 height 17
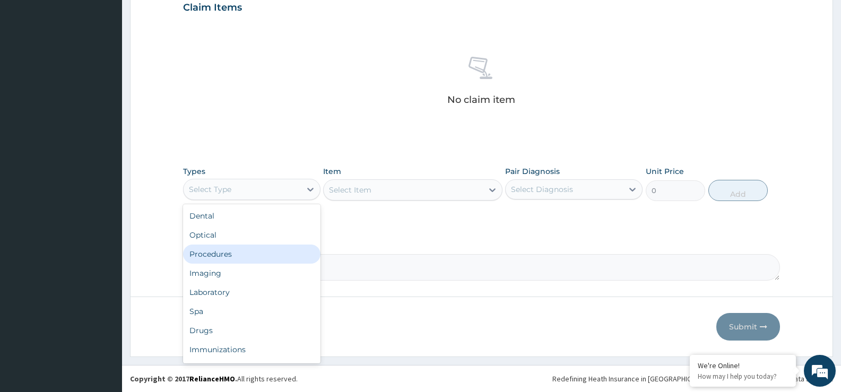
click at [249, 255] on div "Procedures" at bounding box center [251, 254] width 137 height 19
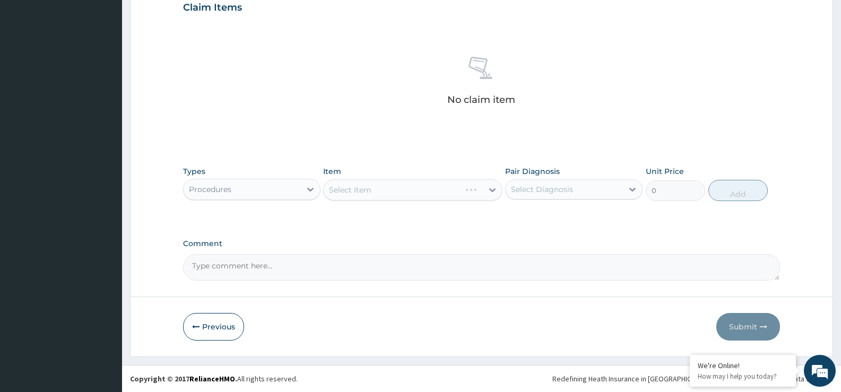
click at [562, 190] on div "Select Diagnosis" at bounding box center [542, 189] width 62 height 11
click at [562, 218] on div "[MEDICAL_DATA]" at bounding box center [573, 217] width 137 height 22
checkbox input "true"
click at [456, 190] on div "Select Item" at bounding box center [412, 189] width 179 height 21
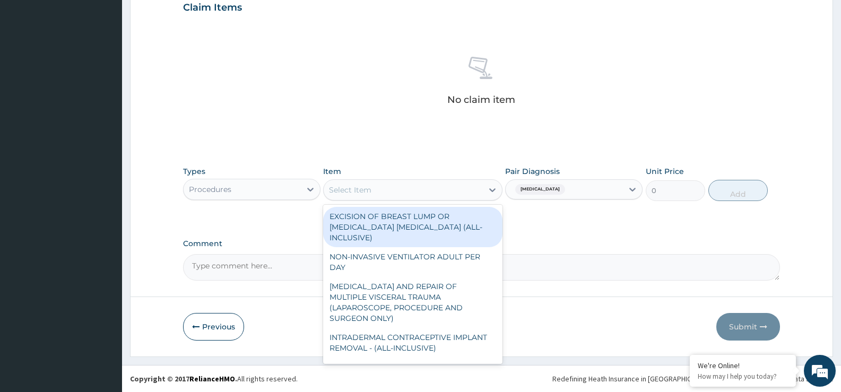
click at [456, 190] on div "Select Item" at bounding box center [403, 190] width 159 height 17
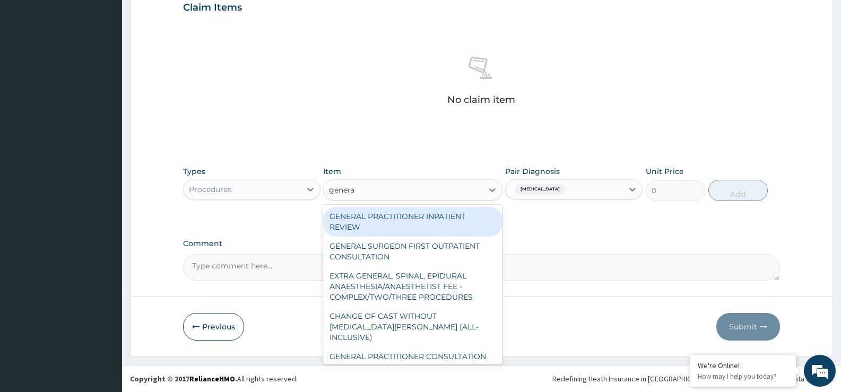
type input "general"
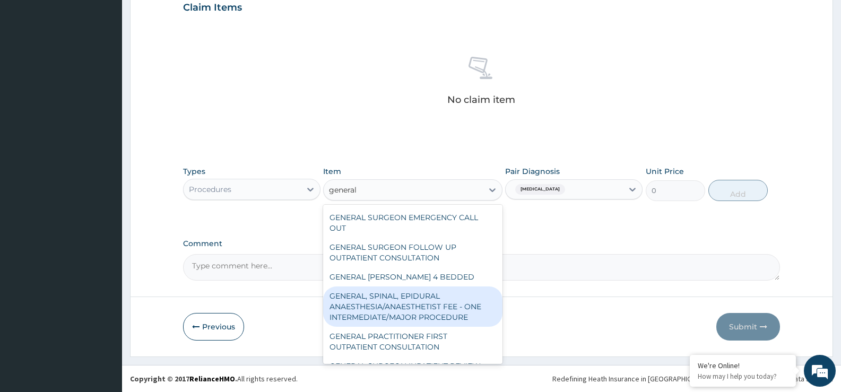
scroll to position [223, 0]
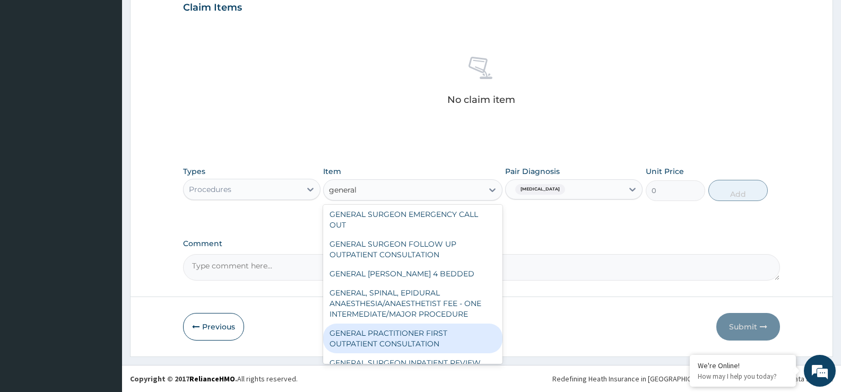
click at [429, 333] on div "GENERAL PRACTITIONER FIRST OUTPATIENT CONSULTATION" at bounding box center [412, 339] width 179 height 30
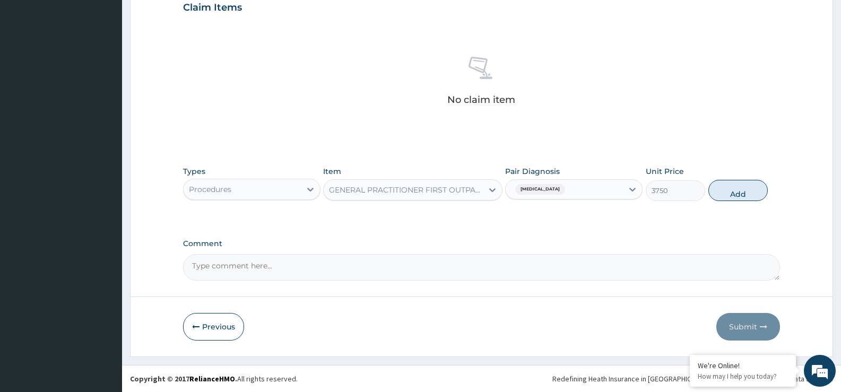
click at [777, 191] on div "Types Procedures Item GENERAL PRACTITIONER FIRST OUTPATIENT CONSULTATION Pair D…" at bounding box center [481, 184] width 597 height 46
click at [751, 199] on button "Add" at bounding box center [738, 190] width 59 height 21
type input "0"
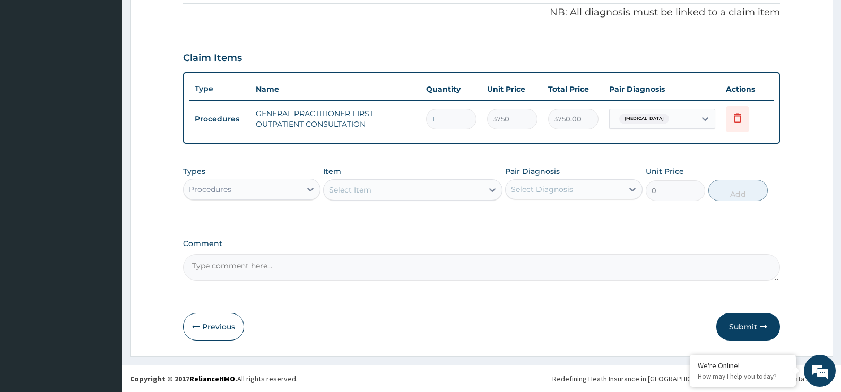
scroll to position [323, 0]
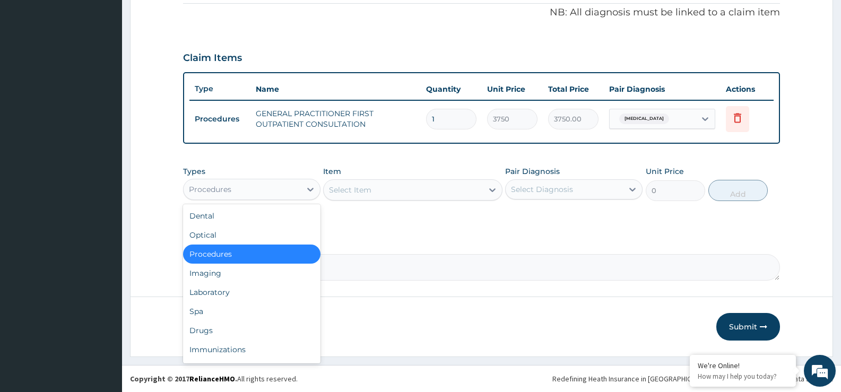
click at [257, 197] on div "Procedures" at bounding box center [242, 189] width 117 height 17
click at [237, 331] on div "Drugs" at bounding box center [251, 330] width 137 height 19
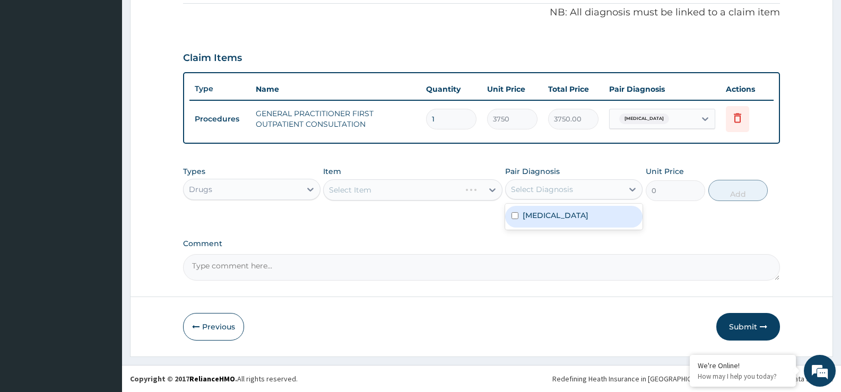
click at [567, 184] on div "Select Diagnosis" at bounding box center [542, 189] width 62 height 11
click at [562, 214] on div "[MEDICAL_DATA]" at bounding box center [573, 217] width 137 height 22
checkbox input "true"
click at [435, 193] on div "Select Item" at bounding box center [412, 189] width 179 height 21
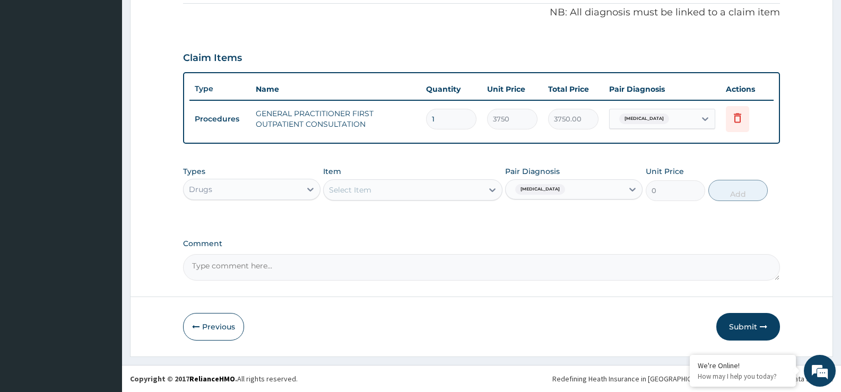
click at [390, 177] on div "Item Select Item" at bounding box center [412, 183] width 179 height 35
click at [459, 186] on div "Select Item" at bounding box center [403, 190] width 159 height 17
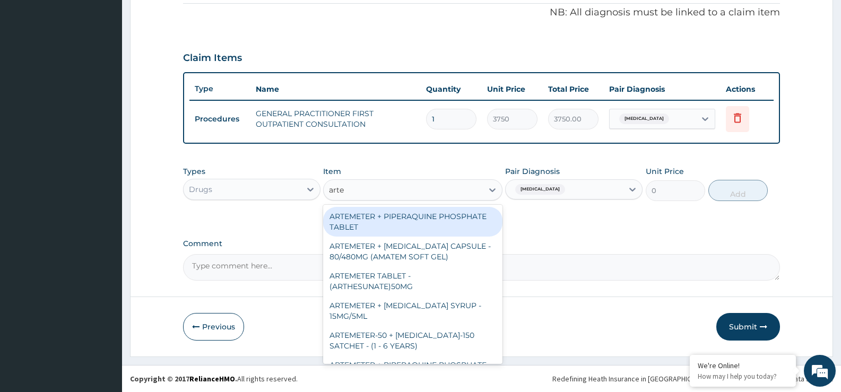
type input "artem"
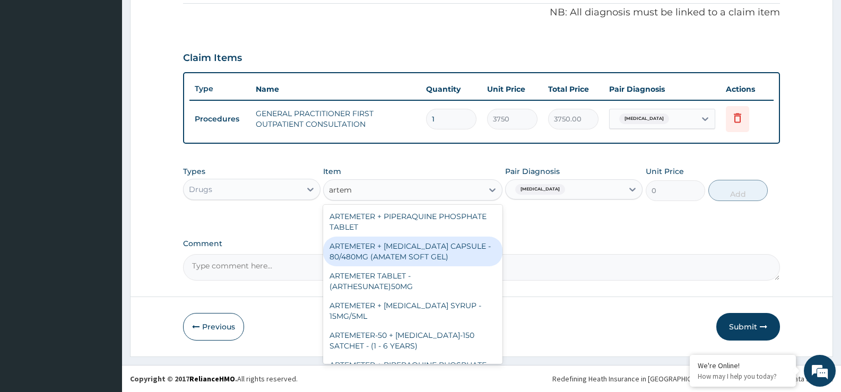
click at [404, 246] on div "ARTEMETER + [MEDICAL_DATA] CAPSULE - 80/480MG (AMATEM SOFT GEL)" at bounding box center [412, 252] width 179 height 30
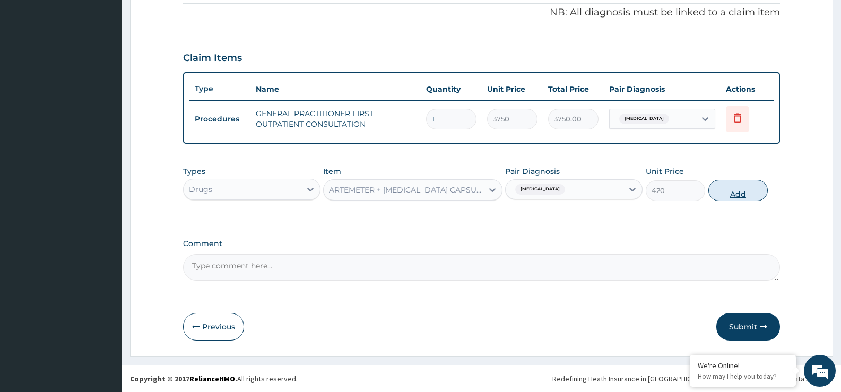
click at [739, 194] on button "Add" at bounding box center [738, 190] width 59 height 21
type input "0"
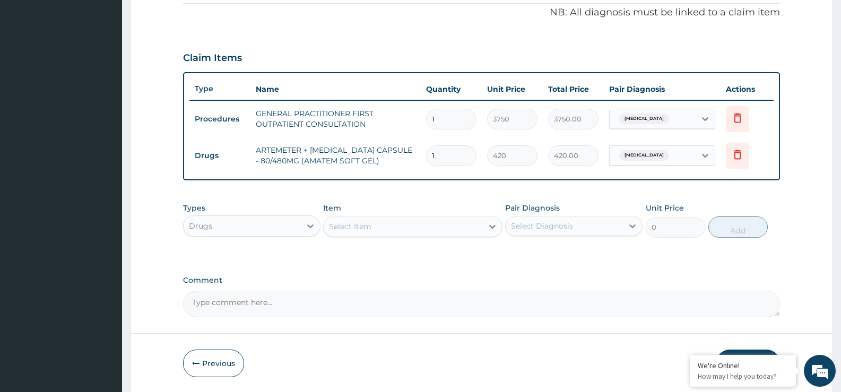
type input "0.00"
type input "6"
type input "2520.00"
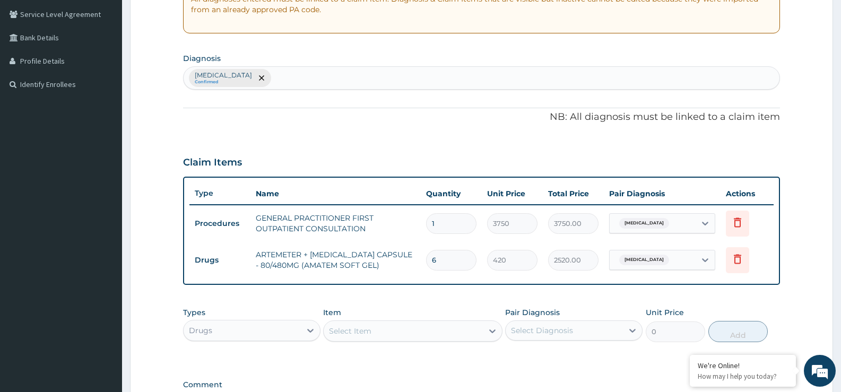
scroll to position [217, 0]
type input "6"
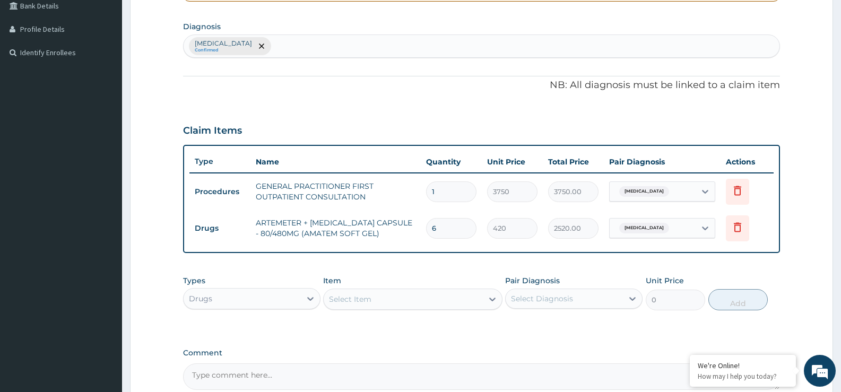
scroll to position [359, 0]
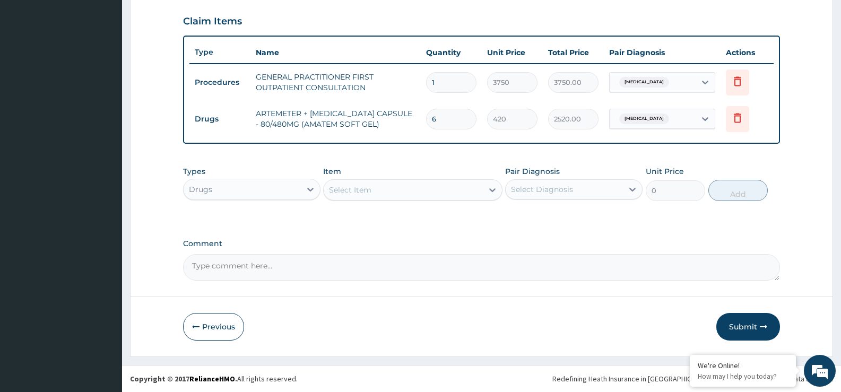
click at [381, 182] on div "Select Item" at bounding box center [403, 190] width 159 height 17
click at [334, 188] on input "prace" at bounding box center [340, 190] width 22 height 11
type input "parace"
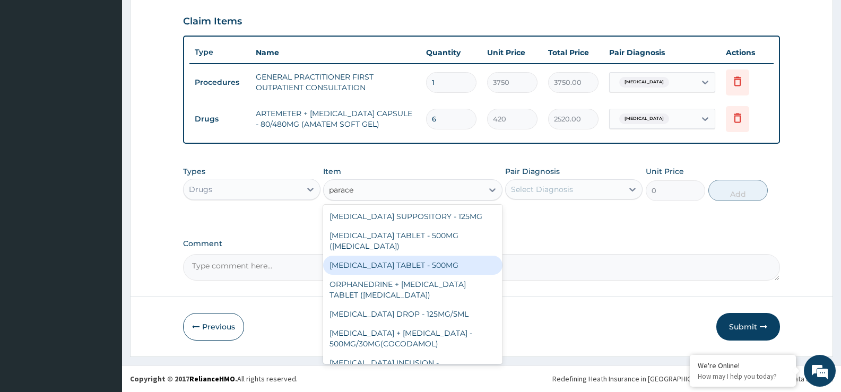
click at [433, 268] on div "[MEDICAL_DATA] TABLET - 500MG" at bounding box center [412, 265] width 179 height 19
type input "33.599999999999994"
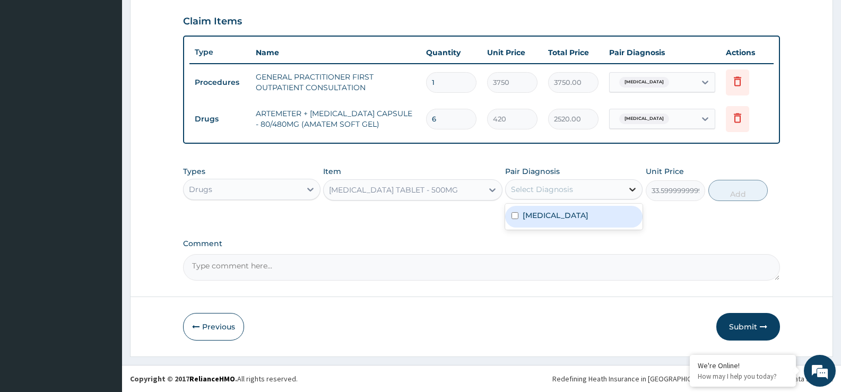
click at [633, 188] on icon at bounding box center [632, 189] width 11 height 11
click at [582, 224] on div "[MEDICAL_DATA]" at bounding box center [573, 217] width 137 height 22
checkbox input "true"
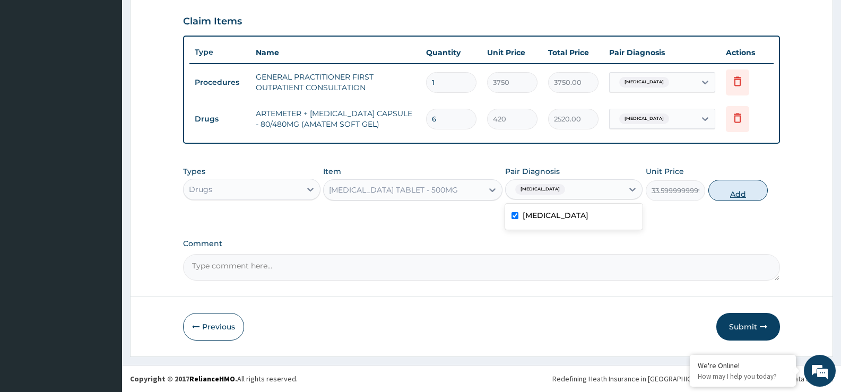
click at [727, 196] on button "Add" at bounding box center [738, 190] width 59 height 21
type input "0"
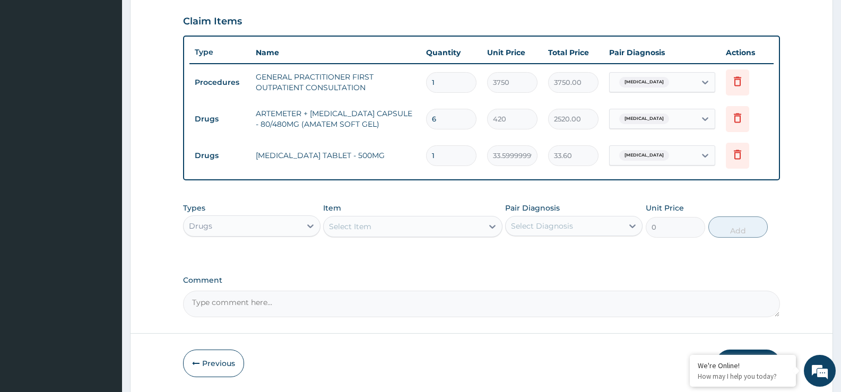
type input "18"
type input "604.80"
type input "18"
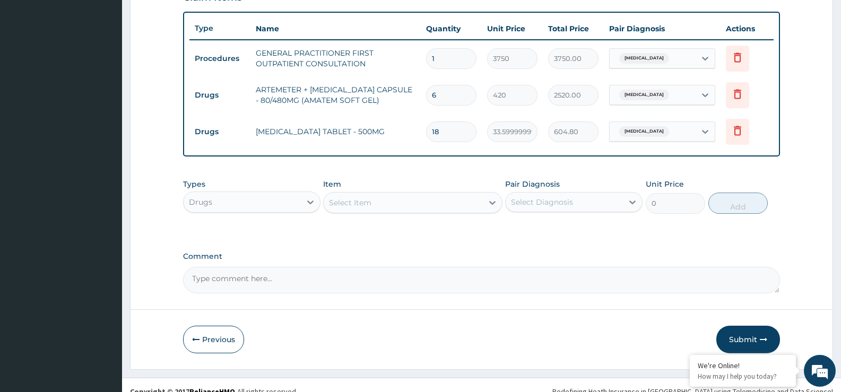
scroll to position [396, 0]
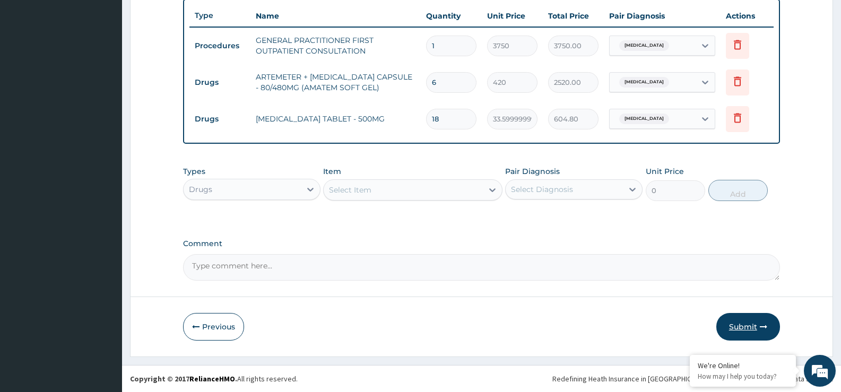
click at [759, 326] on button "Submit" at bounding box center [749, 327] width 64 height 28
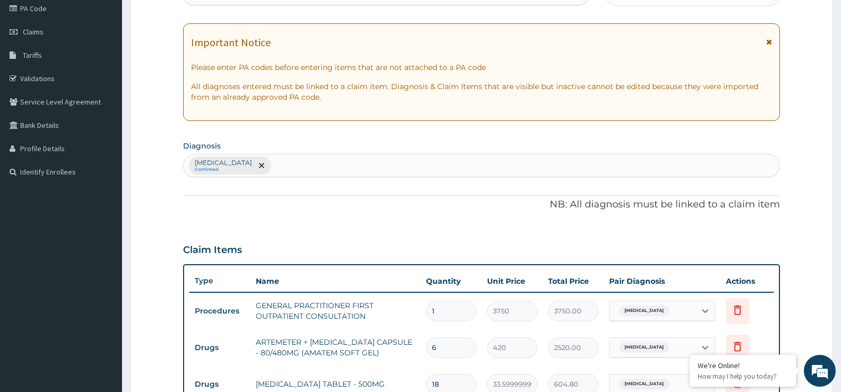
scroll to position [0, 0]
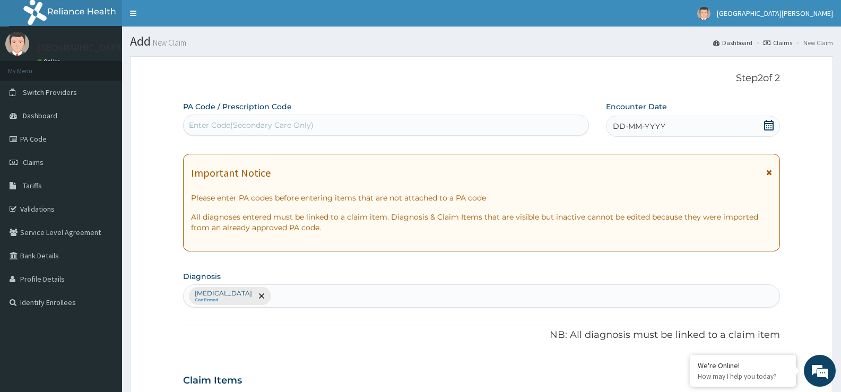
click at [655, 124] on span "DD-MM-YYYY" at bounding box center [639, 126] width 53 height 11
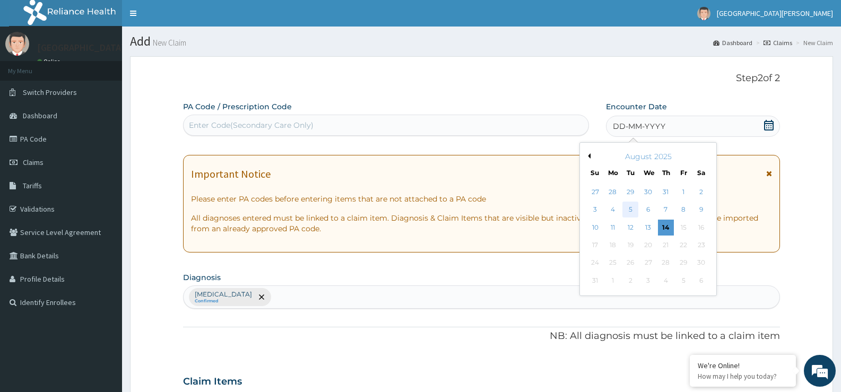
click at [637, 209] on div "5" at bounding box center [631, 210] width 16 height 16
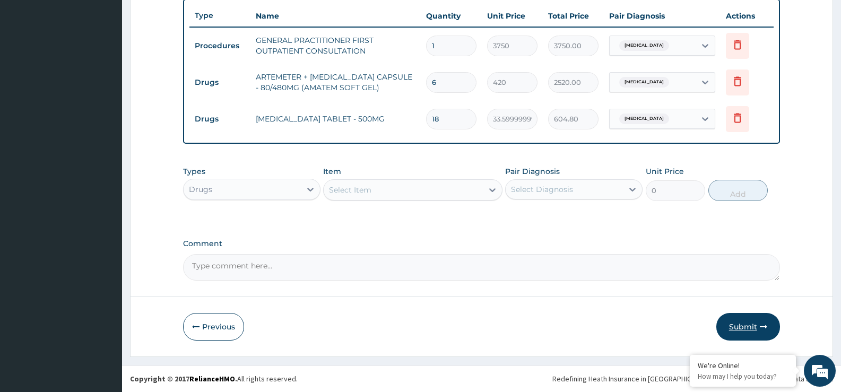
click at [749, 329] on button "Submit" at bounding box center [749, 327] width 64 height 28
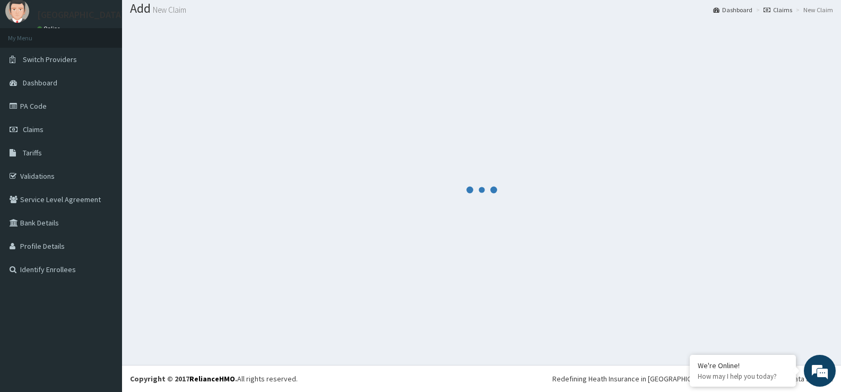
scroll to position [33, 0]
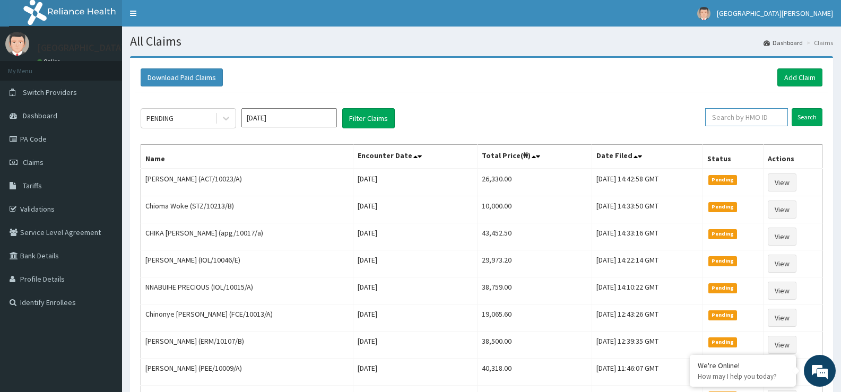
click at [745, 122] on input "text" at bounding box center [746, 117] width 83 height 18
paste input "STT/10409/D"
click at [804, 117] on input "Search" at bounding box center [807, 117] width 31 height 18
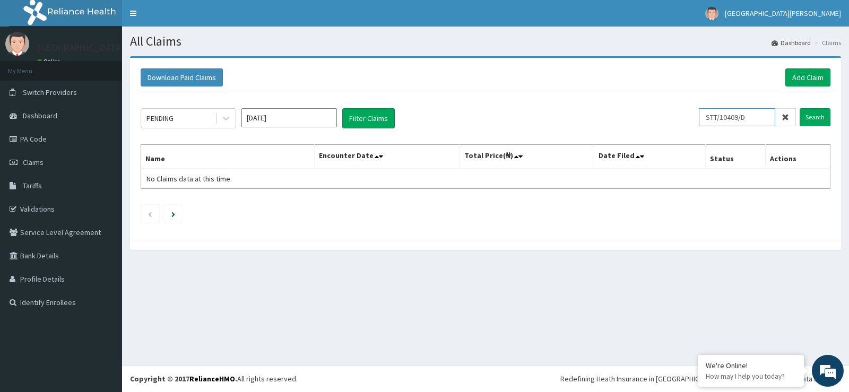
drag, startPoint x: 713, startPoint y: 122, endPoint x: 712, endPoint y: 128, distance: 7.0
click at [712, 122] on input "STT/10409/D" at bounding box center [737, 117] width 76 height 18
type input "STT/10409/D"
click at [820, 117] on input "Search" at bounding box center [815, 117] width 31 height 18
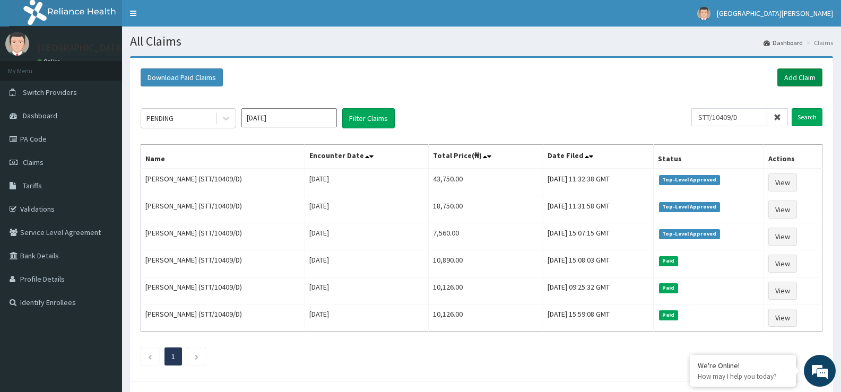
click at [790, 77] on link "Add Claim" at bounding box center [800, 77] width 45 height 18
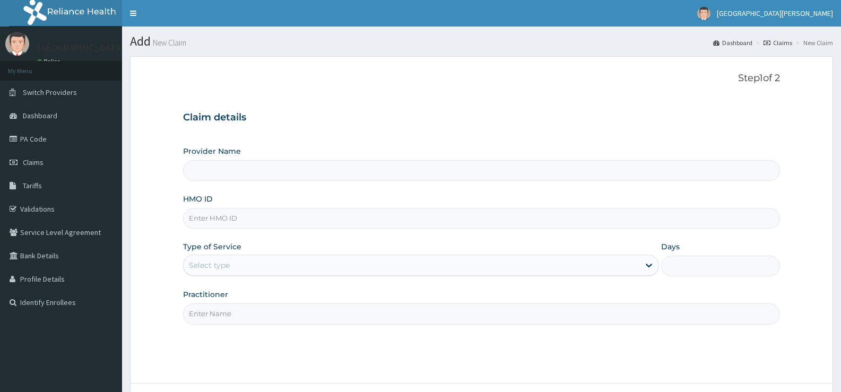
drag, startPoint x: 0, startPoint y: 0, endPoint x: 264, endPoint y: 217, distance: 341.7
click at [264, 217] on input "HMO ID" at bounding box center [481, 218] width 597 height 21
type input "ST. [PERSON_NAME][GEOGRAPHIC_DATA] -[GEOGRAPHIC_DATA]"
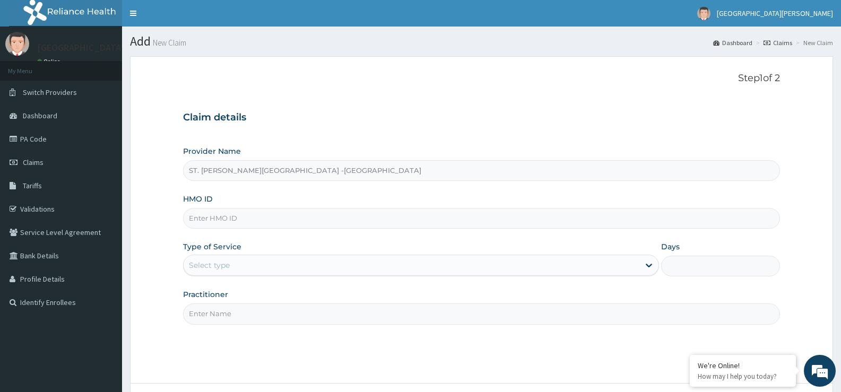
paste input "GMS/10055/C"
type input "GMS/10055/C"
click at [236, 270] on div "Select type" at bounding box center [411, 265] width 455 height 17
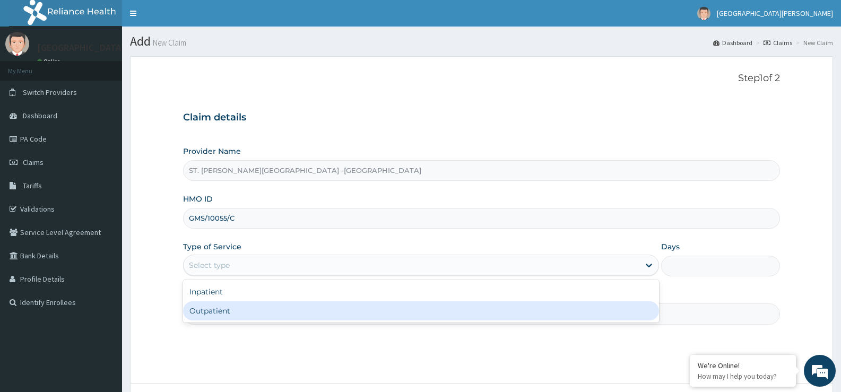
click at [244, 315] on div "Outpatient" at bounding box center [421, 311] width 476 height 19
type input "1"
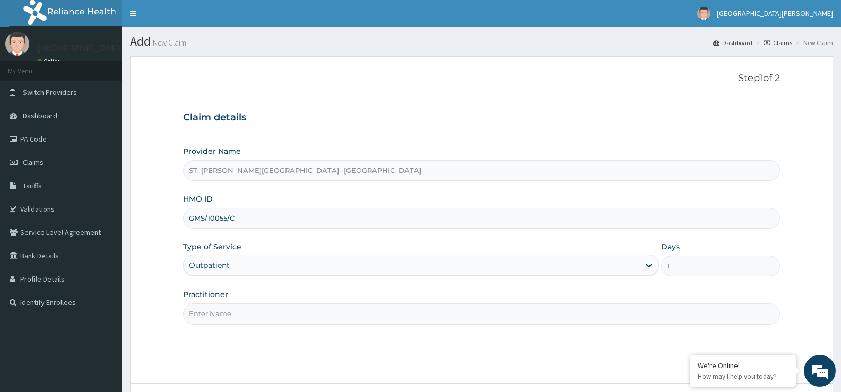
click at [269, 314] on input "Practitioner" at bounding box center [481, 314] width 597 height 21
type input "Luba"
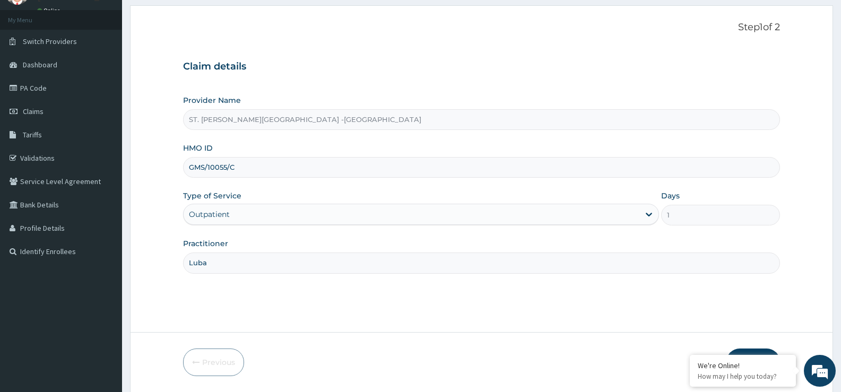
scroll to position [87, 0]
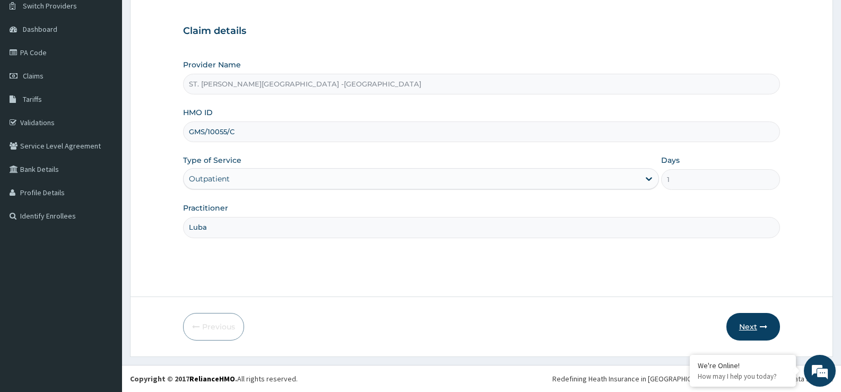
click at [749, 325] on button "Next" at bounding box center [754, 327] width 54 height 28
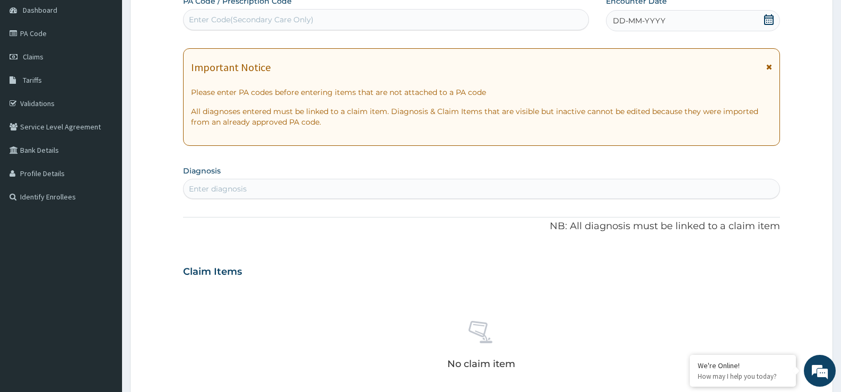
scroll to position [106, 0]
click at [276, 179] on div "Enter diagnosis" at bounding box center [481, 188] width 597 height 20
type input "a"
type input "[MEDICAL_DATA]"
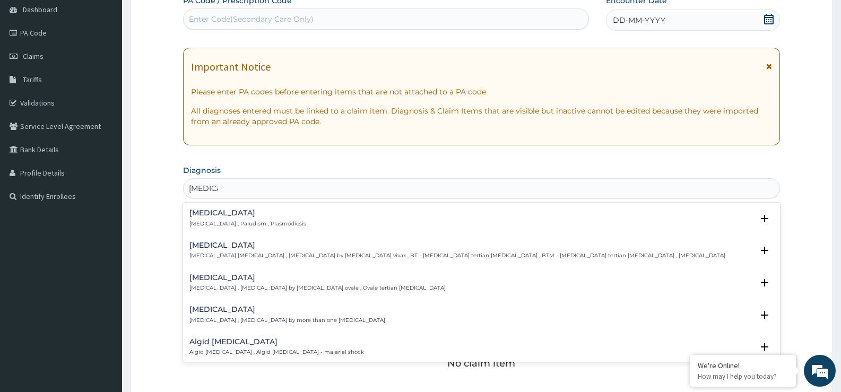
click at [249, 214] on h4 "[MEDICAL_DATA]" at bounding box center [248, 213] width 117 height 8
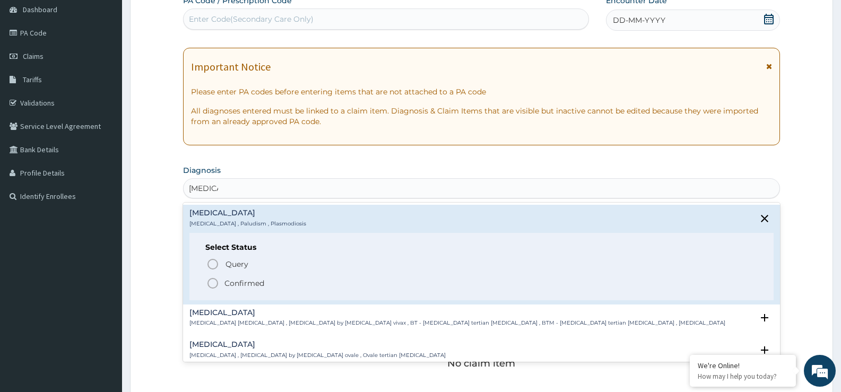
click at [237, 280] on p "Confirmed" at bounding box center [245, 283] width 40 height 11
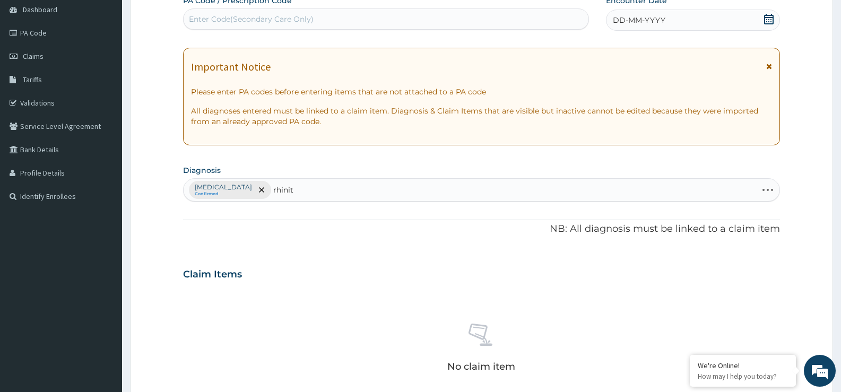
type input "rhiniti"
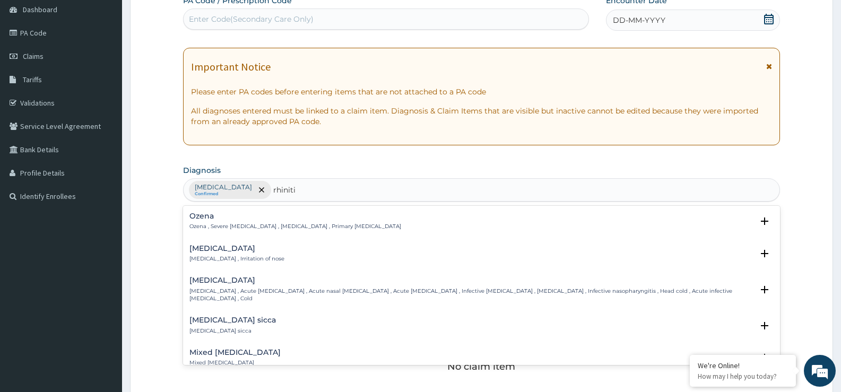
click at [323, 256] on div "Rhinitis Rhinitis , Irritation of nose" at bounding box center [482, 254] width 584 height 19
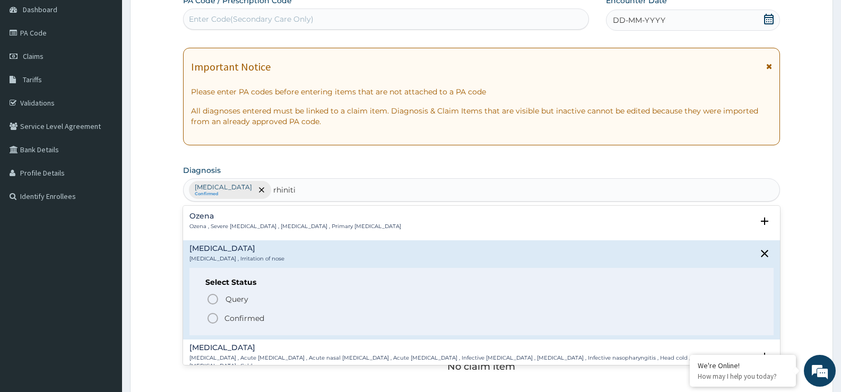
click at [266, 324] on span "Confirmed" at bounding box center [482, 318] width 552 height 13
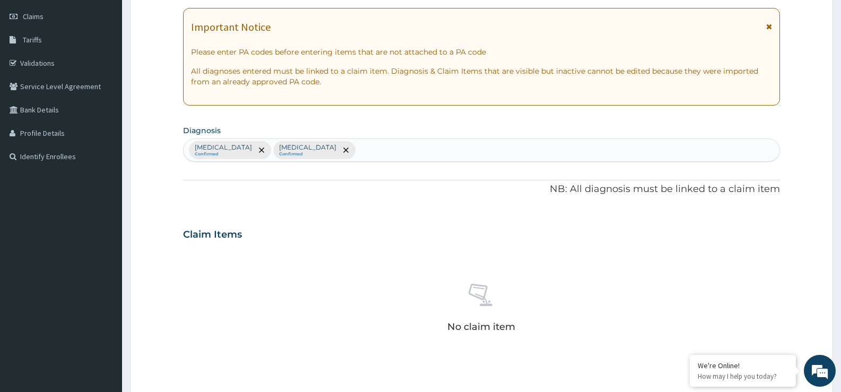
scroll to position [318, 0]
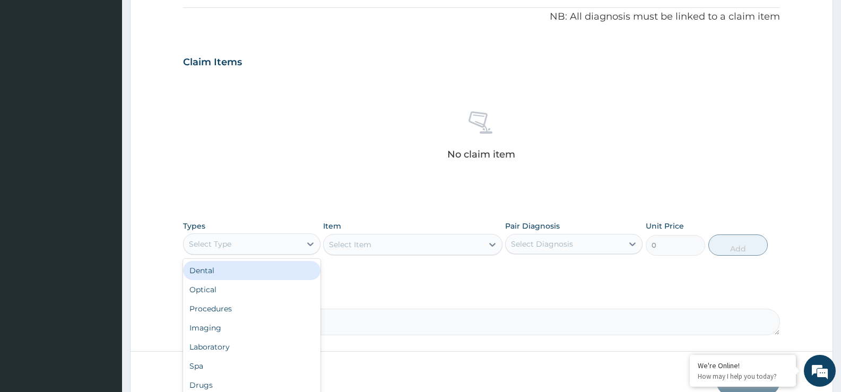
click at [252, 239] on div "Select Type" at bounding box center [242, 244] width 117 height 17
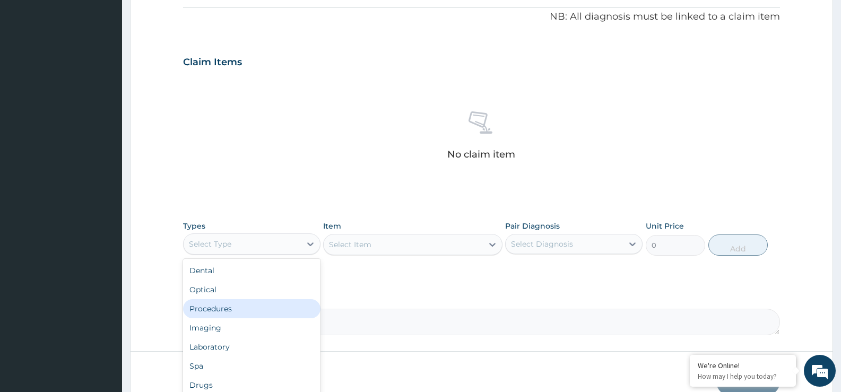
click at [278, 311] on div "Procedures" at bounding box center [251, 308] width 137 height 19
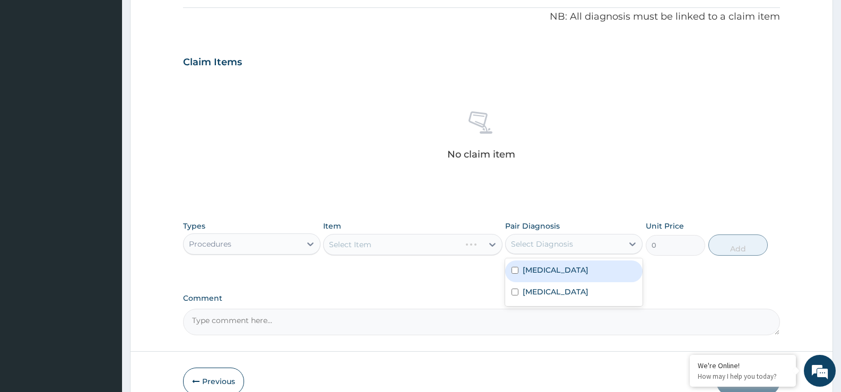
click at [576, 245] on div "Select Diagnosis" at bounding box center [564, 244] width 117 height 17
click at [571, 273] on div "Malaria" at bounding box center [573, 272] width 137 height 22
checkbox input "true"
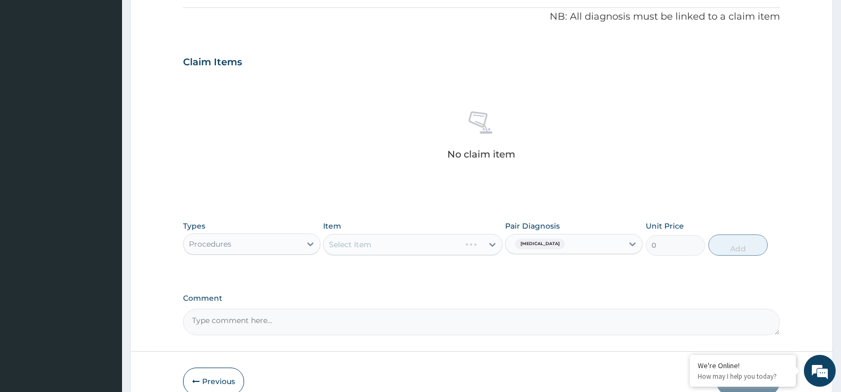
click at [427, 249] on div "Select Item" at bounding box center [412, 244] width 179 height 21
click at [427, 249] on div "Select Item" at bounding box center [403, 244] width 159 height 17
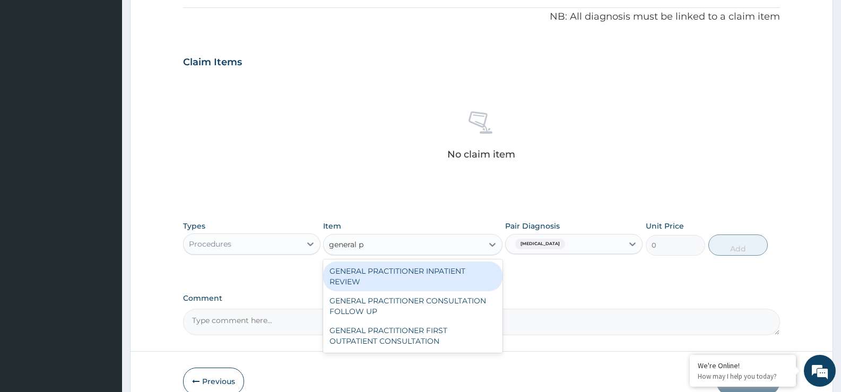
type input "general pr"
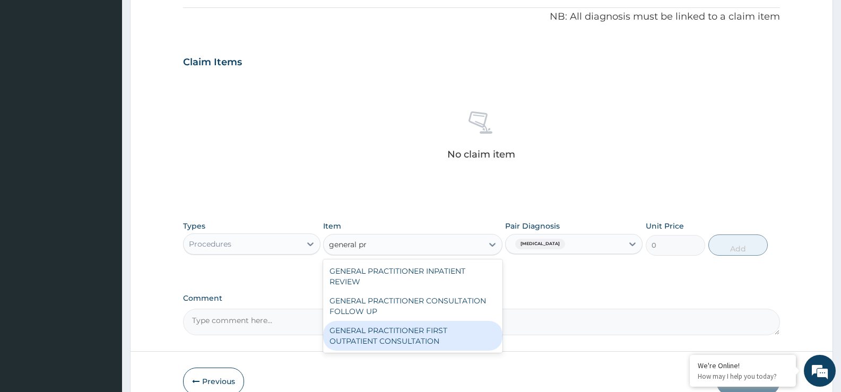
click at [419, 326] on div "GENERAL PRACTITIONER FIRST OUTPATIENT CONSULTATION" at bounding box center [412, 336] width 179 height 30
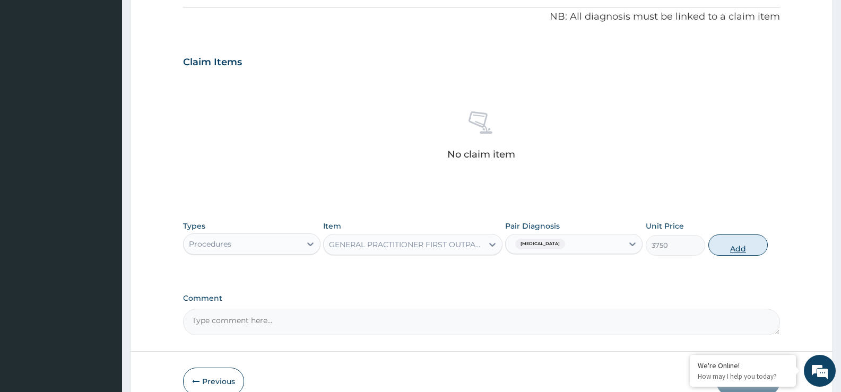
click at [723, 251] on button "Add" at bounding box center [738, 245] width 59 height 21
type input "0"
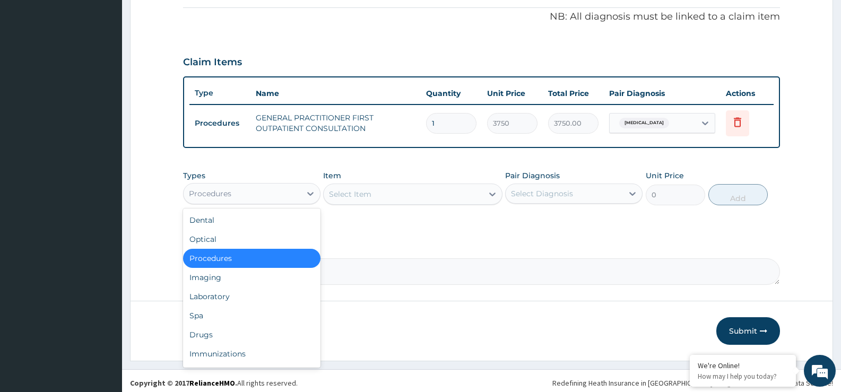
click at [263, 190] on div "Procedures" at bounding box center [242, 193] width 117 height 17
click at [265, 330] on div "Drugs" at bounding box center [251, 334] width 137 height 19
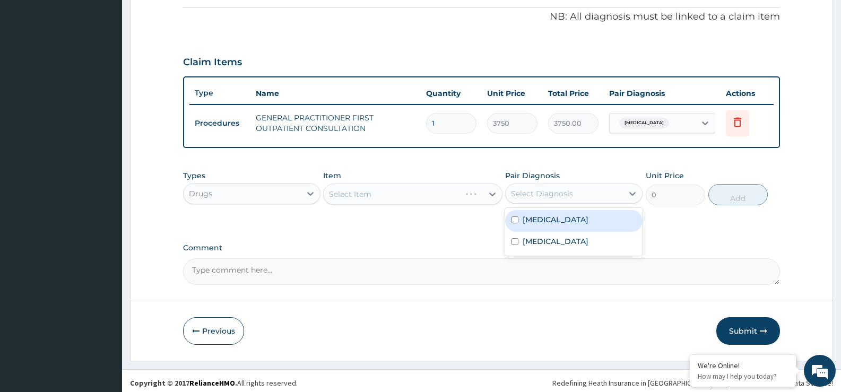
click at [552, 196] on div "Select Diagnosis" at bounding box center [542, 193] width 62 height 11
click at [557, 222] on div "Malaria" at bounding box center [573, 221] width 137 height 22
checkbox input "true"
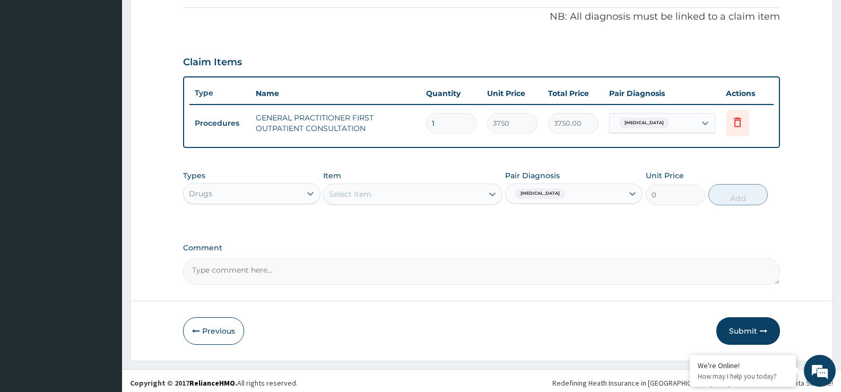
click at [453, 195] on div "Select Item" at bounding box center [403, 194] width 159 height 17
type input "artemet"
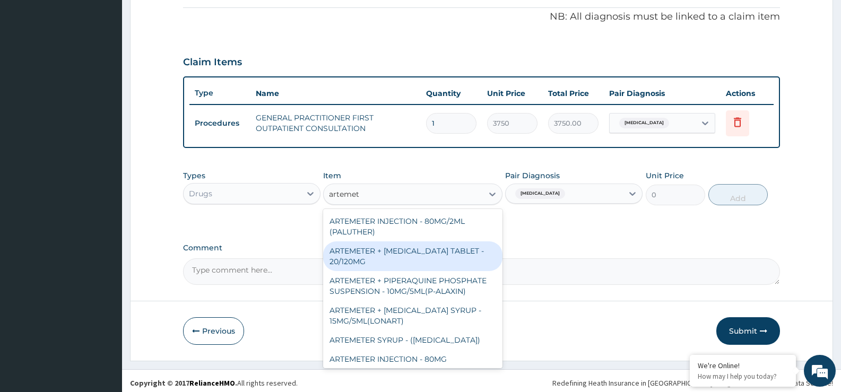
scroll to position [372, 0]
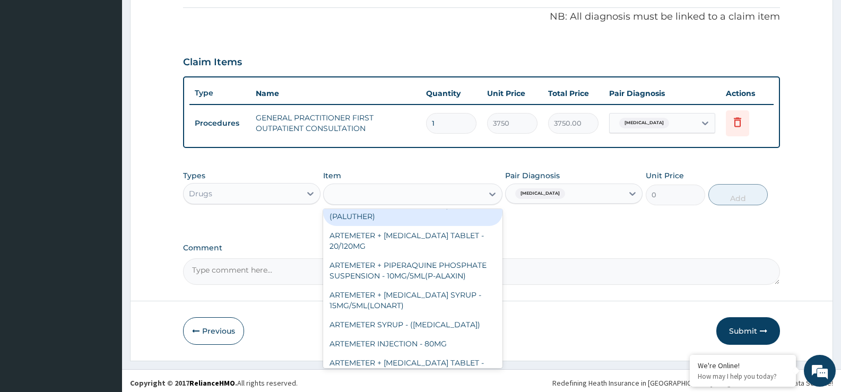
click at [240, 207] on div "Types Drugs Item option GENERAL PRACTITIONER FIRST OUTPATIENT CONSULTATION, sel…" at bounding box center [481, 188] width 597 height 46
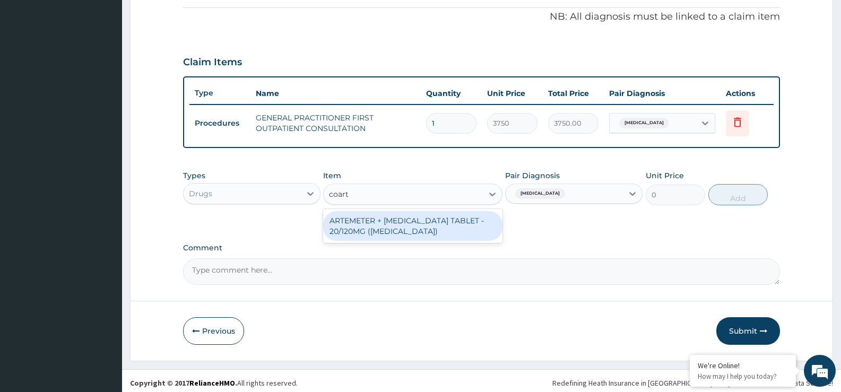
type input "coarte"
click at [461, 231] on div "ARTEMETER + LUMEFANTRINE TABLET - 20/120MG (COARTEM)" at bounding box center [412, 226] width 179 height 30
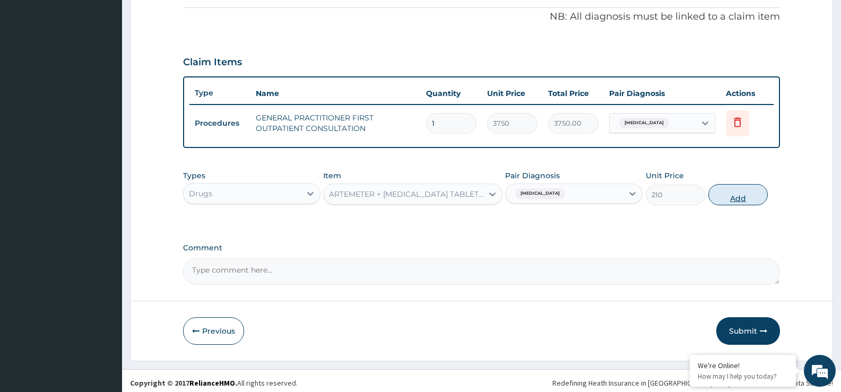
click at [724, 200] on button "Add" at bounding box center [738, 194] width 59 height 21
type input "0"
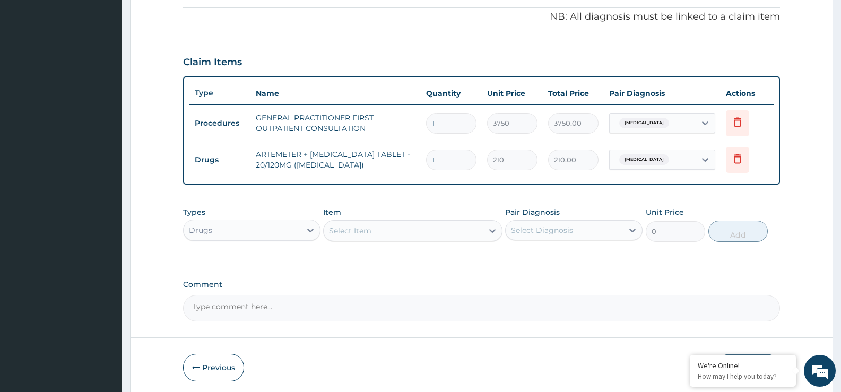
type input "0.00"
type input "6"
type input "1260.00"
type input "6"
click at [398, 220] on div "Select Item" at bounding box center [412, 230] width 179 height 21
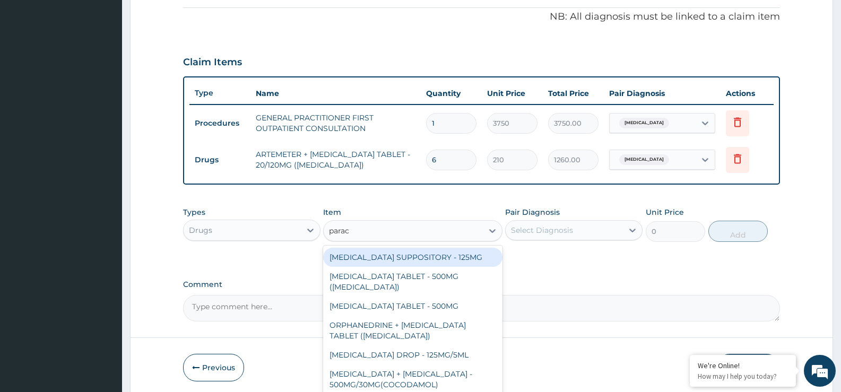
type input "parace"
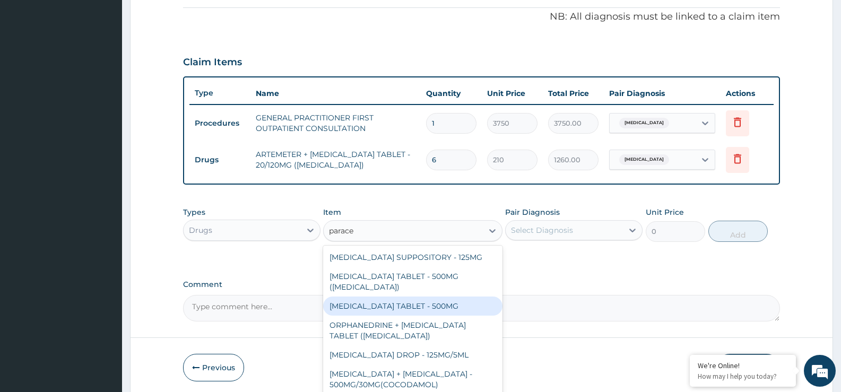
click at [417, 302] on div "PARACETAMOL TABLET - 500MG" at bounding box center [412, 306] width 179 height 19
type input "33.599999999999994"
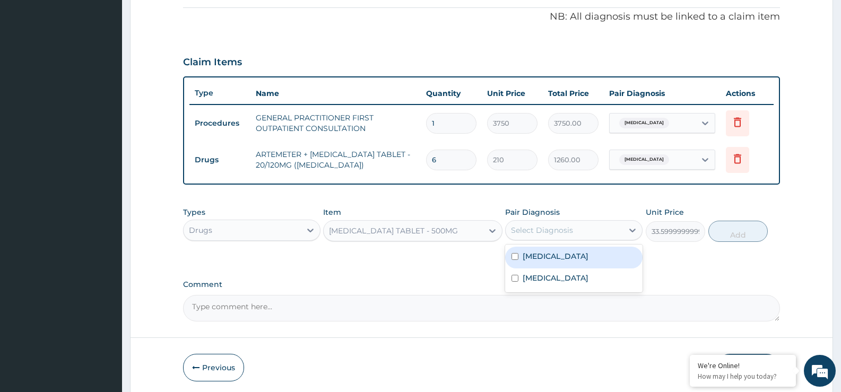
click at [571, 235] on div "Select Diagnosis" at bounding box center [542, 230] width 62 height 11
click at [568, 263] on div "Malaria" at bounding box center [573, 258] width 137 height 22
checkbox input "true"
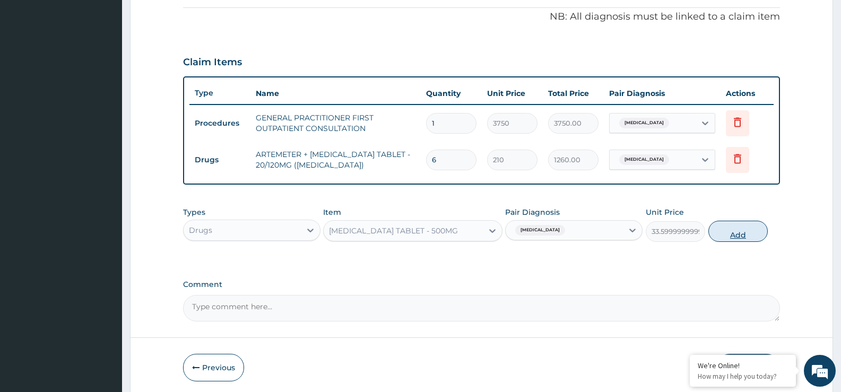
click at [724, 231] on button "Add" at bounding box center [738, 231] width 59 height 21
type input "0"
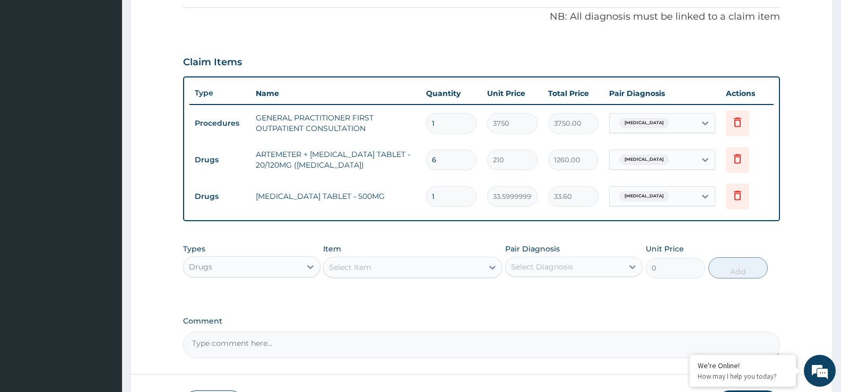
type input "0.00"
type input "9"
type input "302.40"
type input "9"
click at [404, 262] on div "Select Item" at bounding box center [403, 267] width 159 height 17
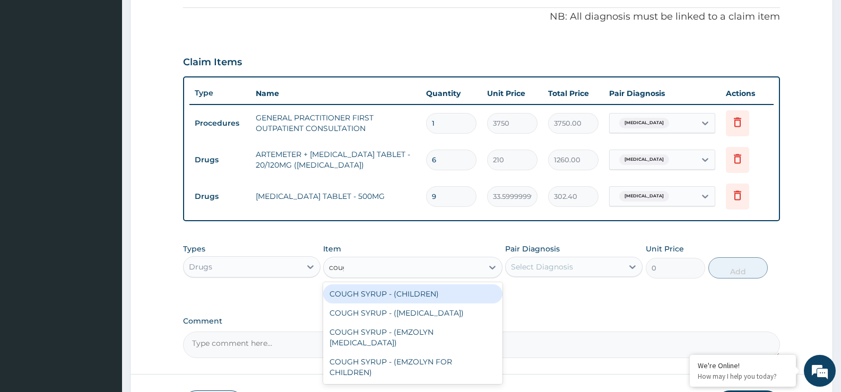
type input "cough"
click at [425, 295] on div "COUGH SYRUP - (CHILDREN)" at bounding box center [412, 294] width 179 height 19
type input "1120"
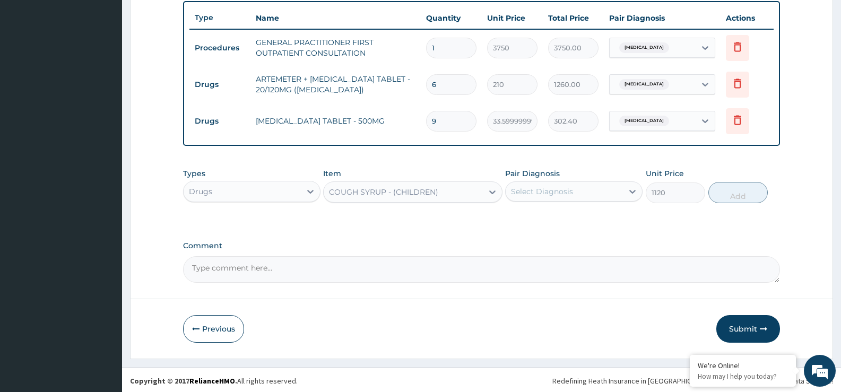
scroll to position [396, 0]
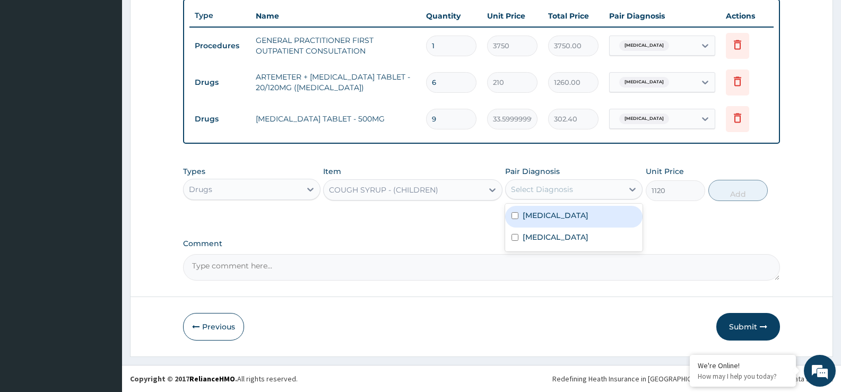
click at [611, 197] on div "Select Diagnosis" at bounding box center [564, 189] width 117 height 17
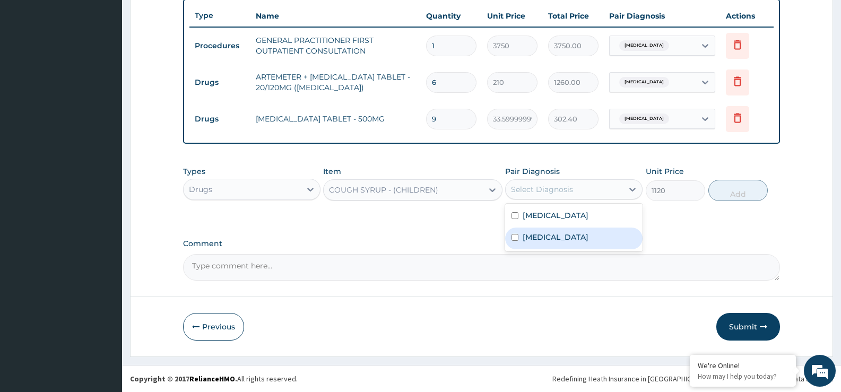
click at [609, 237] on div "Rhinitis" at bounding box center [573, 239] width 137 height 22
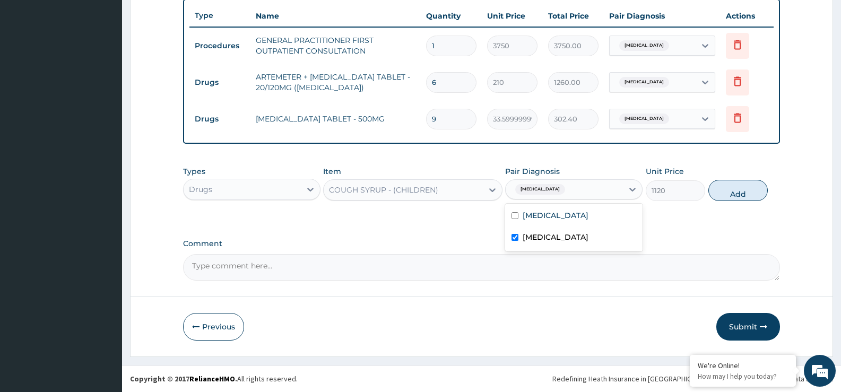
checkbox input "true"
click at [761, 192] on button "Add" at bounding box center [738, 190] width 59 height 21
type input "0"
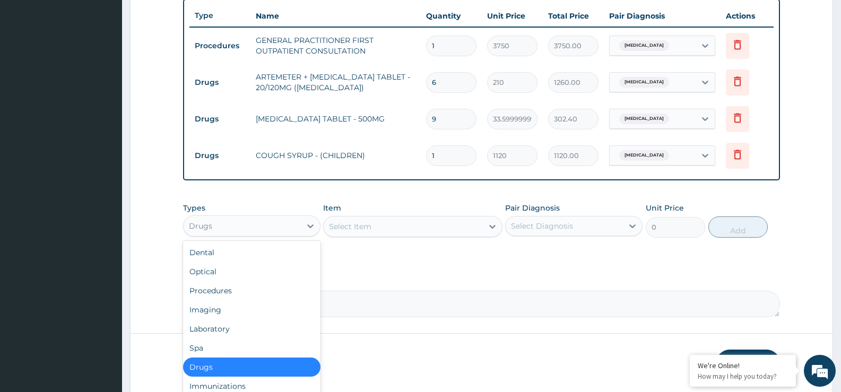
click at [279, 228] on div "Drugs" at bounding box center [242, 226] width 117 height 17
click at [237, 330] on div "Laboratory" at bounding box center [251, 329] width 137 height 19
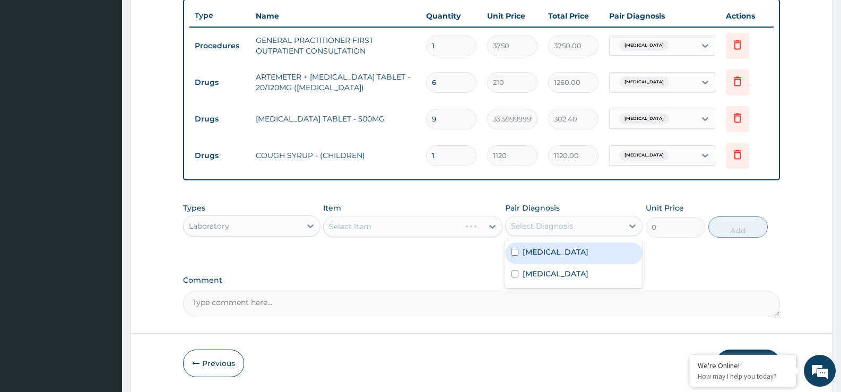
click at [559, 225] on div "Select Diagnosis" at bounding box center [542, 226] width 62 height 11
click at [556, 258] on div "Malaria" at bounding box center [573, 254] width 137 height 22
checkbox input "true"
click at [392, 226] on div "Select Item" at bounding box center [412, 226] width 179 height 21
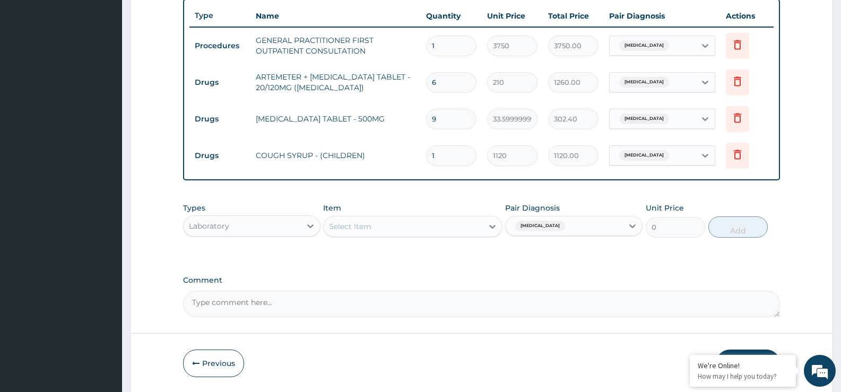
click at [386, 232] on div "Select Item" at bounding box center [403, 226] width 159 height 17
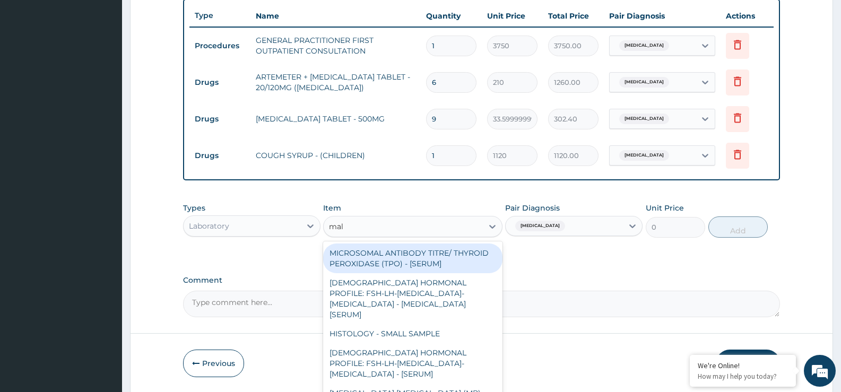
type input "mala"
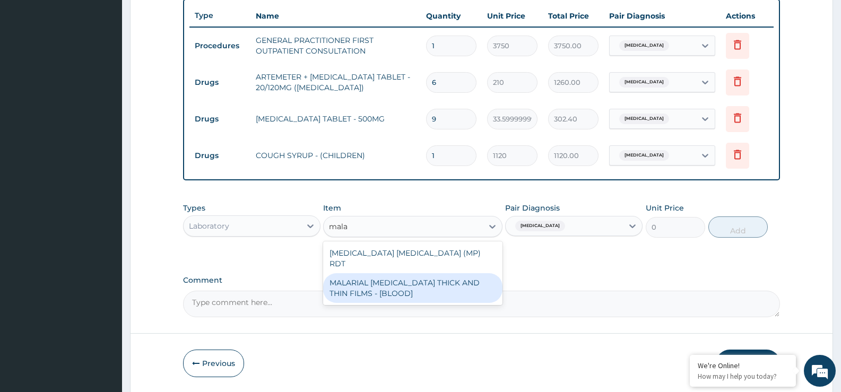
click at [454, 286] on div "MALARIAL PARASITE THICK AND THIN FILMS - [BLOOD]" at bounding box center [412, 288] width 179 height 30
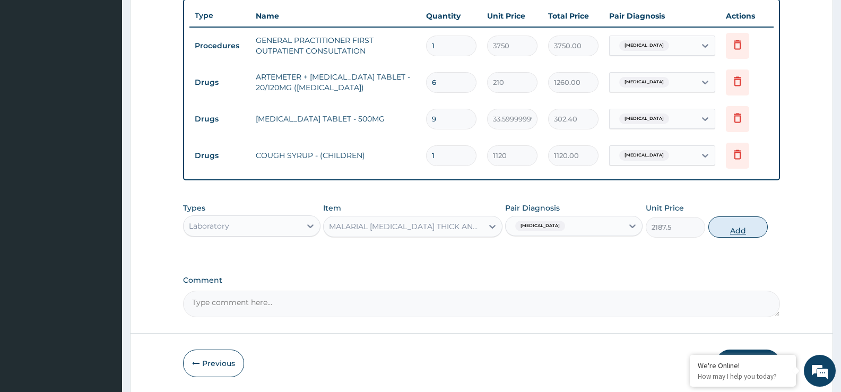
click at [750, 218] on button "Add" at bounding box center [738, 227] width 59 height 21
type input "0"
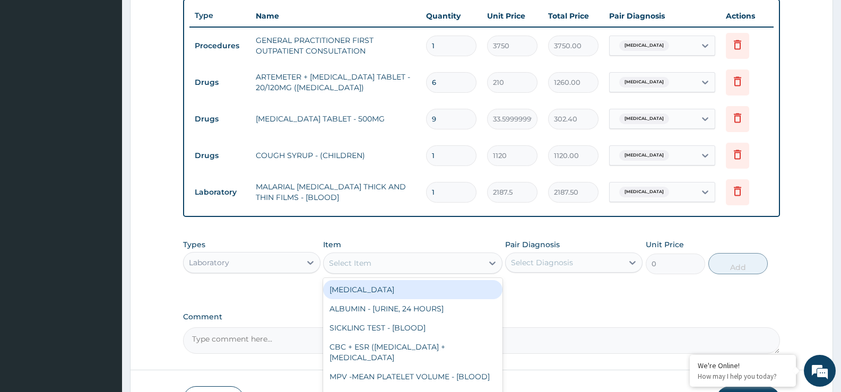
click at [367, 257] on div "Select Item" at bounding box center [403, 263] width 159 height 17
type input "fbc"
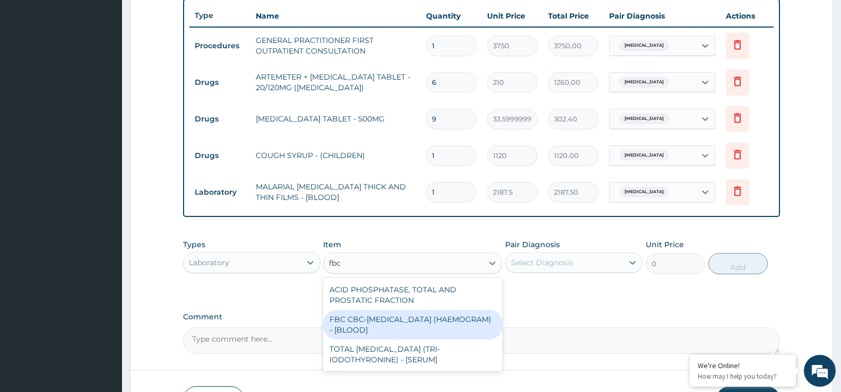
click at [458, 321] on div "FBC CBC-COMPLETE BLOOD COUNT (HAEMOGRAM) - [BLOOD]" at bounding box center [412, 325] width 179 height 30
type input "5000"
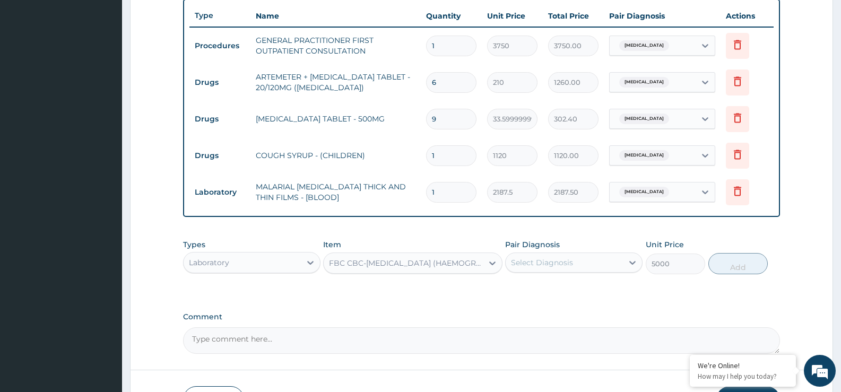
click at [537, 269] on div "Select Diagnosis" at bounding box center [564, 262] width 117 height 17
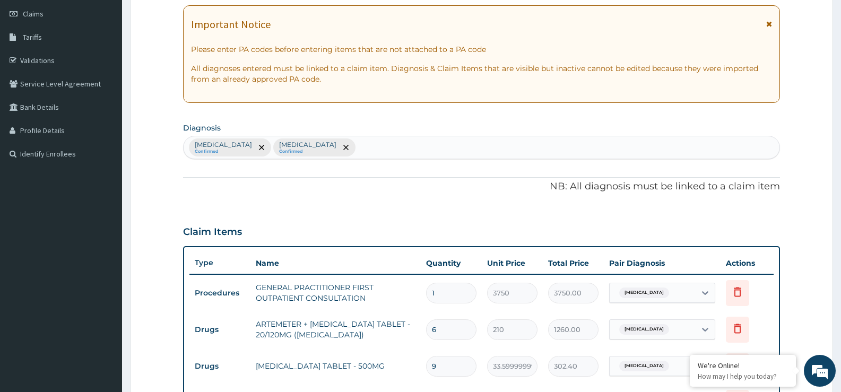
scroll to position [131, 0]
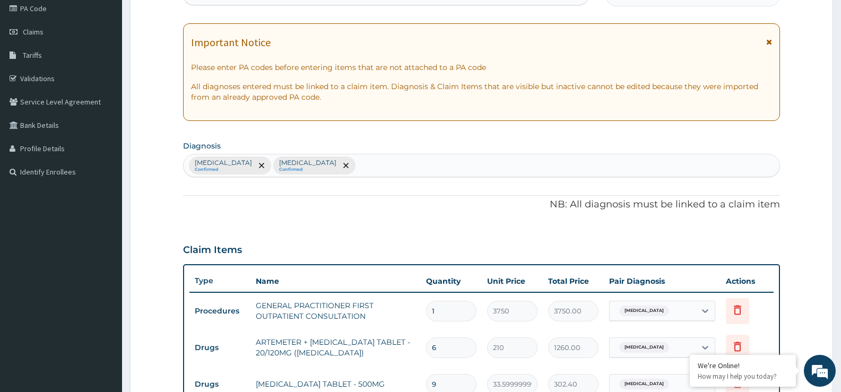
click at [341, 174] on div "Malaria Confirmed Rhinitis Confirmed" at bounding box center [482, 165] width 596 height 22
type input "sepsis"
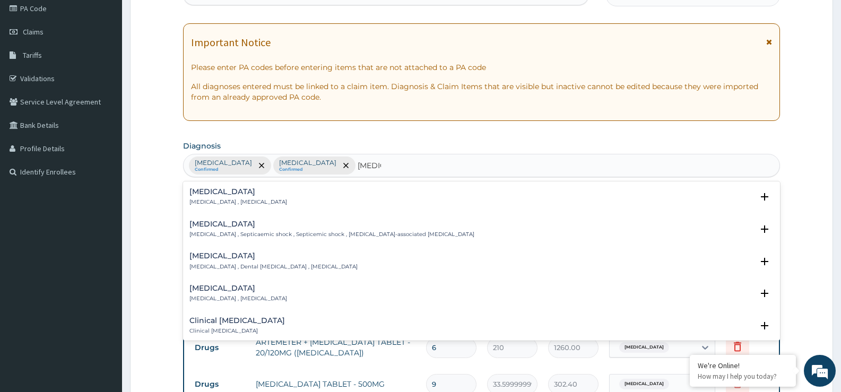
click at [279, 196] on div "Sepsis Systemic infection , Sepsis" at bounding box center [482, 197] width 584 height 19
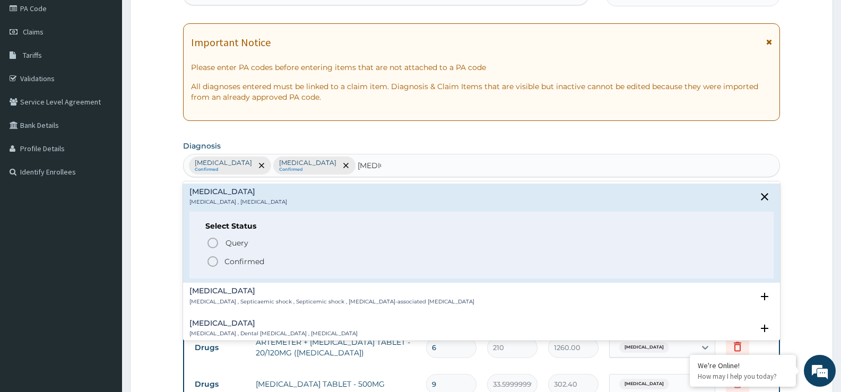
click at [276, 263] on span "Confirmed" at bounding box center [482, 261] width 552 height 13
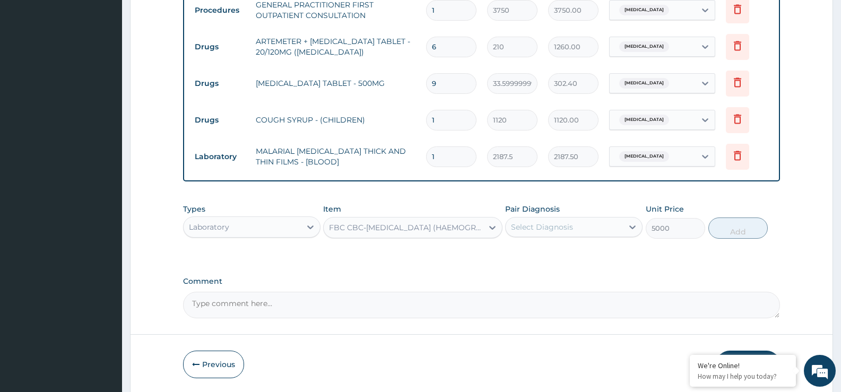
scroll to position [469, 0]
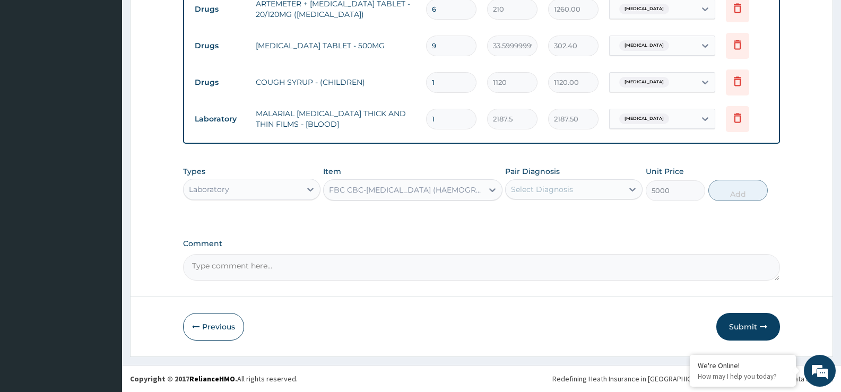
click at [596, 187] on div "Select Diagnosis" at bounding box center [564, 189] width 117 height 17
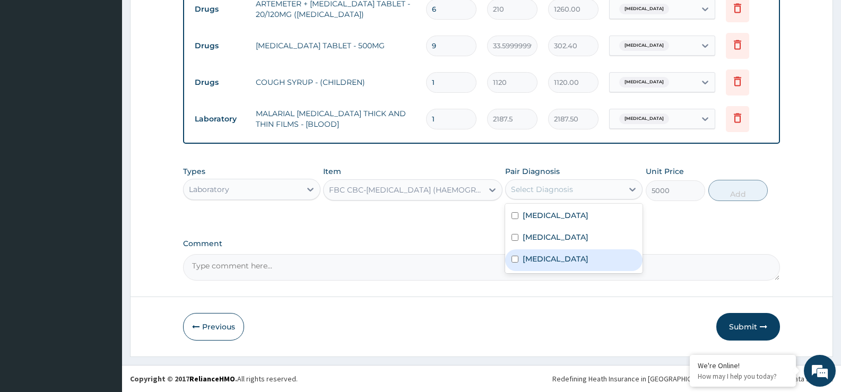
click at [583, 254] on div "Sepsis" at bounding box center [573, 260] width 137 height 22
checkbox input "true"
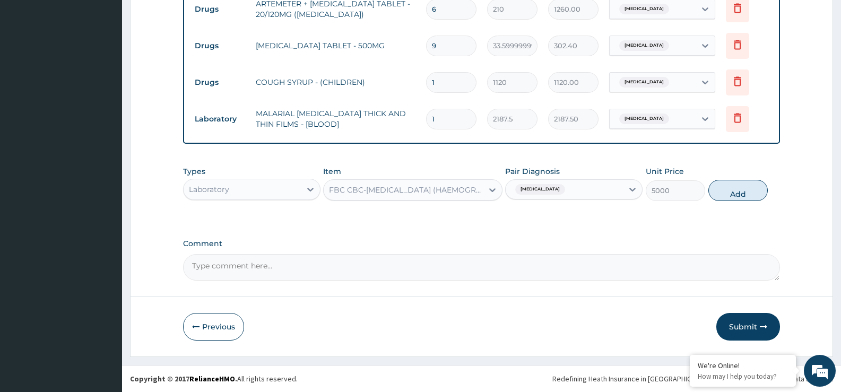
click at [713, 193] on button "Add" at bounding box center [738, 190] width 59 height 21
type input "0"
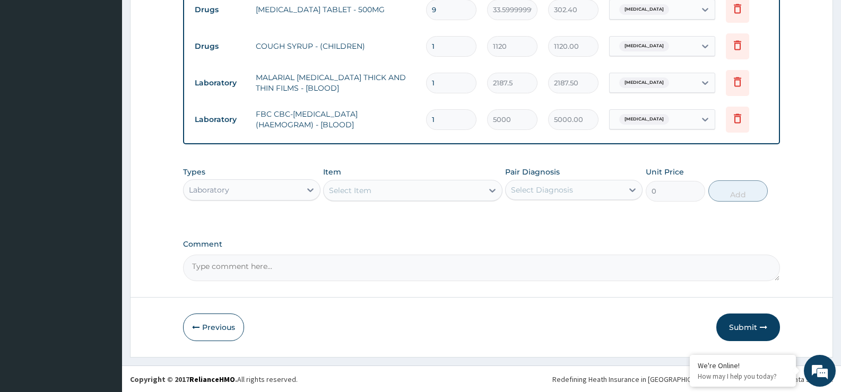
scroll to position [506, 0]
click at [762, 323] on icon "button" at bounding box center [763, 326] width 7 height 7
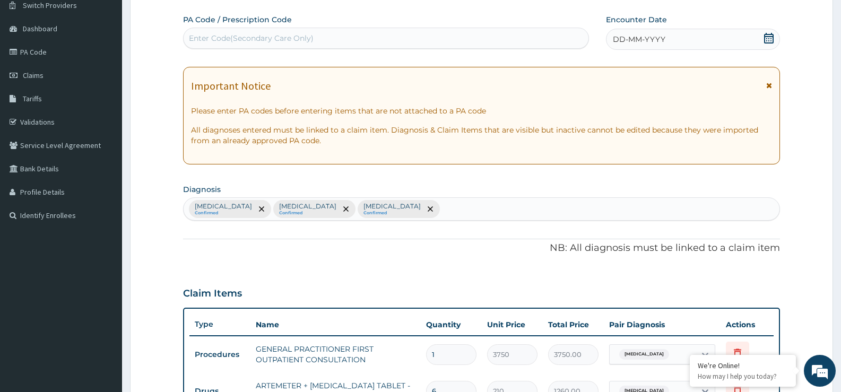
scroll to position [0, 0]
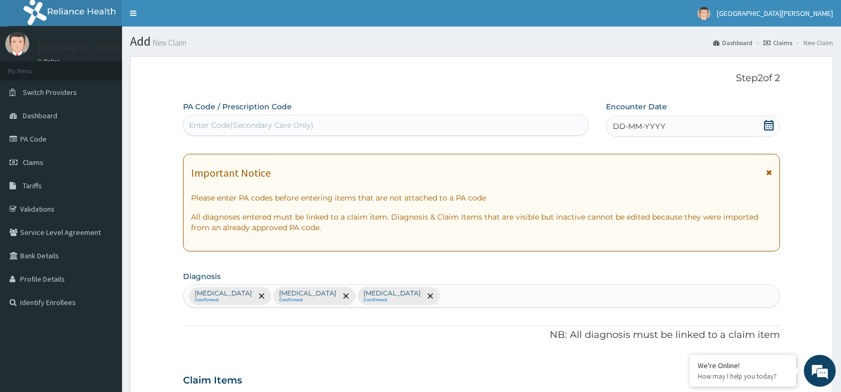
drag, startPoint x: 695, startPoint y: 117, endPoint x: 696, endPoint y: 125, distance: 7.5
click at [696, 117] on div "DD-MM-YYYY" at bounding box center [693, 126] width 174 height 21
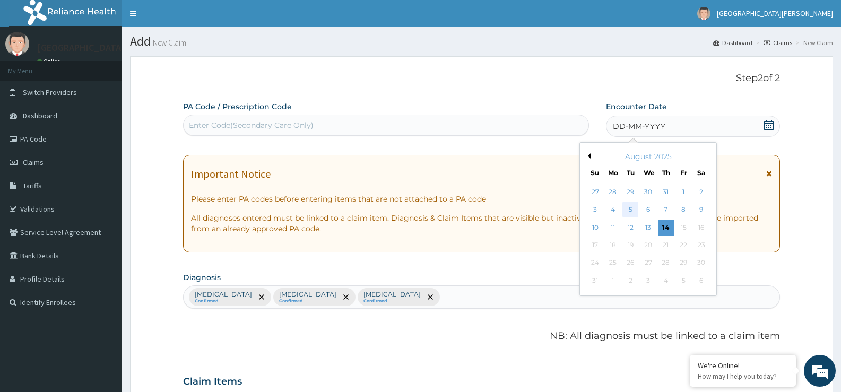
click at [626, 205] on div "5" at bounding box center [631, 210] width 16 height 16
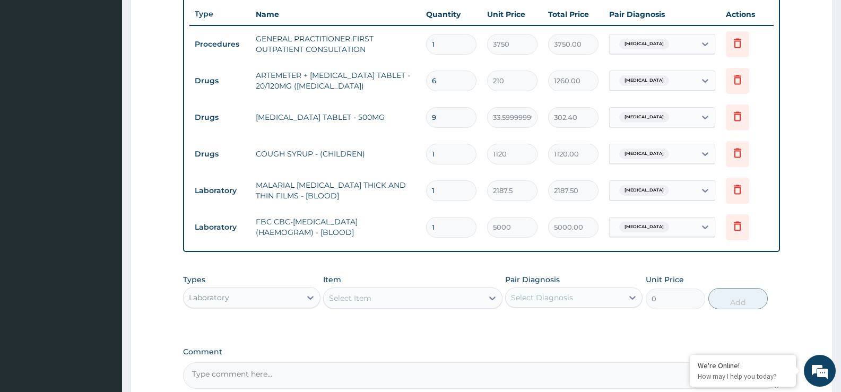
scroll to position [506, 0]
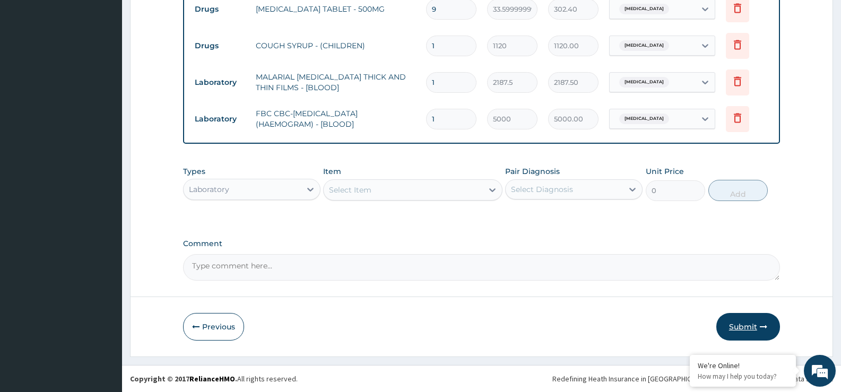
click at [748, 324] on button "Submit" at bounding box center [749, 327] width 64 height 28
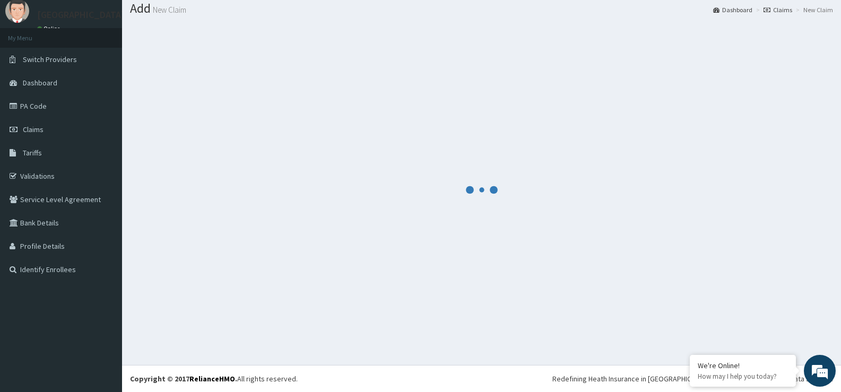
scroll to position [33, 0]
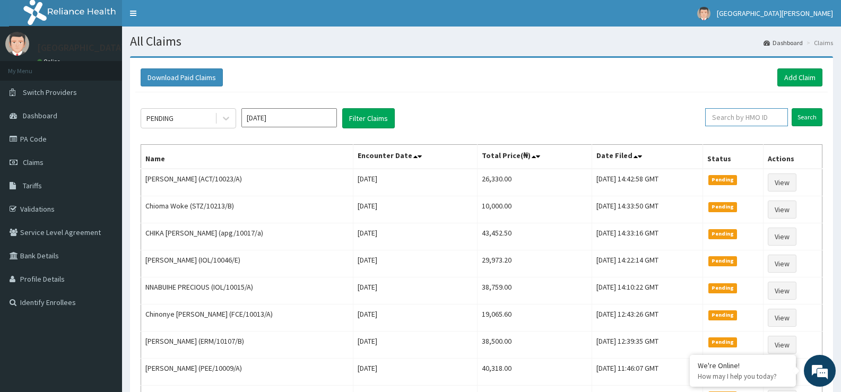
click at [719, 113] on input "text" at bounding box center [746, 117] width 83 height 18
paste input "GMS/10055/C"
click at [701, 119] on input "GMS/10055/C" at bounding box center [730, 117] width 76 height 18
type input "GMS/10055/C"
click at [819, 122] on input "Search" at bounding box center [807, 117] width 31 height 18
